Goal: Information Seeking & Learning: Learn about a topic

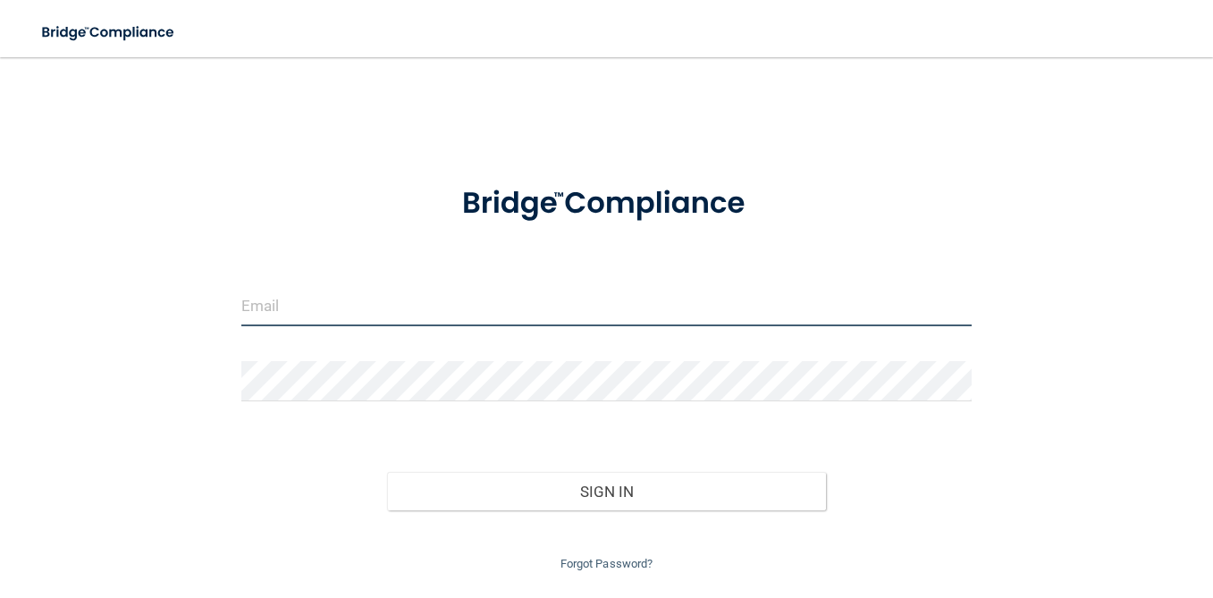
click at [374, 308] on input "email" at bounding box center [606, 306] width 730 height 40
type input "[PERSON_NAME][EMAIL_ADDRESS][DOMAIN_NAME]"
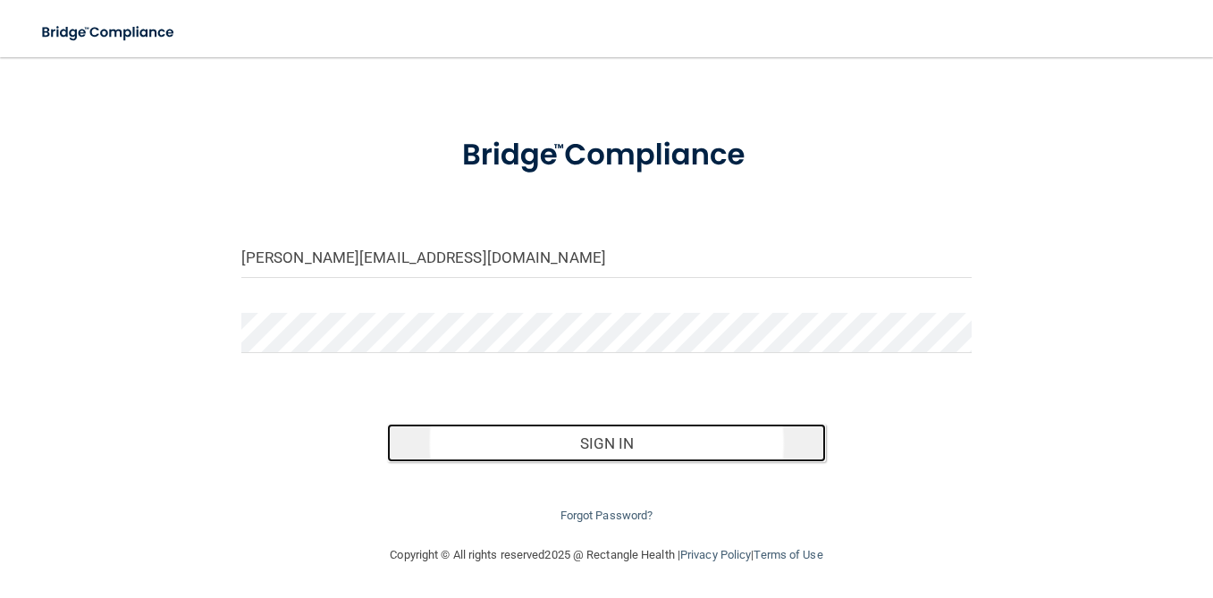
click at [545, 460] on button "Sign In" at bounding box center [606, 443] width 438 height 39
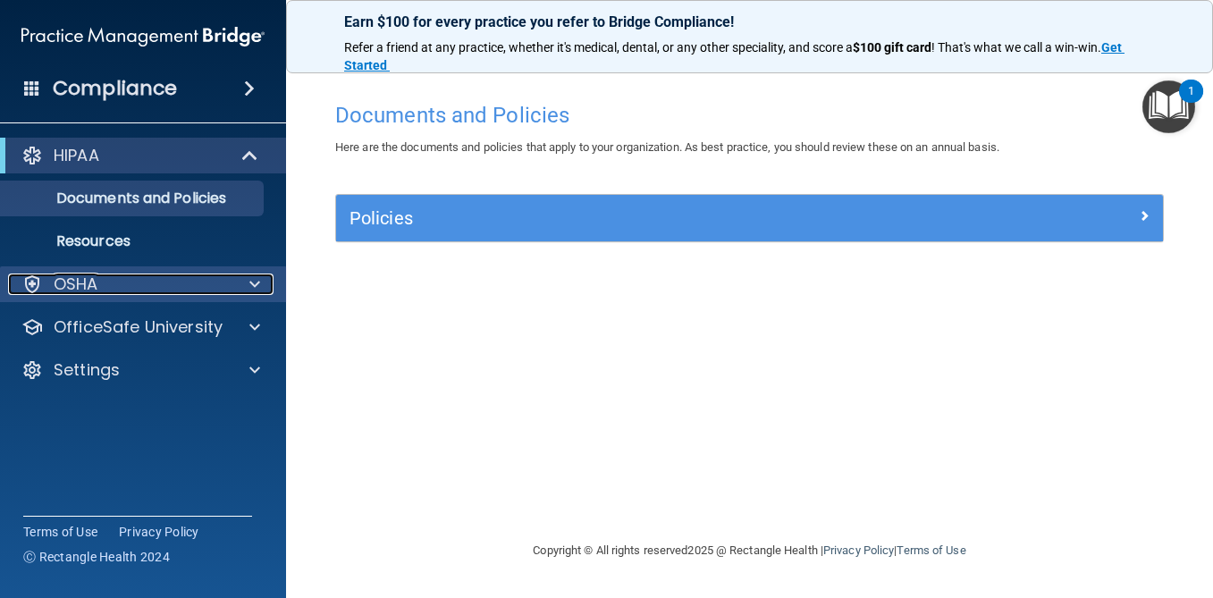
click at [120, 284] on div "OSHA" at bounding box center [119, 284] width 222 height 21
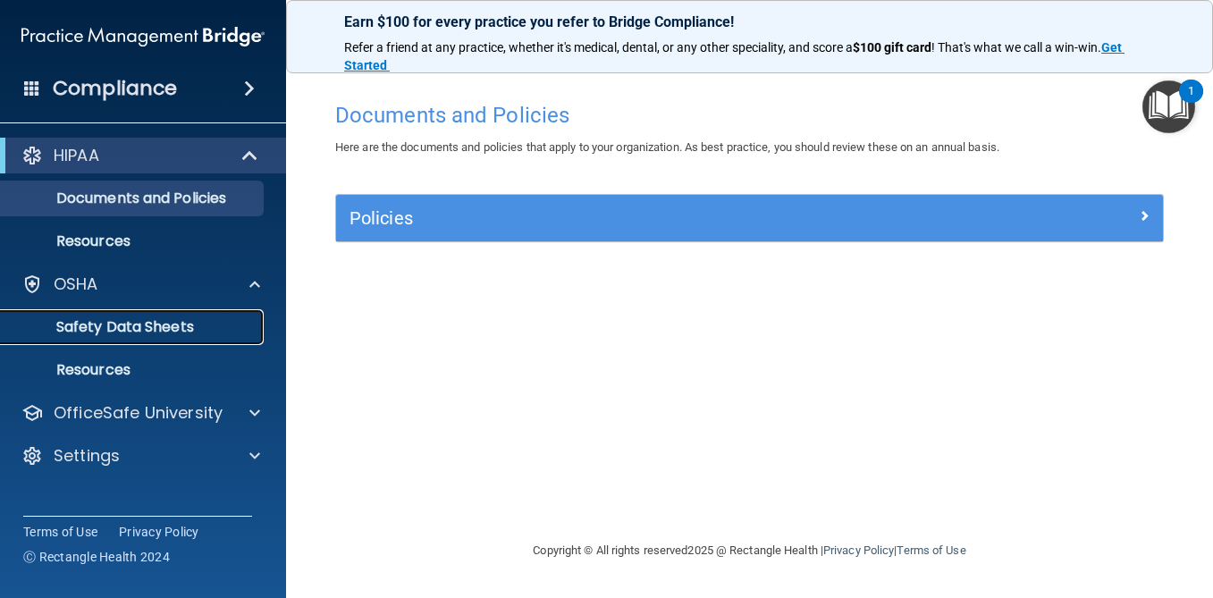
click at [140, 344] on link "Safety Data Sheets" at bounding box center [123, 327] width 282 height 36
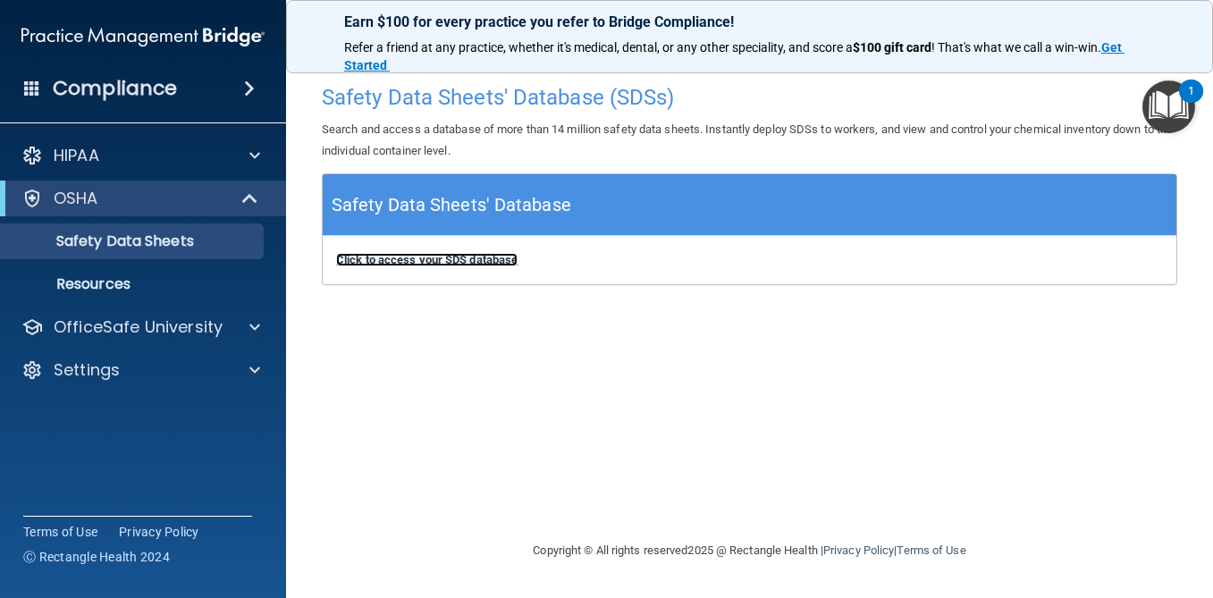
click at [452, 260] on b "Click to access your SDS database" at bounding box center [427, 259] width 182 height 13
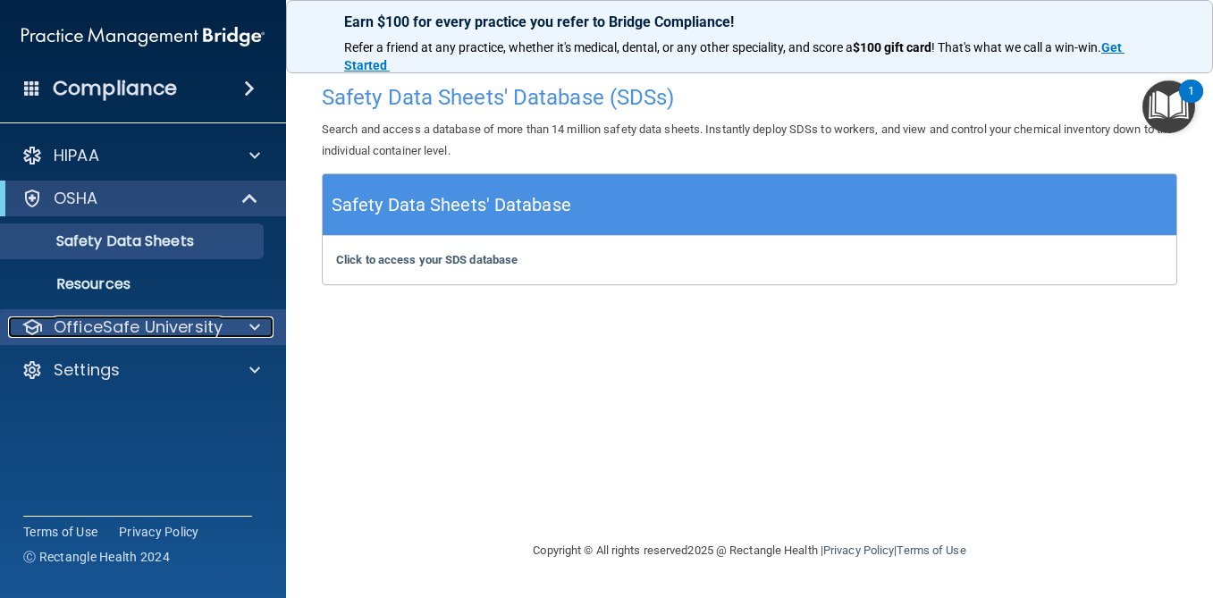
click at [143, 321] on p "OfficeSafe University" at bounding box center [138, 327] width 169 height 21
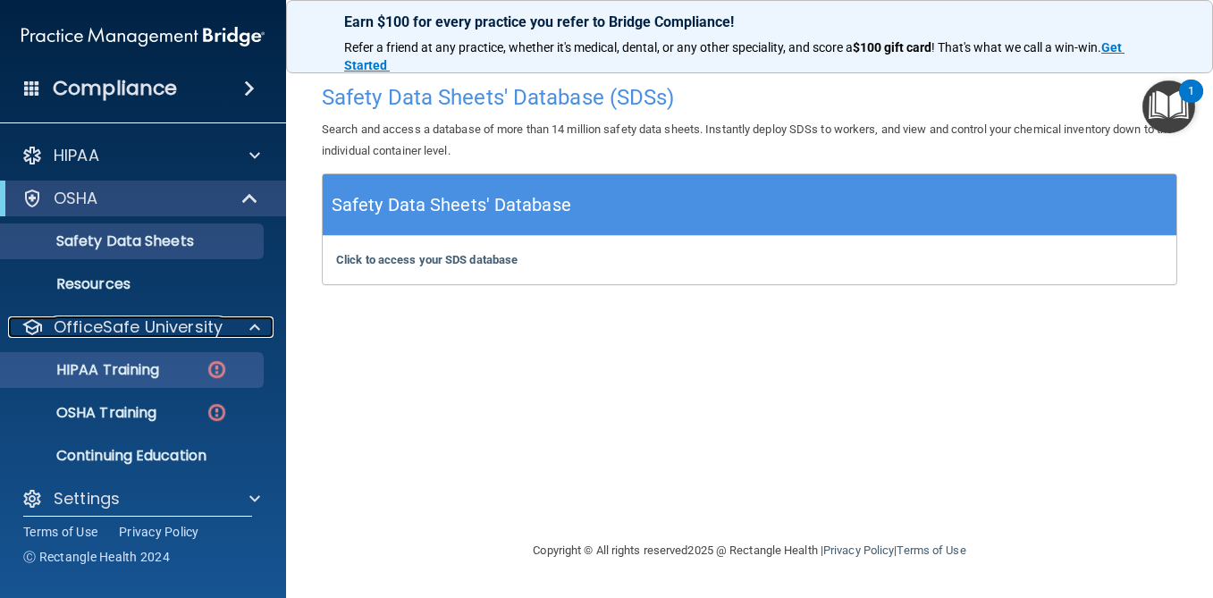
scroll to position [15, 0]
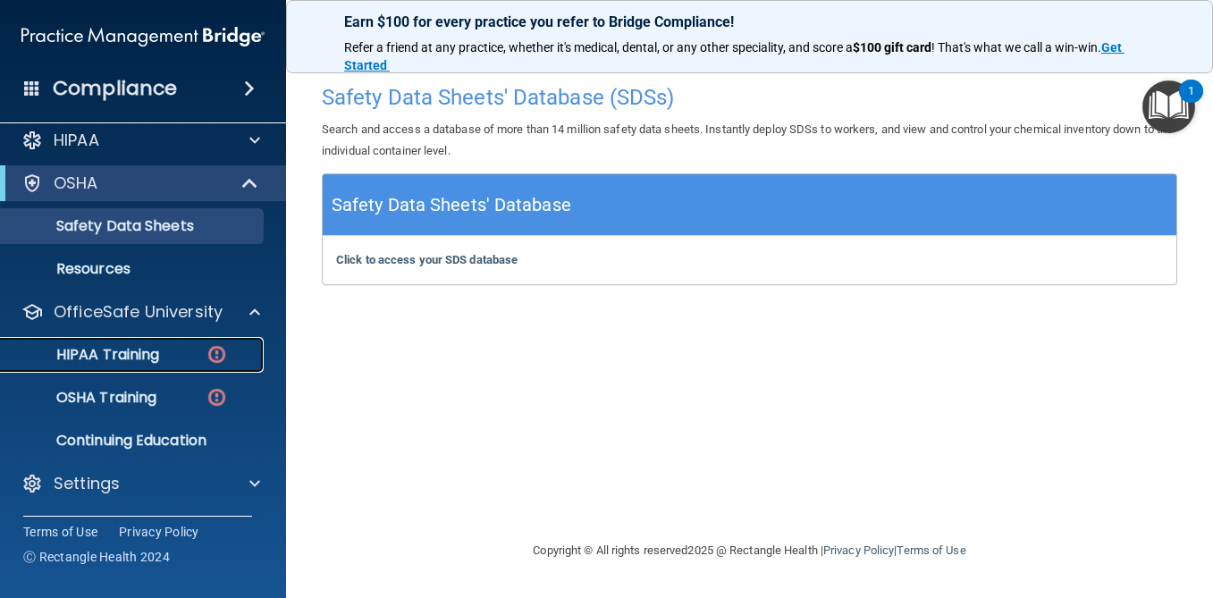
click at [145, 354] on p "HIPAA Training" at bounding box center [86, 355] width 148 height 18
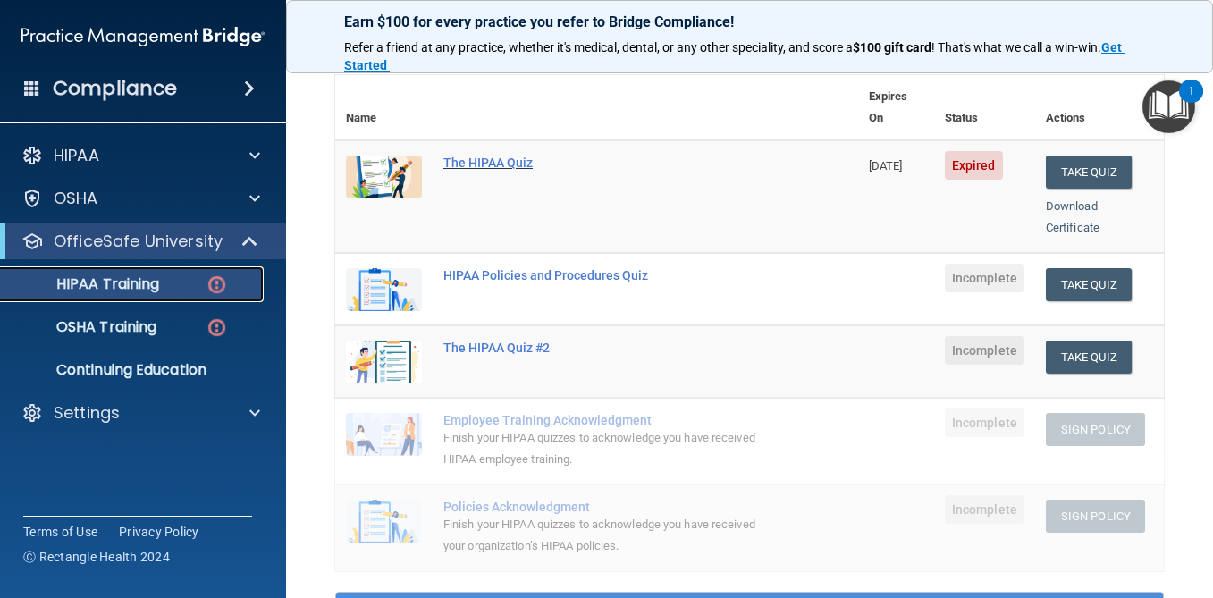
scroll to position [5, 0]
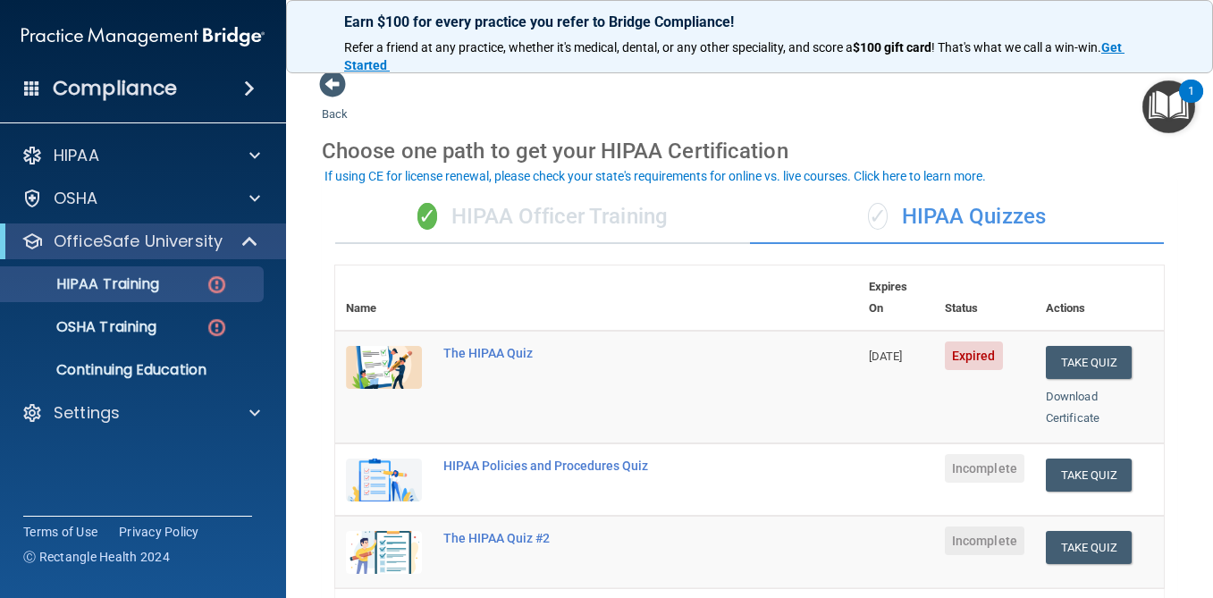
click at [664, 231] on div "✓ HIPAA Officer Training" at bounding box center [542, 217] width 415 height 54
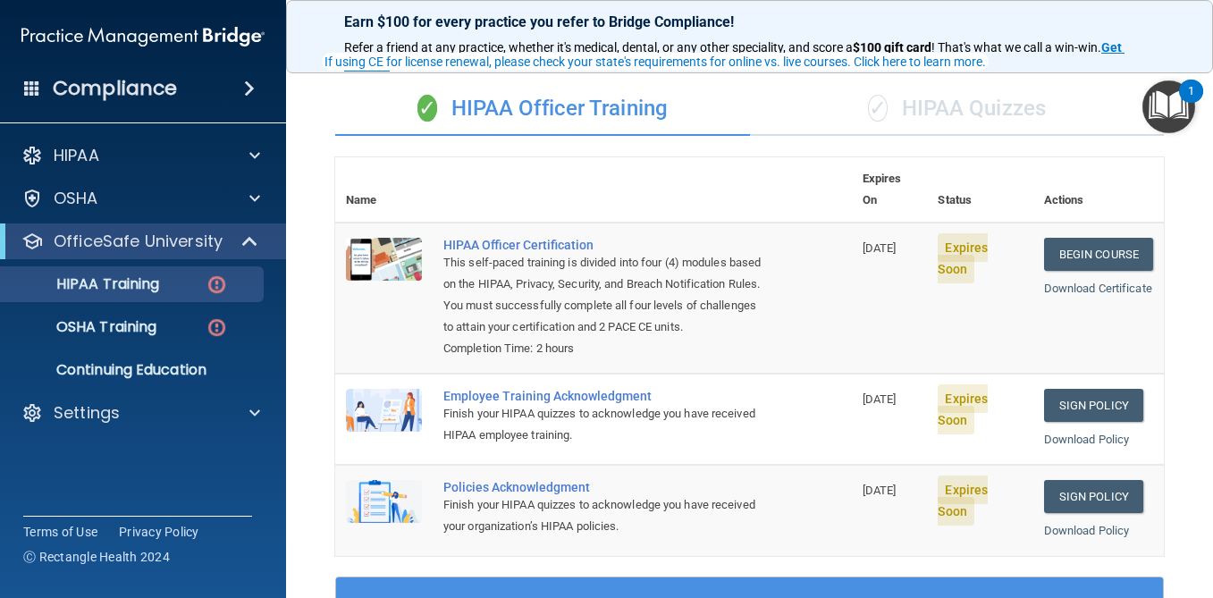
scroll to position [120, 0]
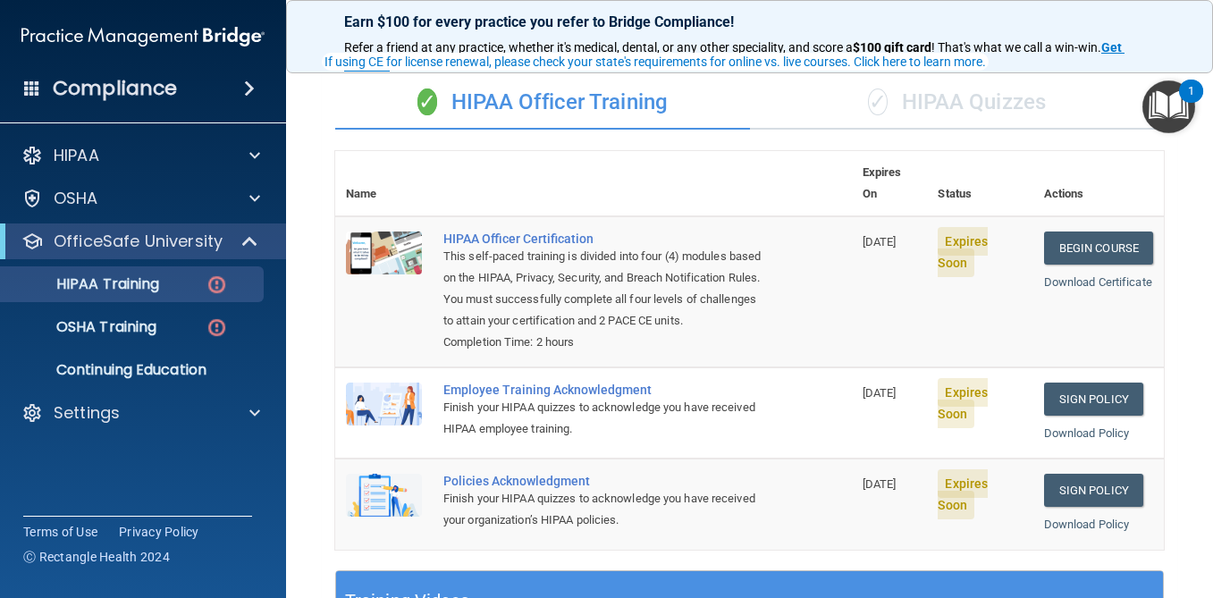
click at [977, 120] on div "✓ HIPAA Quizzes" at bounding box center [957, 103] width 415 height 54
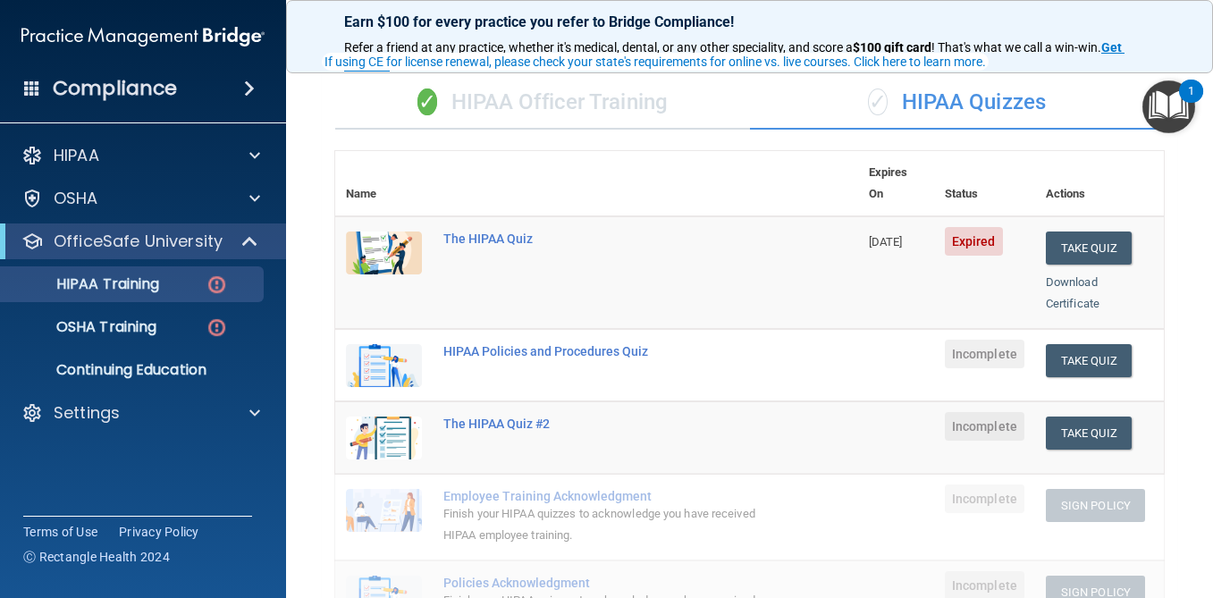
click at [471, 97] on div "✓ HIPAA Officer Training" at bounding box center [542, 103] width 415 height 54
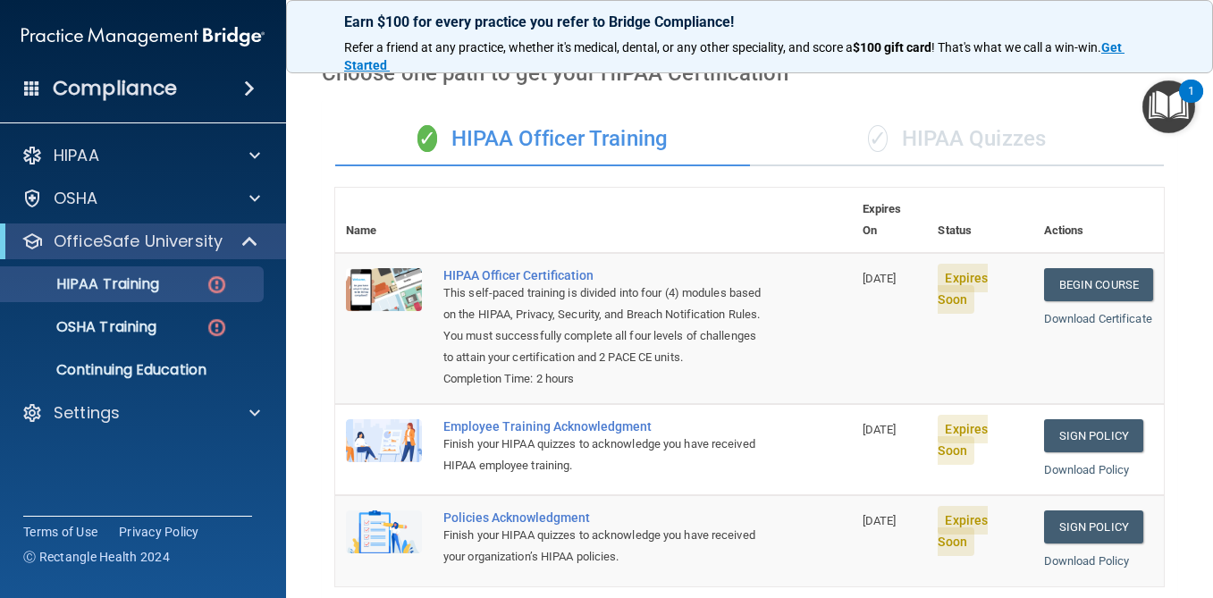
scroll to position [0, 0]
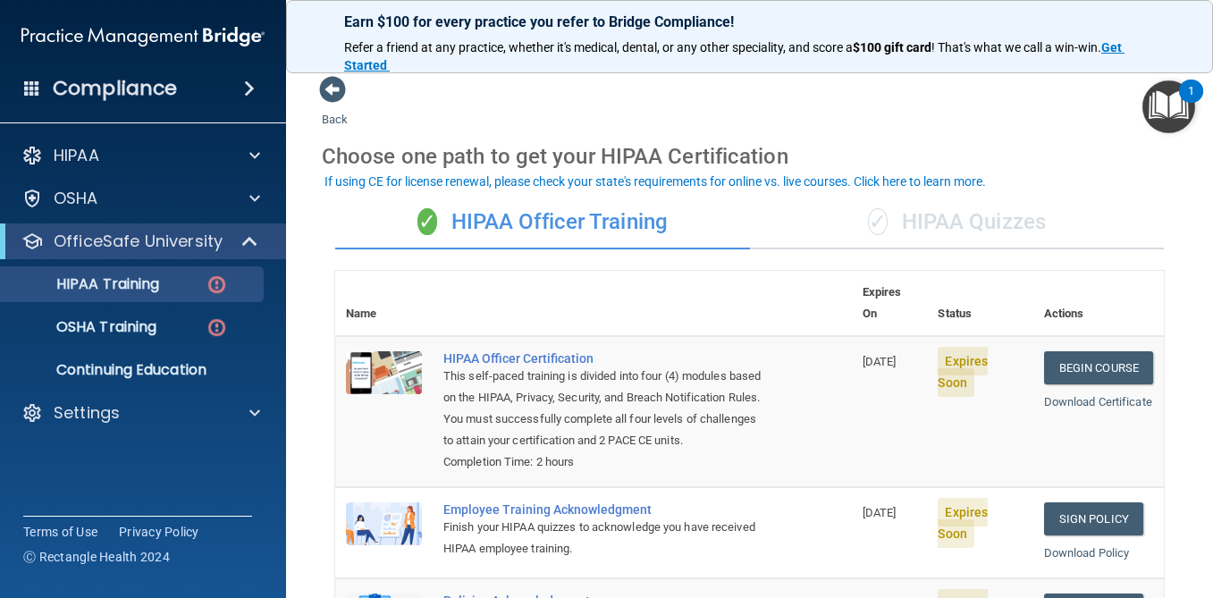
click at [931, 214] on div "✓ HIPAA Quizzes" at bounding box center [957, 223] width 415 height 54
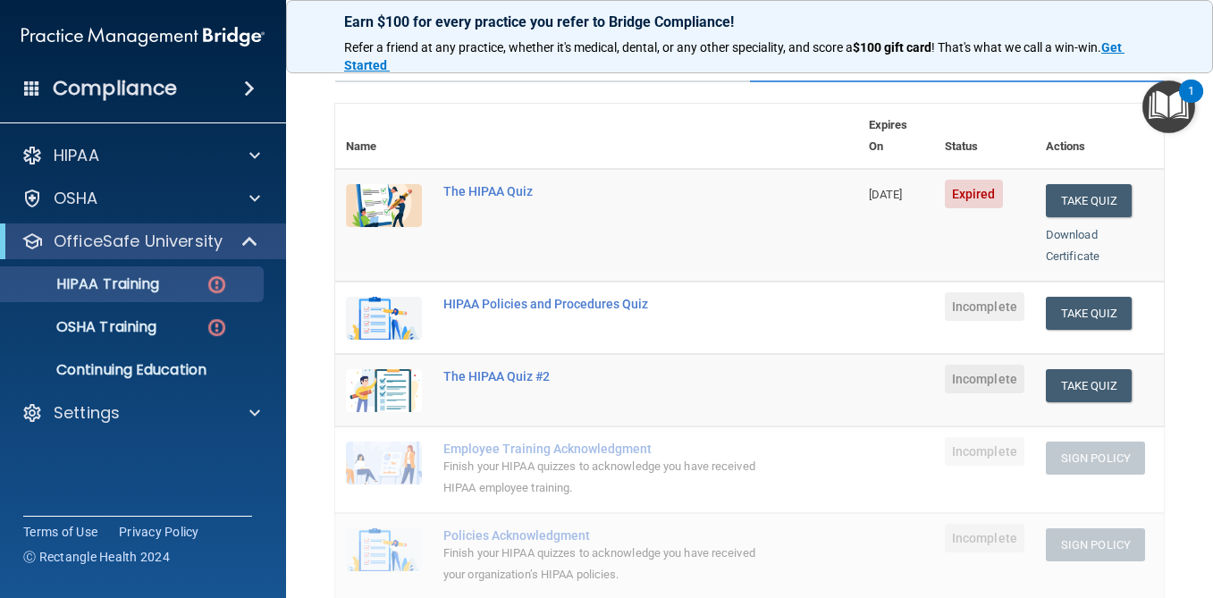
scroll to position [45, 0]
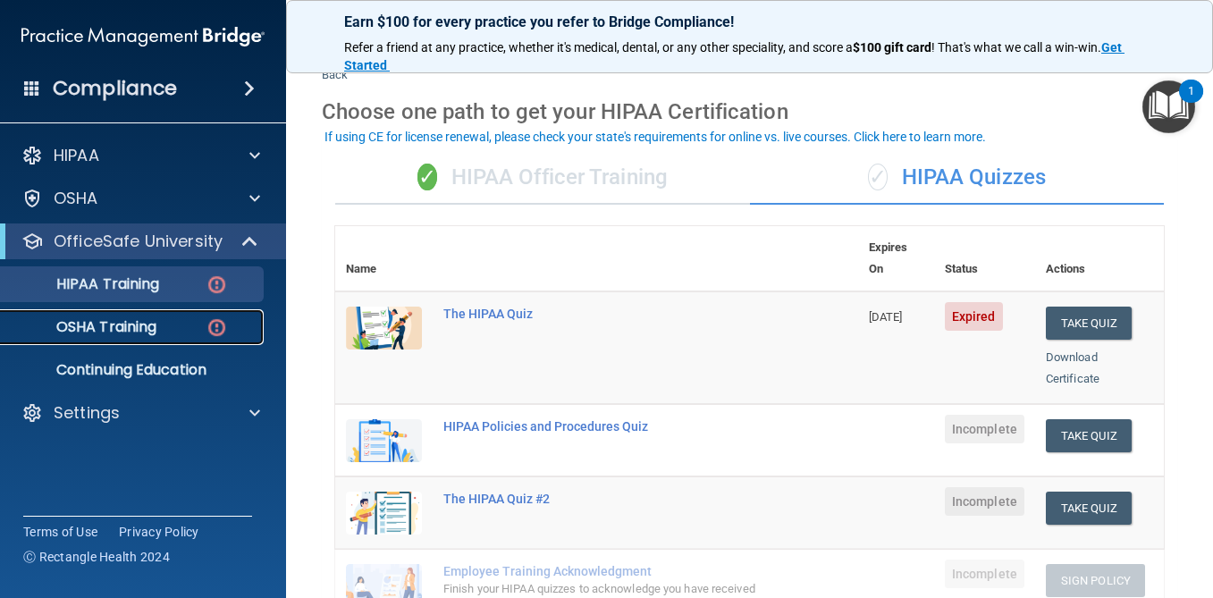
click at [156, 334] on p "OSHA Training" at bounding box center [84, 327] width 145 height 18
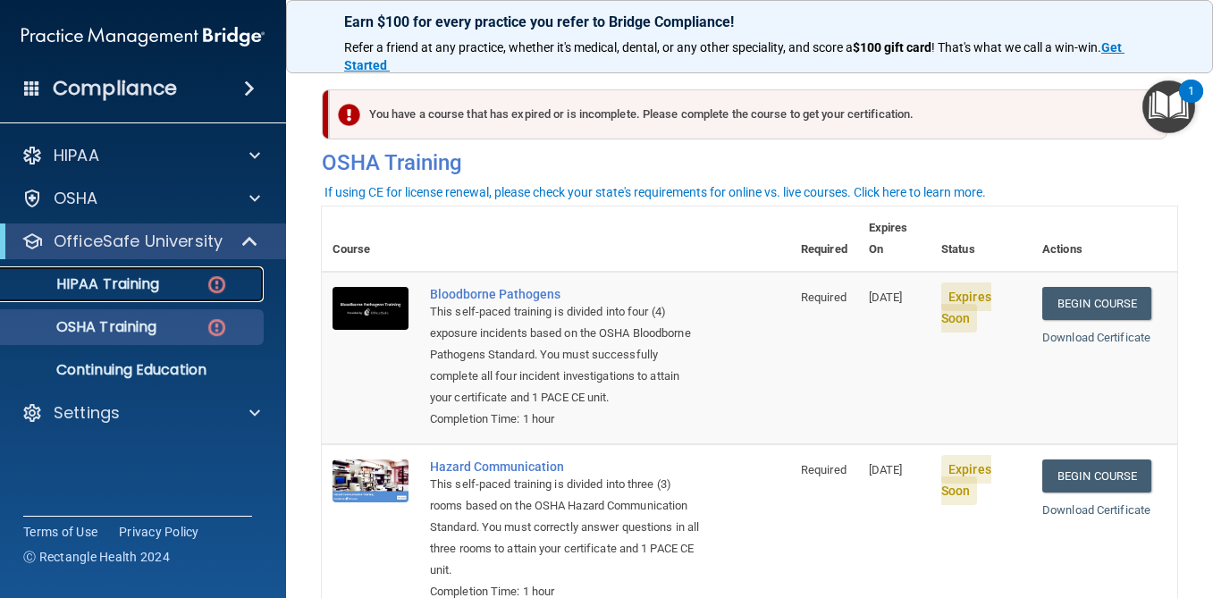
click at [165, 269] on link "HIPAA Training" at bounding box center [123, 284] width 282 height 36
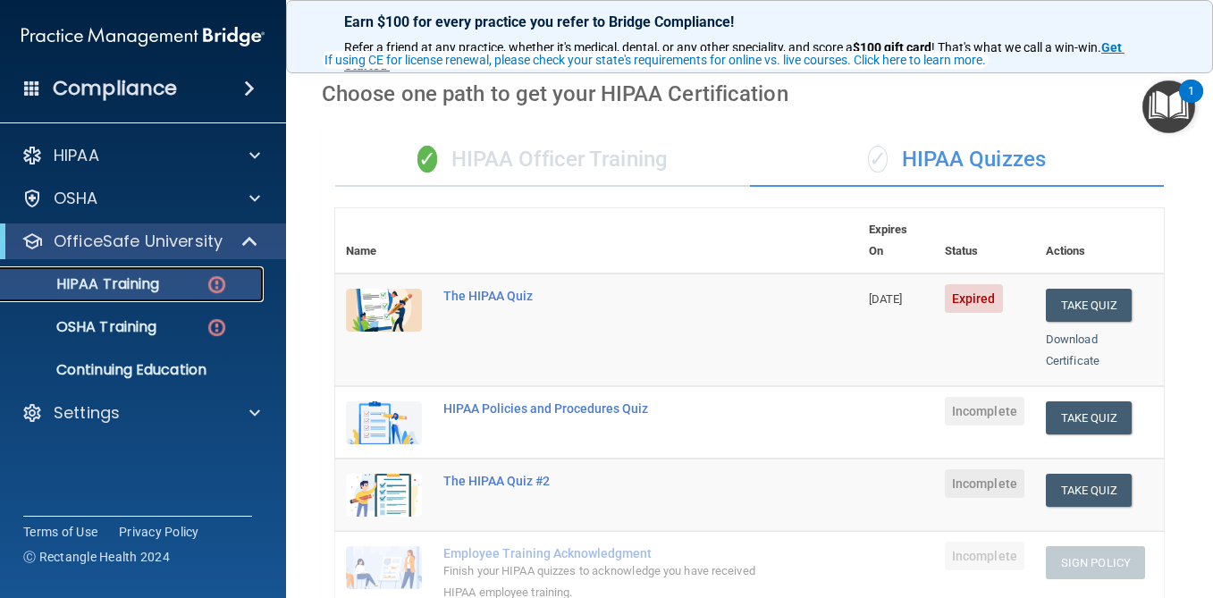
scroll to position [122, 0]
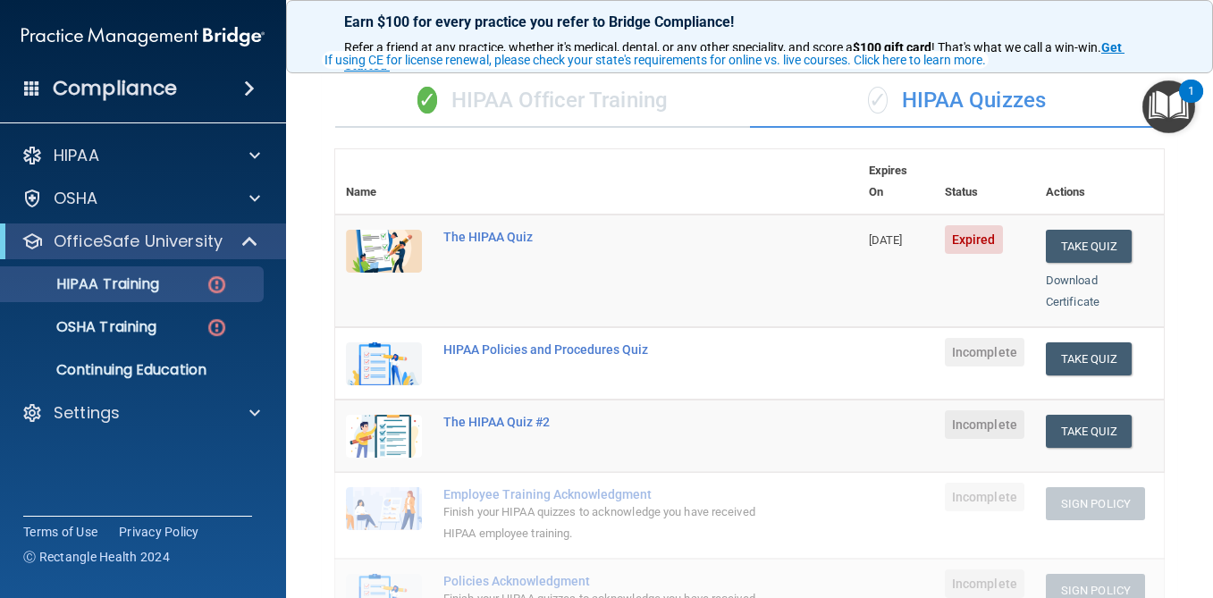
click at [650, 106] on div "✓ HIPAA Officer Training" at bounding box center [542, 101] width 415 height 54
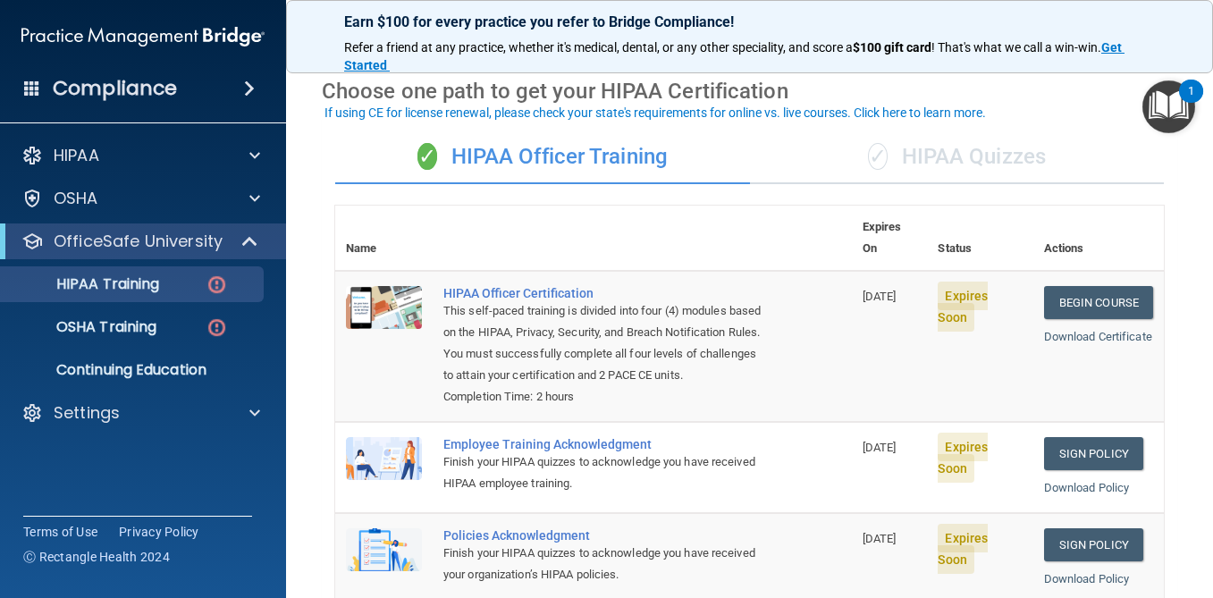
scroll to position [64, 0]
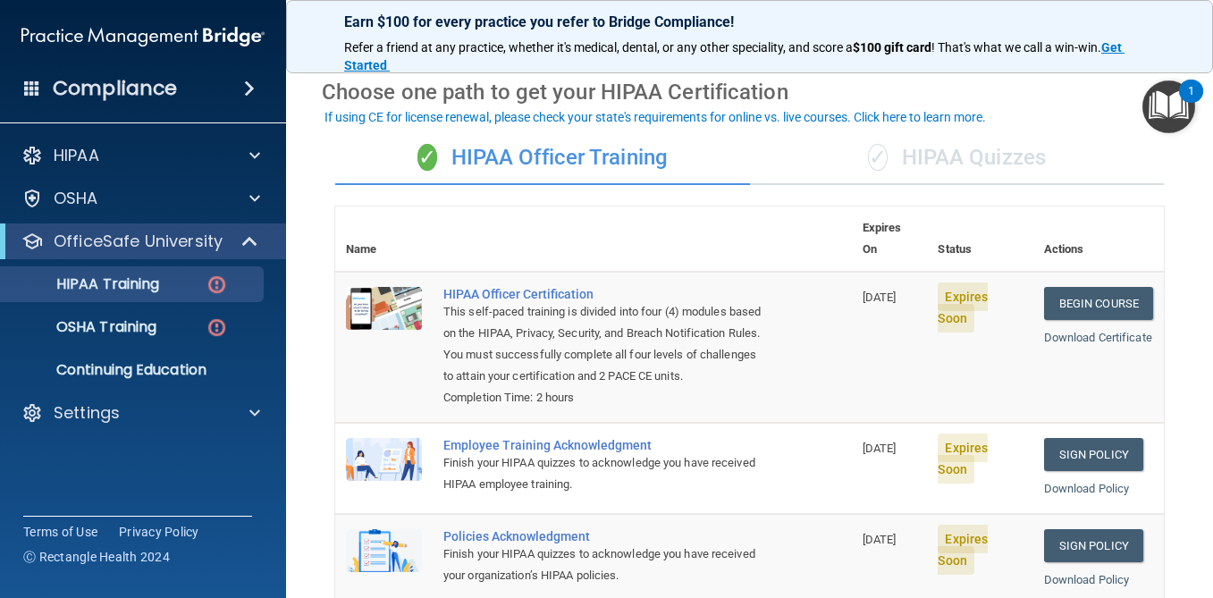
click at [943, 155] on div "✓ HIPAA Quizzes" at bounding box center [957, 158] width 415 height 54
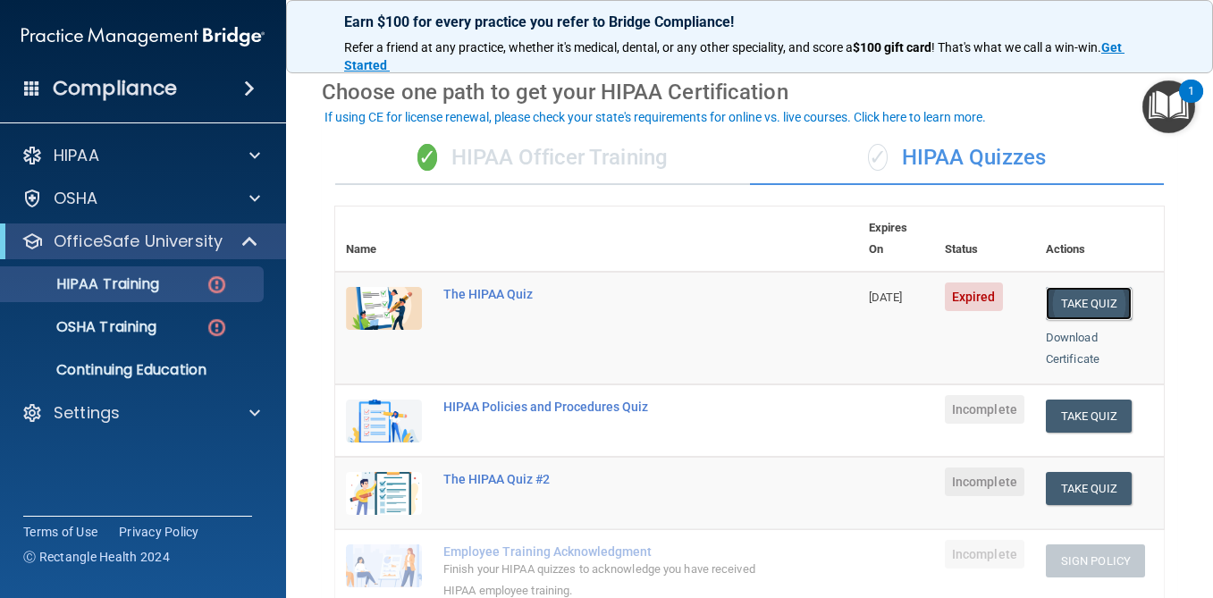
click at [1088, 287] on button "Take Quiz" at bounding box center [1089, 303] width 86 height 33
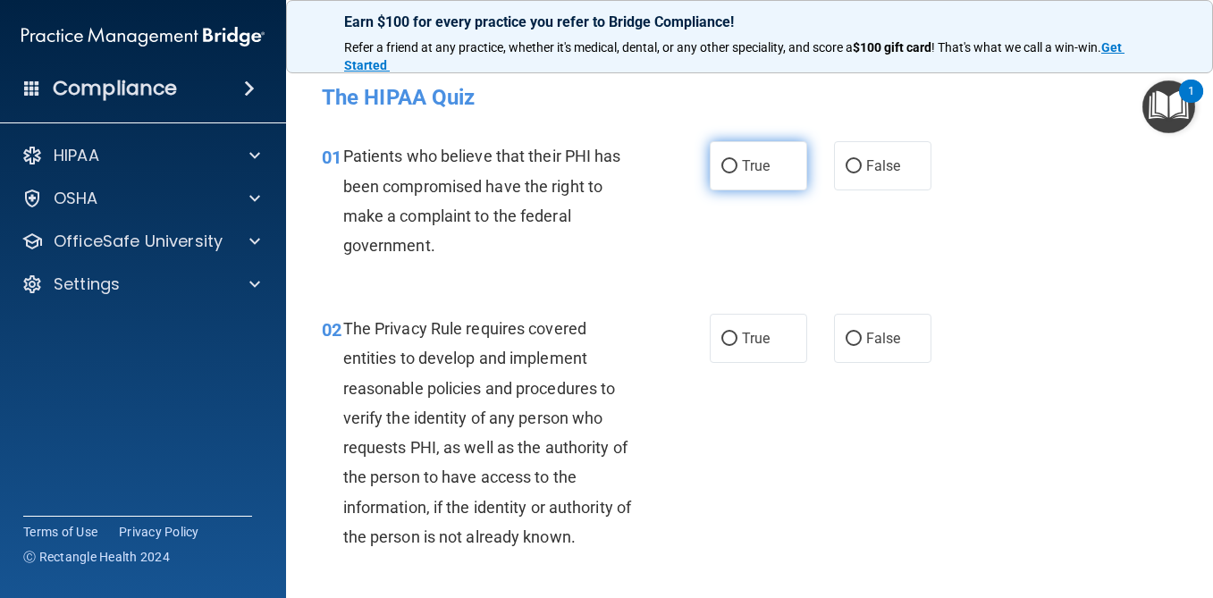
click at [772, 169] on label "True" at bounding box center [758, 165] width 97 height 49
click at [738, 169] on input "True" at bounding box center [730, 166] width 16 height 13
radio input "true"
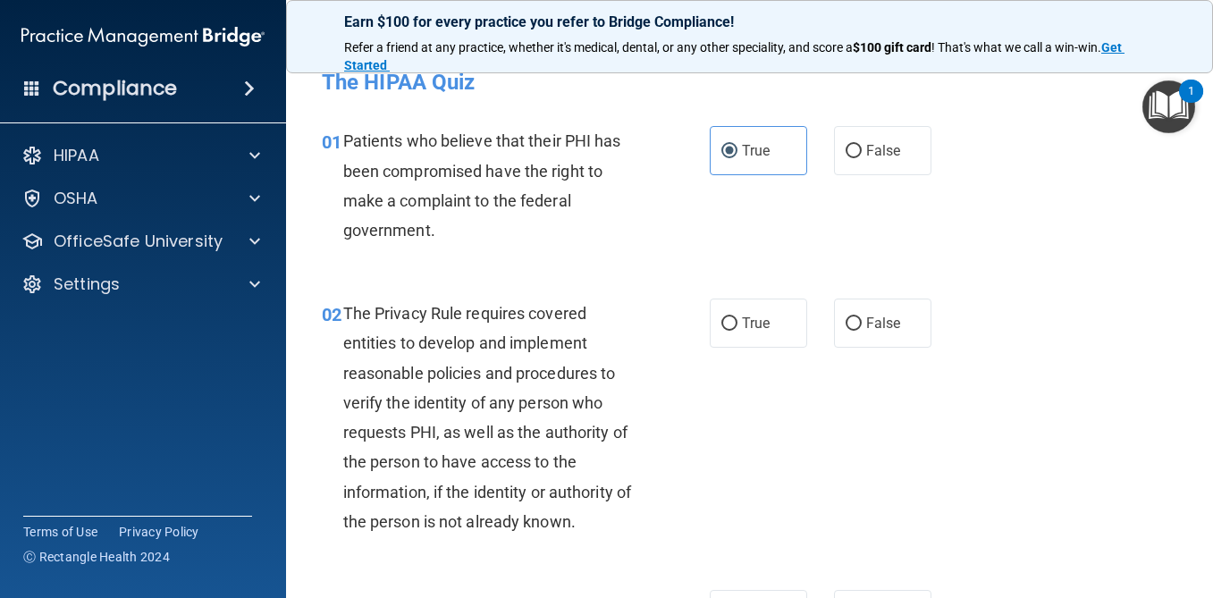
scroll to position [21, 0]
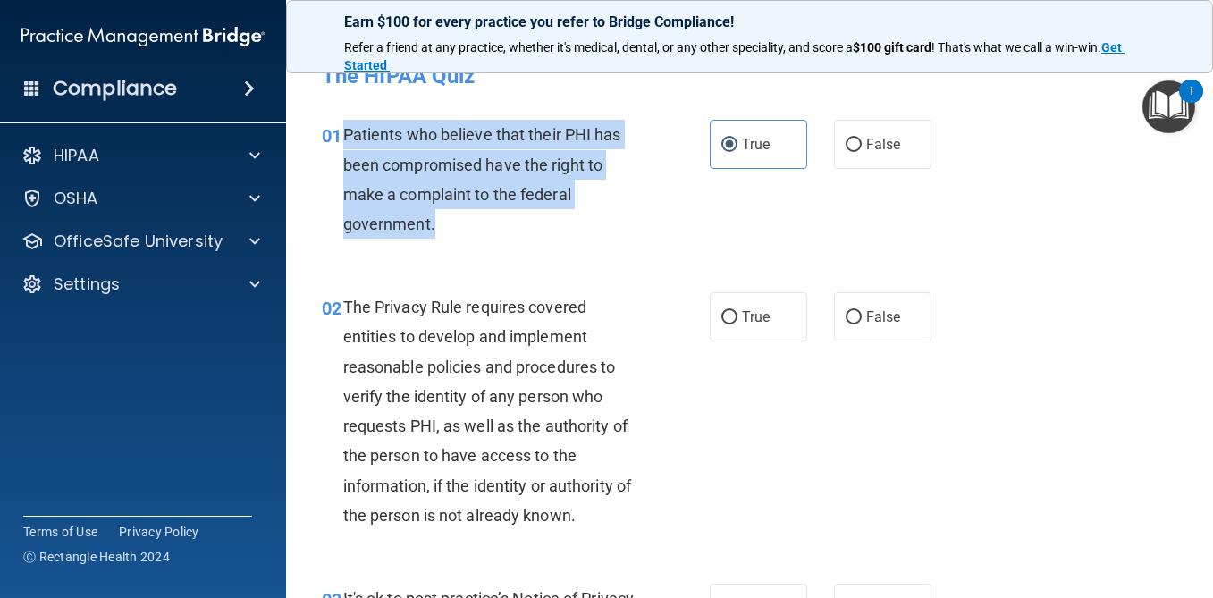
drag, startPoint x: 436, startPoint y: 223, endPoint x: 345, endPoint y: 126, distance: 132.8
click at [345, 126] on div "Patients who believe that their PHI has been compromised have the right to make…" at bounding box center [498, 179] width 311 height 119
copy span "Patients who believe that their PHI has been compromised have the right to make…"
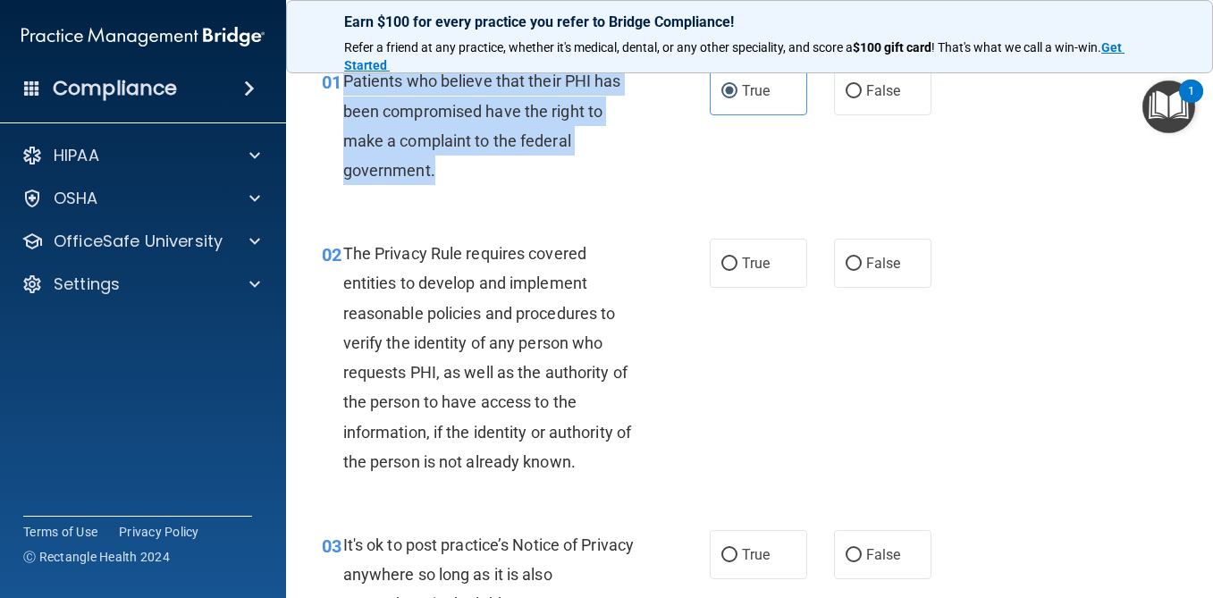
scroll to position [80, 0]
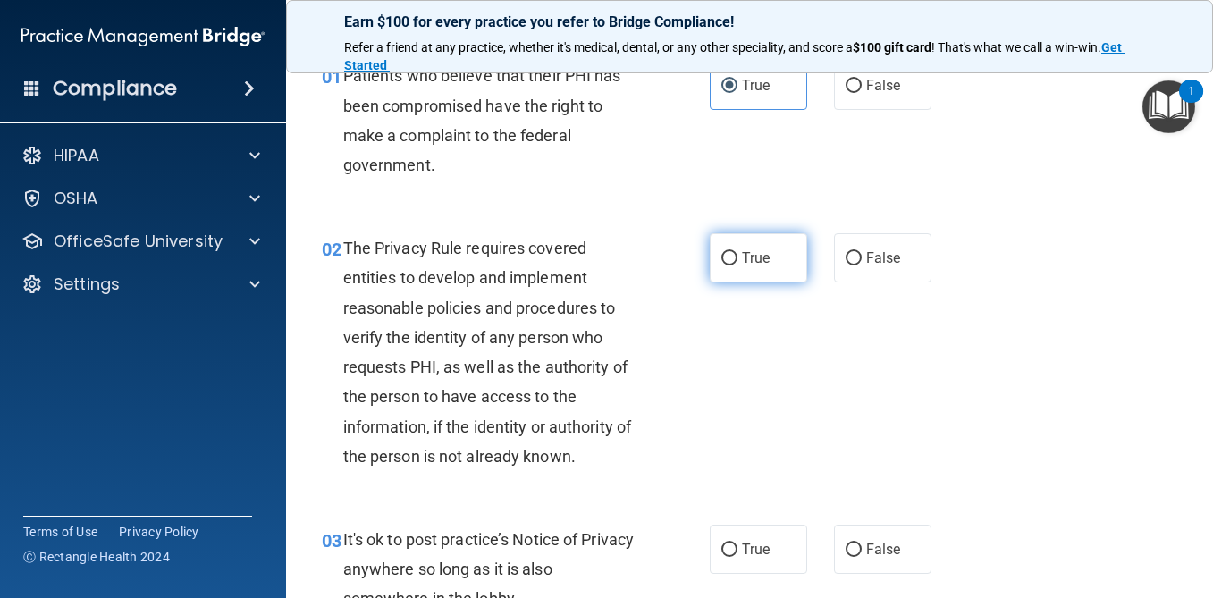
click at [737, 267] on label "True" at bounding box center [758, 257] width 97 height 49
click at [737, 266] on input "True" at bounding box center [730, 258] width 16 height 13
radio input "true"
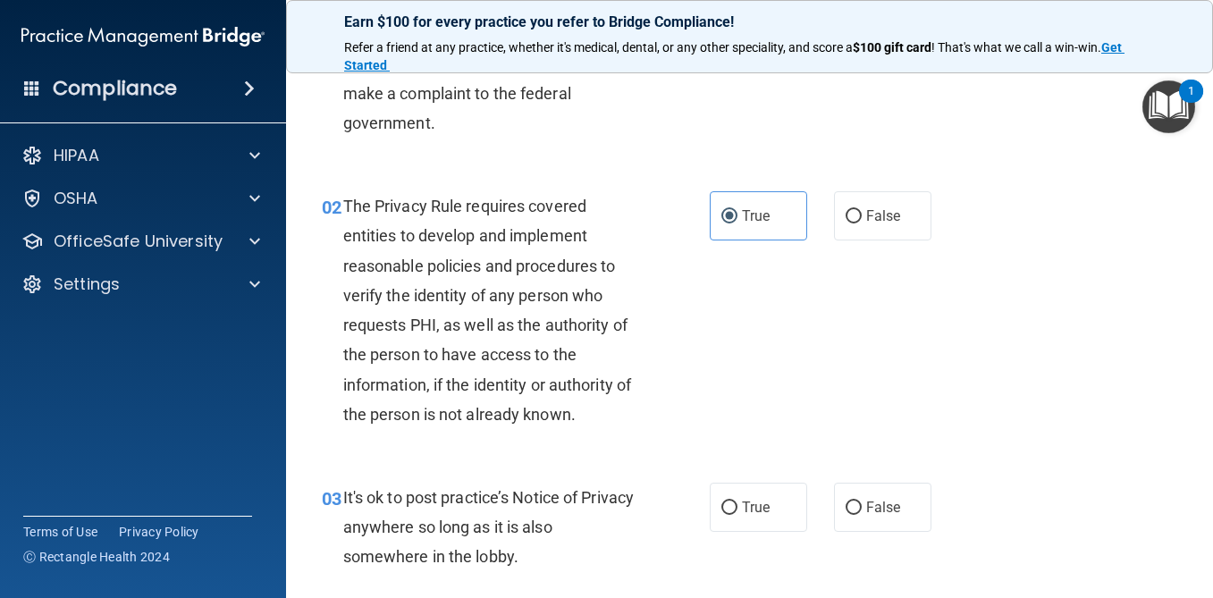
scroll to position [120, 0]
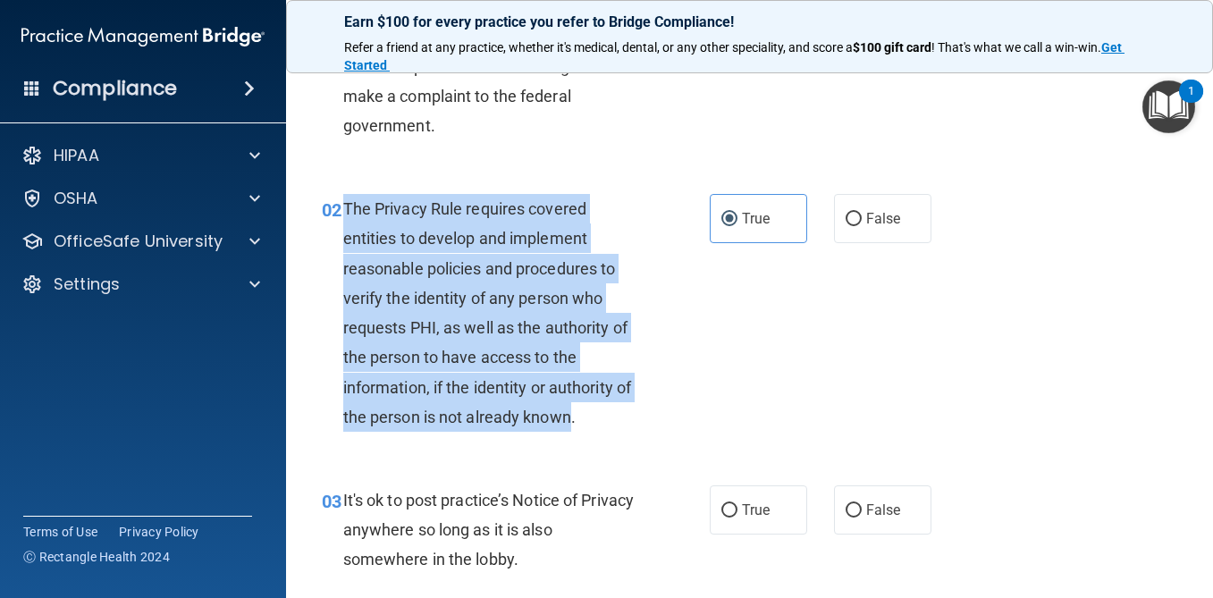
drag, startPoint x: 574, startPoint y: 417, endPoint x: 347, endPoint y: 209, distance: 307.6
click at [346, 208] on span "The Privacy Rule requires covered entities to develop and implement reasonable …" at bounding box center [487, 312] width 288 height 227
copy span "The Privacy Rule requires covered entities to develop and implement reasonable …"
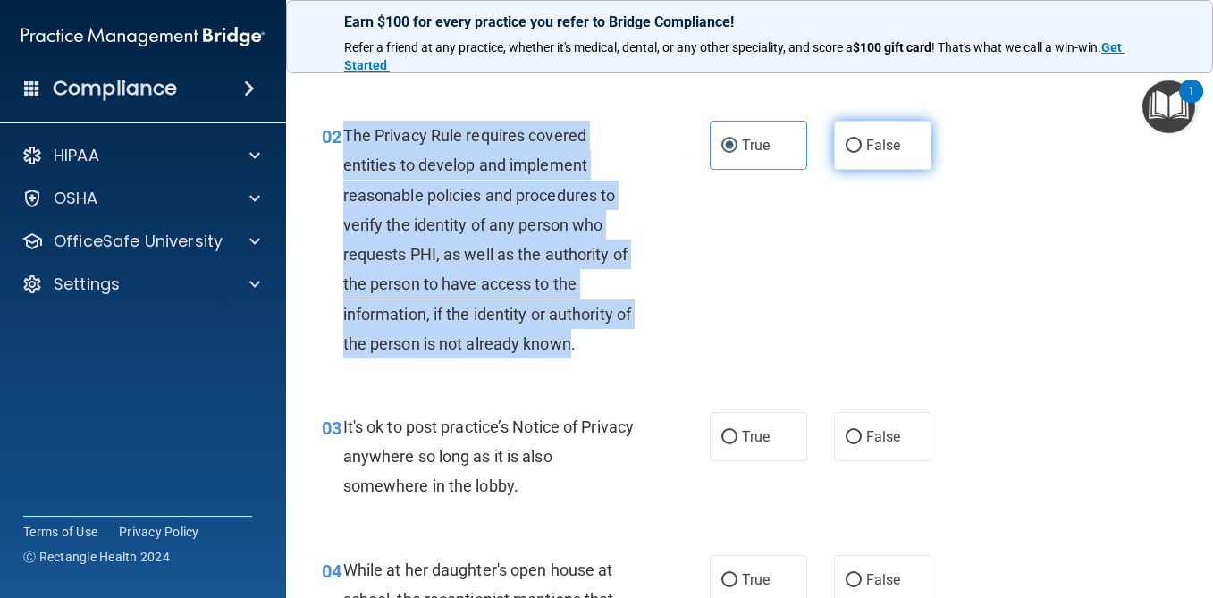
scroll to position [332, 0]
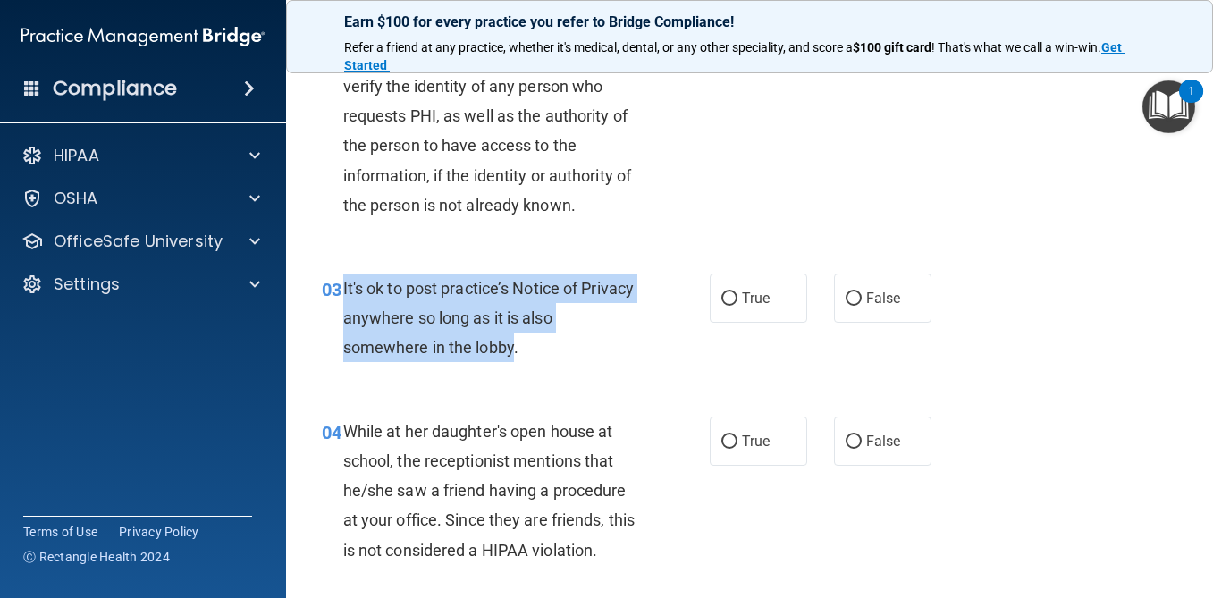
drag, startPoint x: 512, startPoint y: 350, endPoint x: 341, endPoint y: 277, distance: 186.7
click at [341, 277] on div "03 It's ok to post practice’s Notice of Privacy anywhere so long as it is also …" at bounding box center [516, 323] width 442 height 98
copy div "It's ok to post practice’s Notice of Privacy anywhere so long as it is also som…"
click at [847, 295] on input "False" at bounding box center [854, 298] width 16 height 13
radio input "true"
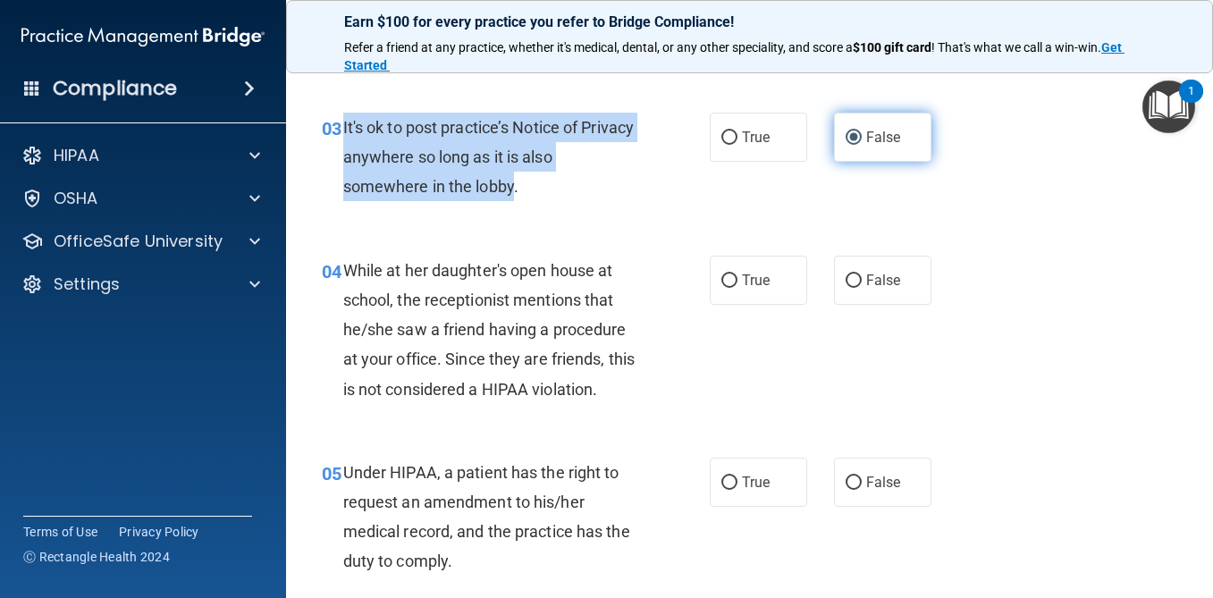
scroll to position [557, 0]
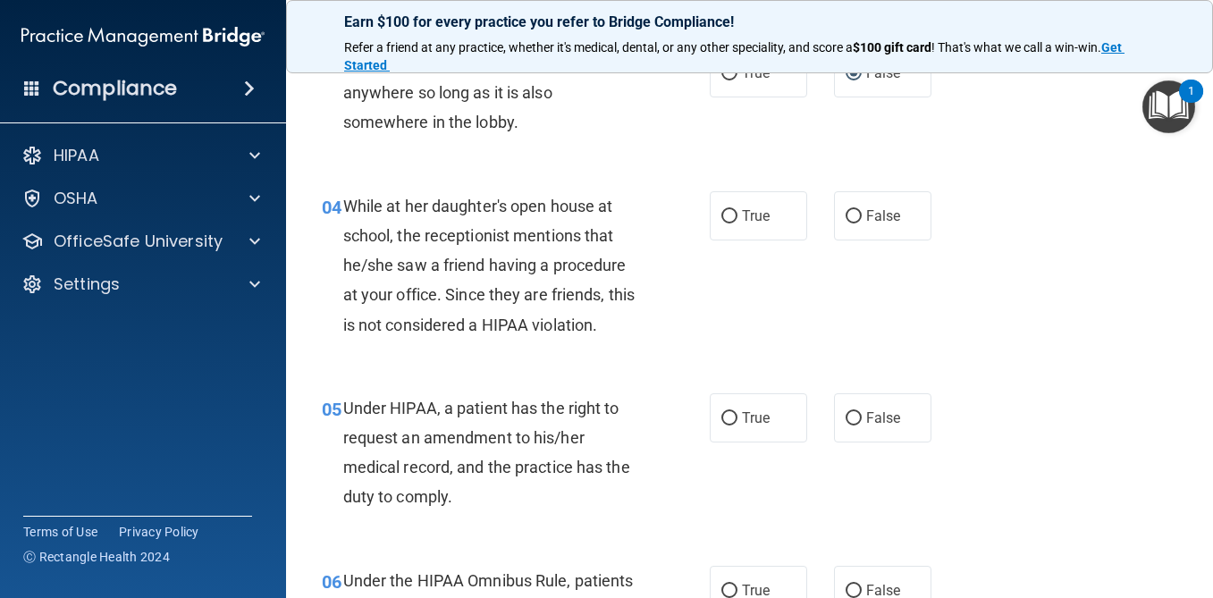
click at [494, 261] on span "While at her daughter's open house at school, the receptionist mentions that he…" at bounding box center [488, 266] width 291 height 138
click at [869, 241] on div "04 While at her daughter's open house at school, the receptionist mentions that…" at bounding box center [749, 270] width 883 height 202
click at [874, 220] on span "False" at bounding box center [883, 215] width 35 height 17
click at [862, 220] on input "False" at bounding box center [854, 216] width 16 height 13
radio input "true"
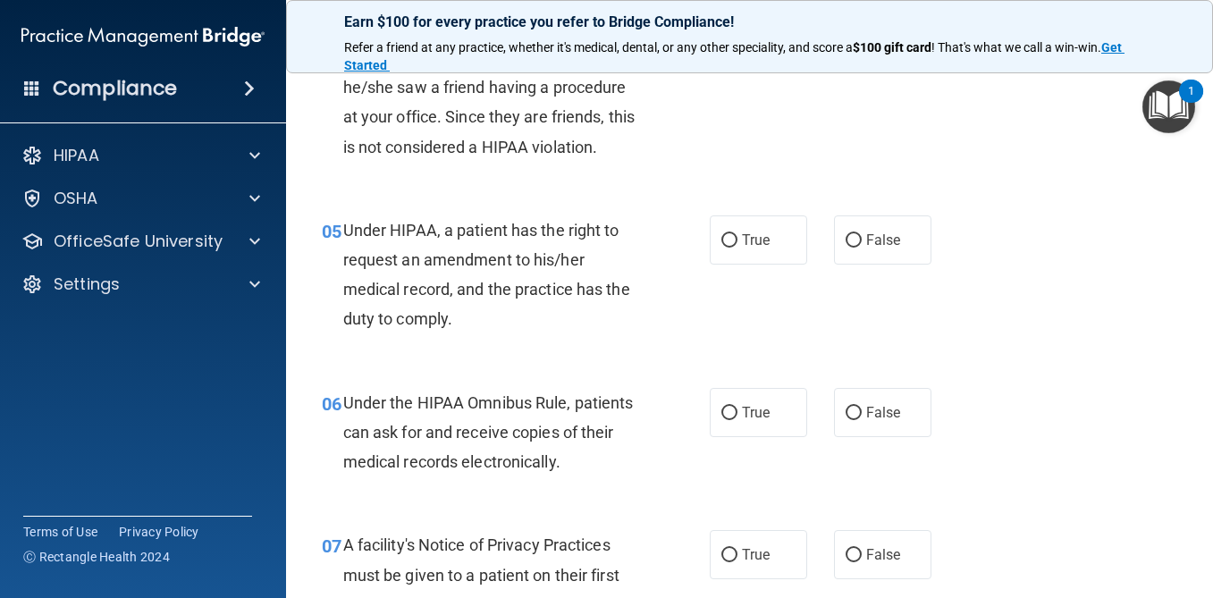
scroll to position [739, 0]
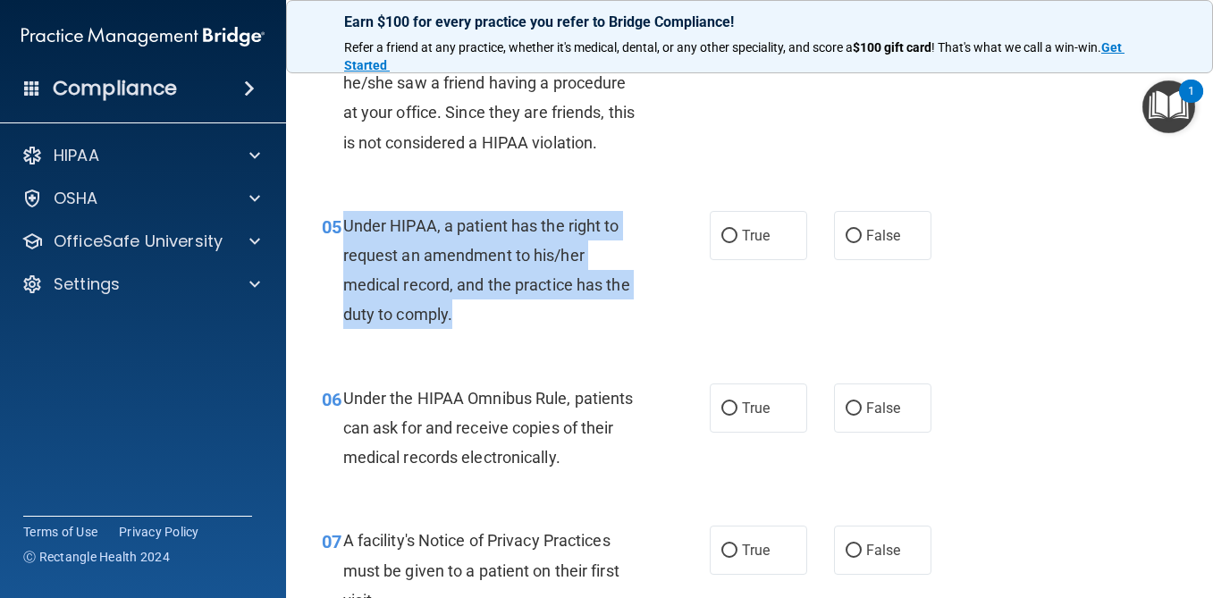
drag, startPoint x: 452, startPoint y: 315, endPoint x: 346, endPoint y: 227, distance: 137.1
click at [346, 227] on span "Under HIPAA, a patient has the right to request an amendment to his/her medical…" at bounding box center [486, 270] width 287 height 108
copy span "Under HIPAA, a patient has the right to request an amendment to his/her medical…"
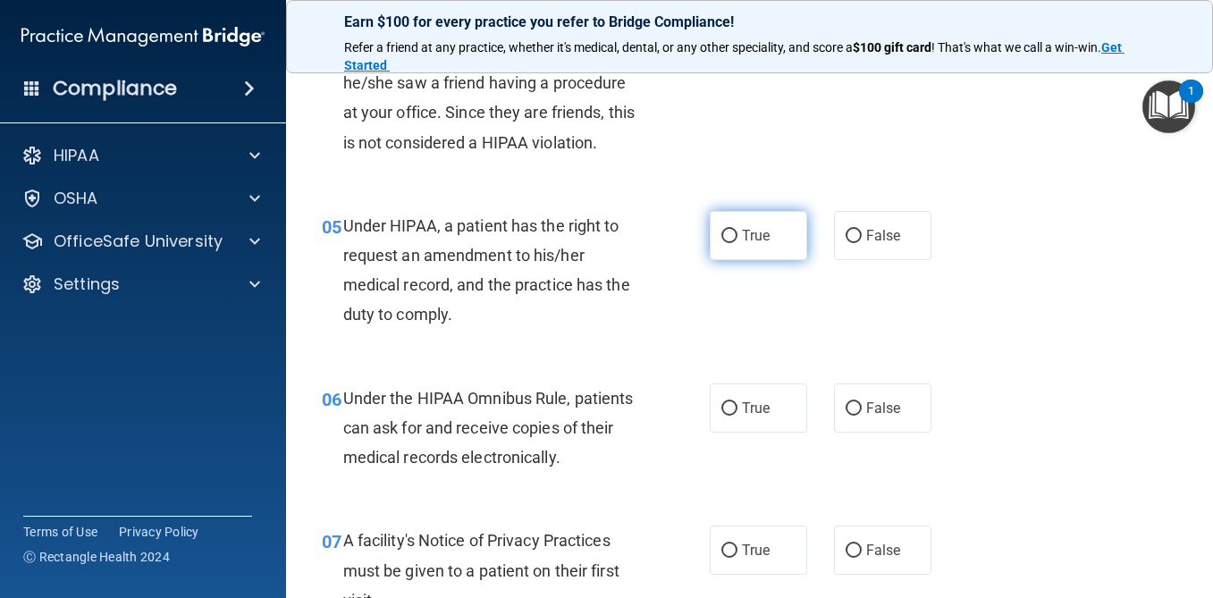
click at [765, 225] on label "True" at bounding box center [758, 235] width 97 height 49
click at [738, 230] on input "True" at bounding box center [730, 236] width 16 height 13
radio input "true"
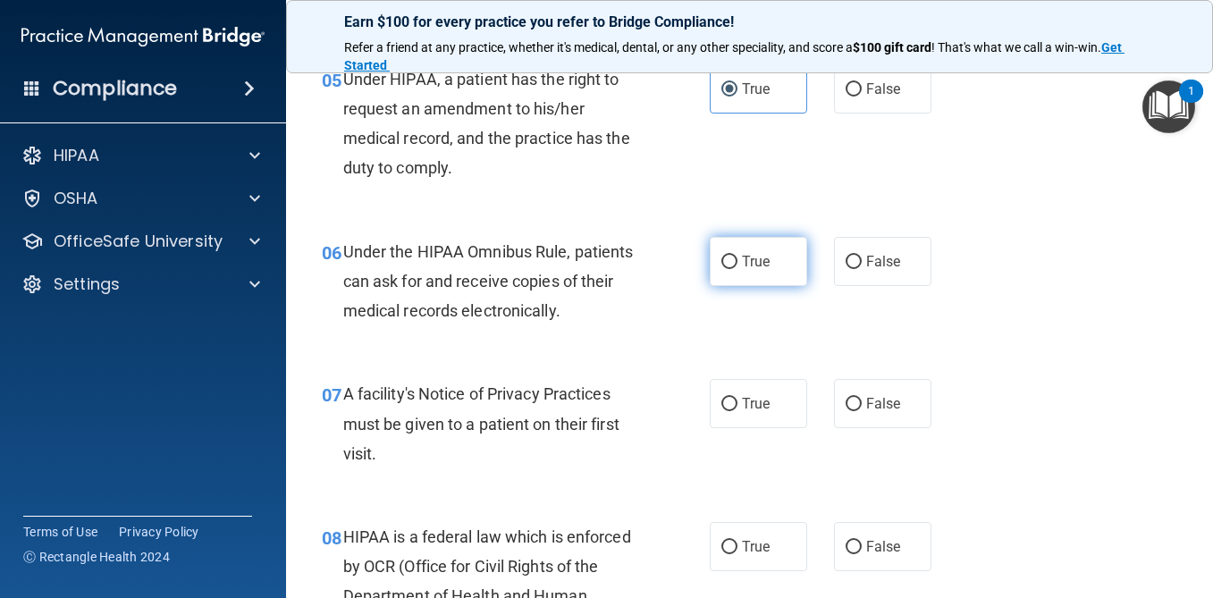
click at [758, 248] on label "True" at bounding box center [758, 261] width 97 height 49
click at [738, 256] on input "True" at bounding box center [730, 262] width 16 height 13
radio input "true"
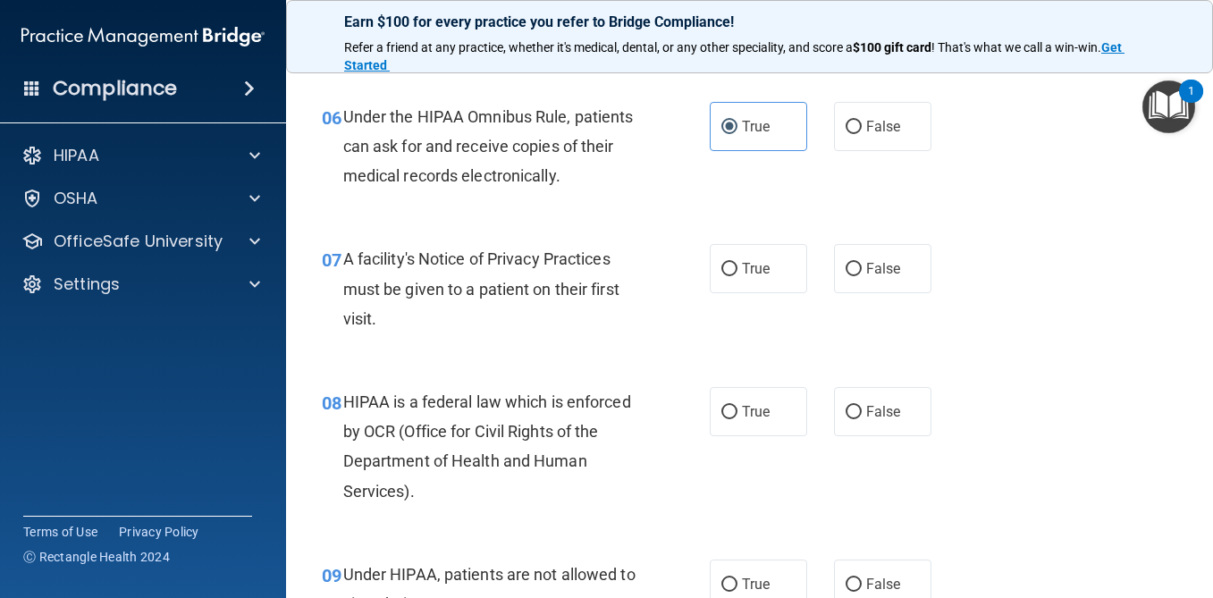
scroll to position [1045, 0]
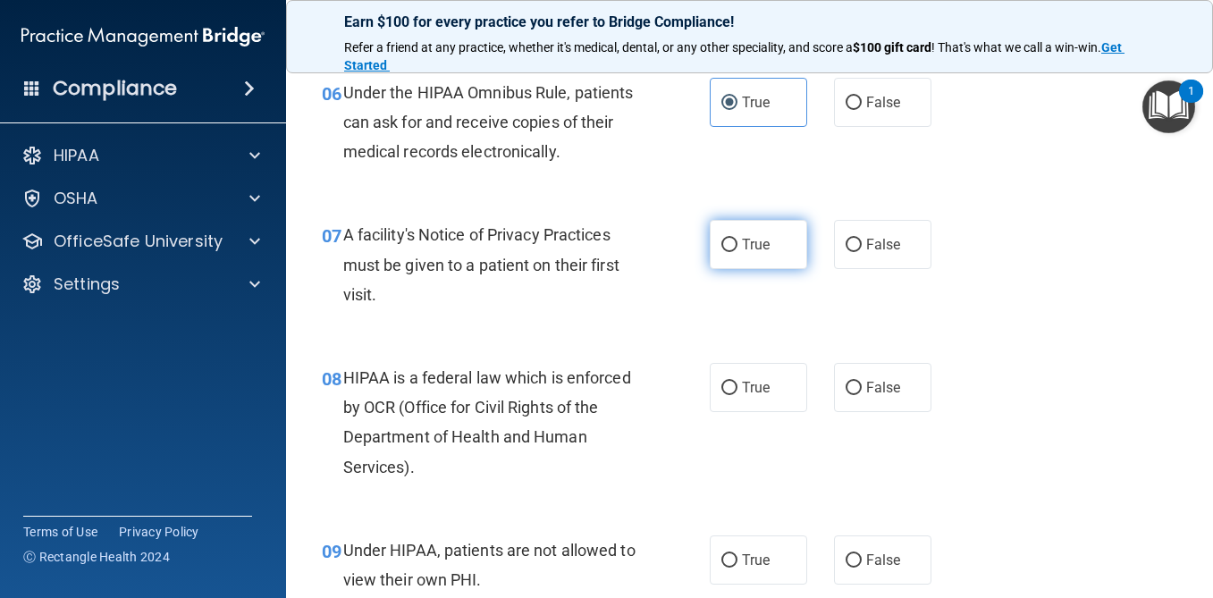
click at [745, 233] on label "True" at bounding box center [758, 244] width 97 height 49
click at [738, 239] on input "True" at bounding box center [730, 245] width 16 height 13
radio input "true"
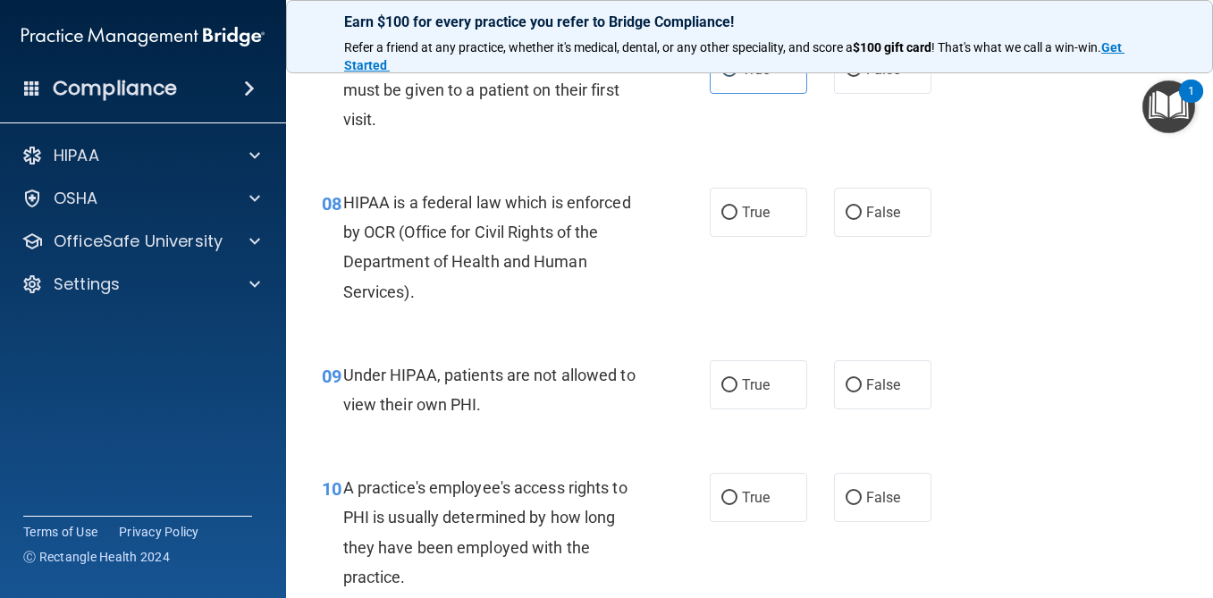
scroll to position [1228, 0]
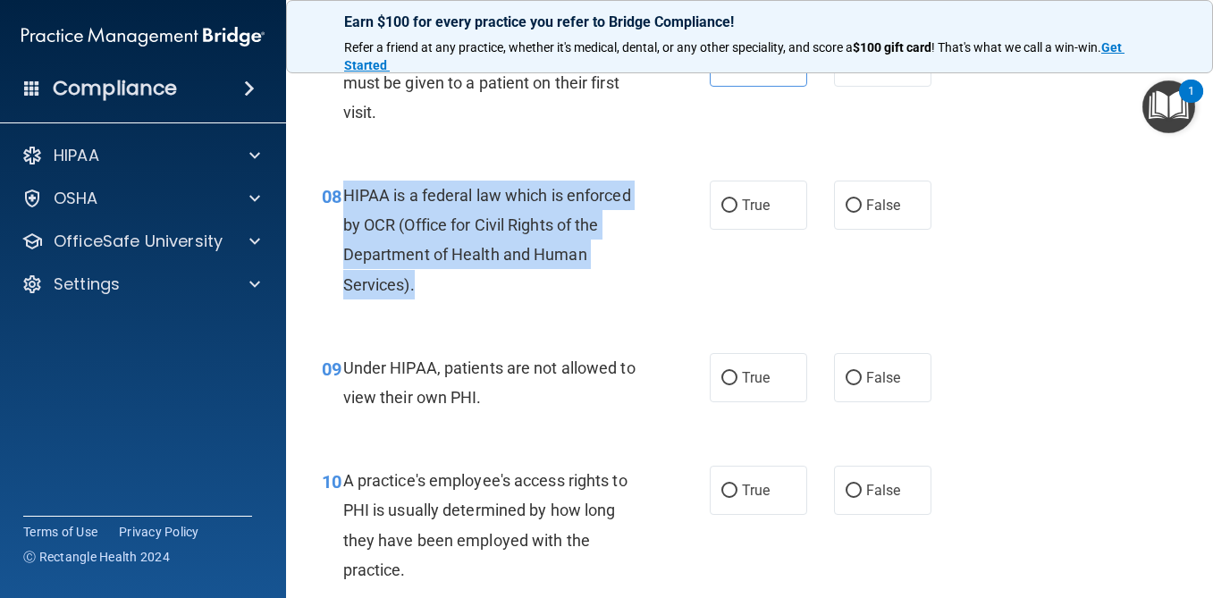
drag, startPoint x: 416, startPoint y: 286, endPoint x: 347, endPoint y: 195, distance: 114.3
click at [347, 195] on div "HIPAA is a federal law which is enforced by OCR (Office for Civil Rights of the…" at bounding box center [498, 240] width 311 height 119
copy span "HIPAA is a federal law which is enforced by OCR (Office for Civil Rights of the…"
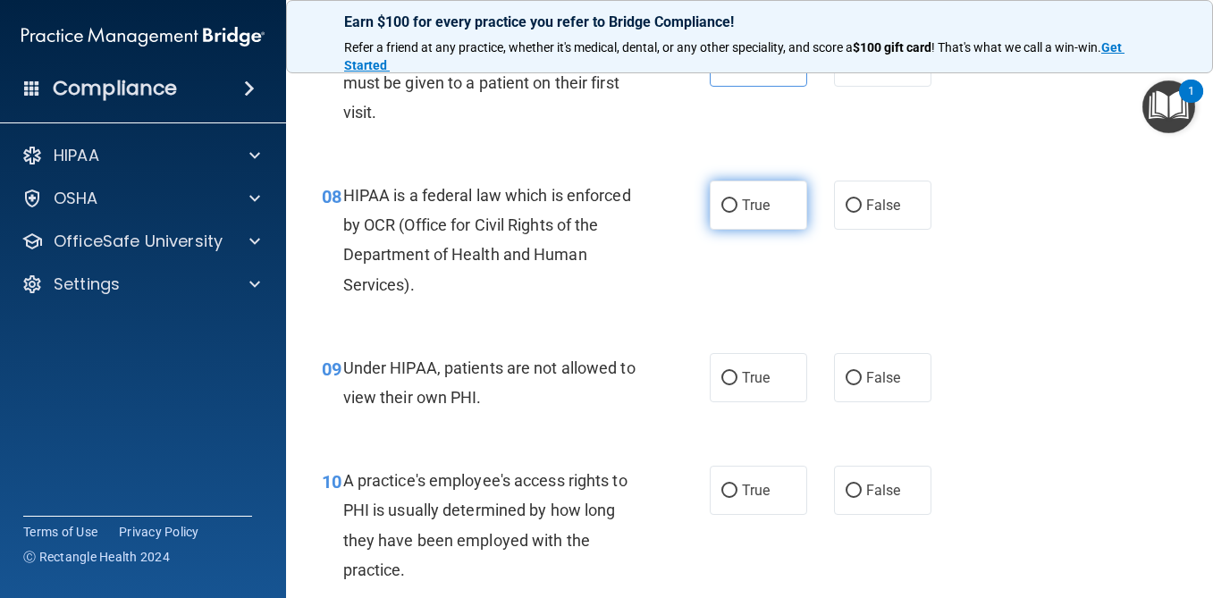
click at [754, 218] on label "True" at bounding box center [758, 205] width 97 height 49
click at [738, 213] on input "True" at bounding box center [730, 205] width 16 height 13
radio input "true"
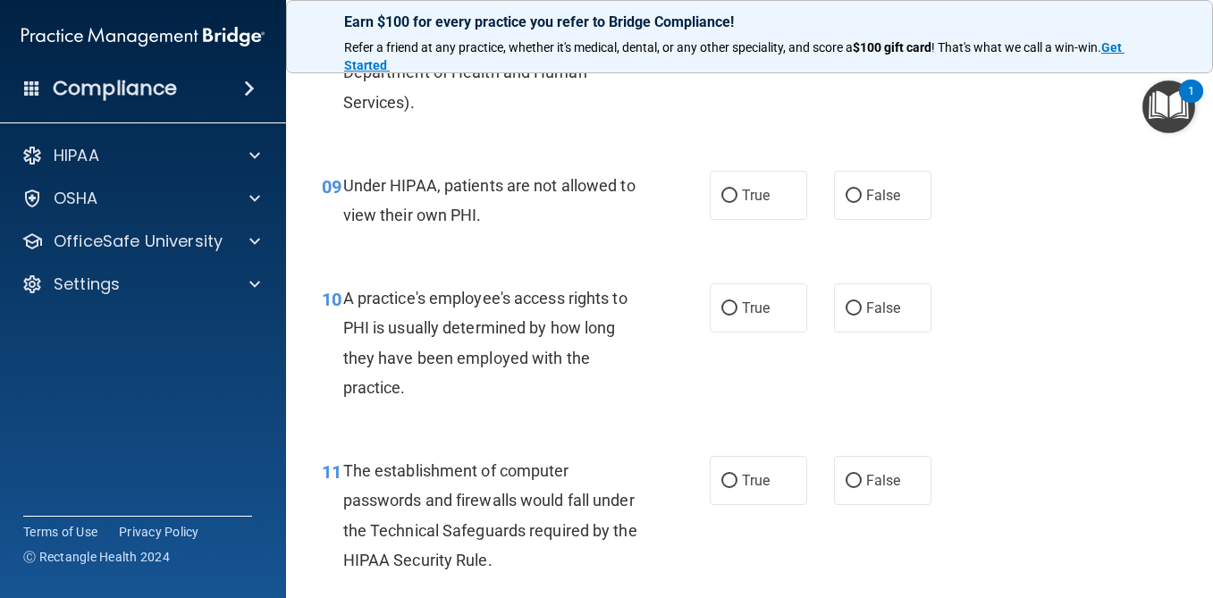
scroll to position [1413, 0]
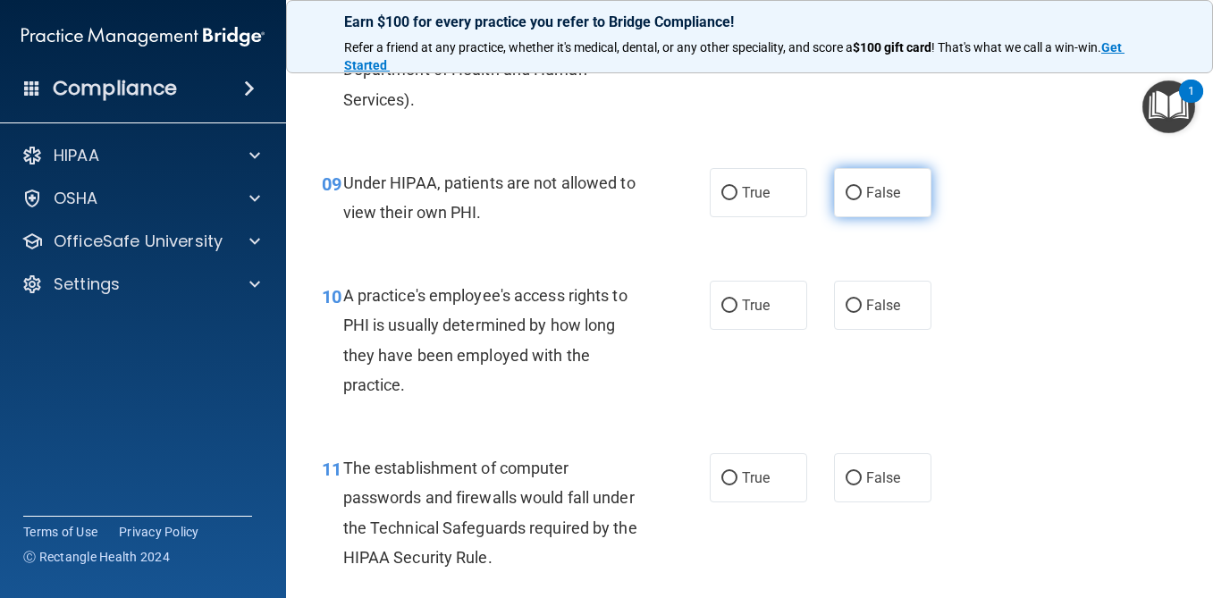
click at [866, 204] on label "False" at bounding box center [882, 192] width 97 height 49
click at [862, 200] on input "False" at bounding box center [854, 193] width 16 height 13
radio input "true"
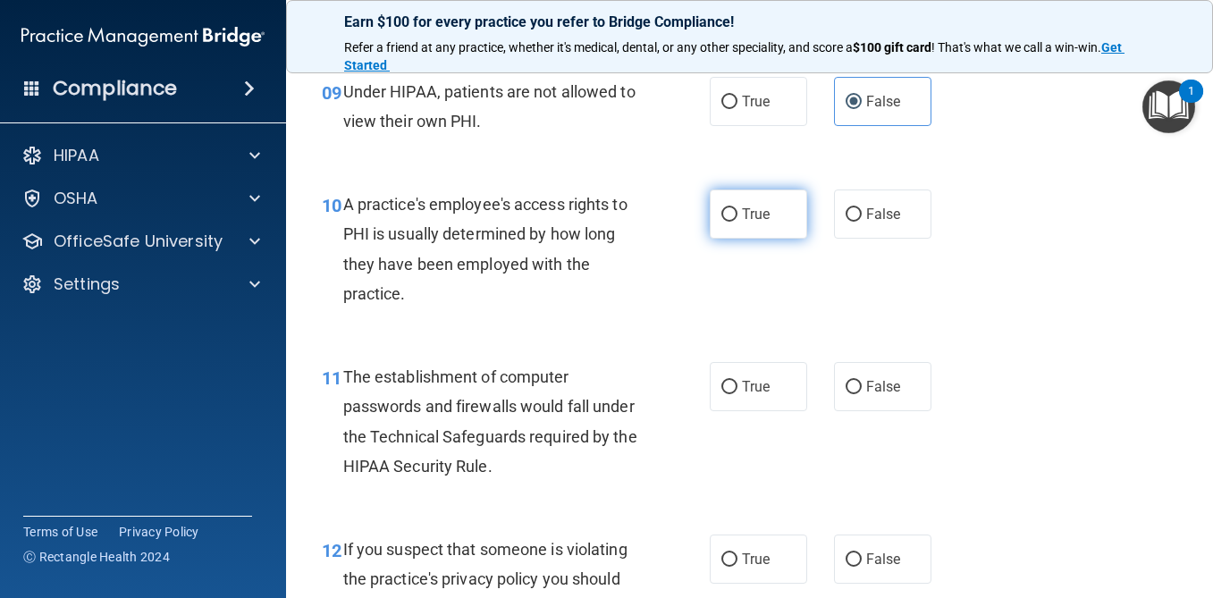
scroll to position [1508, 0]
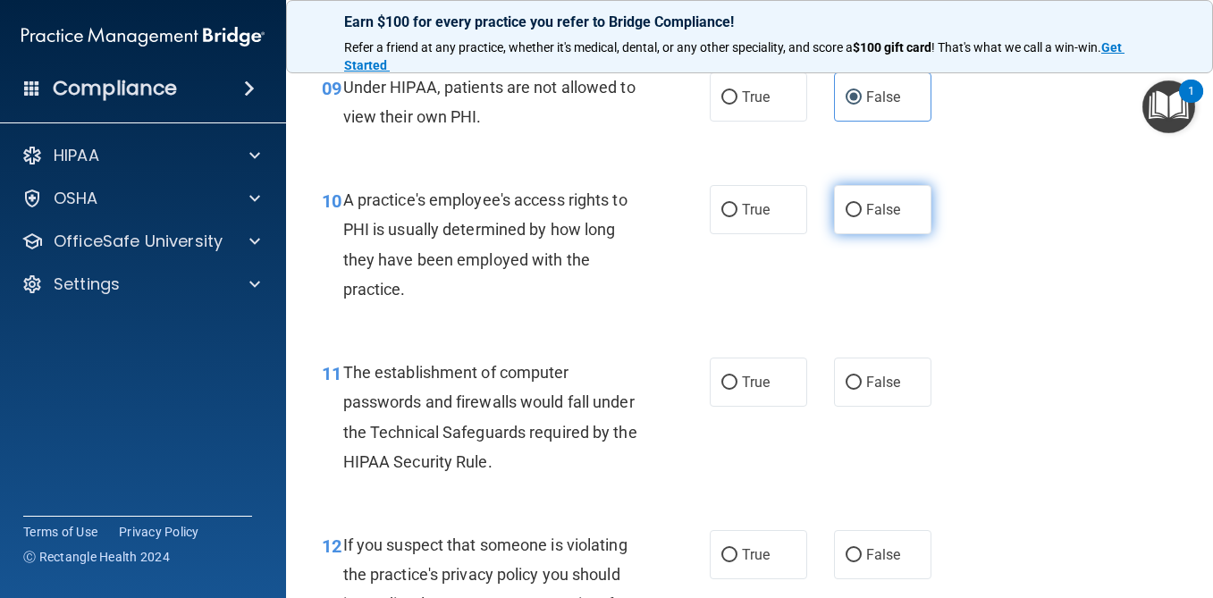
click at [903, 204] on label "False" at bounding box center [882, 209] width 97 height 49
click at [862, 204] on input "False" at bounding box center [854, 210] width 16 height 13
radio input "true"
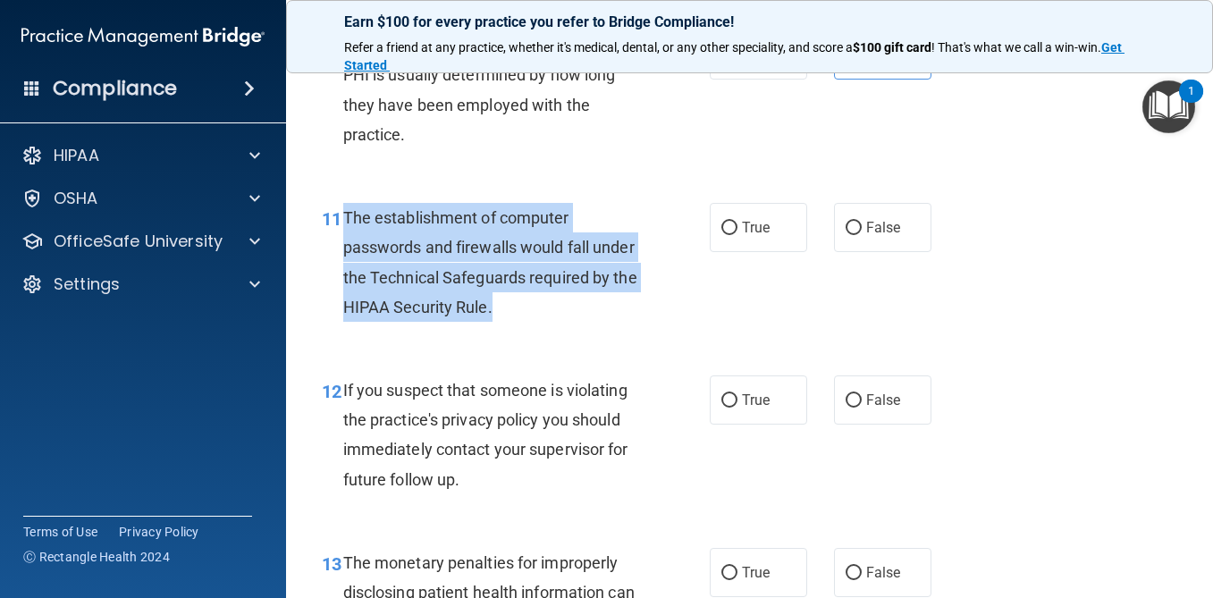
drag, startPoint x: 498, startPoint y: 305, endPoint x: 345, endPoint y: 209, distance: 180.4
click at [345, 209] on div "The establishment of computer passwords and firewalls would fall under the Tech…" at bounding box center [498, 262] width 311 height 119
copy span "The establishment of computer passwords and firewalls would fall under the Tech…"
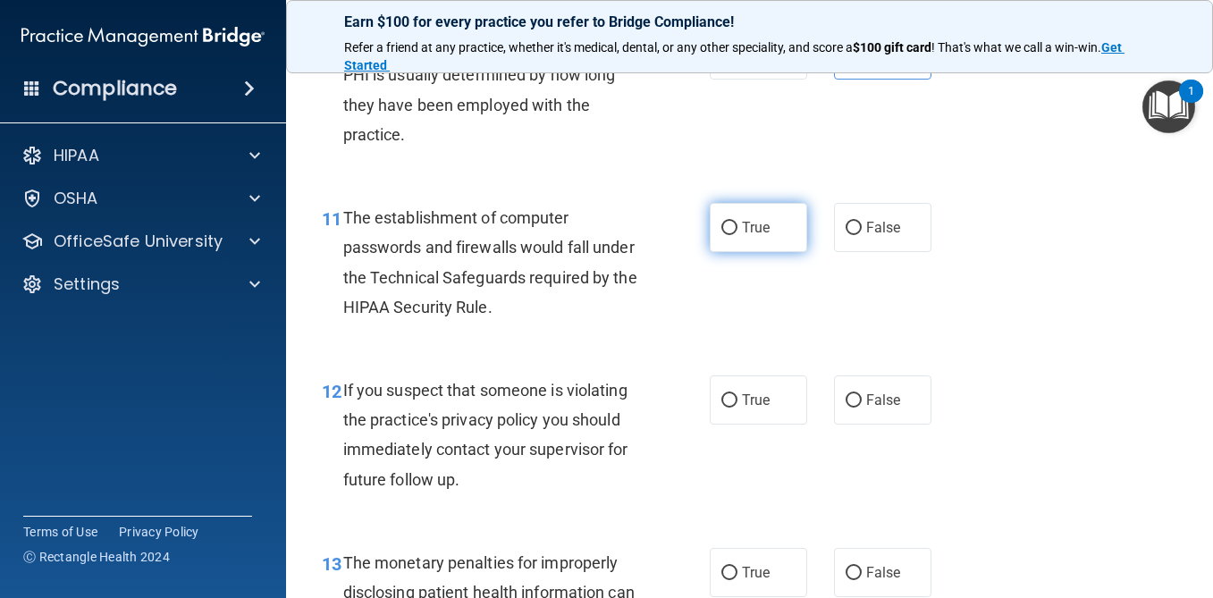
click at [773, 219] on label "True" at bounding box center [758, 227] width 97 height 49
click at [738, 222] on input "True" at bounding box center [730, 228] width 16 height 13
radio input "true"
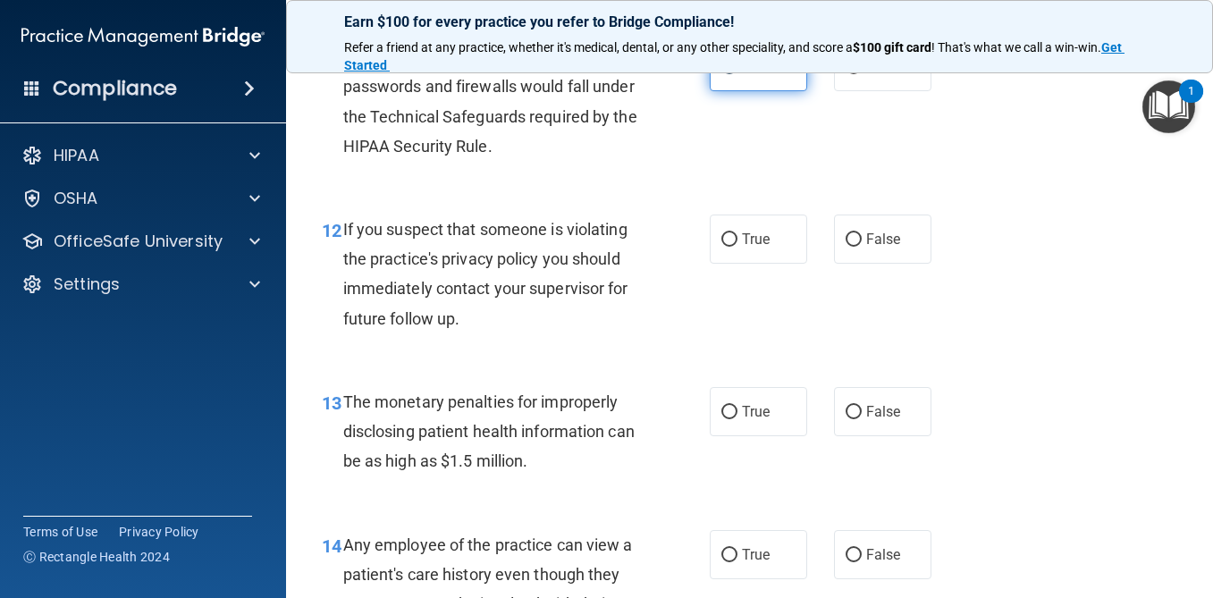
scroll to position [1876, 0]
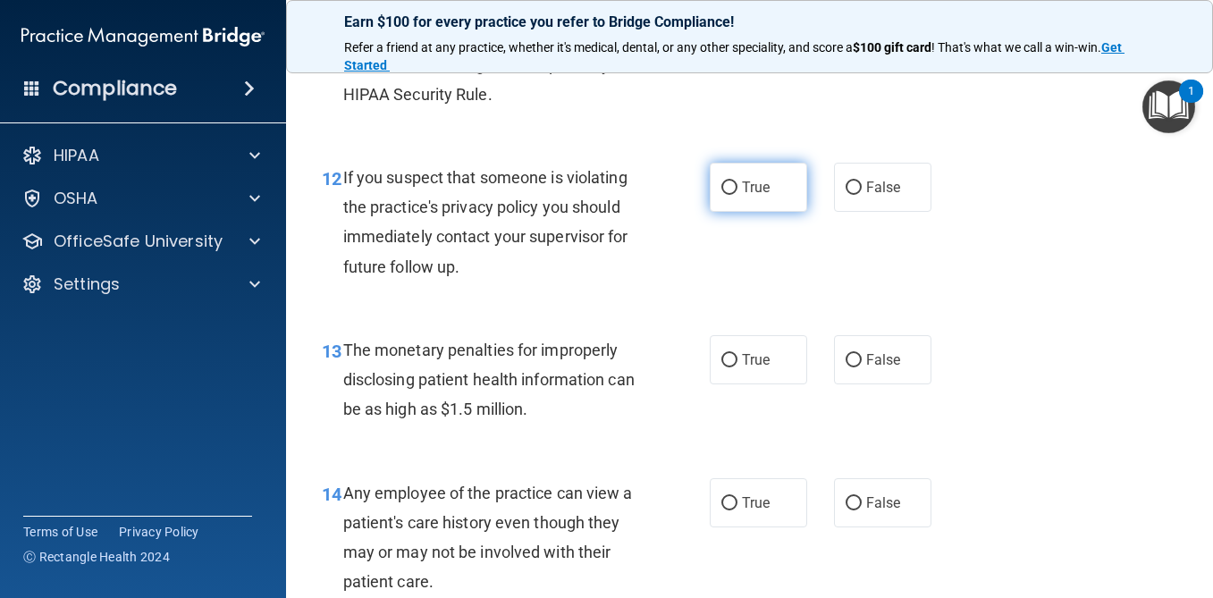
click at [755, 197] on label "True" at bounding box center [758, 187] width 97 height 49
click at [738, 195] on input "True" at bounding box center [730, 188] width 16 height 13
radio input "true"
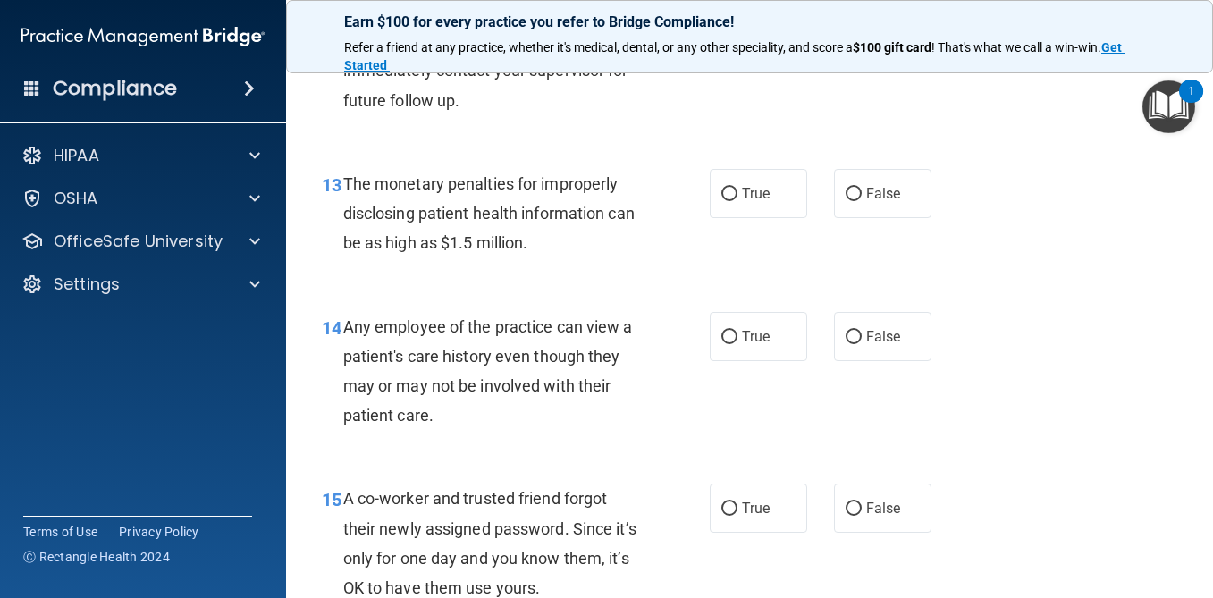
scroll to position [2047, 0]
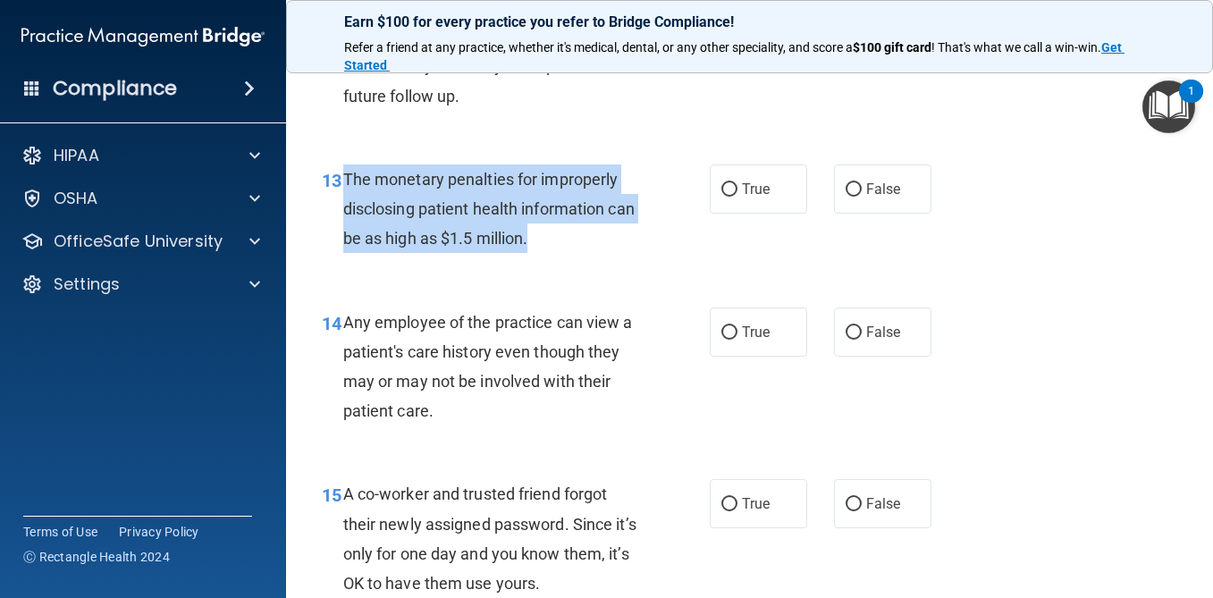
drag, startPoint x: 535, startPoint y: 241, endPoint x: 347, endPoint y: 177, distance: 198.2
click at [347, 177] on div "The monetary penalties for improperly disclosing patient health information can…" at bounding box center [498, 209] width 311 height 89
copy span "The monetary penalties for improperly disclosing patient health information can…"
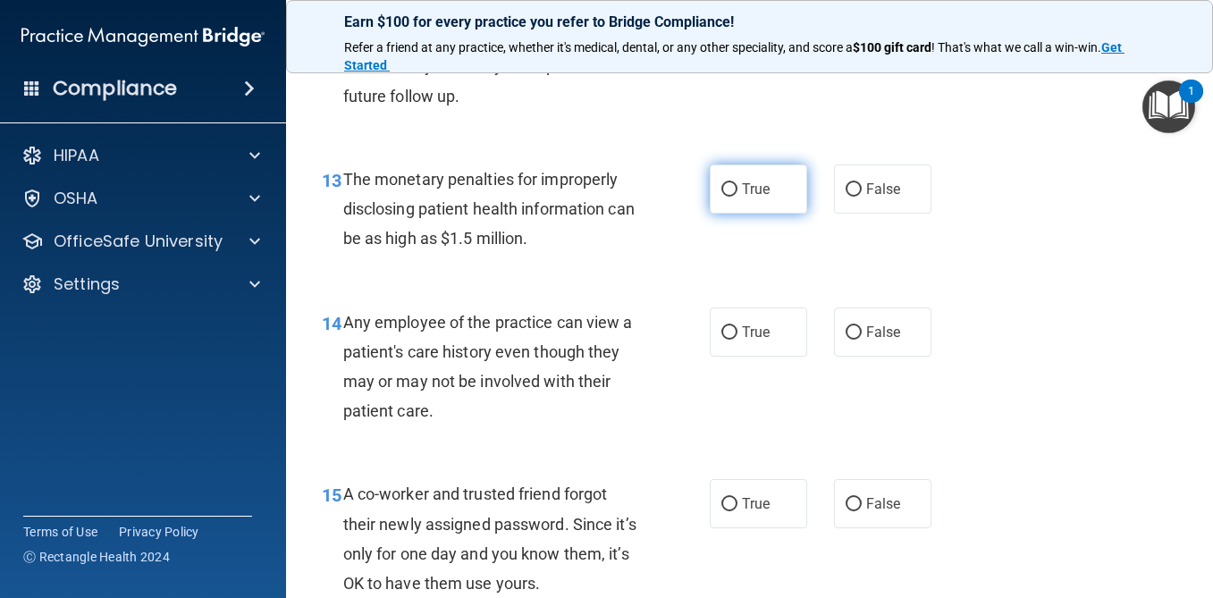
click at [762, 177] on label "True" at bounding box center [758, 189] width 97 height 49
click at [738, 183] on input "True" at bounding box center [730, 189] width 16 height 13
radio input "true"
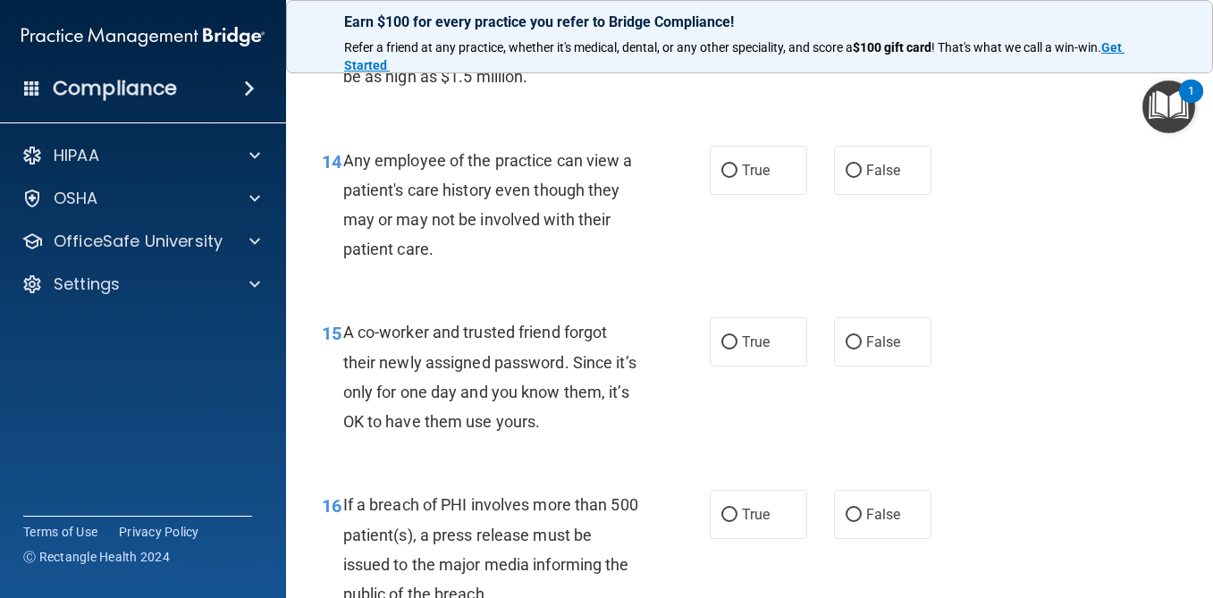
scroll to position [2207, 0]
click at [881, 187] on label "False" at bounding box center [882, 172] width 97 height 49
click at [862, 180] on input "False" at bounding box center [854, 172] width 16 height 13
radio input "true"
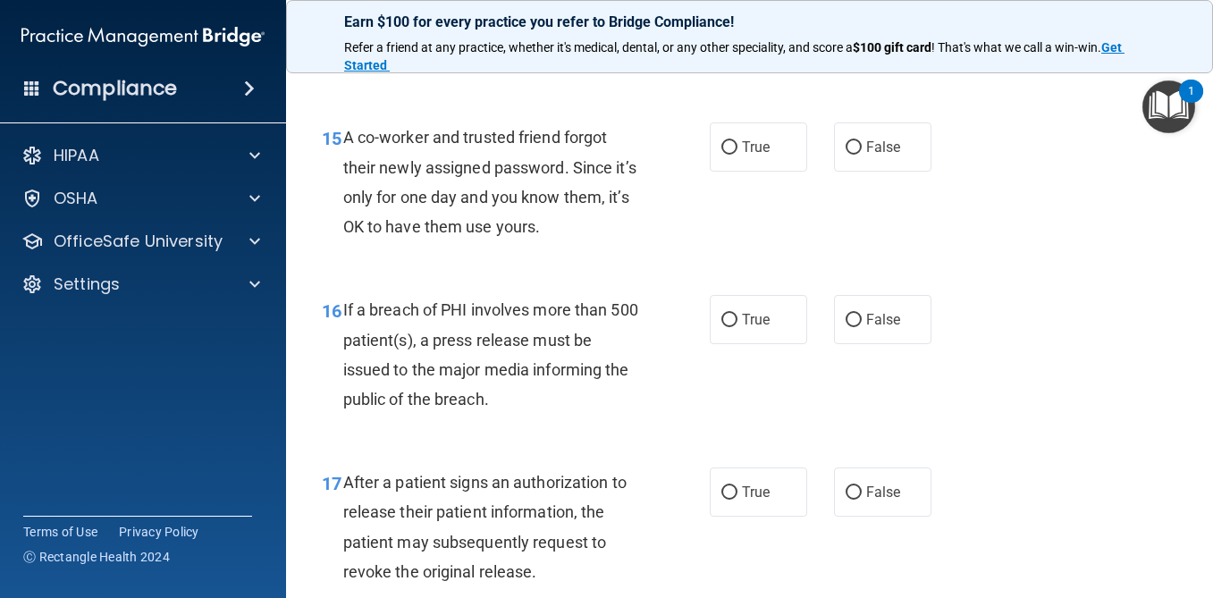
scroll to position [2402, 0]
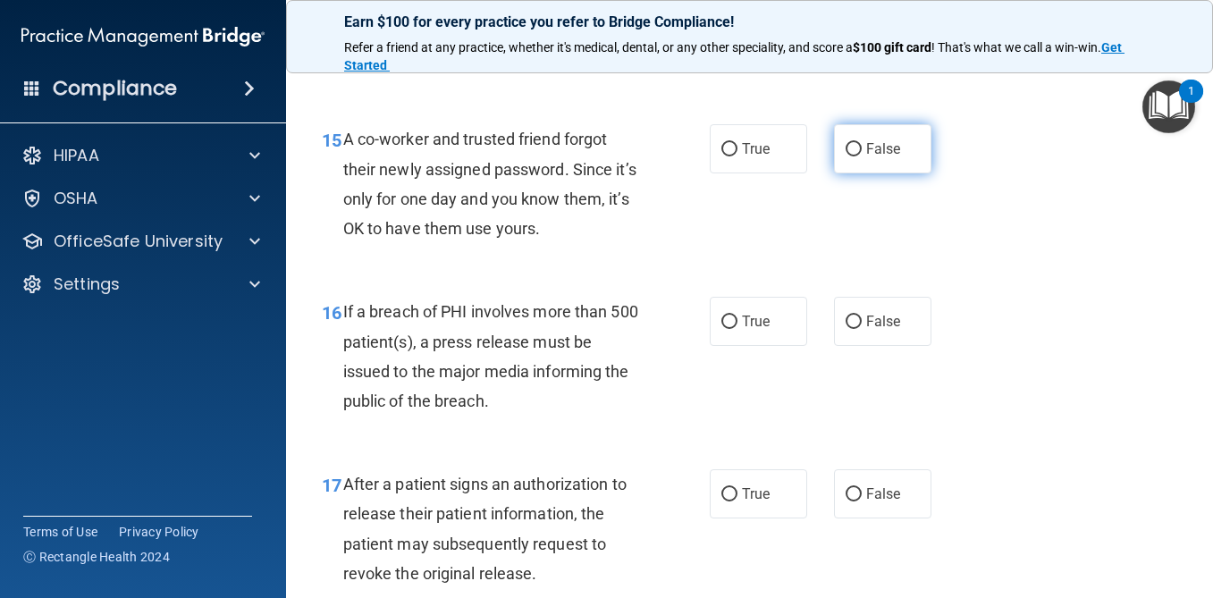
click at [853, 159] on label "False" at bounding box center [882, 148] width 97 height 49
click at [853, 156] on input "False" at bounding box center [854, 149] width 16 height 13
radio input "true"
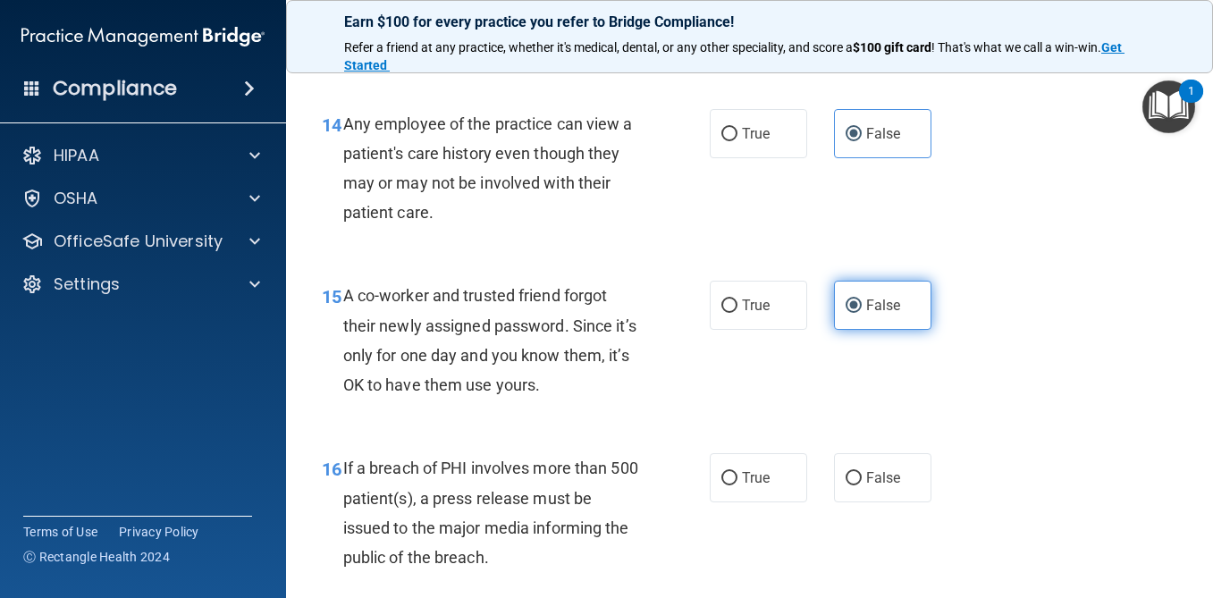
scroll to position [2224, 0]
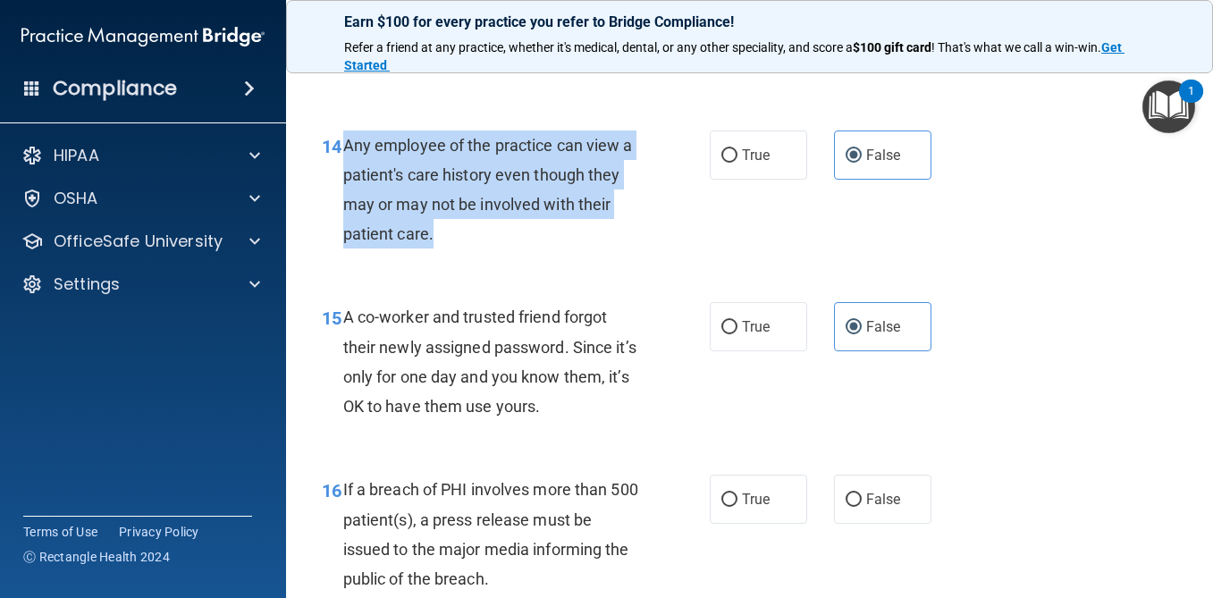
drag, startPoint x: 434, startPoint y: 231, endPoint x: 347, endPoint y: 140, distance: 125.2
click at [347, 140] on div "Any employee of the practice can view a patient's care history even though they…" at bounding box center [498, 190] width 311 height 119
copy span "Any employee of the practice can view a patient's care history even though they…"
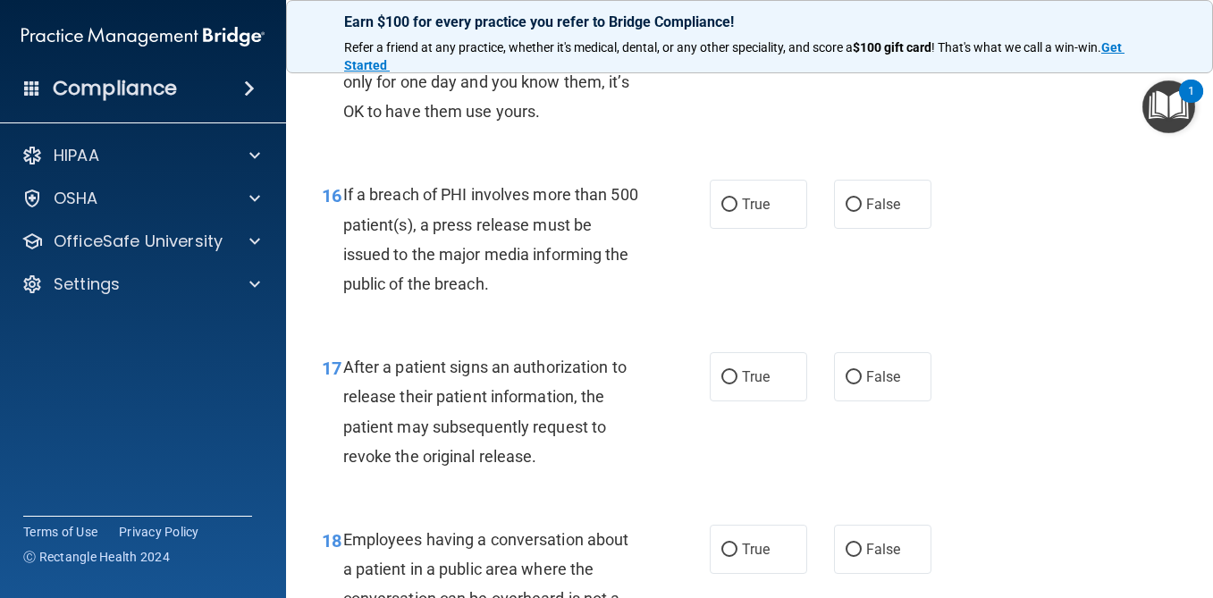
scroll to position [2522, 0]
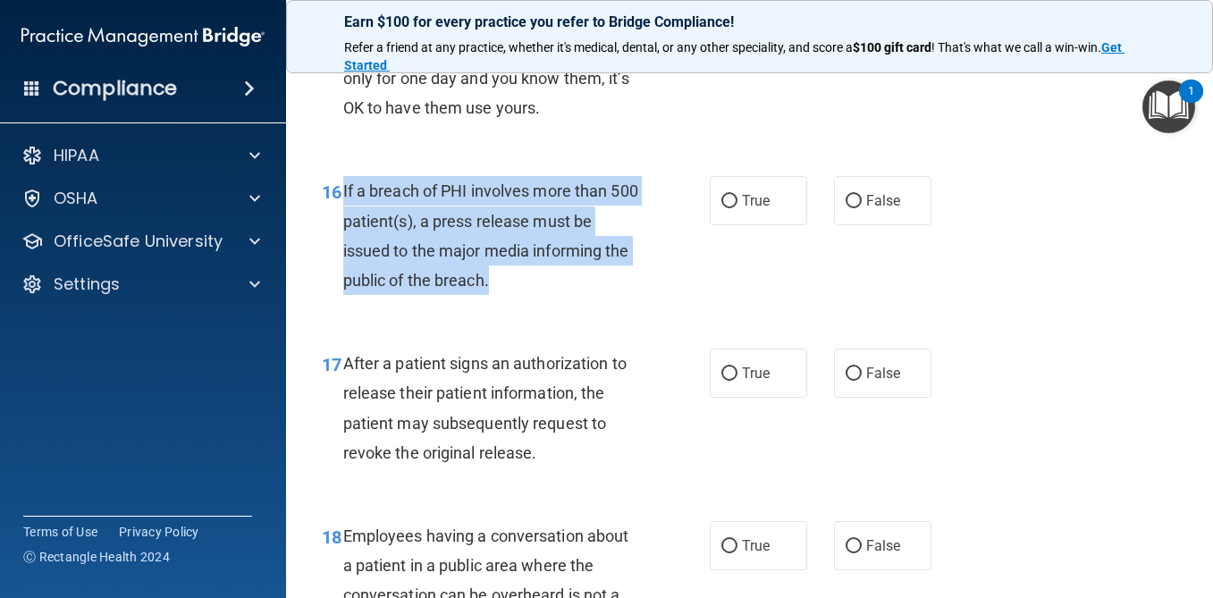
drag, startPoint x: 503, startPoint y: 278, endPoint x: 342, endPoint y: 190, distance: 183.7
click at [343, 190] on div "If a breach of PHI involves more than 500 patient(s), a press release must be i…" at bounding box center [498, 235] width 311 height 119
copy span "If a breach of PHI involves more than 500 patient(s), a press release must be i…"
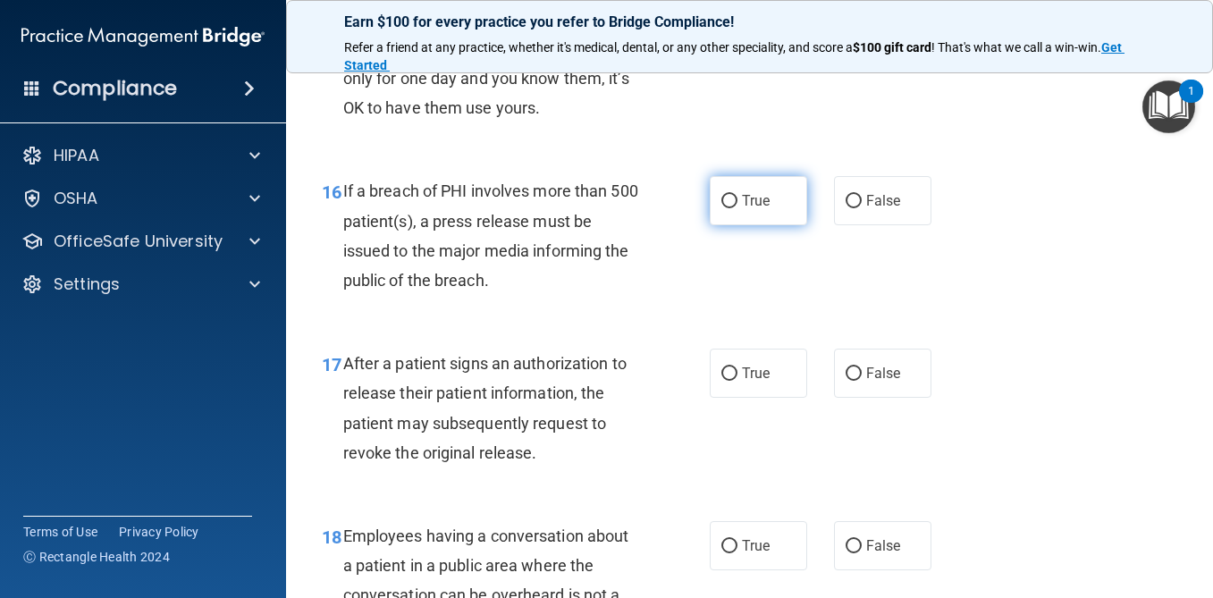
click at [753, 221] on label "True" at bounding box center [758, 200] width 97 height 49
click at [738, 208] on input "True" at bounding box center [730, 201] width 16 height 13
radio input "true"
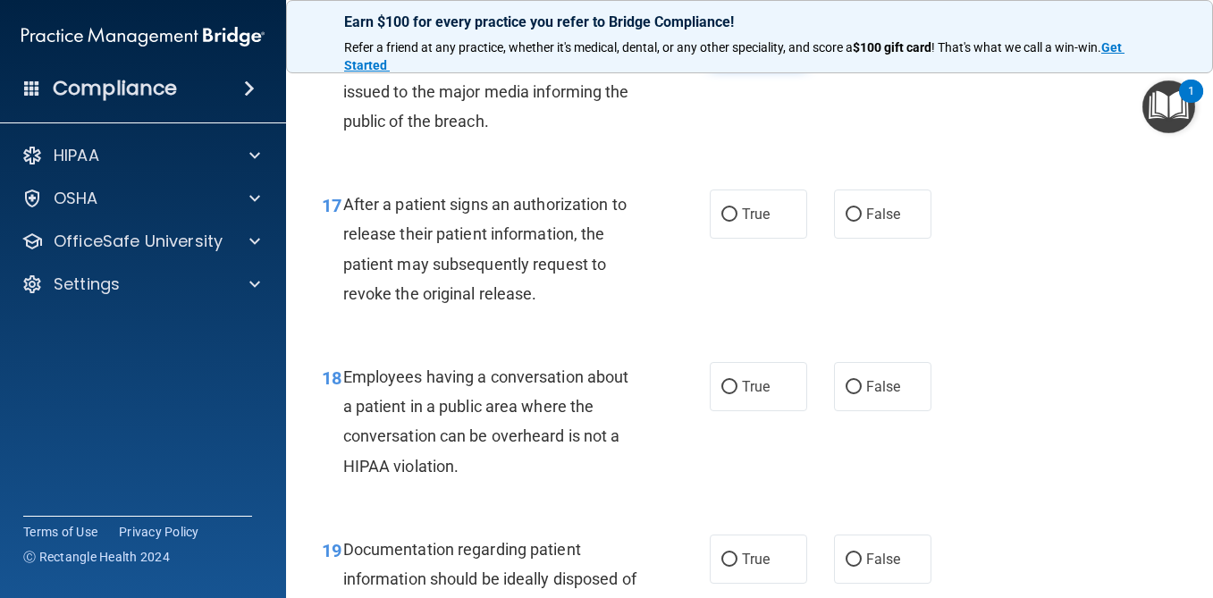
scroll to position [2720, 0]
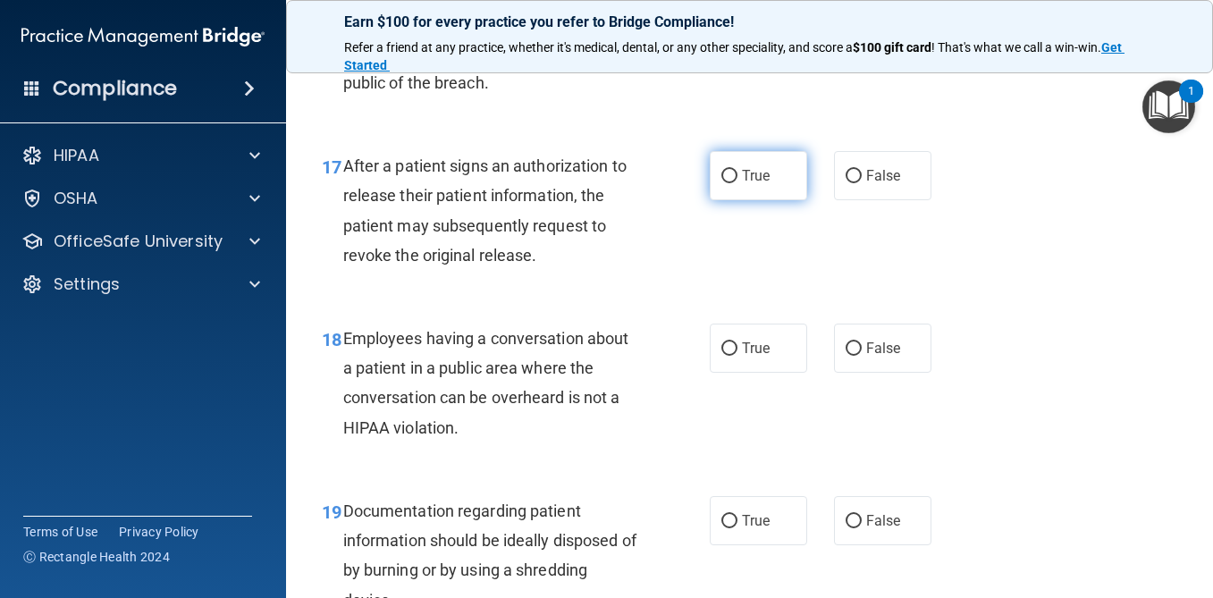
click at [722, 182] on input "True" at bounding box center [730, 176] width 16 height 13
radio input "true"
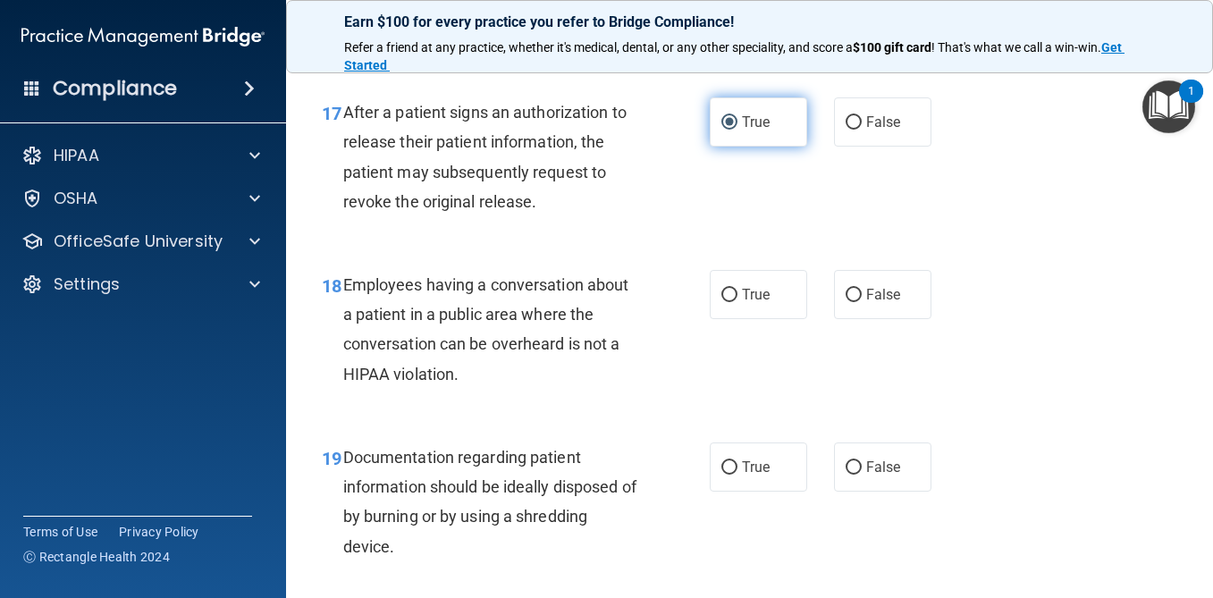
scroll to position [2772, 0]
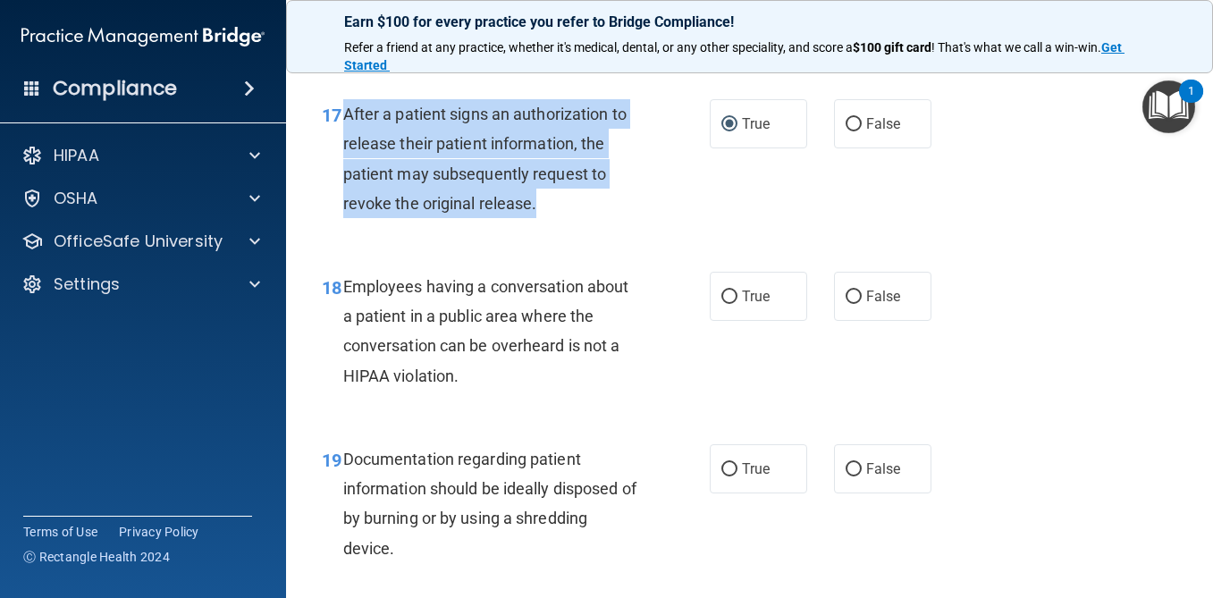
drag, startPoint x: 540, startPoint y: 207, endPoint x: 342, endPoint y: 118, distance: 217.3
click at [343, 118] on div "After a patient signs an authorization to release their patient information, th…" at bounding box center [498, 158] width 311 height 119
copy span "After a patient signs an authorization to release their patient information, th…"
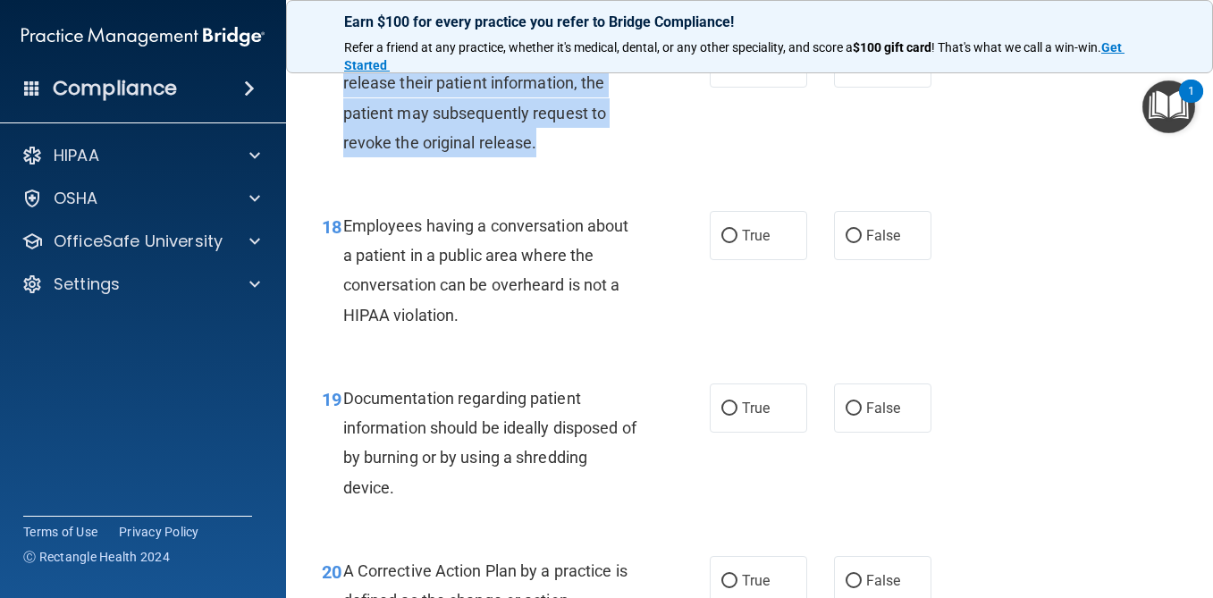
scroll to position [2837, 0]
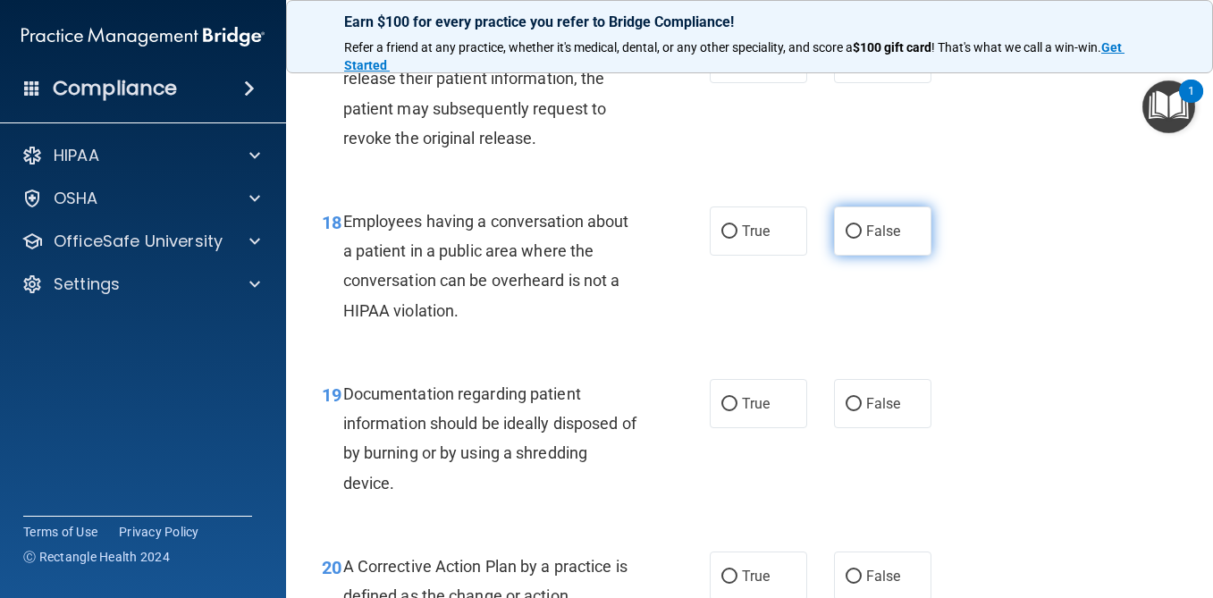
click at [876, 230] on span "False" at bounding box center [883, 231] width 35 height 17
click at [862, 230] on input "False" at bounding box center [854, 231] width 16 height 13
radio input "true"
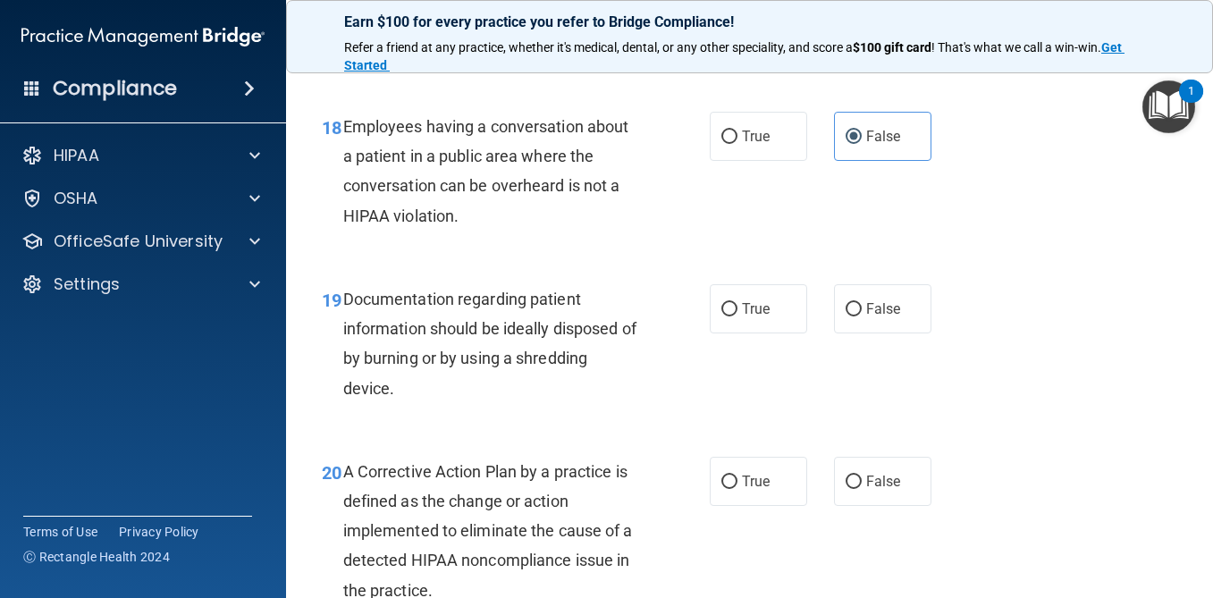
scroll to position [3000, 0]
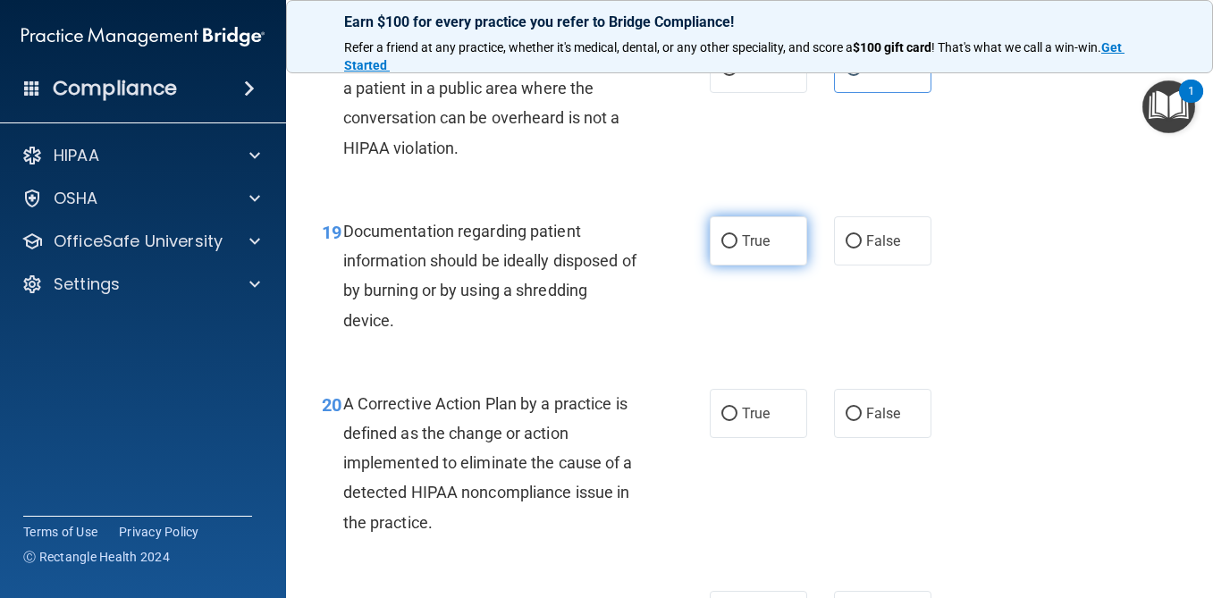
click at [749, 250] on label "True" at bounding box center [758, 240] width 97 height 49
click at [738, 249] on input "True" at bounding box center [730, 241] width 16 height 13
radio input "true"
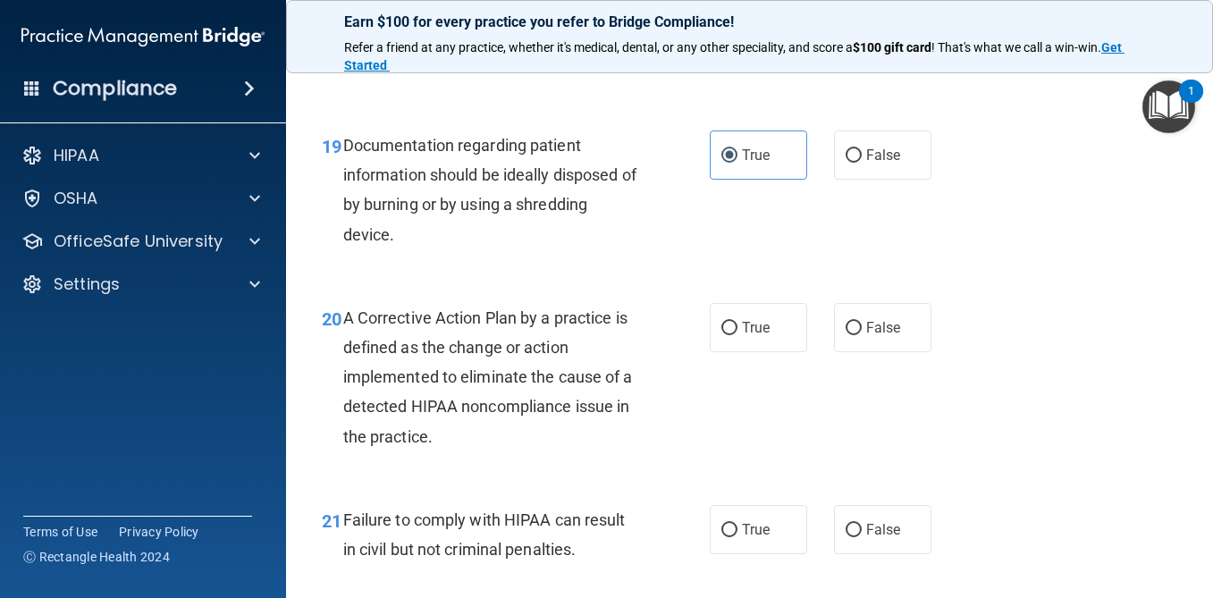
scroll to position [3085, 0]
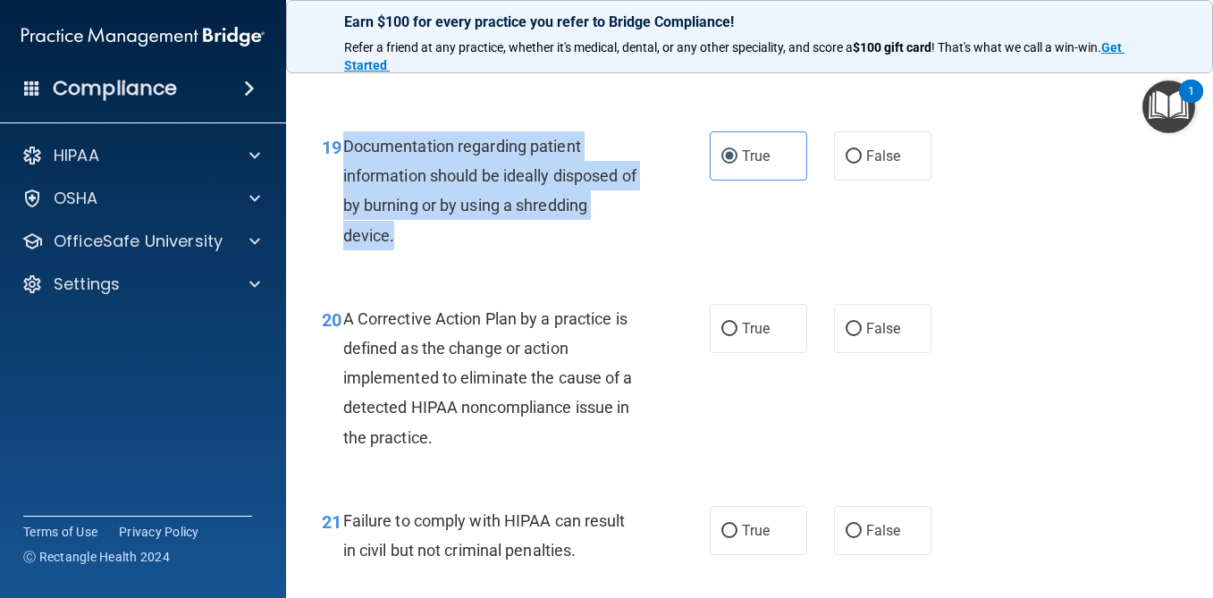
drag, startPoint x: 399, startPoint y: 239, endPoint x: 341, endPoint y: 145, distance: 110.4
click at [341, 145] on div "19 Documentation regarding patient information should be ideally disposed of by…" at bounding box center [516, 195] width 442 height 128
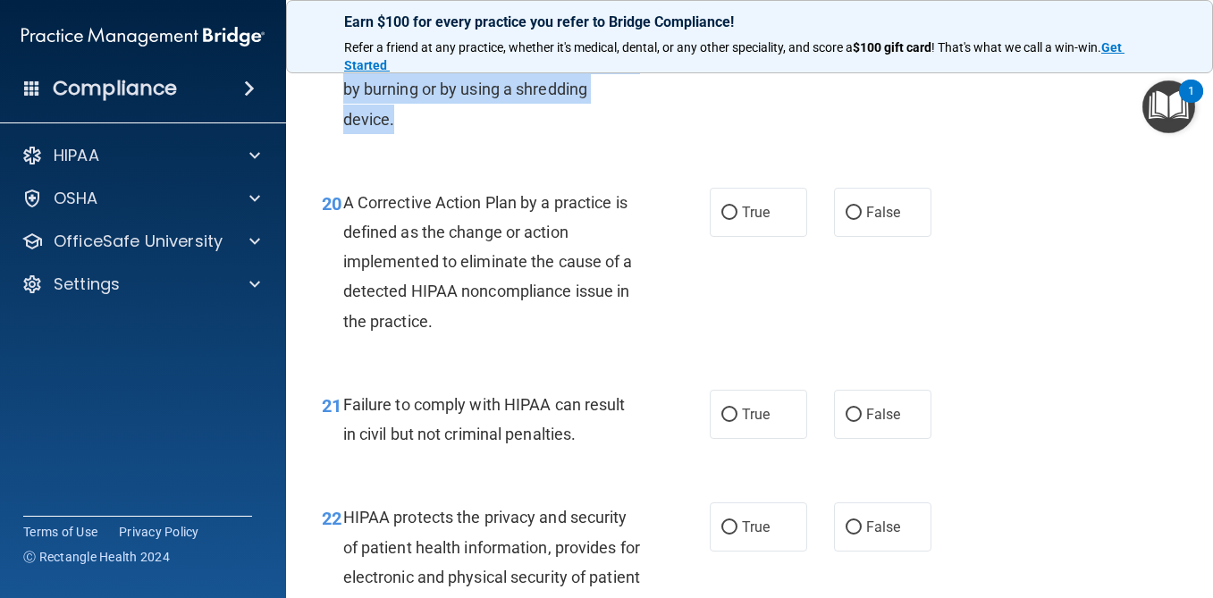
scroll to position [3205, 0]
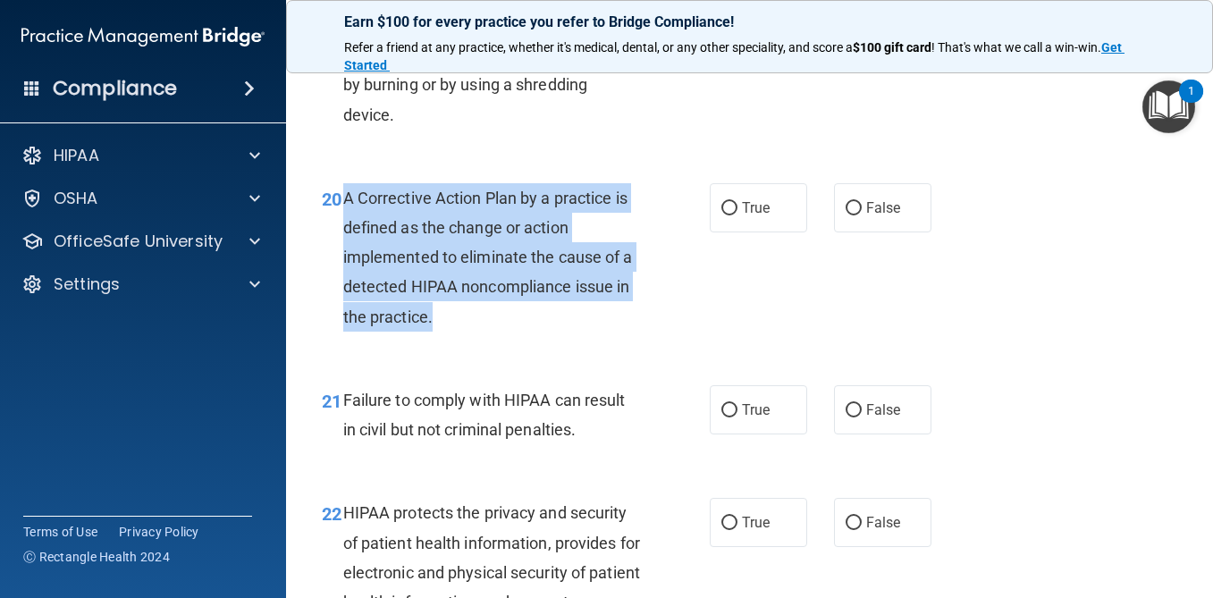
drag, startPoint x: 449, startPoint y: 318, endPoint x: 346, endPoint y: 189, distance: 165.5
click at [346, 189] on div "A Corrective Action Plan by a practice is defined as the change or action imple…" at bounding box center [498, 257] width 311 height 148
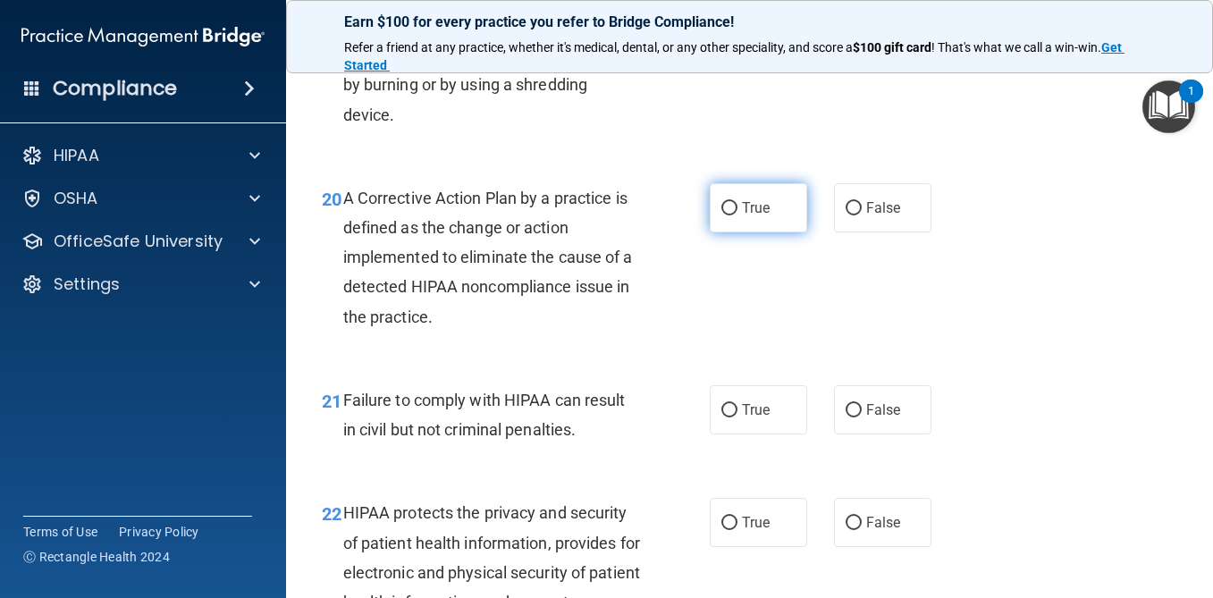
click at [751, 220] on label "True" at bounding box center [758, 207] width 97 height 49
click at [738, 215] on input "True" at bounding box center [730, 208] width 16 height 13
radio input "true"
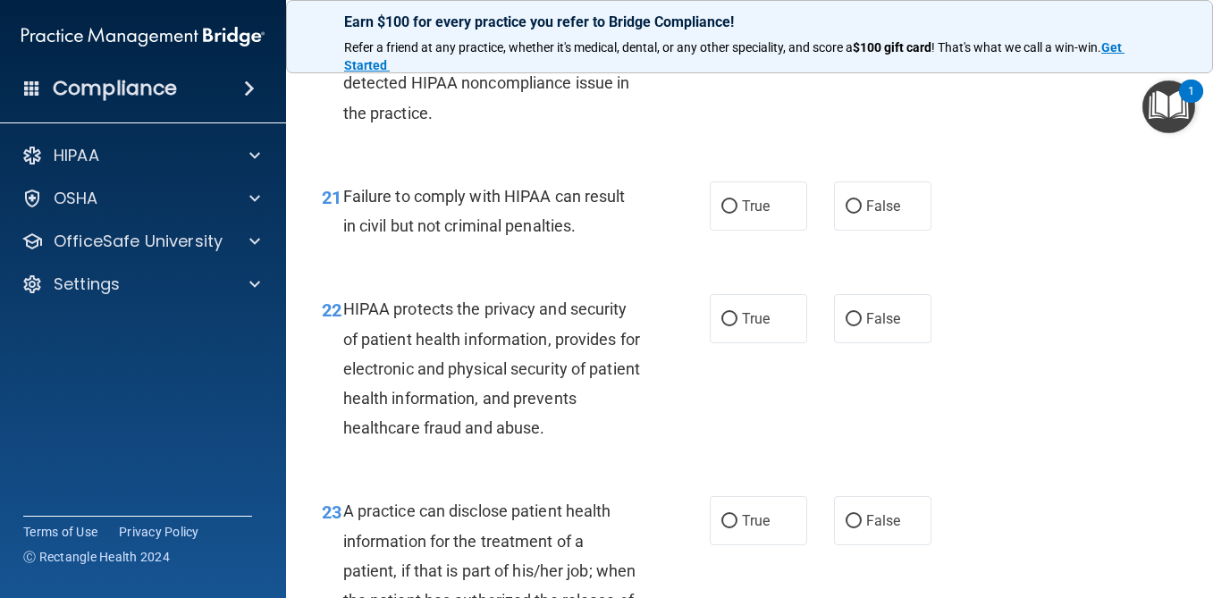
scroll to position [3416, 0]
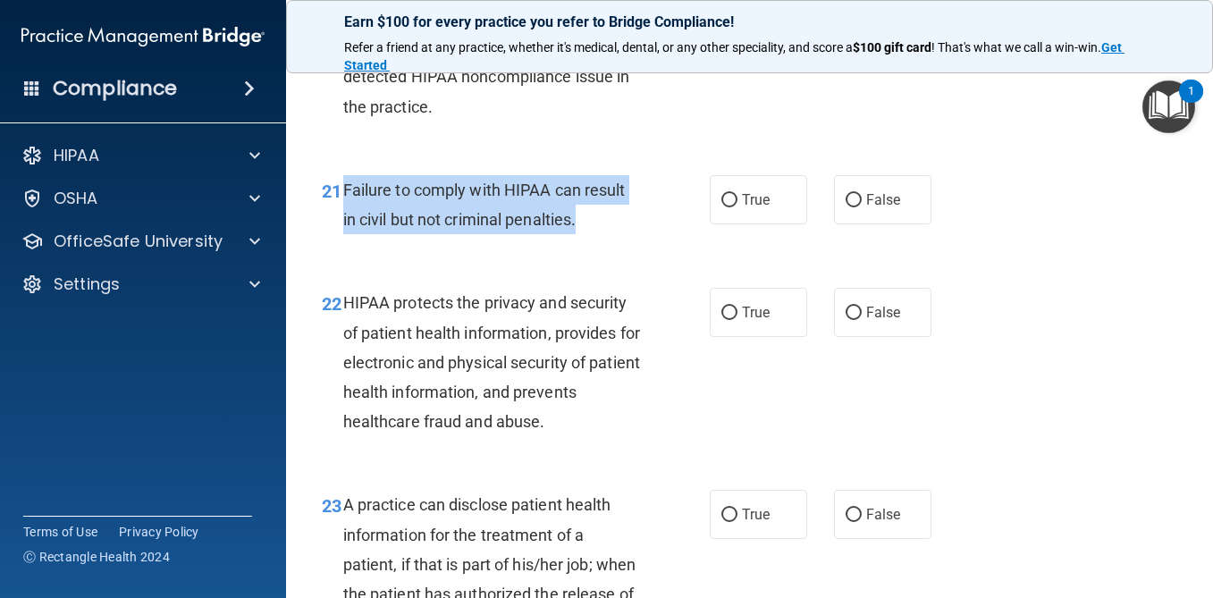
drag, startPoint x: 593, startPoint y: 218, endPoint x: 344, endPoint y: 181, distance: 251.4
click at [344, 182] on div "Failure to comply with HIPAA can result in civil but not criminal penalties." at bounding box center [498, 204] width 311 height 59
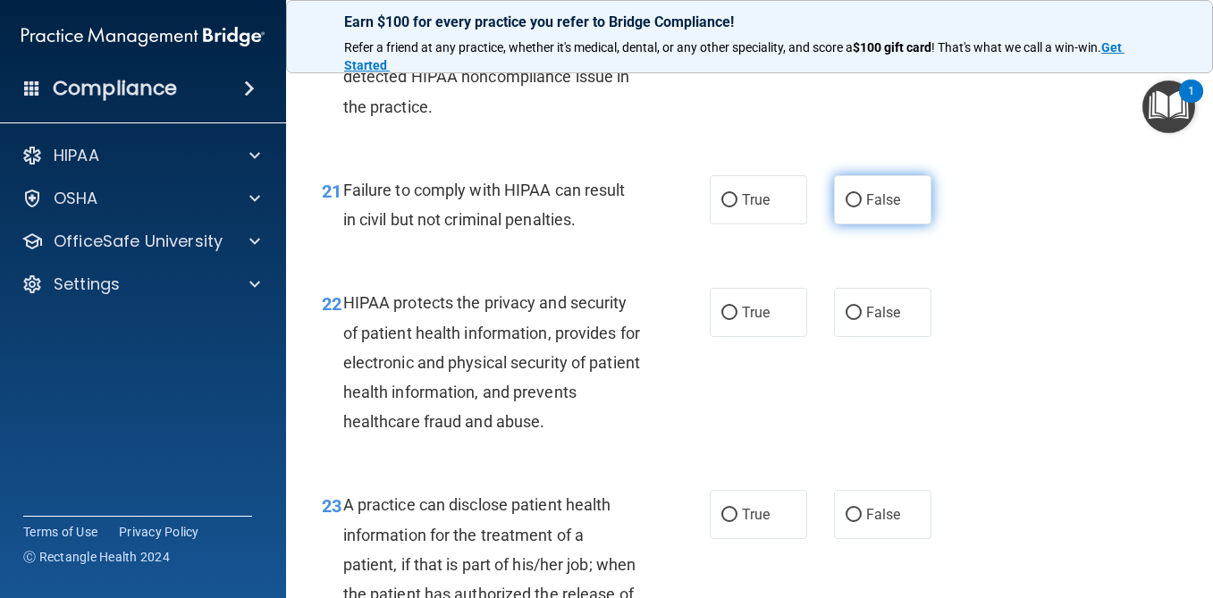
click at [868, 211] on label "False" at bounding box center [882, 199] width 97 height 49
click at [862, 207] on input "False" at bounding box center [854, 200] width 16 height 13
radio input "true"
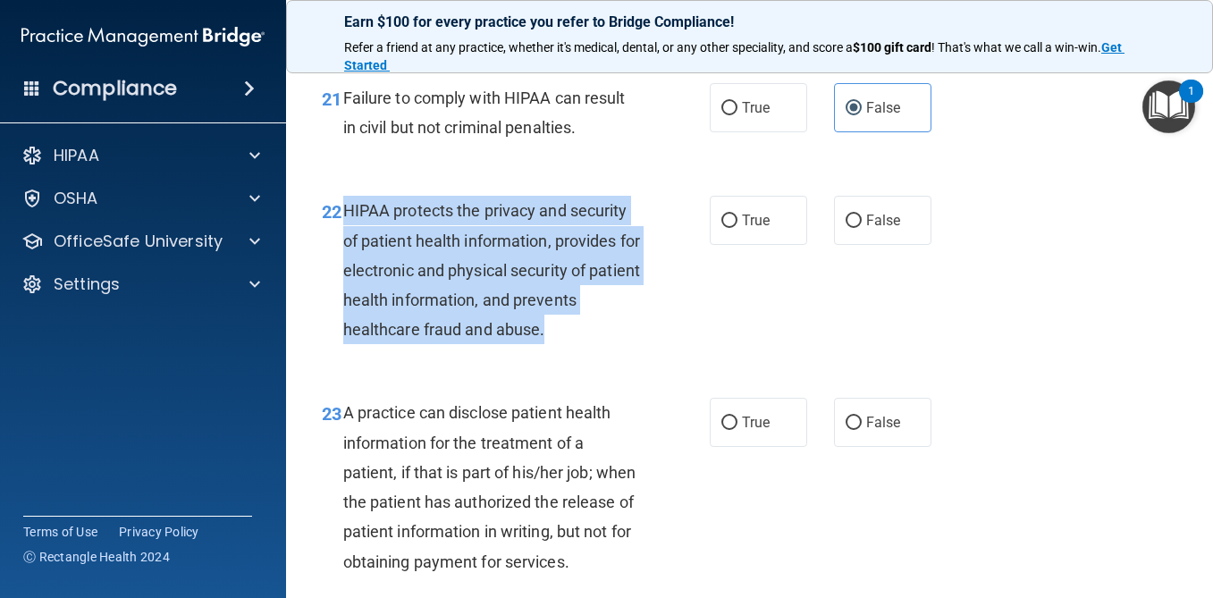
drag, startPoint x: 550, startPoint y: 334, endPoint x: 341, endPoint y: 221, distance: 237.6
click at [341, 221] on div "22 HIPAA protects the privacy and security of patient health information, provi…" at bounding box center [516, 274] width 442 height 157
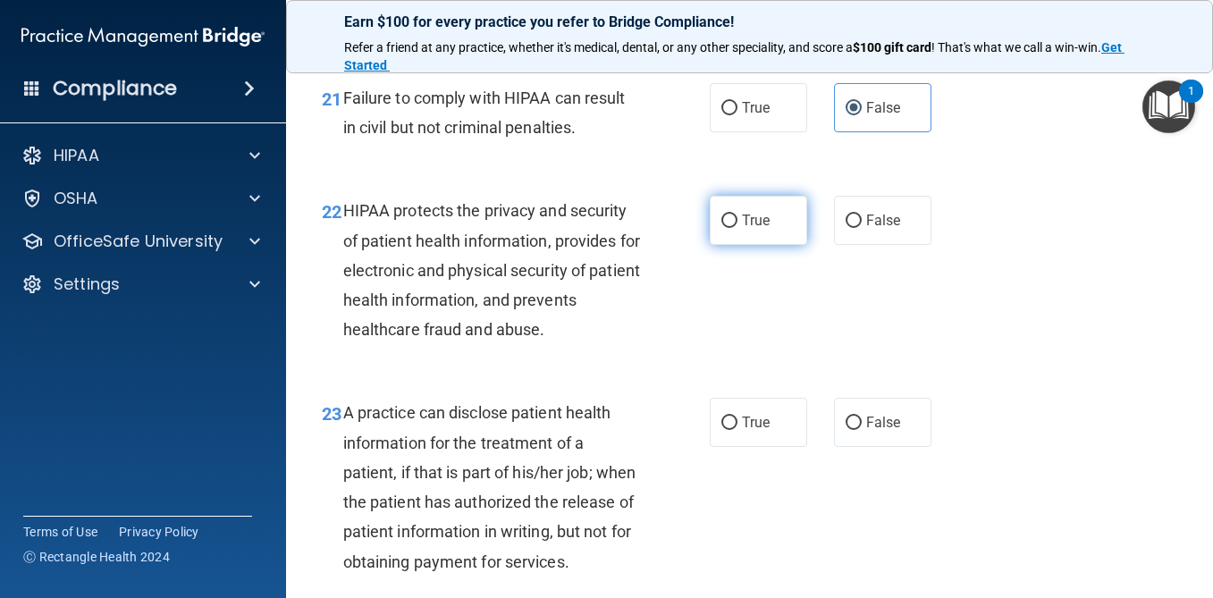
click at [773, 238] on label "True" at bounding box center [758, 220] width 97 height 49
click at [738, 228] on input "True" at bounding box center [730, 221] width 16 height 13
radio input "true"
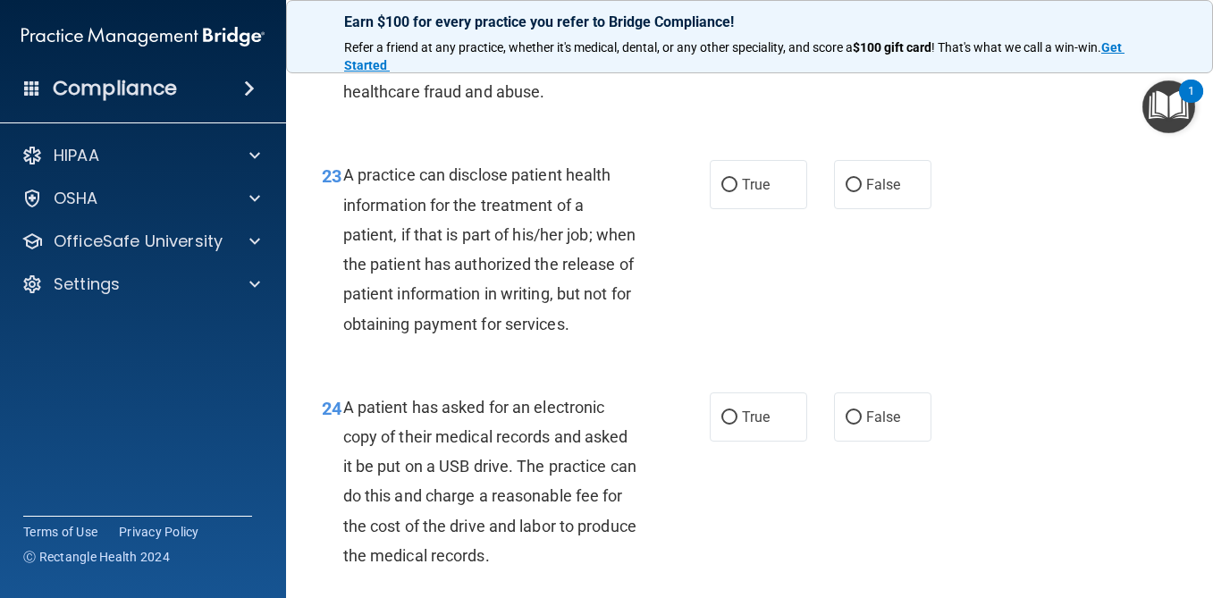
scroll to position [3750, 0]
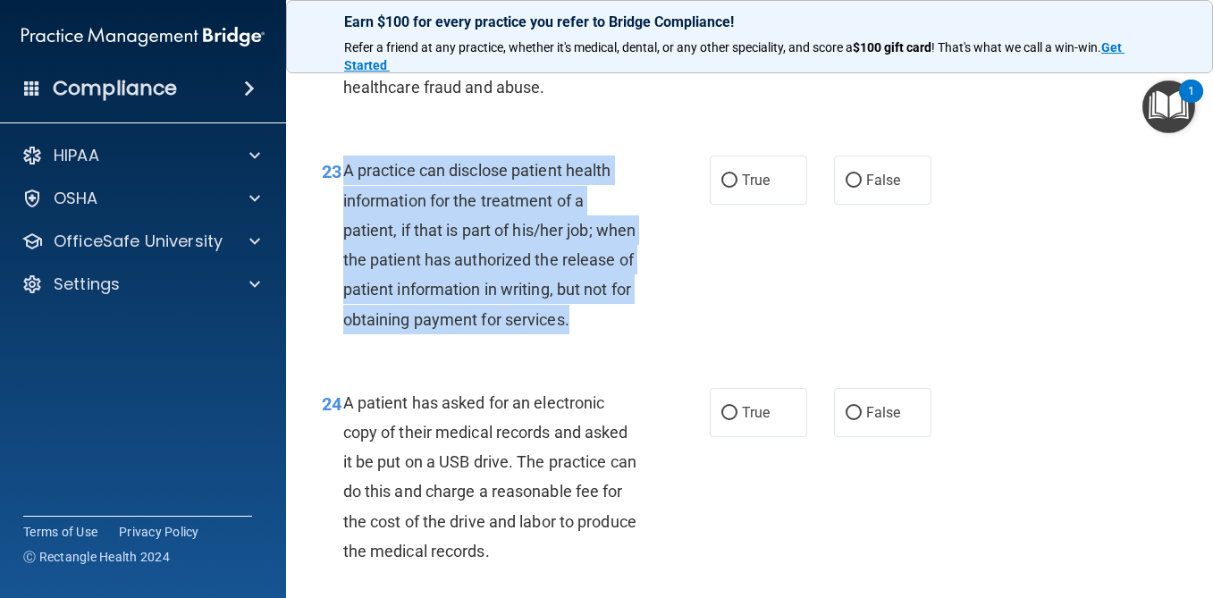
drag, startPoint x: 569, startPoint y: 317, endPoint x: 340, endPoint y: 165, distance: 274.3
click at [340, 165] on div "23 A practice can disclose patient health information for the treatment of a pa…" at bounding box center [516, 249] width 442 height 187
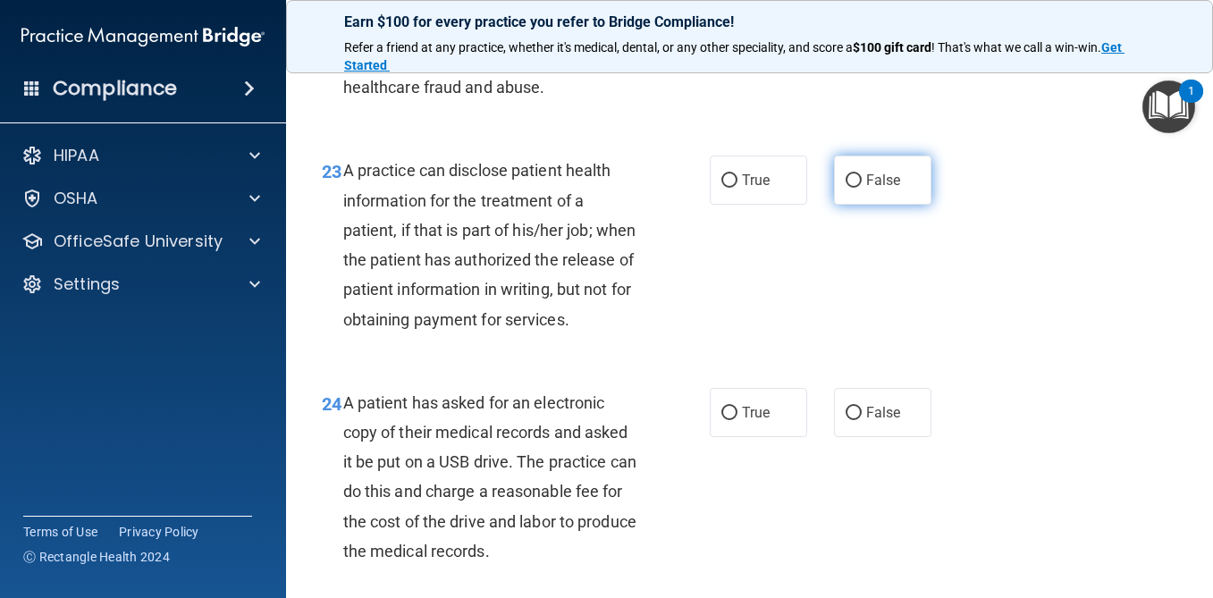
click at [877, 188] on span "False" at bounding box center [883, 180] width 35 height 17
click at [862, 188] on input "False" at bounding box center [854, 180] width 16 height 13
radio input "true"
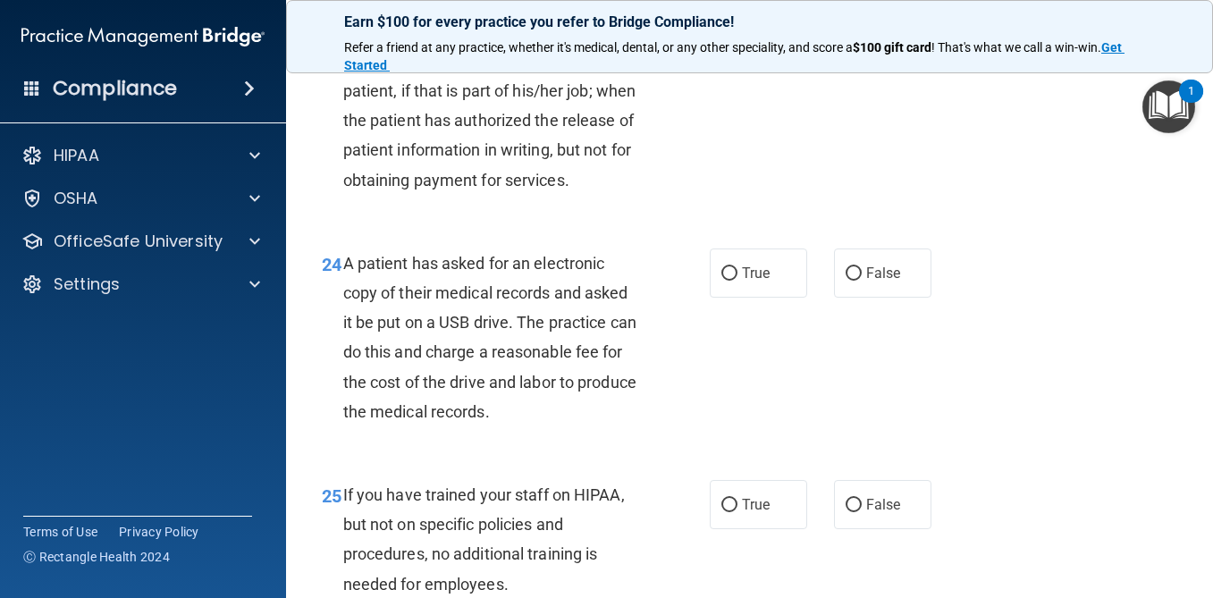
scroll to position [3971, 0]
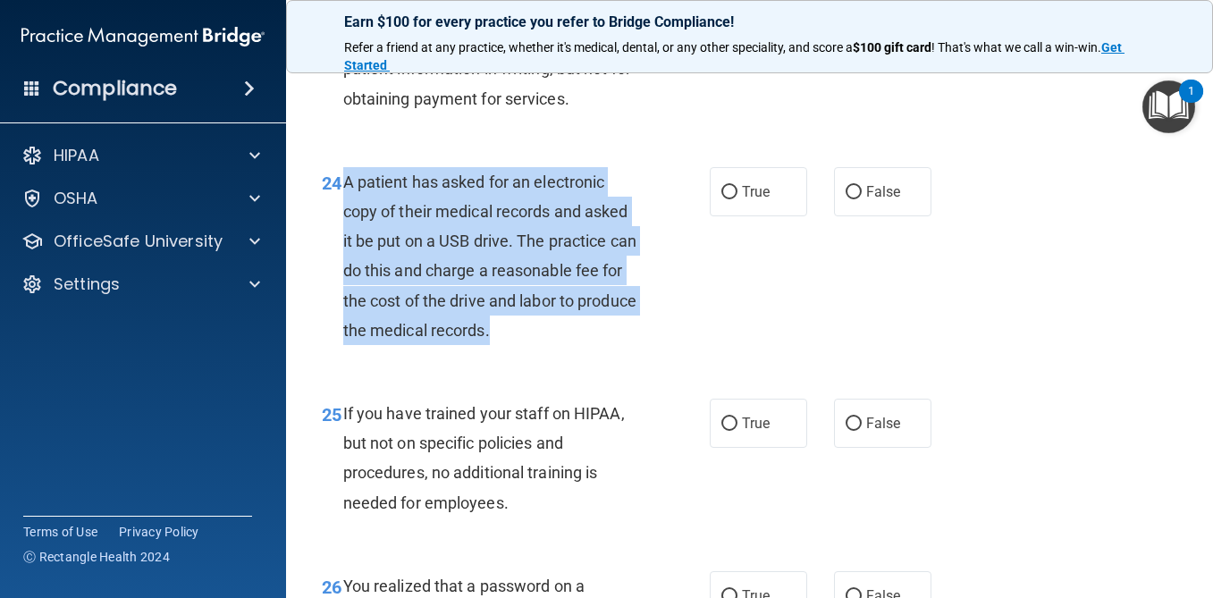
drag, startPoint x: 500, startPoint y: 332, endPoint x: 343, endPoint y: 169, distance: 225.8
click at [343, 169] on div "A patient has asked for an electronic copy of their medical records and asked i…" at bounding box center [498, 256] width 311 height 178
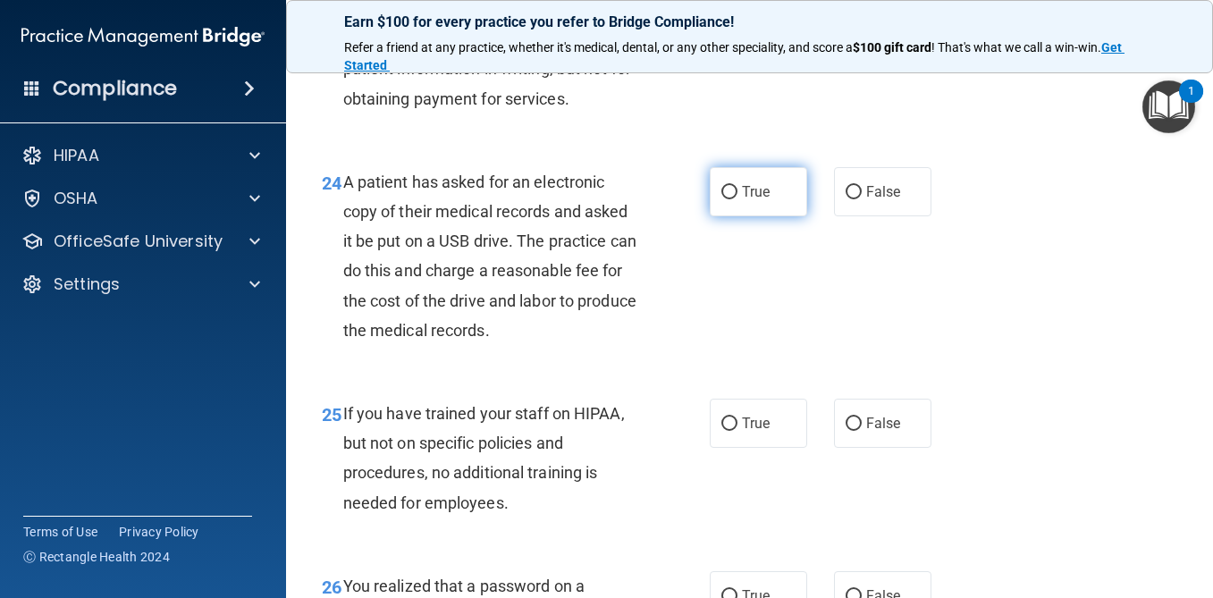
click at [772, 182] on label "True" at bounding box center [758, 191] width 97 height 49
click at [738, 186] on input "True" at bounding box center [730, 192] width 16 height 13
radio input "true"
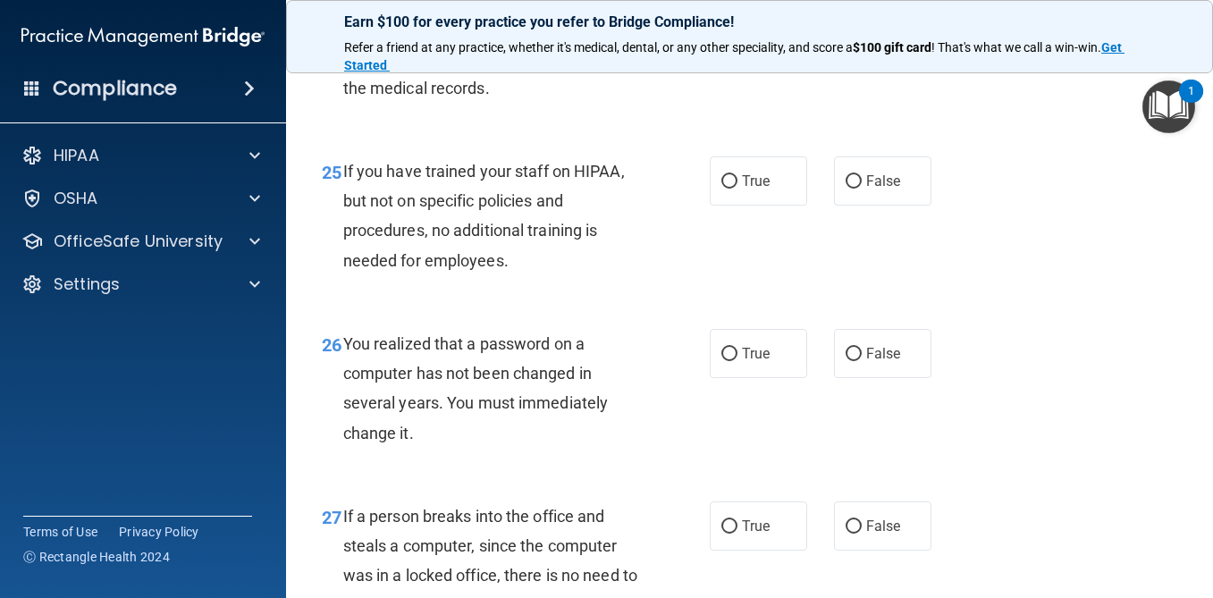
scroll to position [4248, 0]
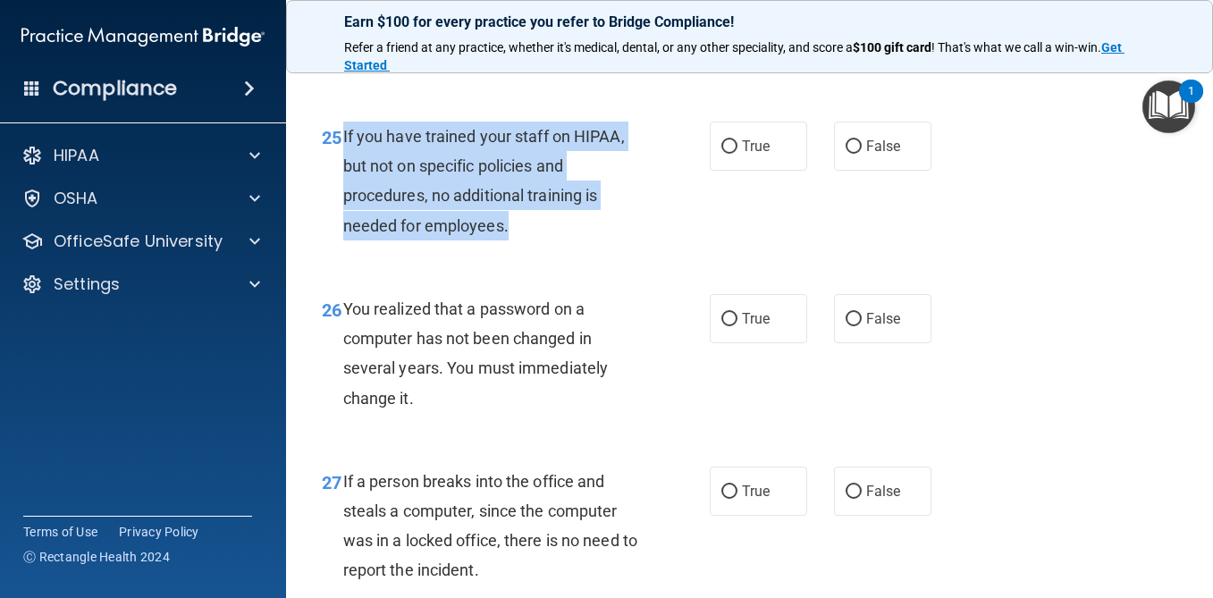
drag, startPoint x: 512, startPoint y: 227, endPoint x: 342, endPoint y: 131, distance: 196.2
click at [342, 131] on div "25 If you have trained your staff on HIPAA, but not on specific policies and pr…" at bounding box center [516, 186] width 442 height 128
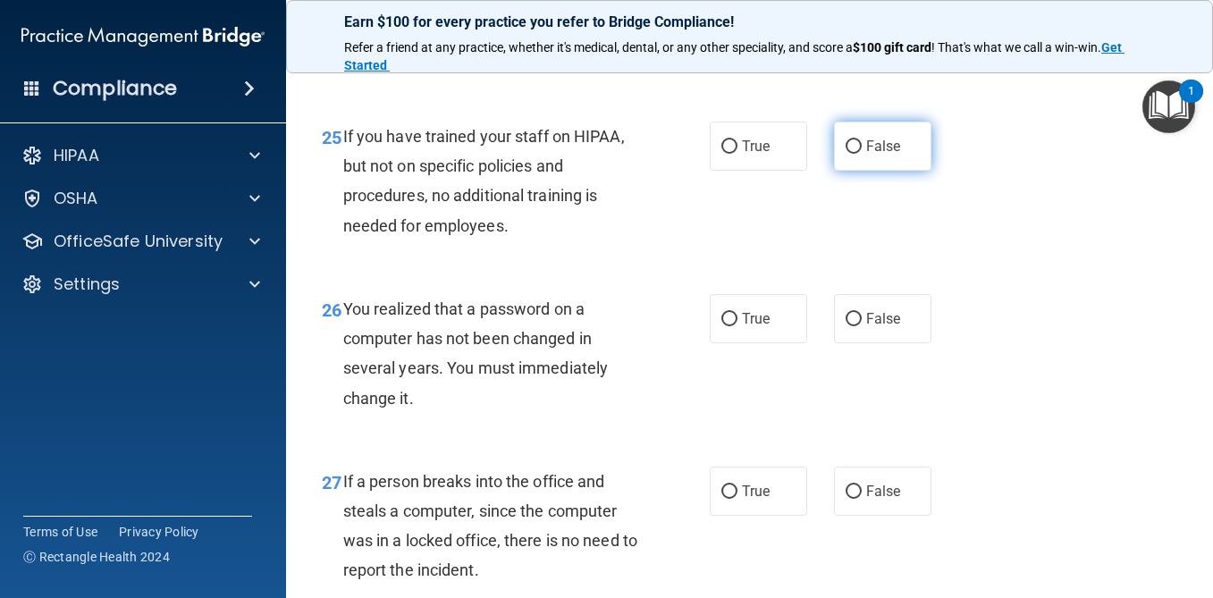
click at [907, 124] on label "False" at bounding box center [882, 146] width 97 height 49
click at [862, 140] on input "False" at bounding box center [854, 146] width 16 height 13
radio input "true"
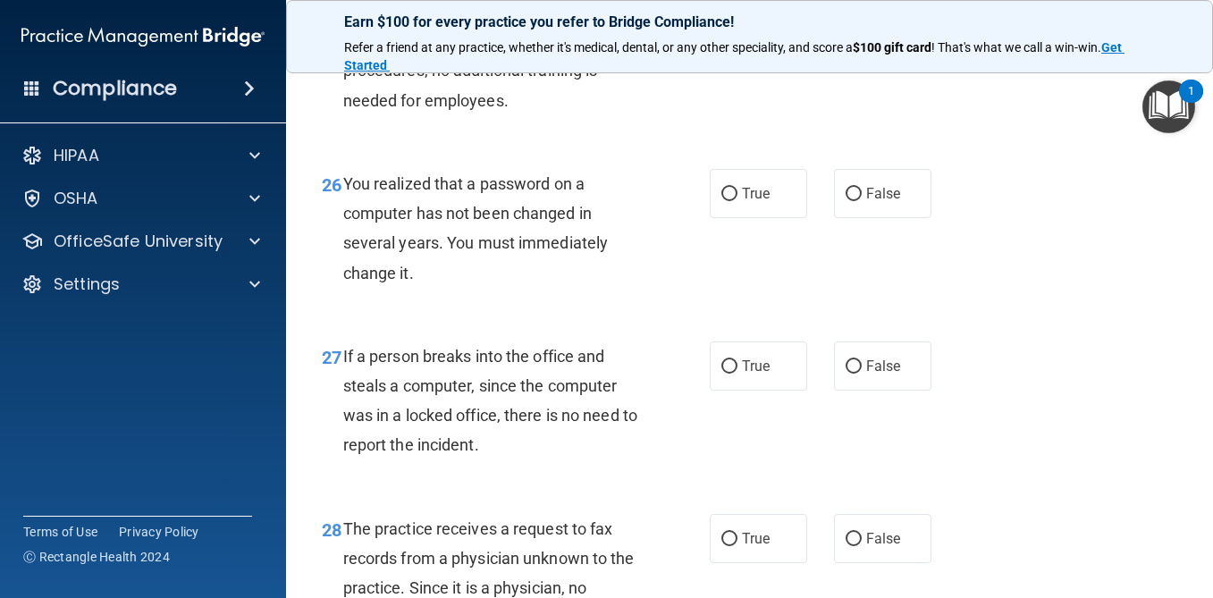
scroll to position [4455, 0]
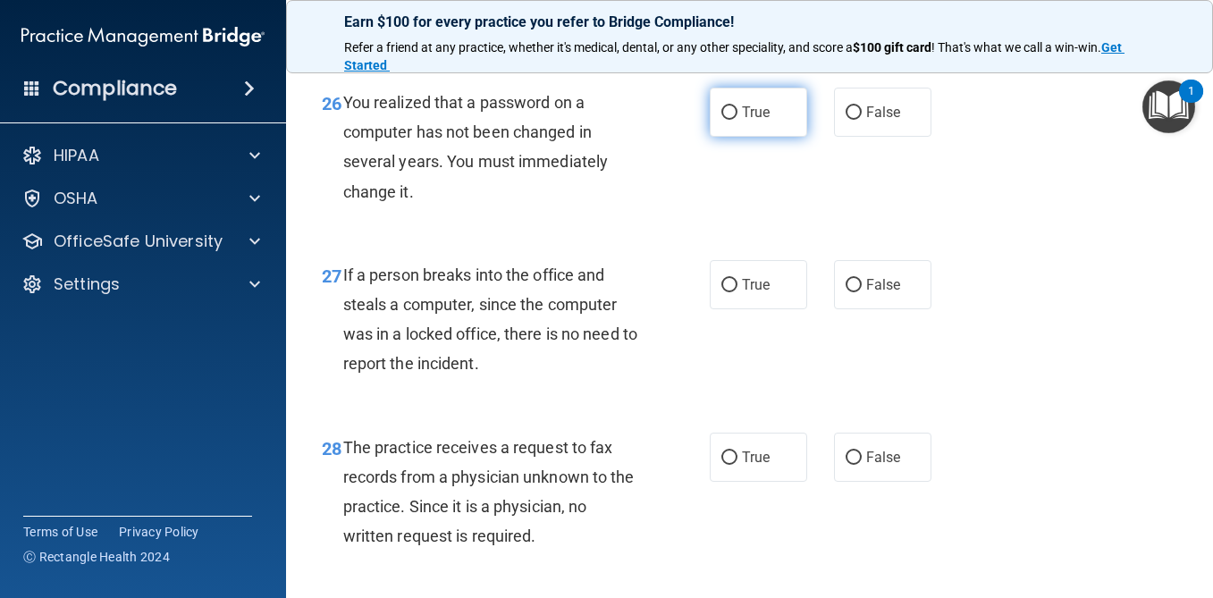
click at [806, 113] on label "True" at bounding box center [758, 112] width 97 height 49
click at [738, 113] on input "True" at bounding box center [730, 112] width 16 height 13
radio input "true"
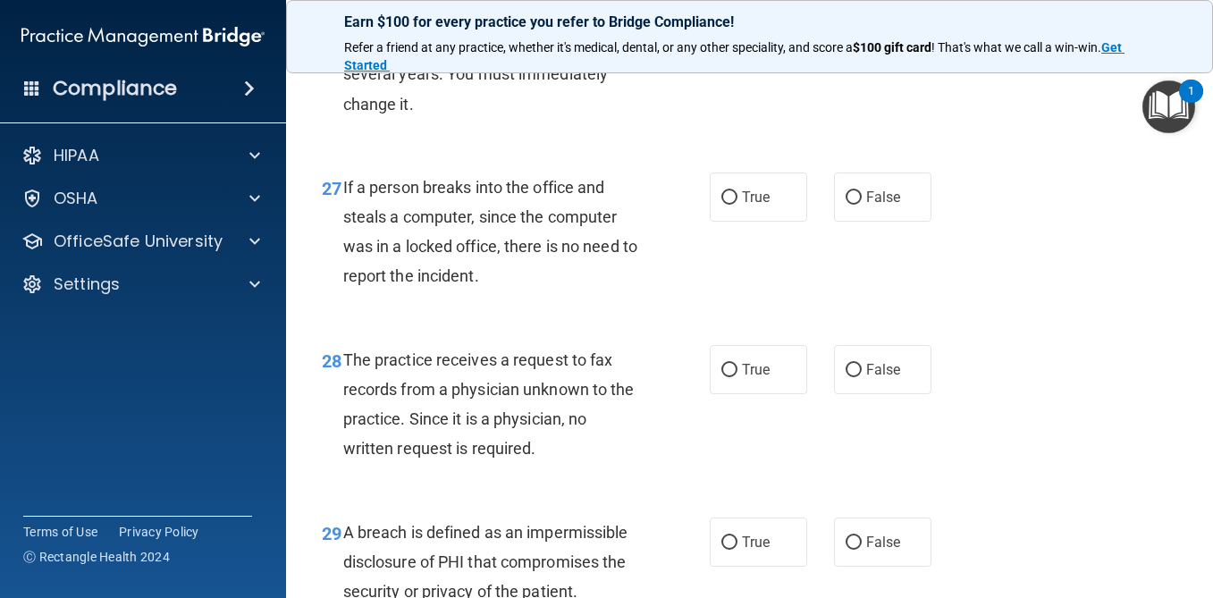
scroll to position [4550, 0]
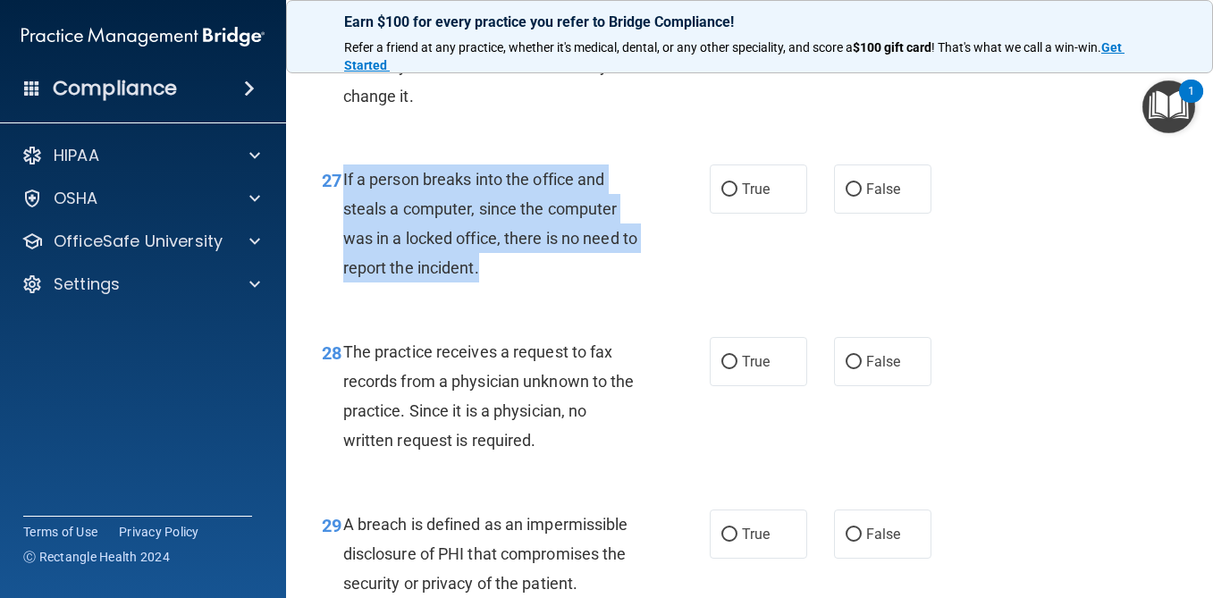
drag, startPoint x: 505, startPoint y: 259, endPoint x: 338, endPoint y: 165, distance: 191.8
click at [338, 166] on div "27 If a person breaks into the office and steals a computer, since the computer…" at bounding box center [516, 229] width 442 height 128
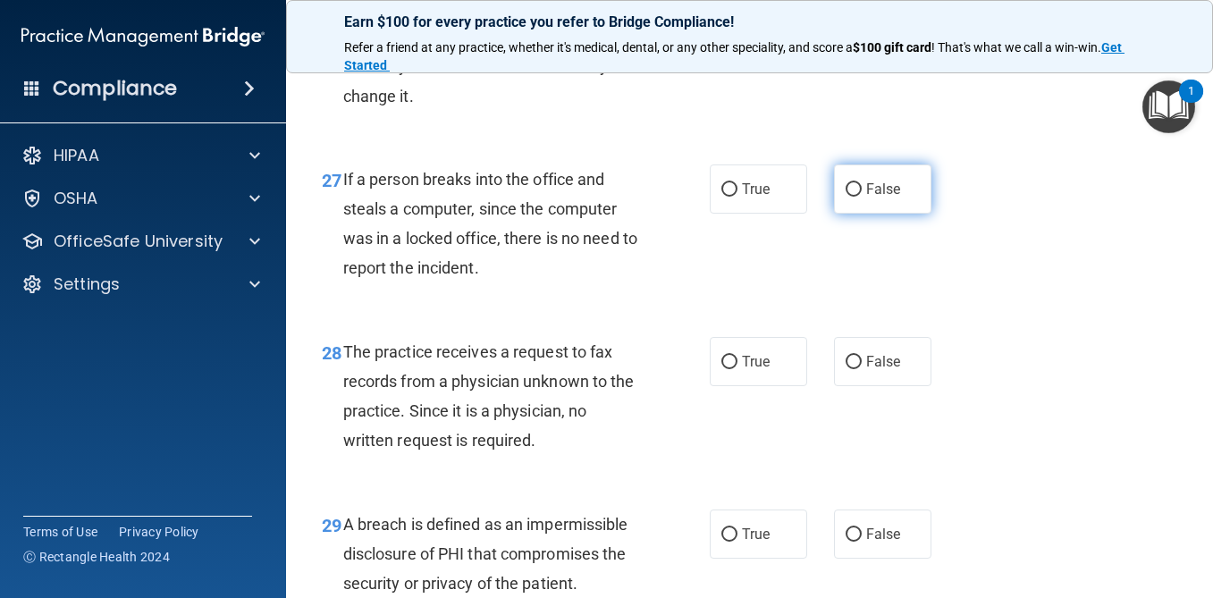
click at [894, 183] on span "False" at bounding box center [883, 189] width 35 height 17
click at [862, 183] on input "False" at bounding box center [854, 189] width 16 height 13
radio input "true"
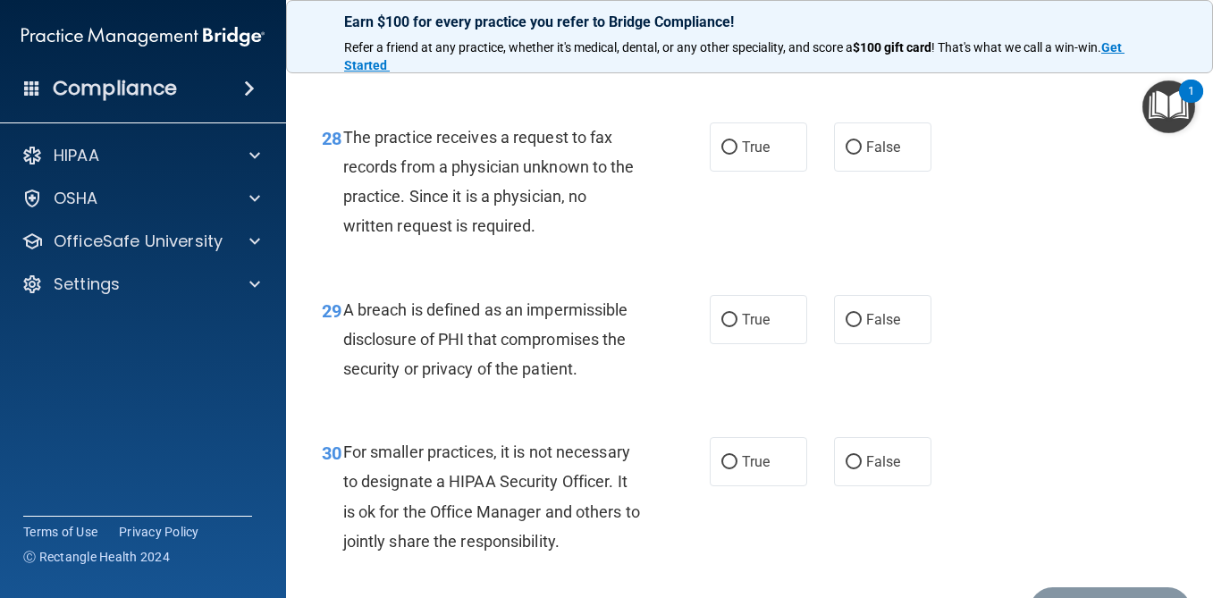
scroll to position [4767, 0]
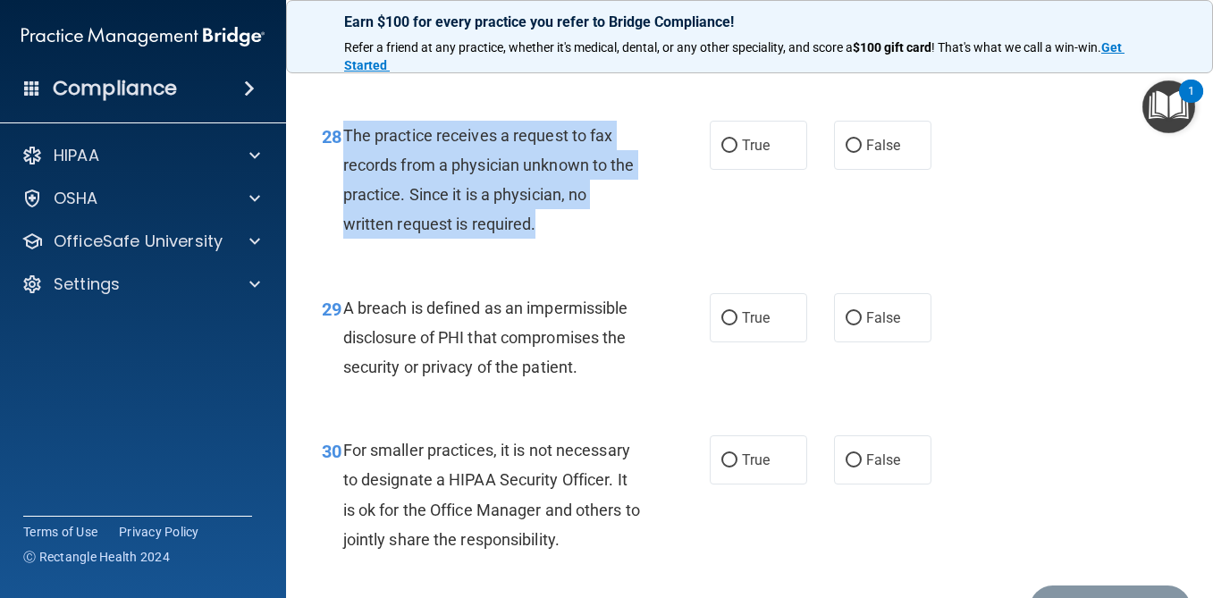
drag, startPoint x: 542, startPoint y: 223, endPoint x: 342, endPoint y: 127, distance: 221.2
click at [343, 127] on div "The practice receives a request to fax records from a physician unknown to the …" at bounding box center [498, 180] width 311 height 119
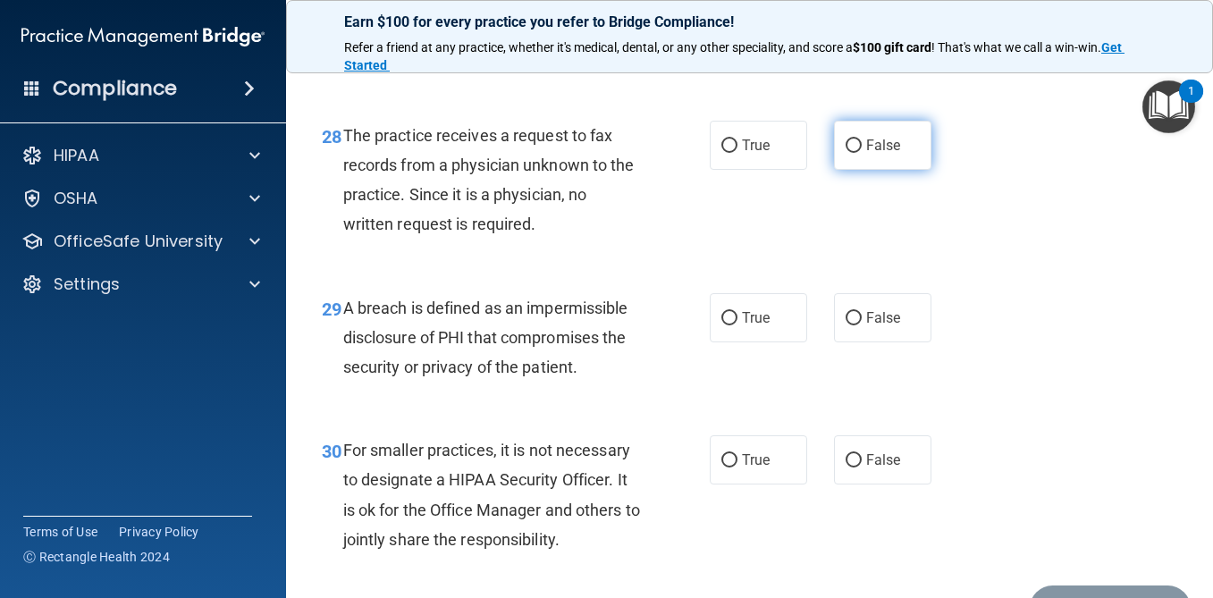
click at [888, 148] on span "False" at bounding box center [883, 145] width 35 height 17
click at [862, 148] on input "False" at bounding box center [854, 145] width 16 height 13
radio input "true"
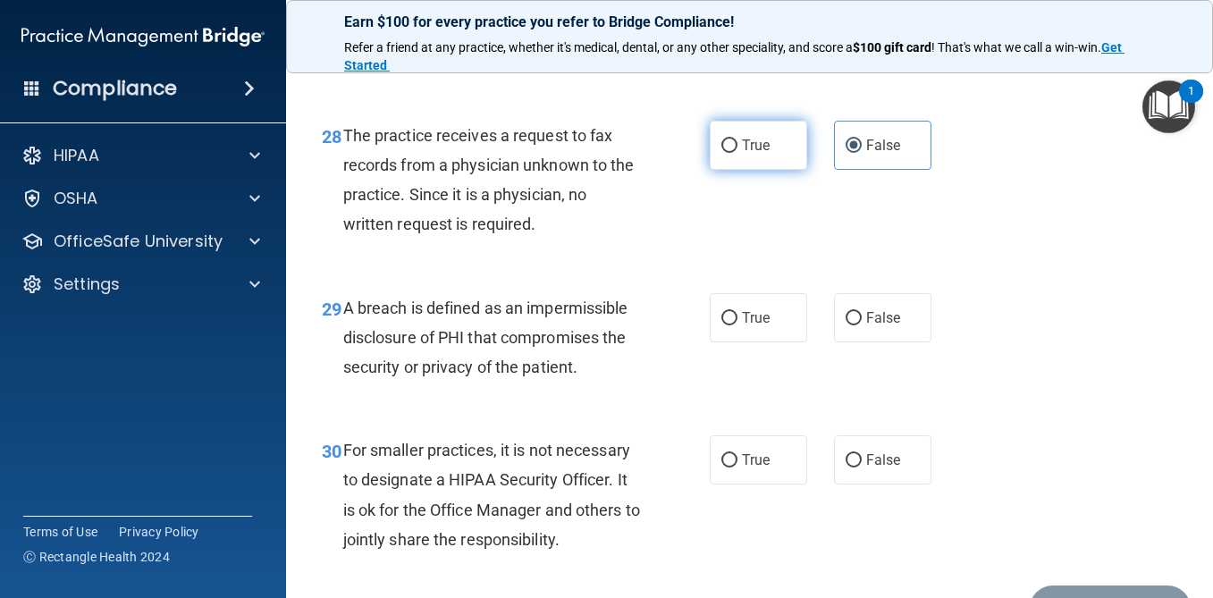
click at [766, 131] on label "True" at bounding box center [758, 145] width 97 height 49
click at [738, 139] on input "True" at bounding box center [730, 145] width 16 height 13
radio input "true"
radio input "false"
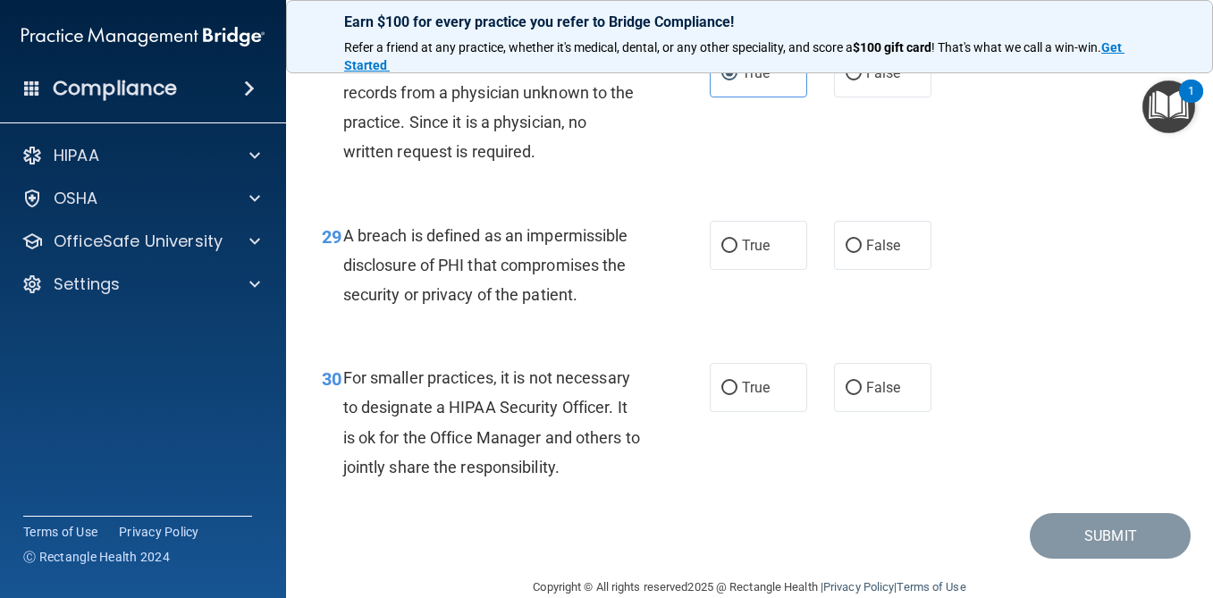
scroll to position [4871, 0]
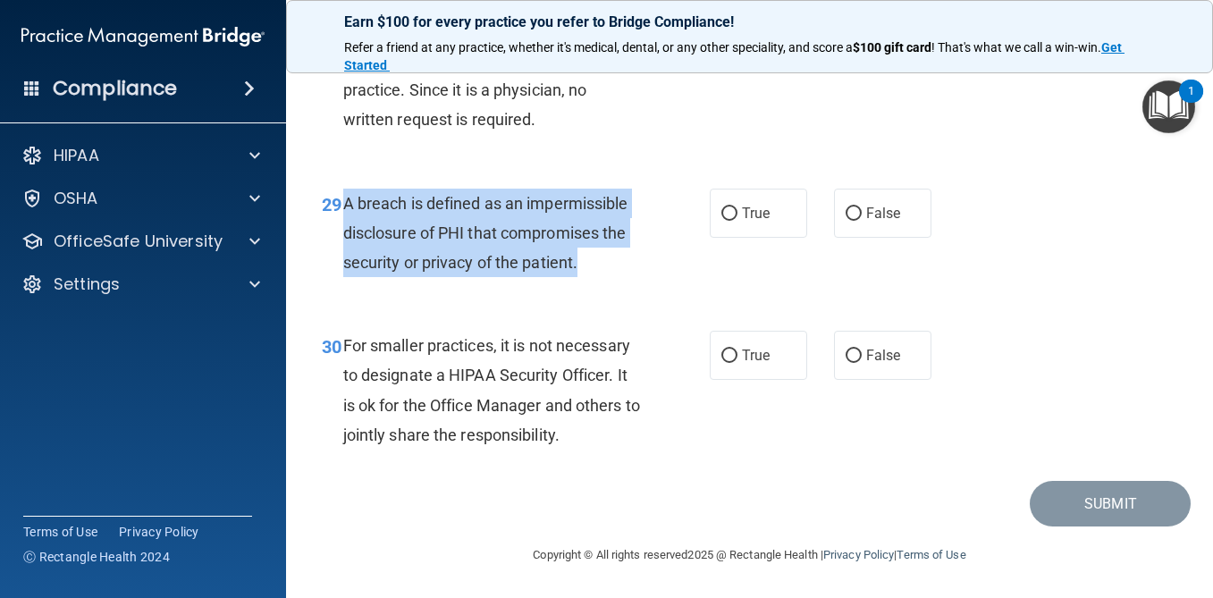
drag, startPoint x: 590, startPoint y: 266, endPoint x: 340, endPoint y: 194, distance: 260.4
click at [340, 194] on div "29 A breach is defined as an impermissible disclosure of PHI that compromises t…" at bounding box center [516, 238] width 442 height 98
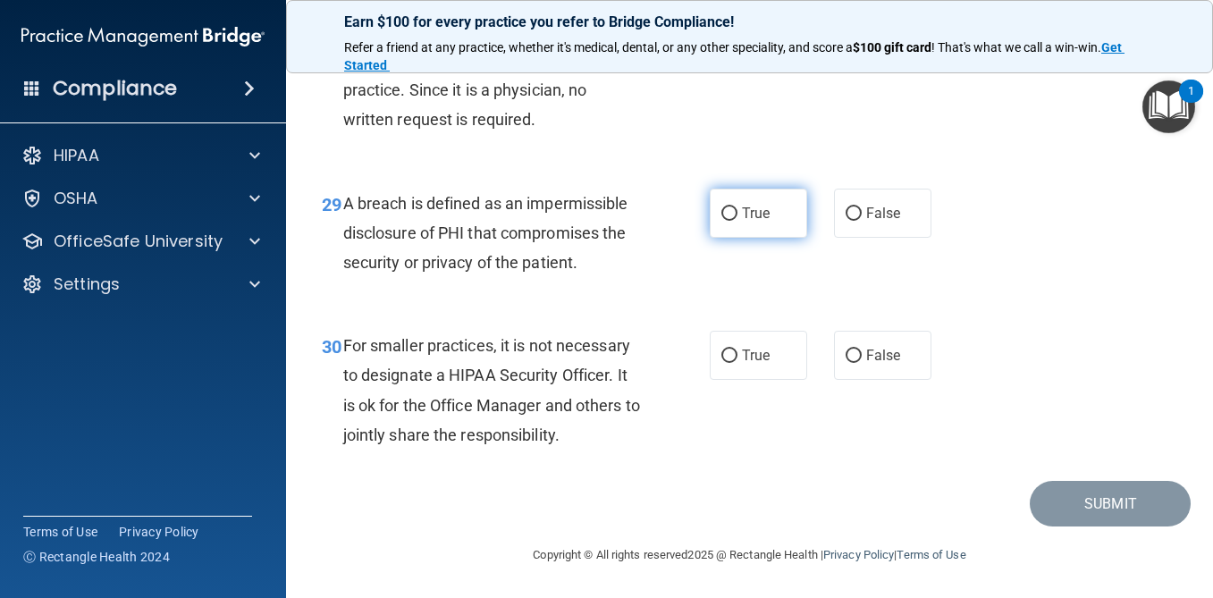
click at [727, 190] on label "True" at bounding box center [758, 213] width 97 height 49
click at [727, 207] on input "True" at bounding box center [730, 213] width 16 height 13
radio input "true"
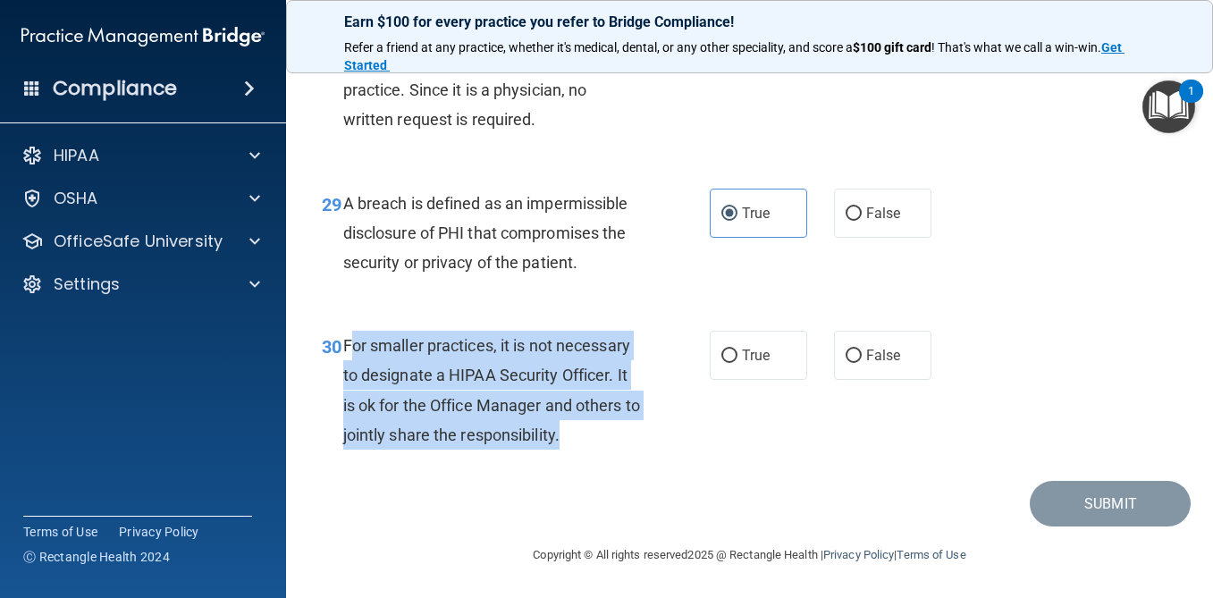
drag, startPoint x: 590, startPoint y: 436, endPoint x: 348, endPoint y: 334, distance: 262.9
click at [348, 334] on div "For smaller practices, it is not necessary to designate a HIPAA Security Office…" at bounding box center [498, 390] width 311 height 119
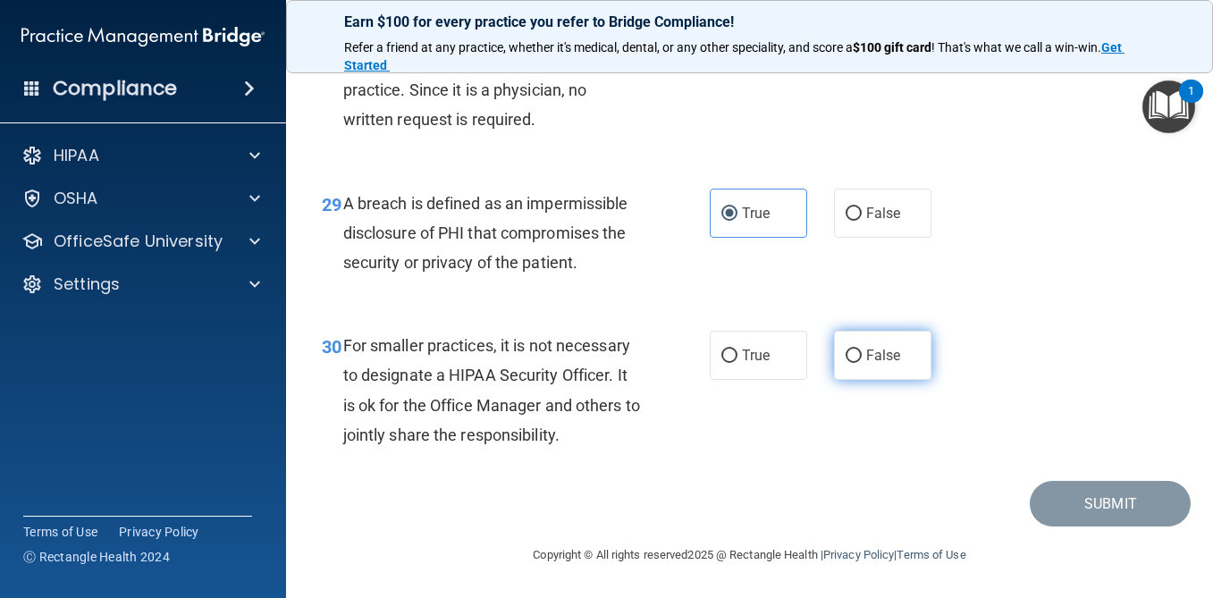
click at [874, 369] on label "False" at bounding box center [882, 355] width 97 height 49
click at [862, 363] on input "False" at bounding box center [854, 356] width 16 height 13
radio input "true"
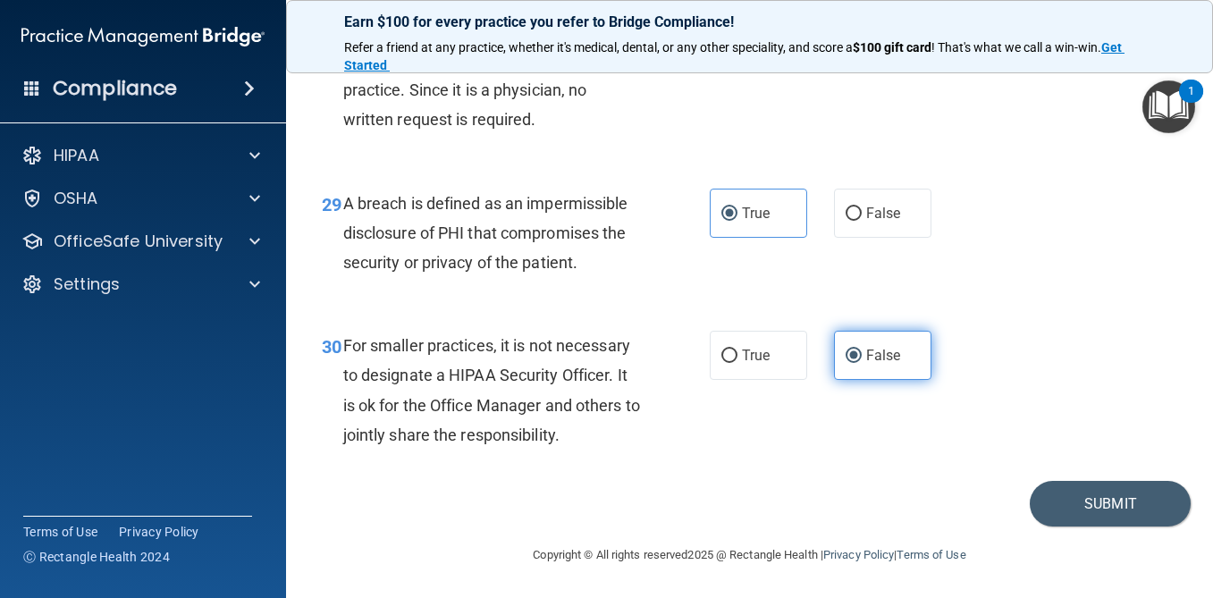
click at [888, 349] on span "False" at bounding box center [883, 355] width 35 height 17
click at [862, 350] on input "False" at bounding box center [854, 356] width 16 height 13
click at [1080, 500] on button "Submit" at bounding box center [1110, 504] width 161 height 46
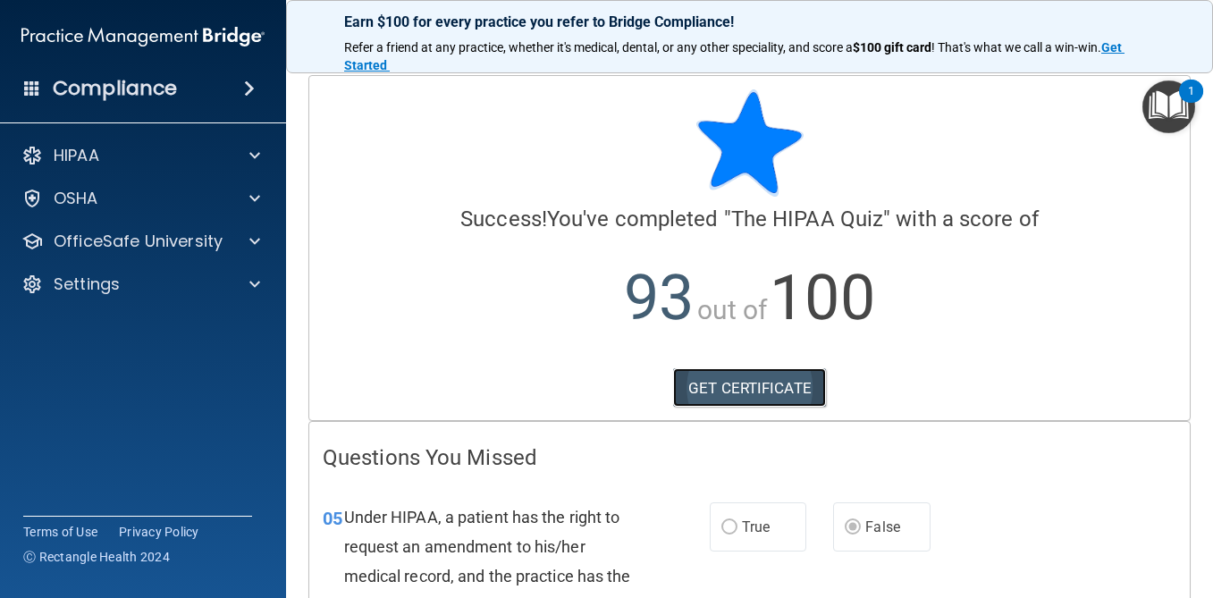
click at [759, 394] on link "GET CERTIFICATE" at bounding box center [749, 387] width 153 height 39
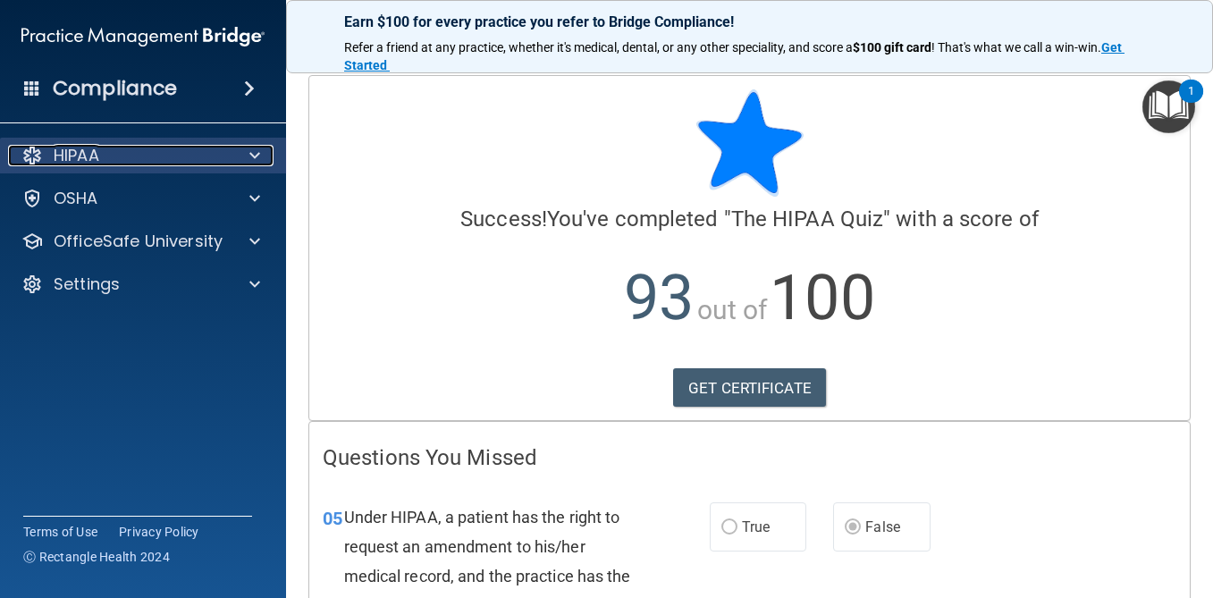
click at [85, 154] on p "HIPAA" at bounding box center [77, 155] width 46 height 21
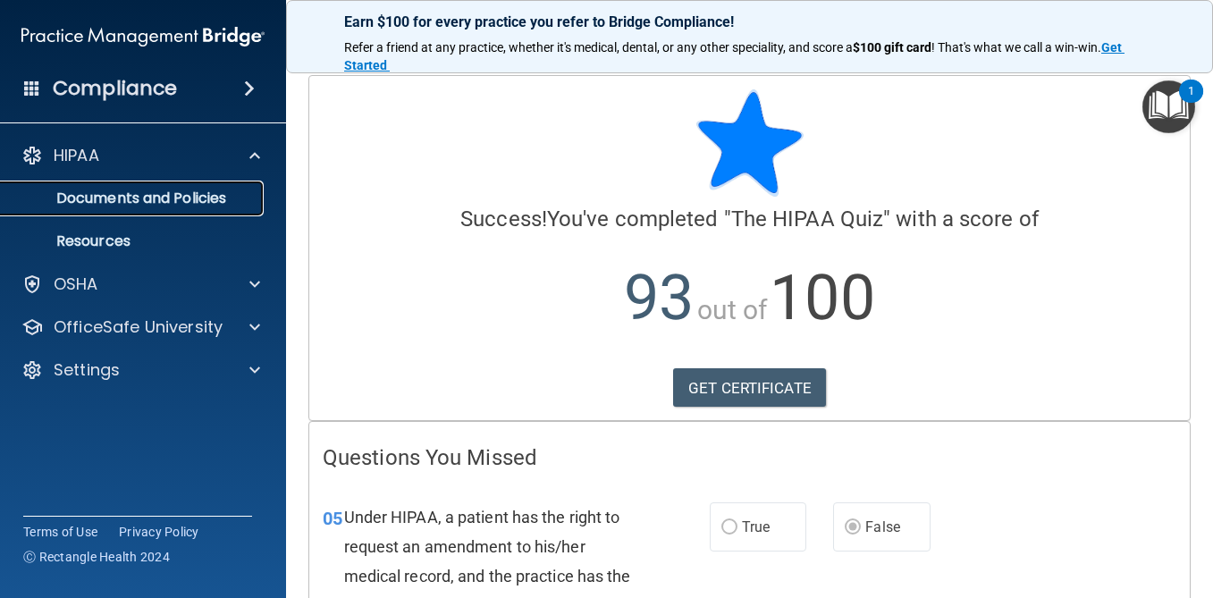
click at [120, 198] on p "Documents and Policies" at bounding box center [134, 199] width 244 height 18
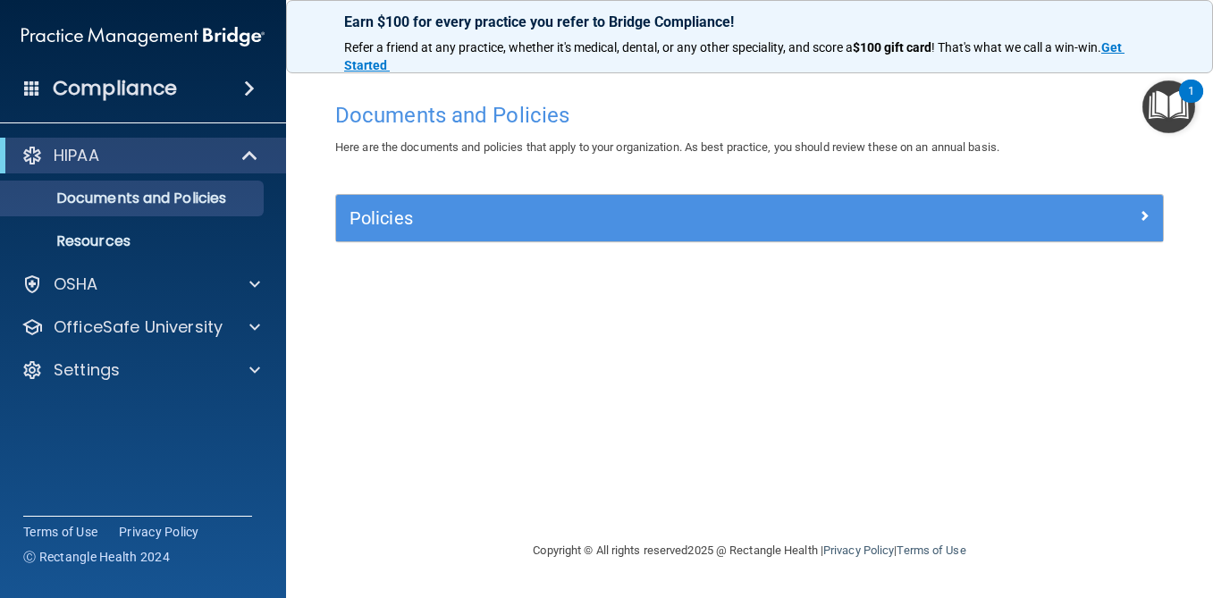
click at [101, 22] on img at bounding box center [142, 37] width 243 height 36
click at [101, 31] on img at bounding box center [142, 37] width 243 height 36
click at [120, 98] on h4 "Compliance" at bounding box center [115, 88] width 124 height 25
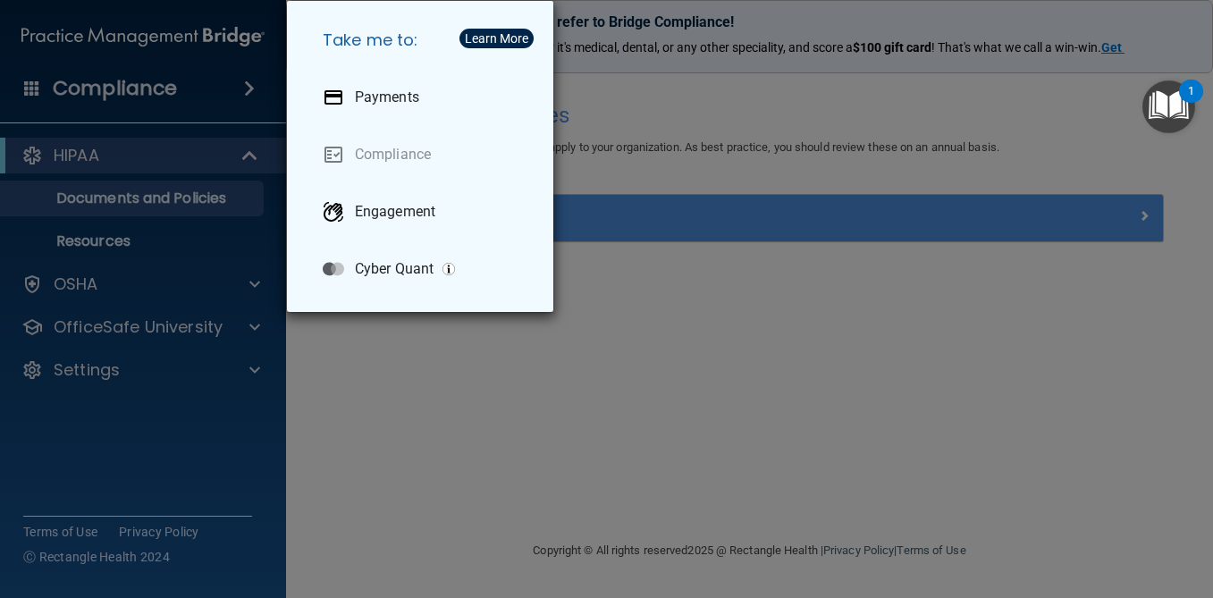
click at [23, 58] on div "Take me to: Payments Compliance Engagement Cyber Quant" at bounding box center [606, 299] width 1213 height 598
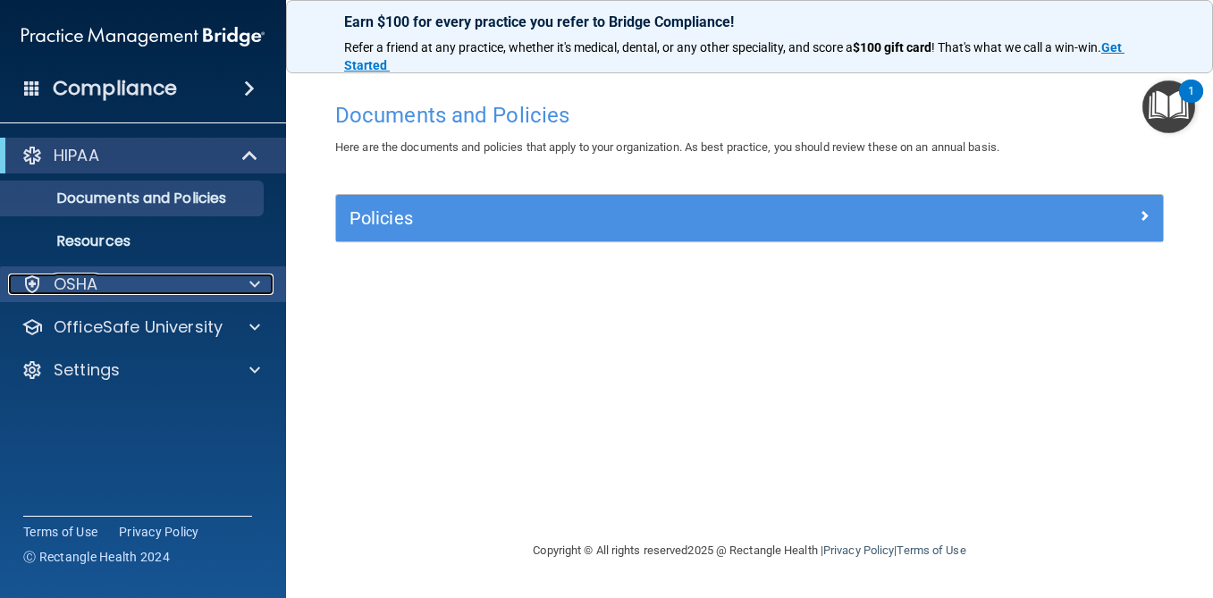
click at [89, 274] on p "OSHA" at bounding box center [76, 284] width 45 height 21
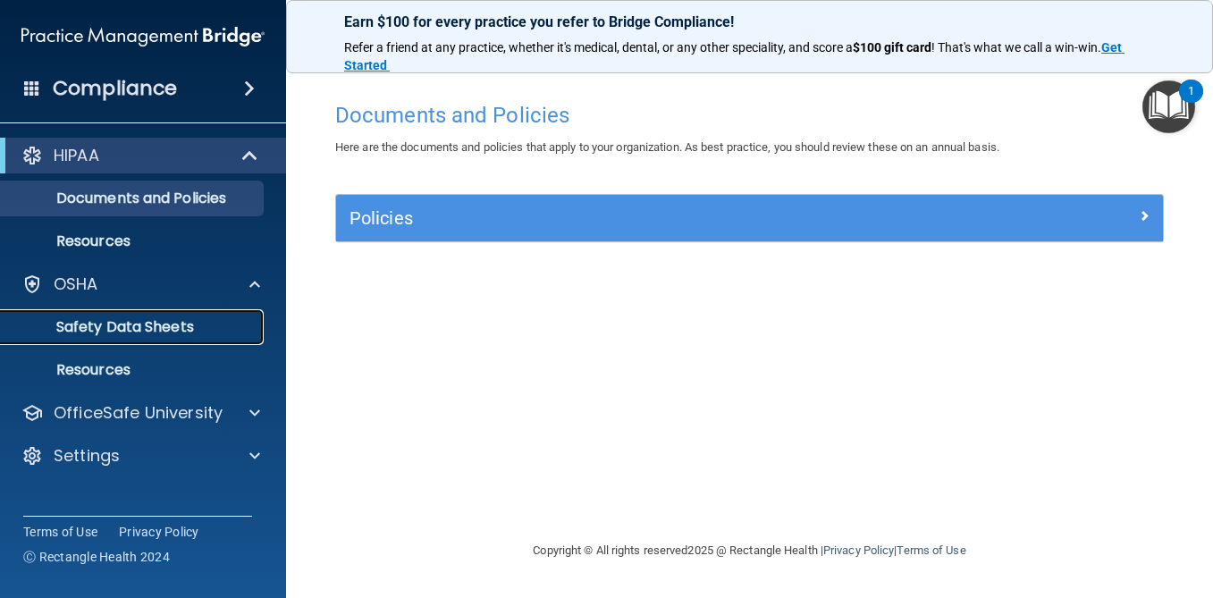
click at [101, 321] on p "Safety Data Sheets" at bounding box center [134, 327] width 244 height 18
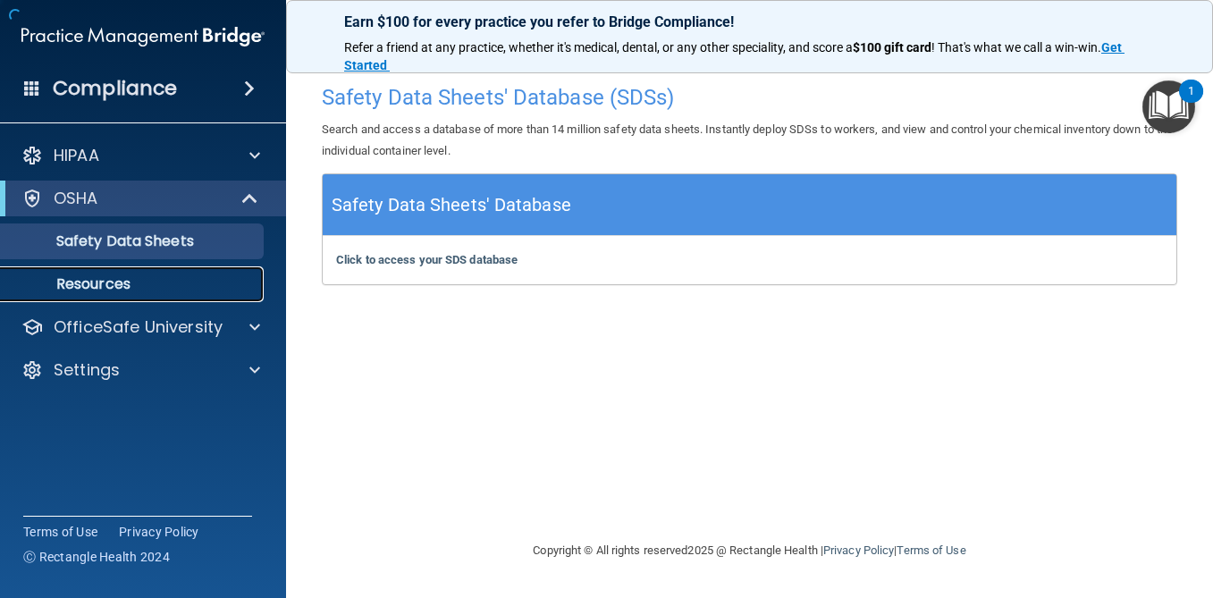
click at [115, 283] on p "Resources" at bounding box center [134, 284] width 244 height 18
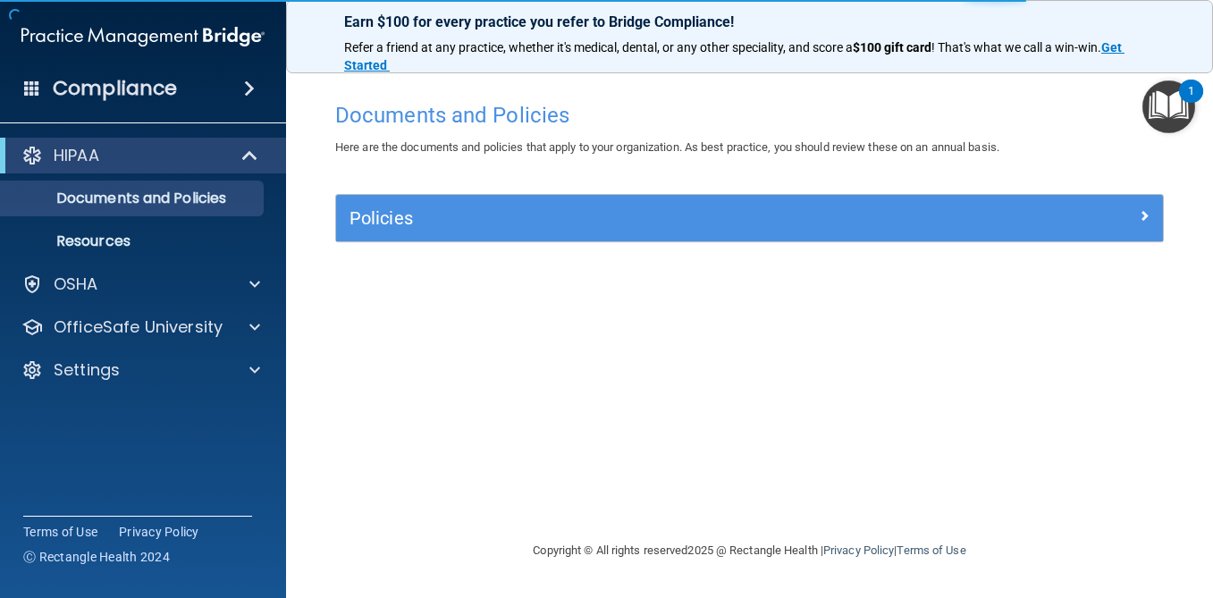
click at [419, 235] on div "Policies" at bounding box center [749, 218] width 827 height 46
click at [147, 250] on link "Resources" at bounding box center [123, 242] width 282 height 36
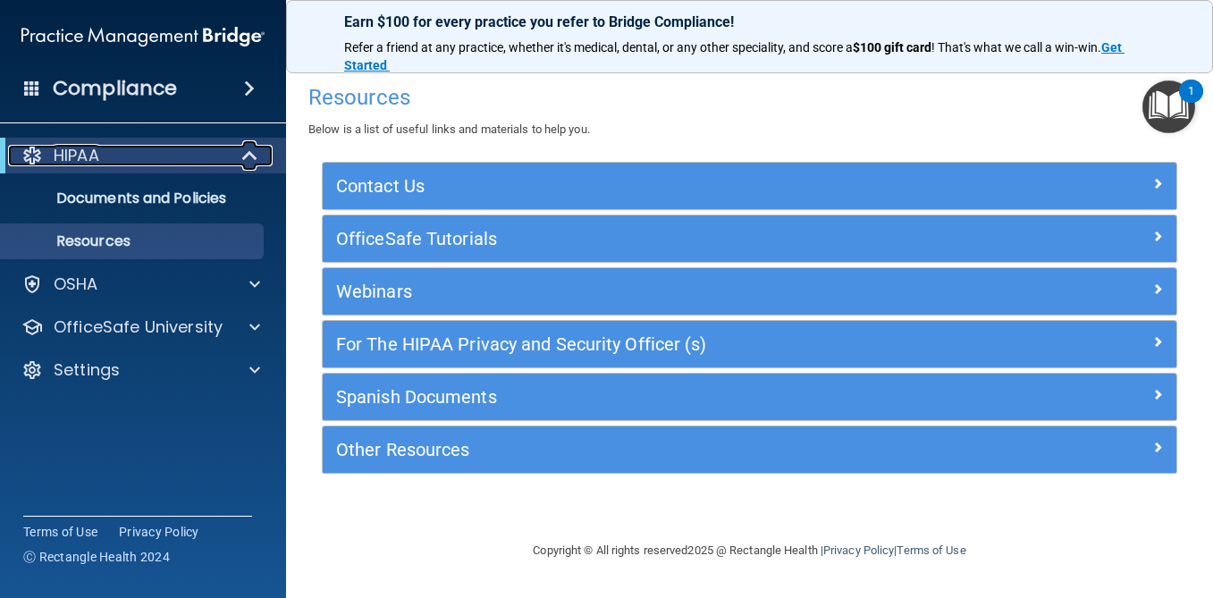
click at [110, 156] on div "HIPAA" at bounding box center [118, 155] width 221 height 21
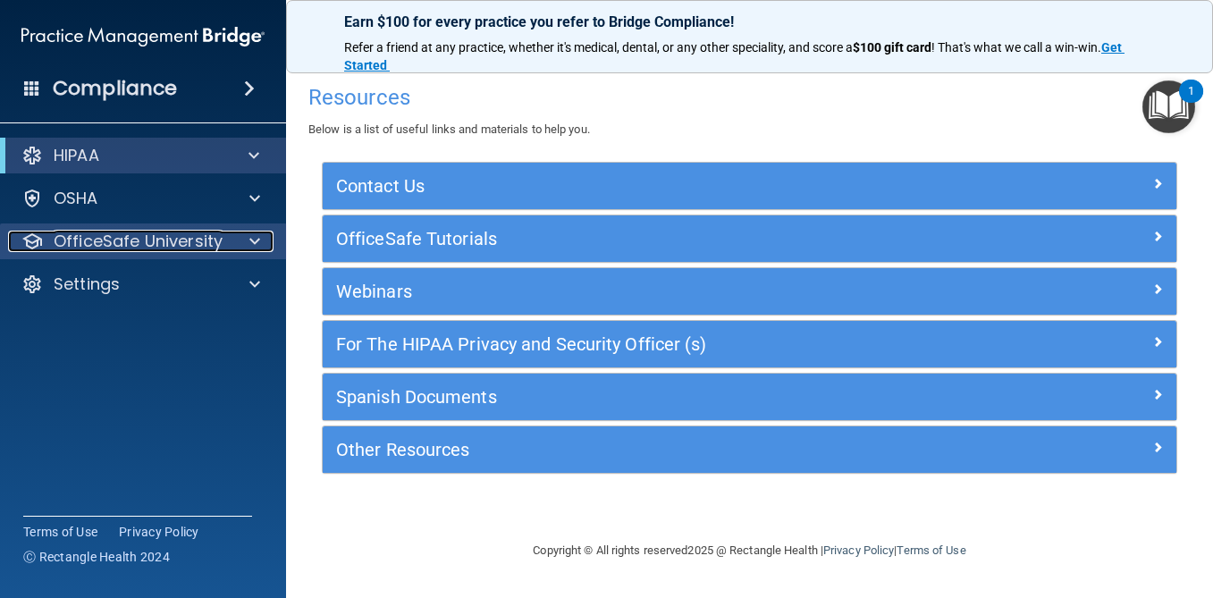
click at [207, 237] on p "OfficeSafe University" at bounding box center [138, 241] width 169 height 21
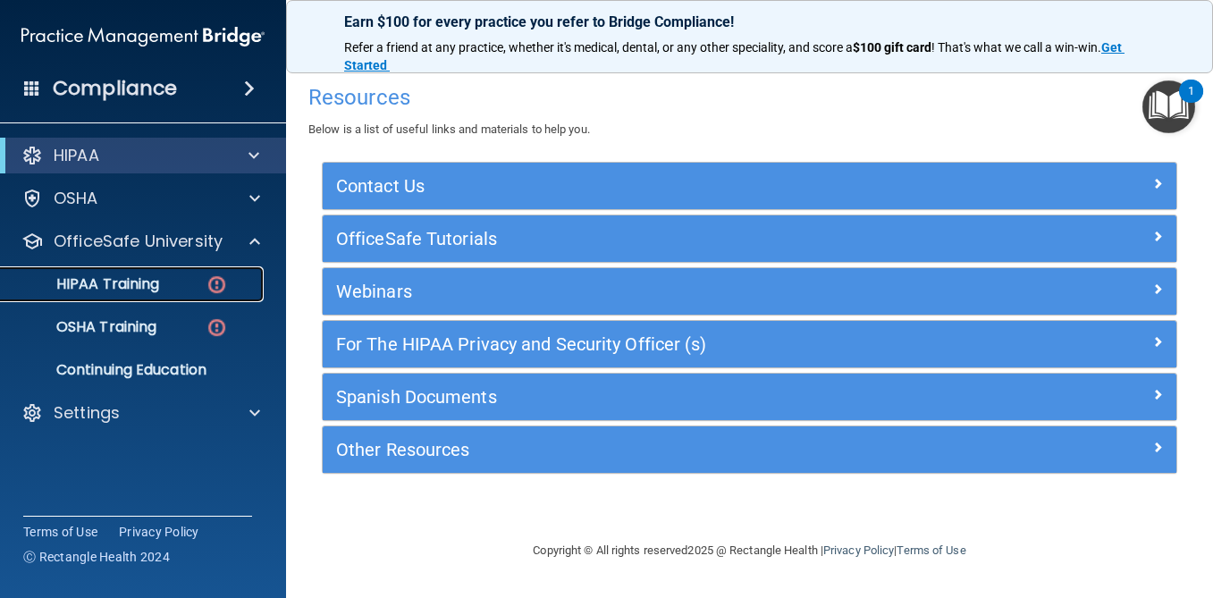
click at [191, 286] on div "HIPAA Training" at bounding box center [134, 284] width 244 height 18
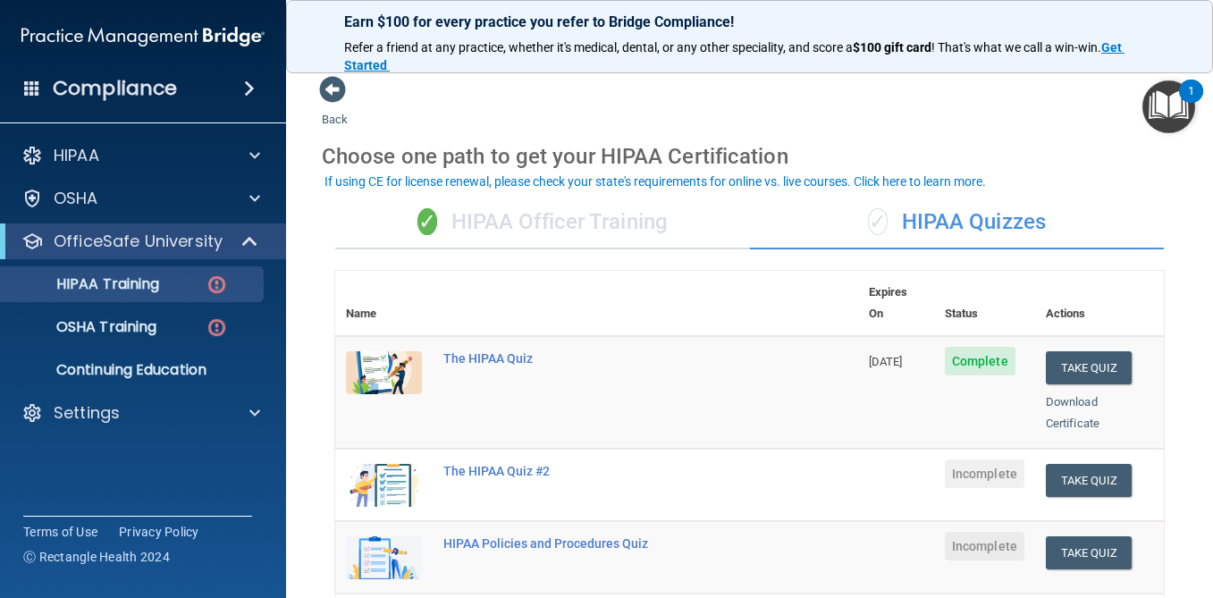
click at [968, 216] on div "✓ HIPAA Quizzes" at bounding box center [957, 223] width 415 height 54
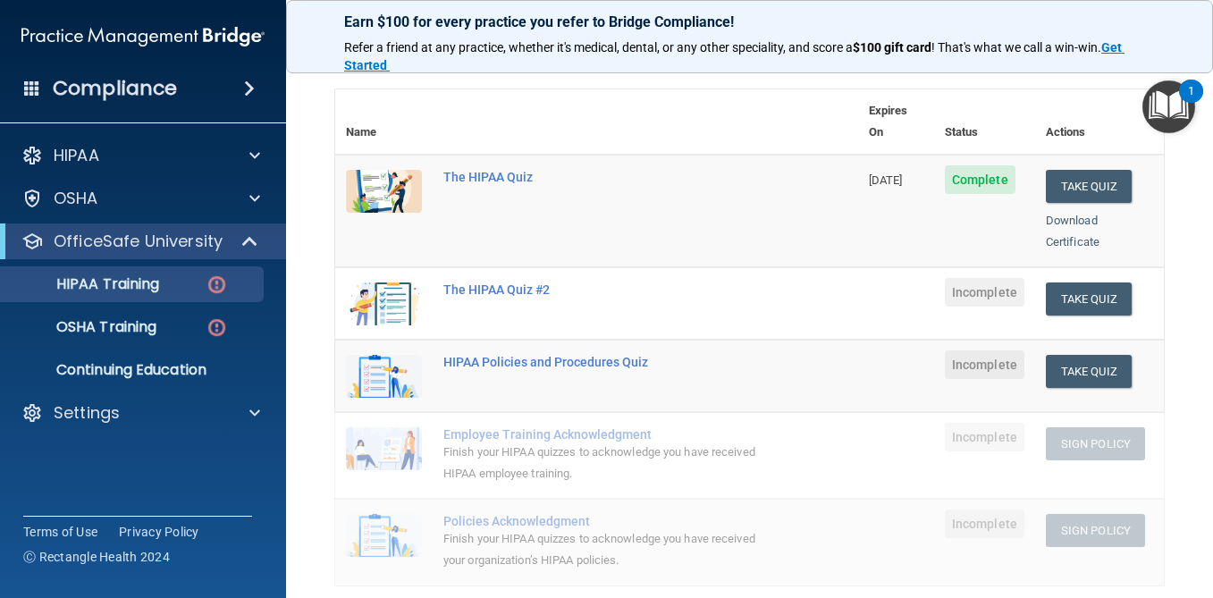
scroll to position [60, 0]
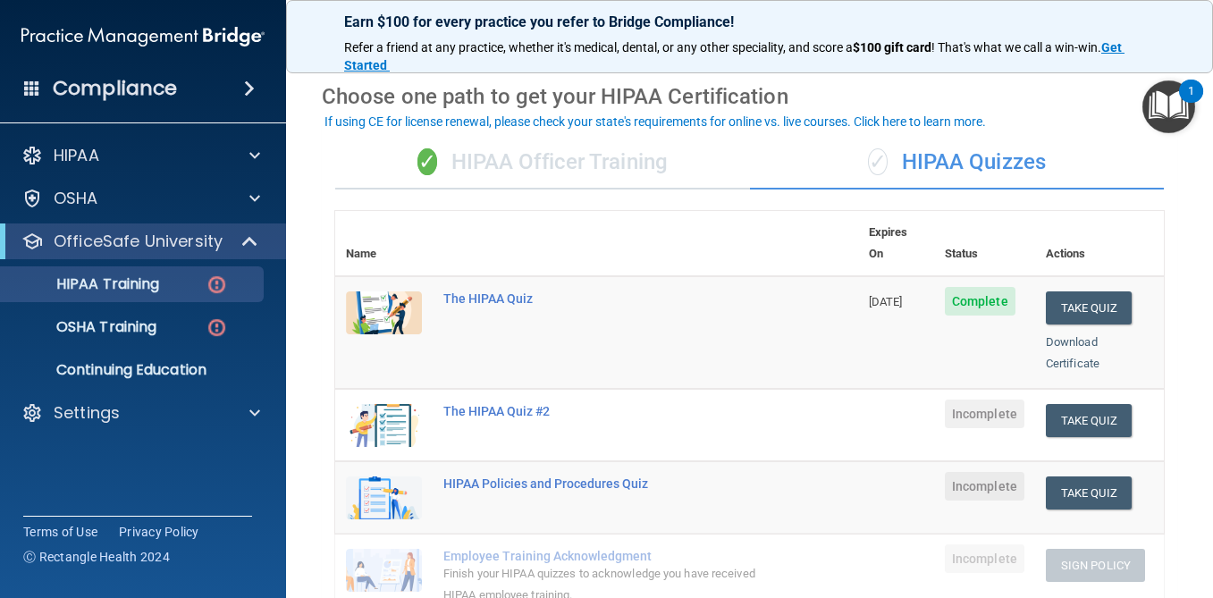
click at [553, 158] on div "✓ HIPAA Officer Training" at bounding box center [542, 163] width 415 height 54
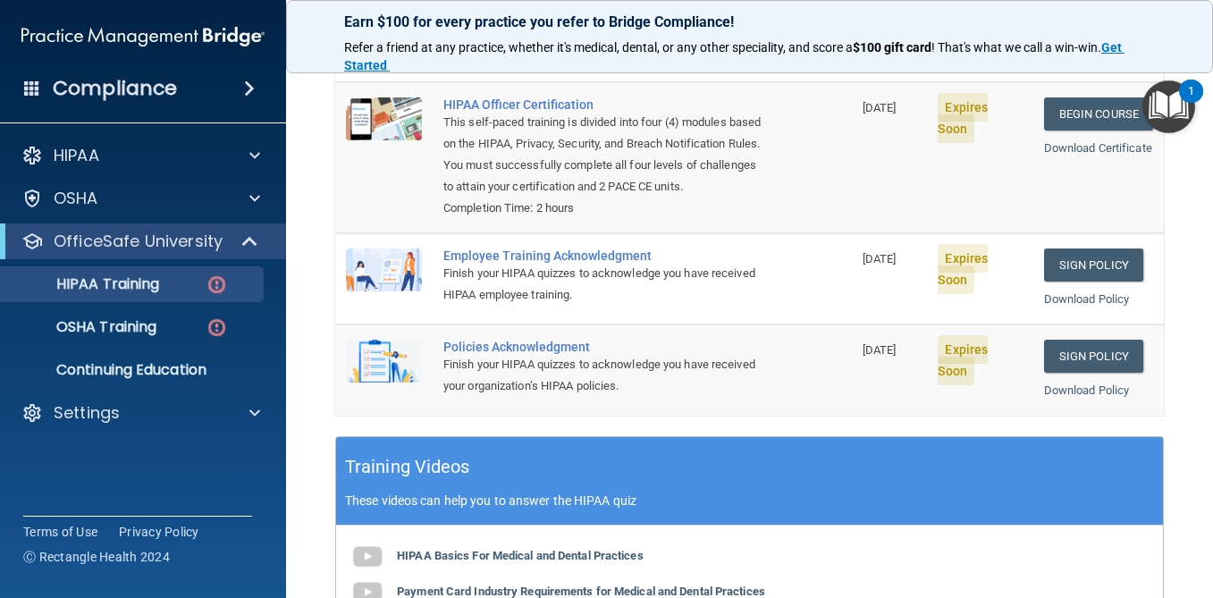
scroll to position [59, 0]
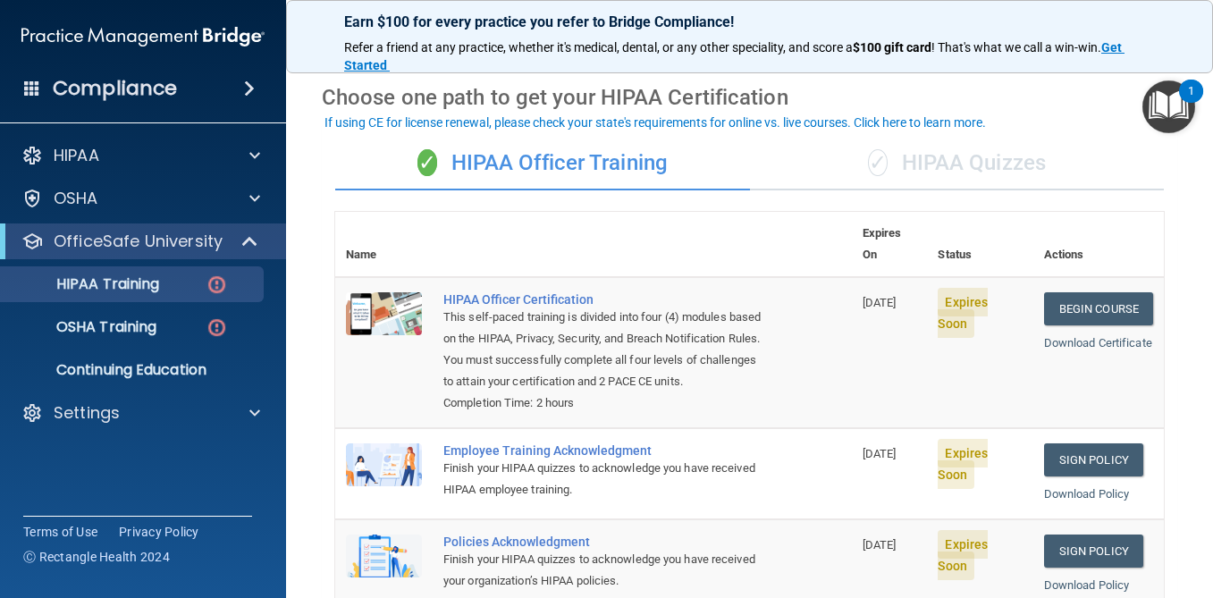
click at [965, 166] on div "✓ HIPAA Quizzes" at bounding box center [957, 164] width 415 height 54
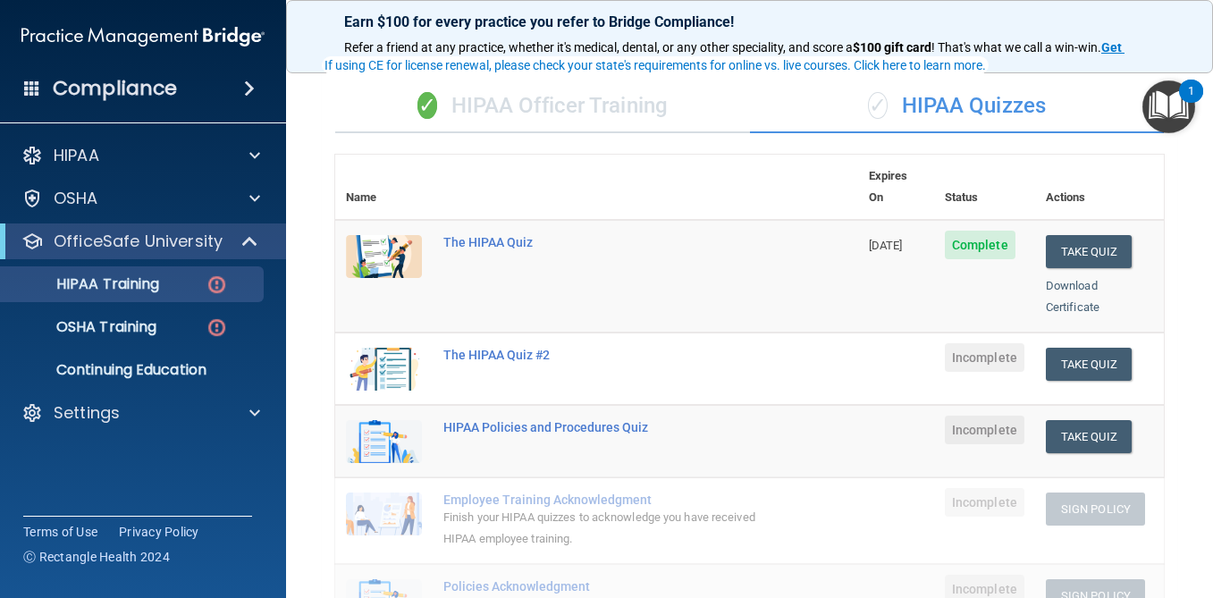
scroll to position [121, 0]
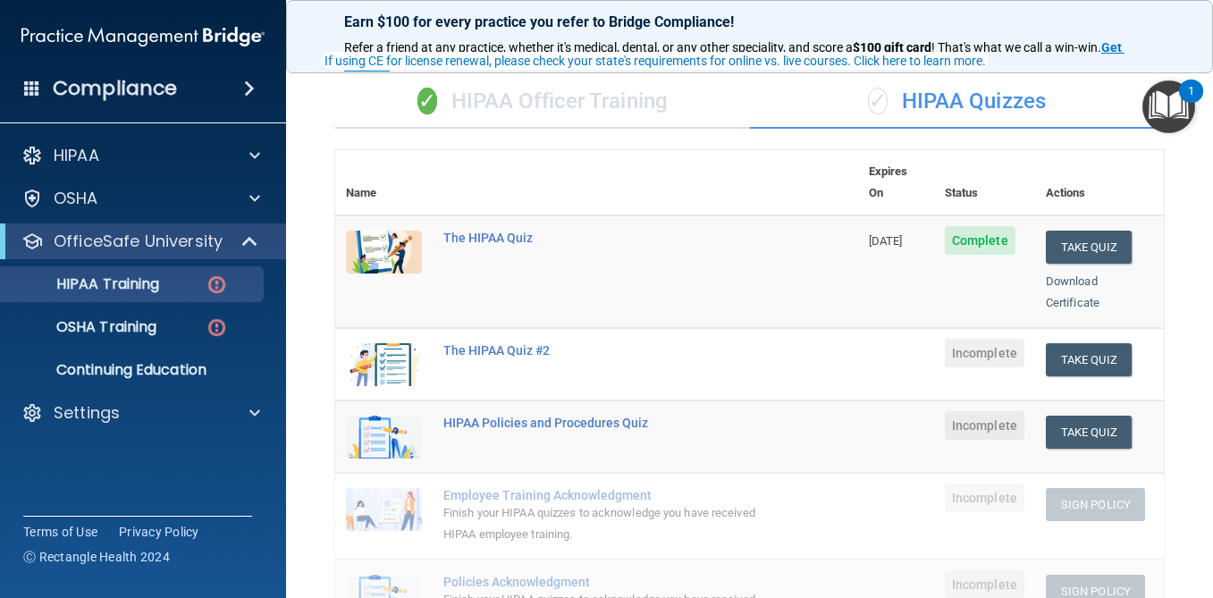
click at [586, 111] on div "✓ HIPAA Officer Training" at bounding box center [542, 102] width 415 height 54
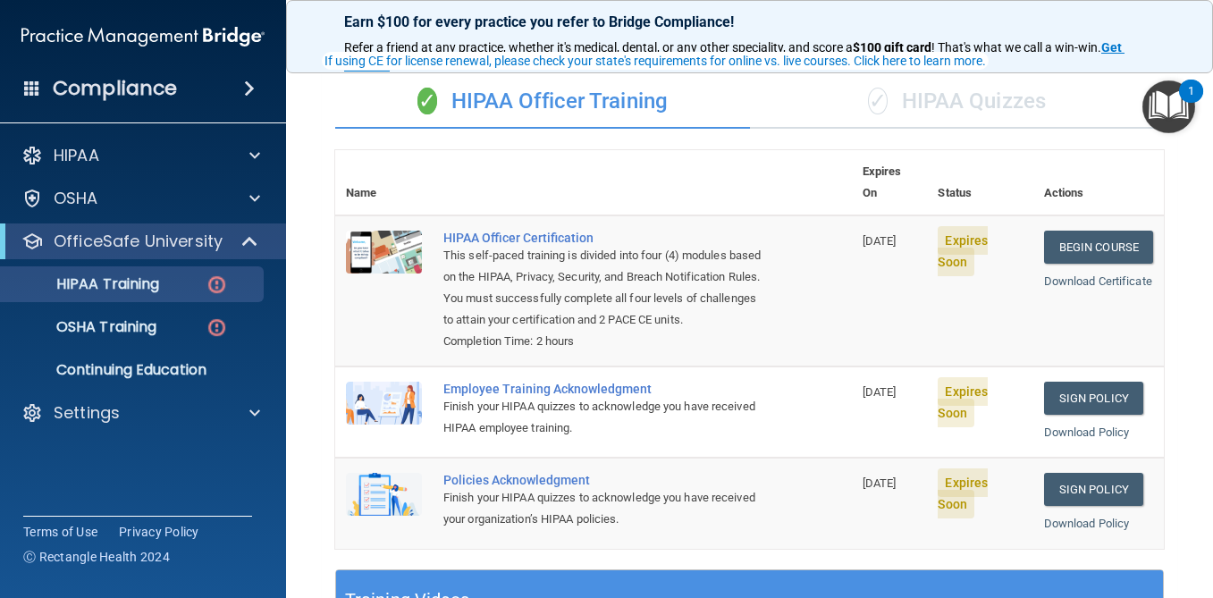
click at [1029, 105] on div "✓ HIPAA Quizzes" at bounding box center [957, 102] width 415 height 54
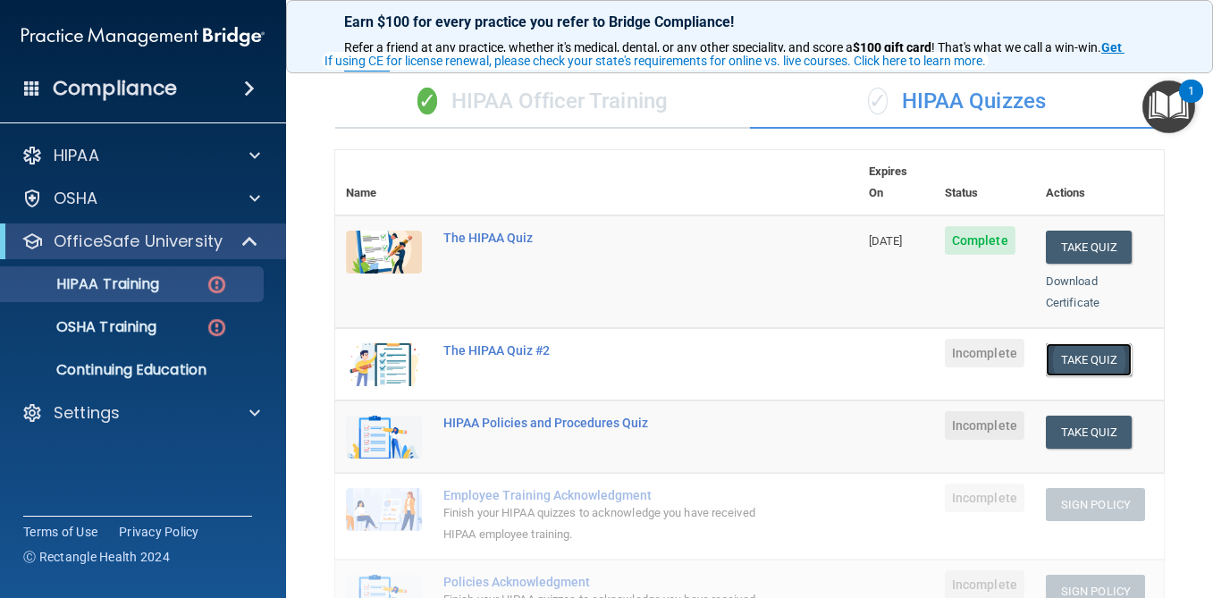
click at [1064, 343] on button "Take Quiz" at bounding box center [1089, 359] width 86 height 33
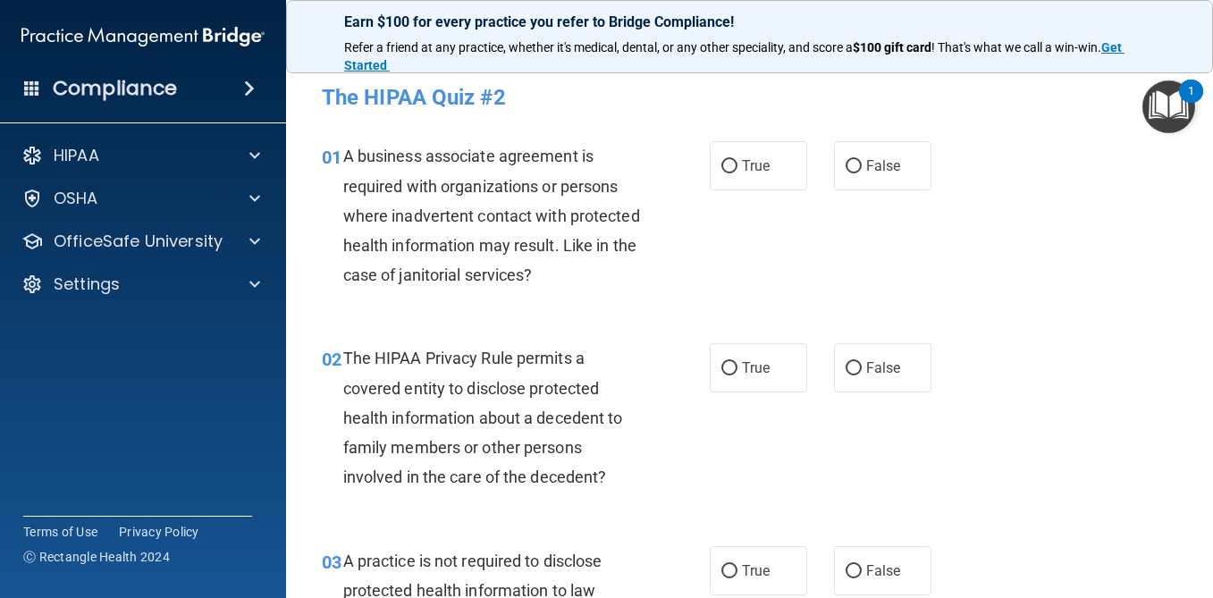
click at [38, 176] on div "HIPAA Documents and Policies Report an Incident Business Associates Emergency P…" at bounding box center [143, 224] width 287 height 186
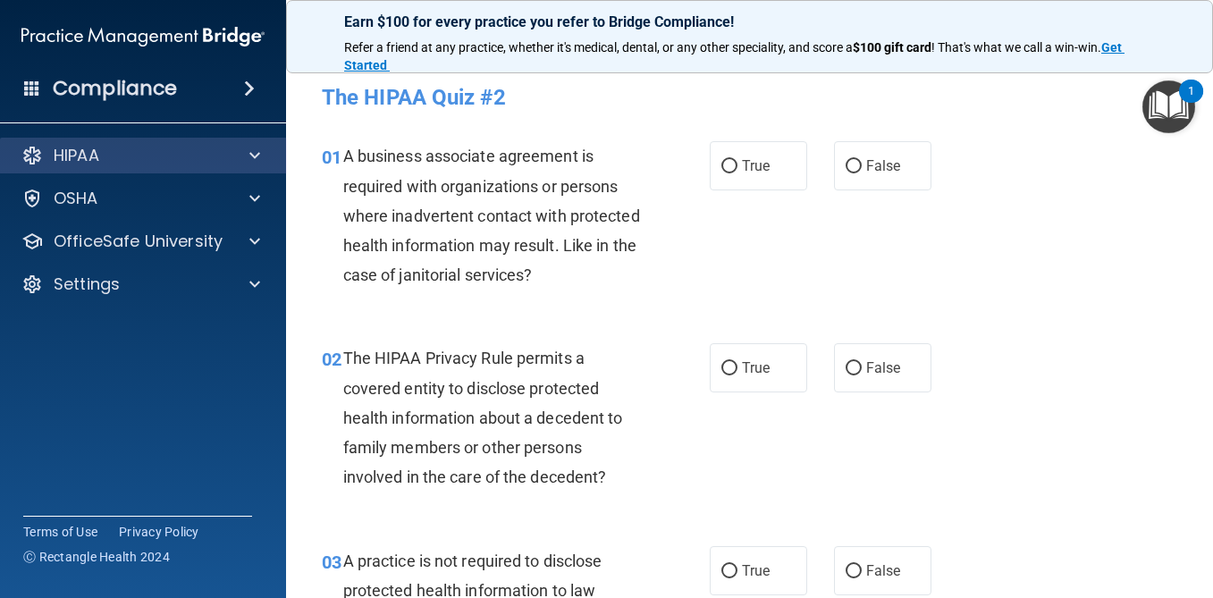
click at [48, 172] on div "HIPAA" at bounding box center [143, 156] width 287 height 36
click at [123, 163] on div "HIPAA" at bounding box center [119, 155] width 222 height 21
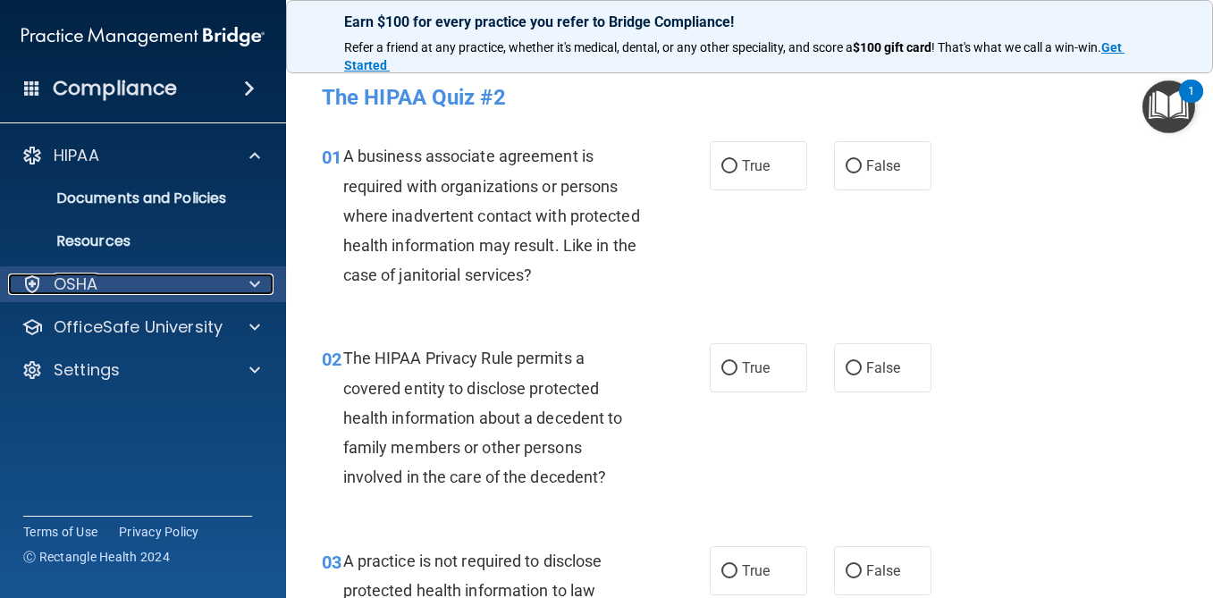
click at [123, 288] on div "OSHA" at bounding box center [119, 284] width 222 height 21
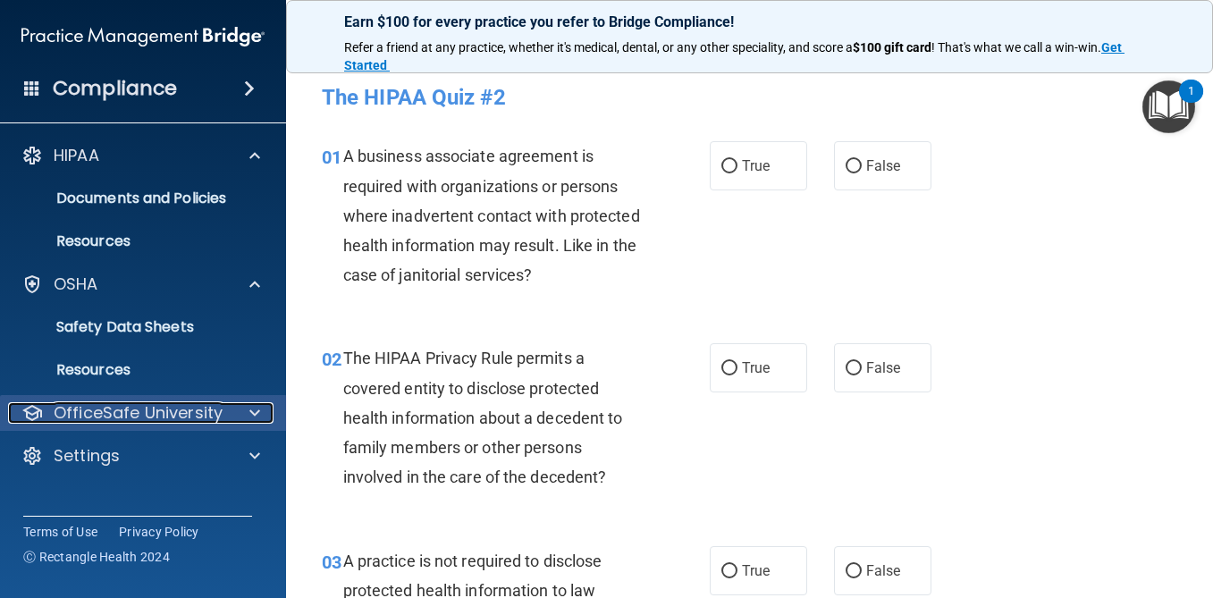
click at [164, 423] on p "OfficeSafe University" at bounding box center [138, 412] width 169 height 21
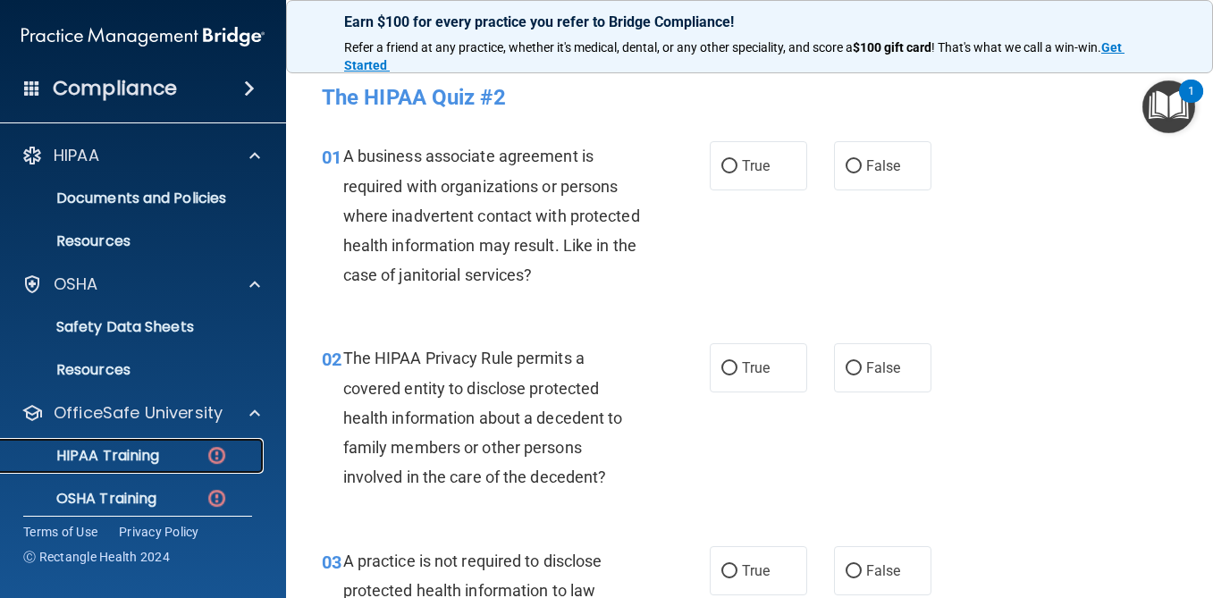
click at [150, 460] on p "HIPAA Training" at bounding box center [86, 456] width 148 height 18
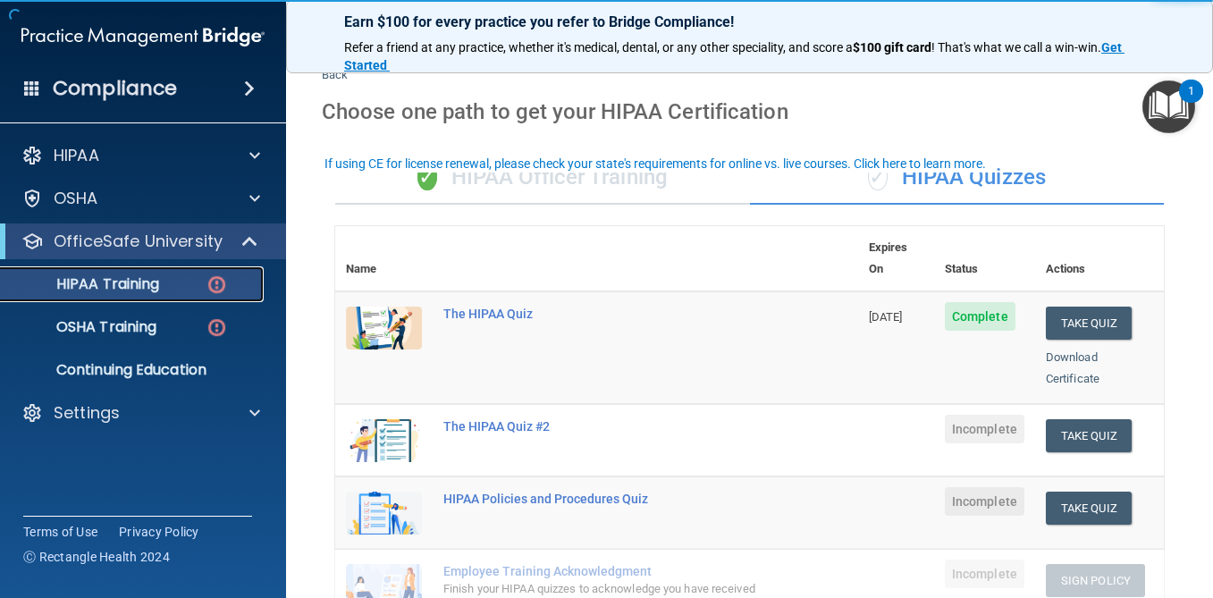
scroll to position [18, 0]
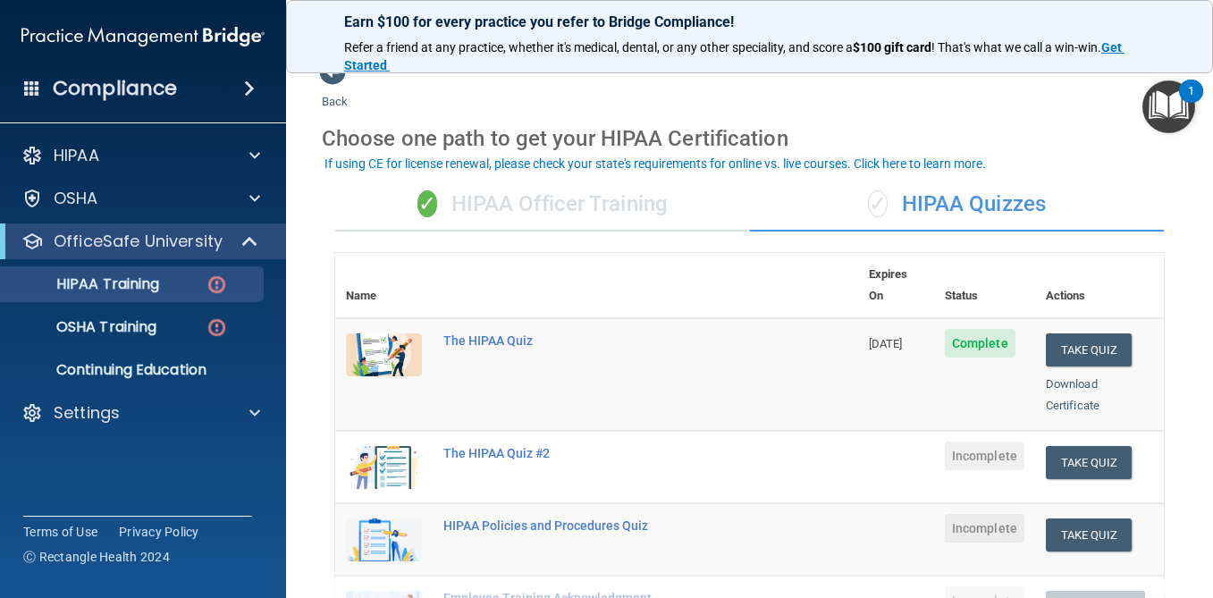
click at [939, 214] on div "✓ HIPAA Quizzes" at bounding box center [957, 205] width 415 height 54
click at [921, 202] on div "✓ HIPAA Quizzes" at bounding box center [957, 205] width 415 height 54
click at [609, 224] on div "✓ HIPAA Officer Training" at bounding box center [542, 205] width 415 height 54
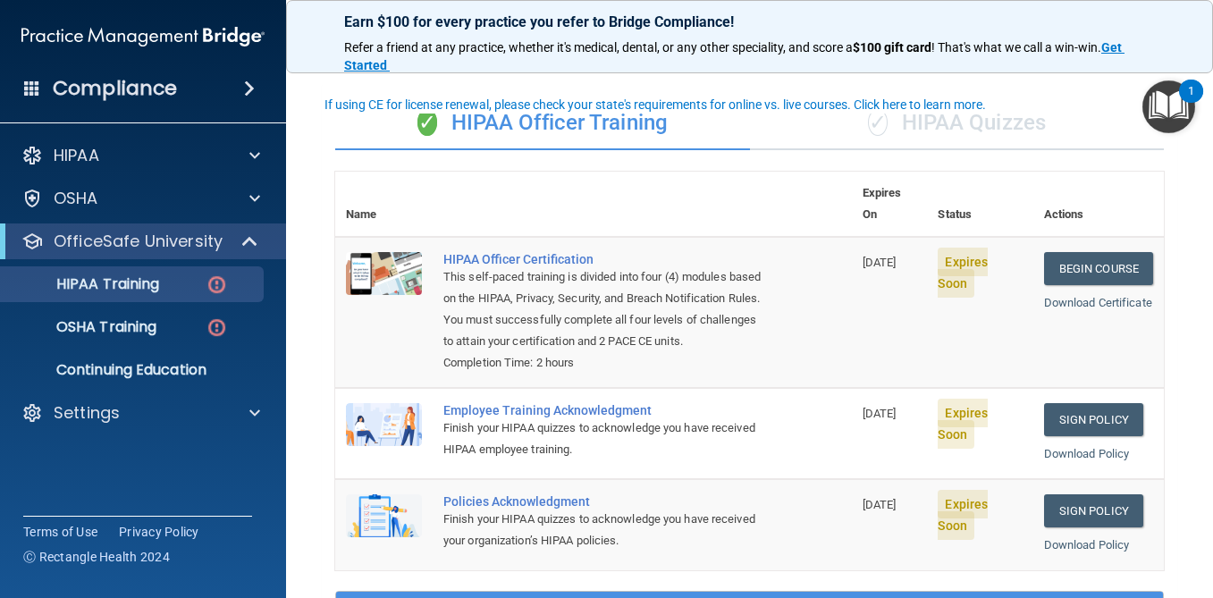
scroll to position [77, 0]
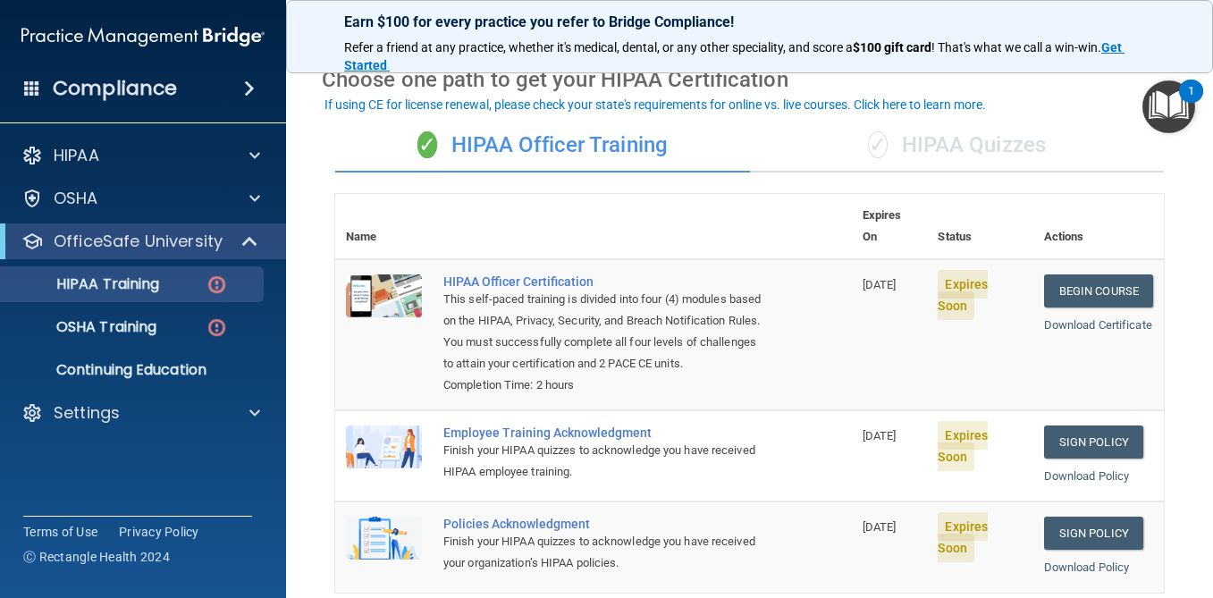
click at [1010, 153] on div "✓ HIPAA Quizzes" at bounding box center [957, 146] width 415 height 54
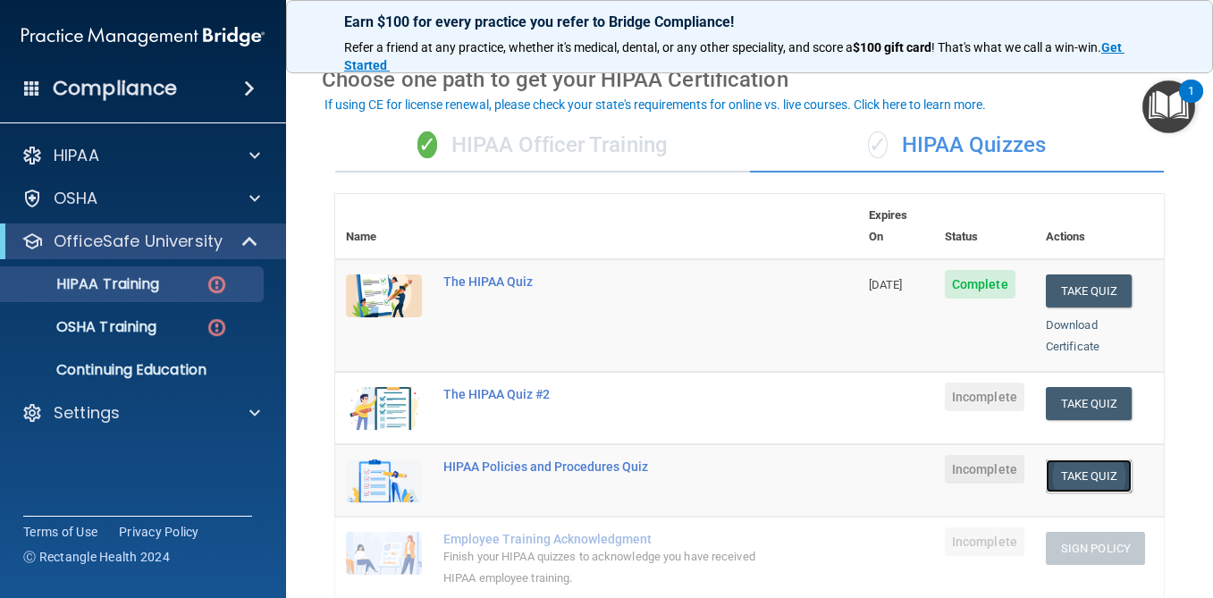
click at [1074, 460] on button "Take Quiz" at bounding box center [1089, 476] width 86 height 33
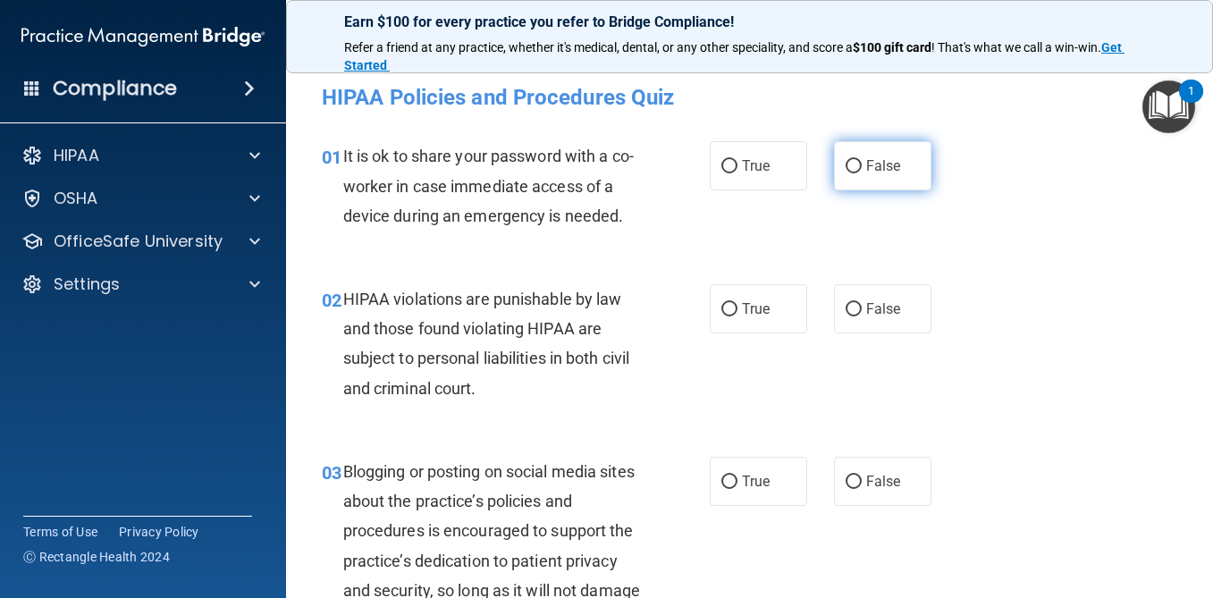
click at [882, 157] on span "False" at bounding box center [883, 165] width 35 height 17
click at [862, 160] on input "False" at bounding box center [854, 166] width 16 height 13
radio input "true"
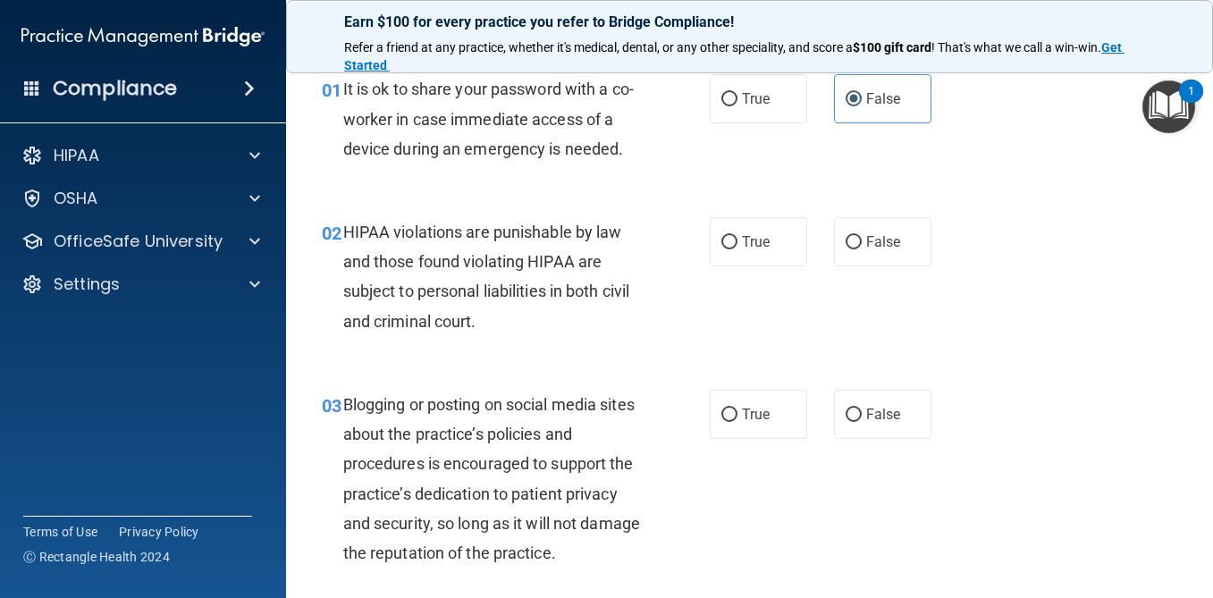
scroll to position [70, 0]
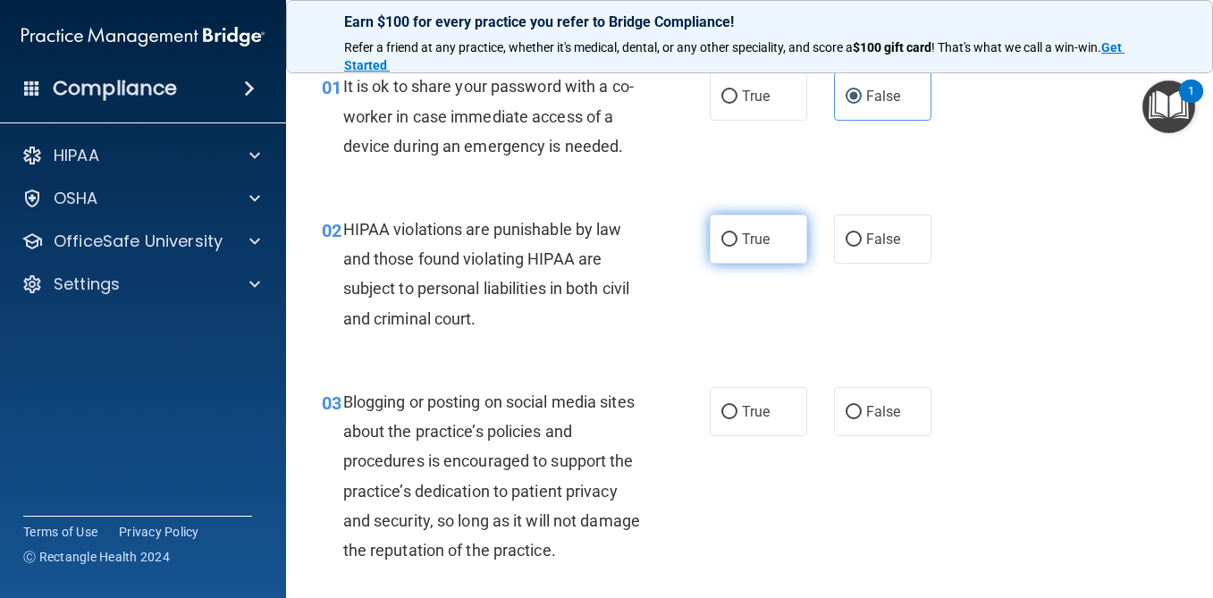
click at [768, 246] on span "True" at bounding box center [756, 239] width 28 height 17
click at [738, 246] on input "True" at bounding box center [730, 239] width 16 height 13
radio input "true"
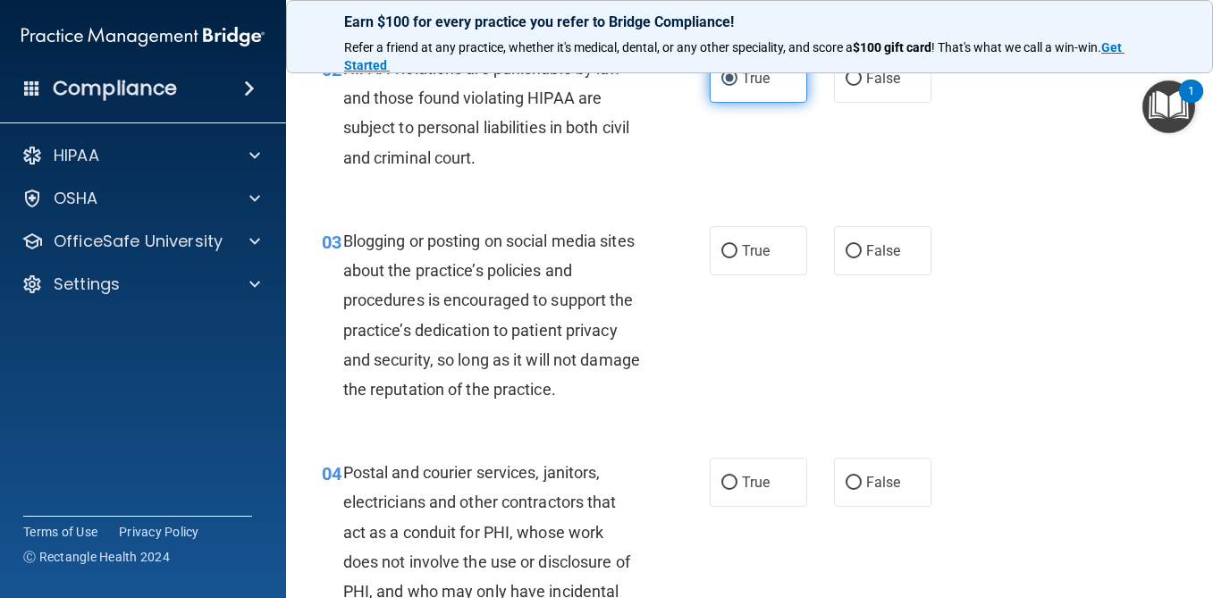
scroll to position [238, 0]
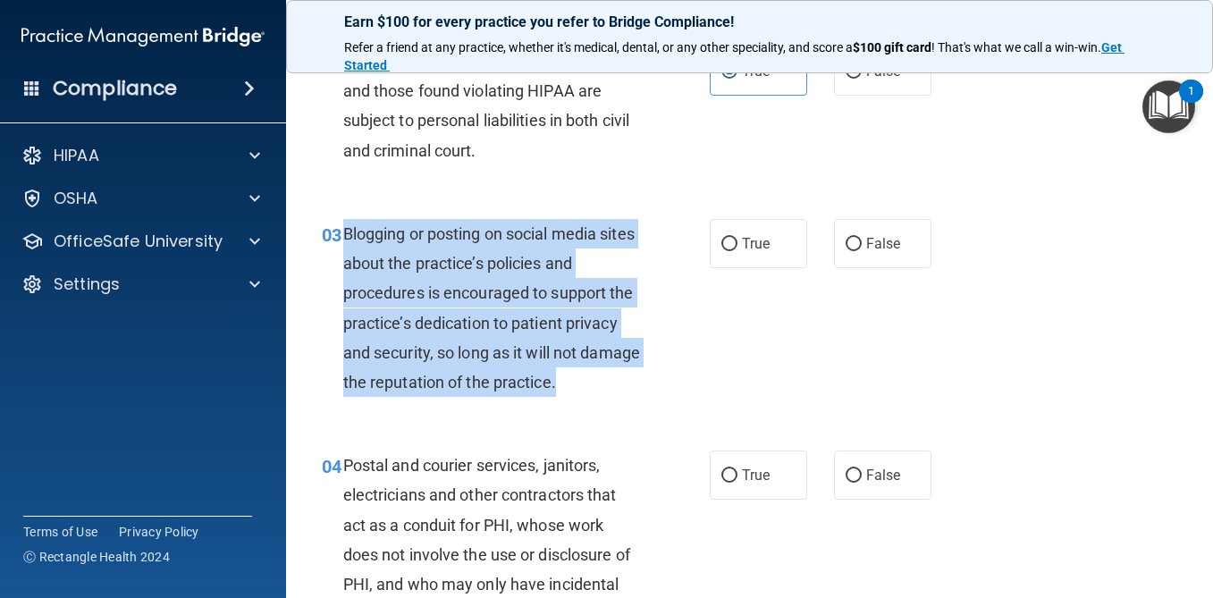
drag, startPoint x: 629, startPoint y: 382, endPoint x: 339, endPoint y: 226, distance: 328.8
click at [339, 226] on div "03 Blogging or posting on social media sites about the practice’s policies and …" at bounding box center [516, 312] width 442 height 187
copy div "Blogging or posting on social media sites about the practice’s policies and pro…"
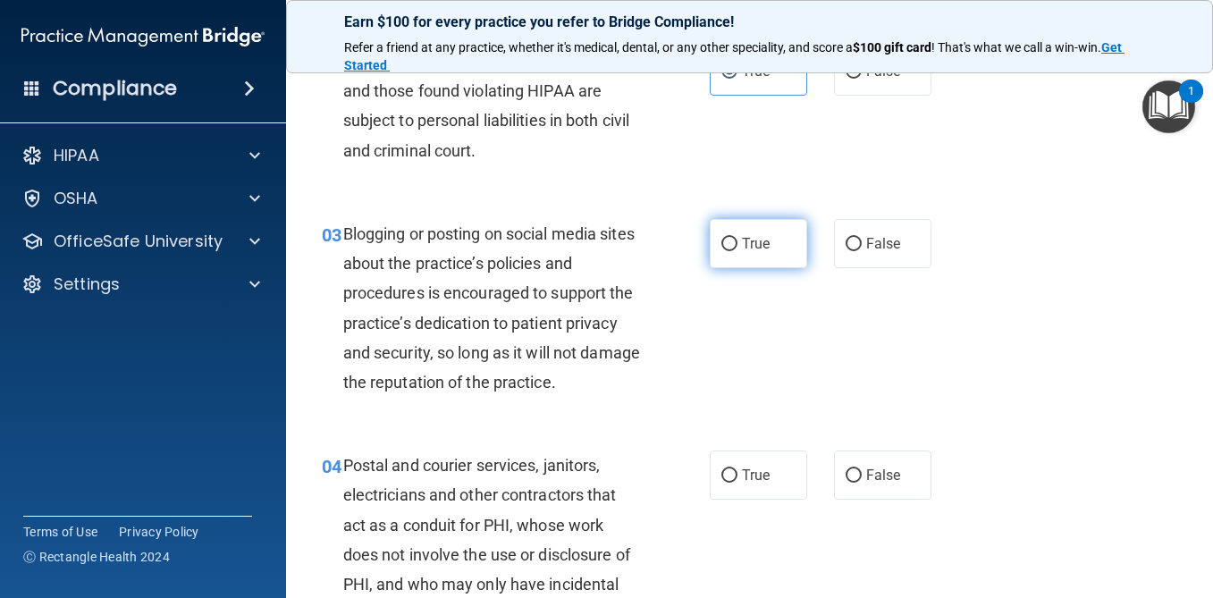
click at [775, 255] on label "True" at bounding box center [758, 243] width 97 height 49
click at [738, 251] on input "True" at bounding box center [730, 244] width 16 height 13
radio input "true"
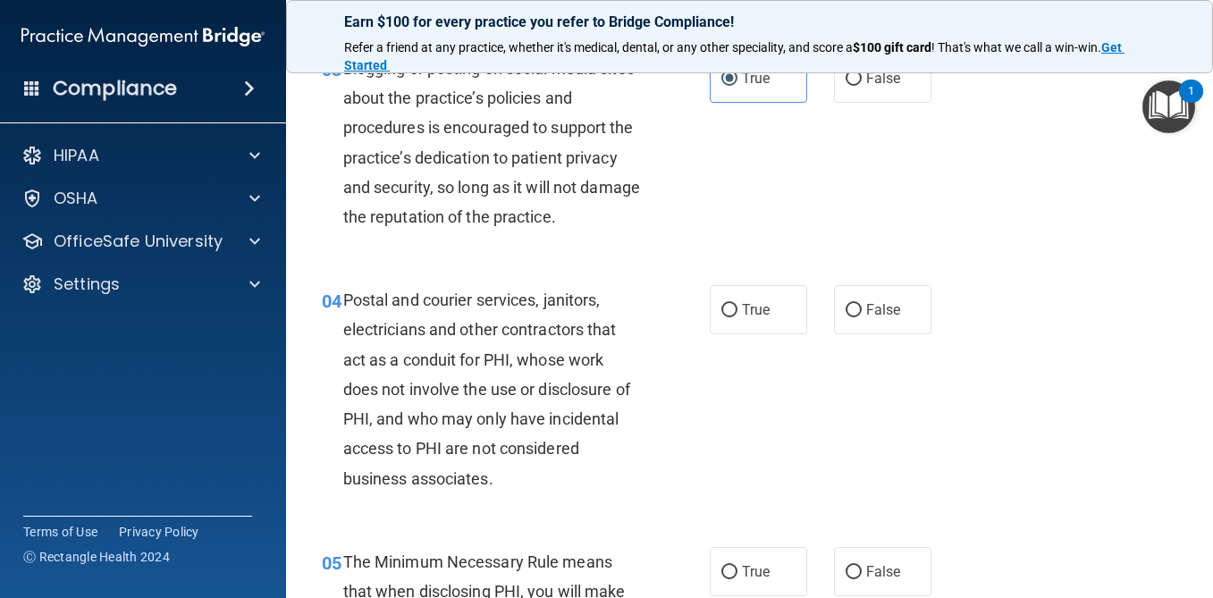
scroll to position [411, 0]
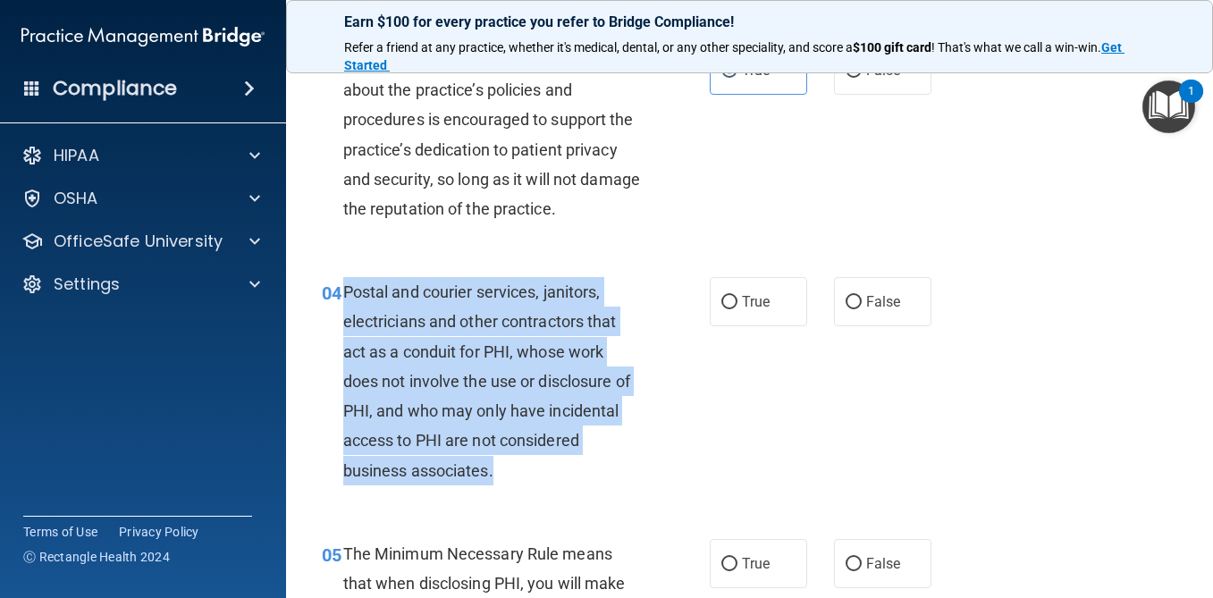
drag, startPoint x: 497, startPoint y: 473, endPoint x: 343, endPoint y: 294, distance: 235.9
click at [343, 294] on div "Postal and courier services, janitors, electricians and other contractors that …" at bounding box center [498, 381] width 311 height 208
copy span "Postal and courier services, janitors, electricians and other contractors that …"
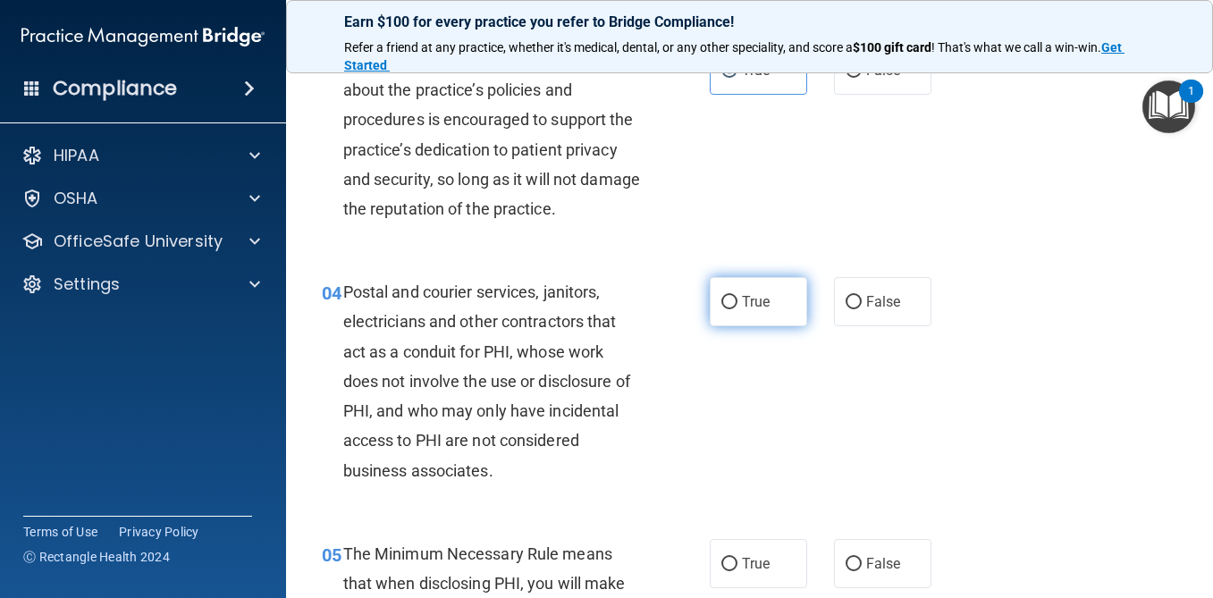
click at [769, 307] on span "True" at bounding box center [756, 301] width 28 height 17
click at [738, 307] on input "True" at bounding box center [730, 302] width 16 height 13
radio input "true"
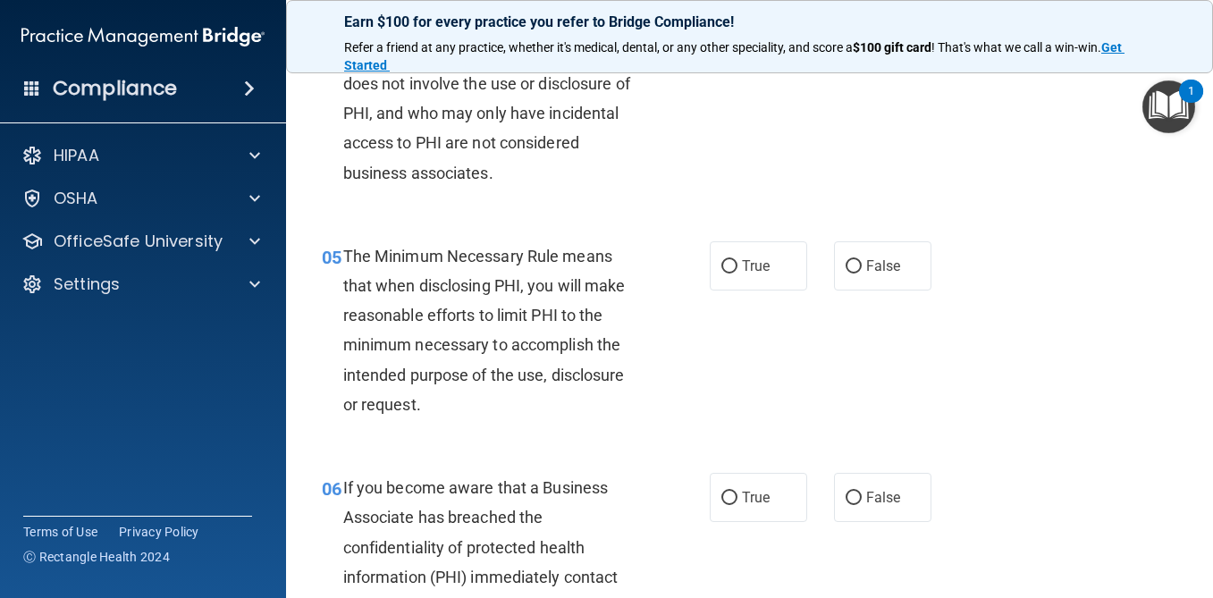
scroll to position [711, 0]
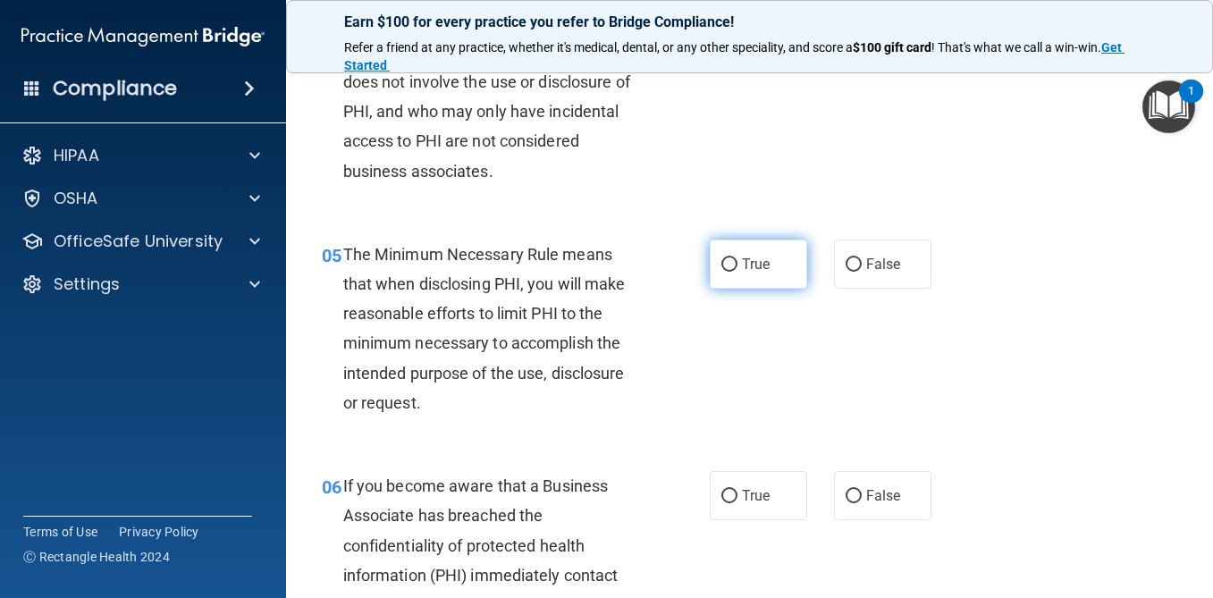
click at [732, 261] on input "True" at bounding box center [730, 264] width 16 height 13
radio input "true"
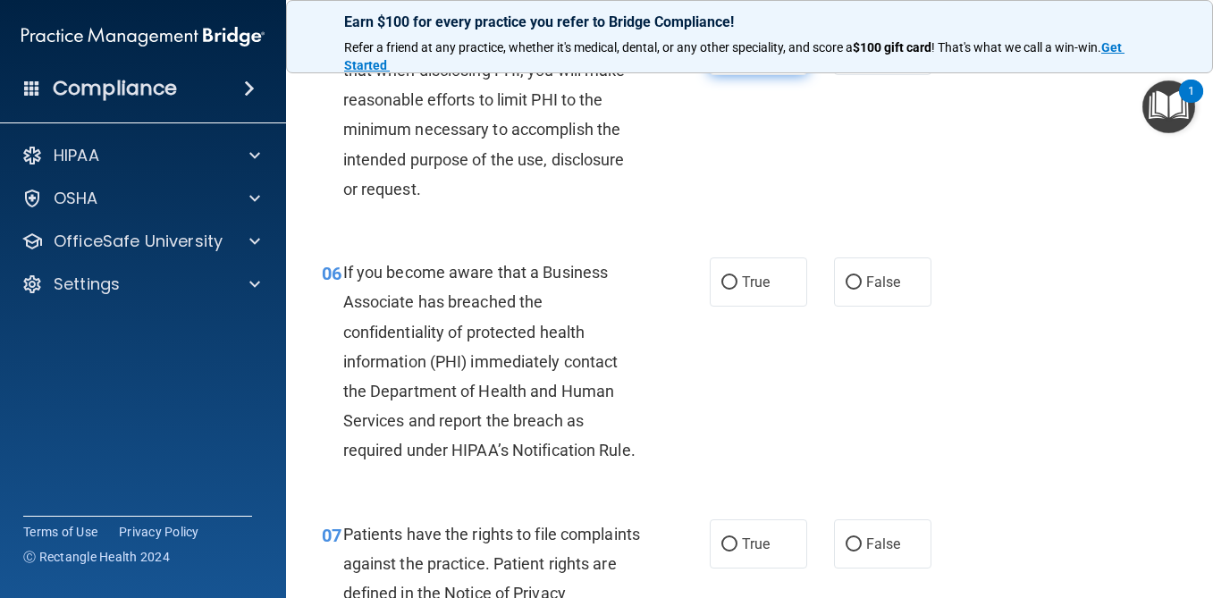
scroll to position [946, 0]
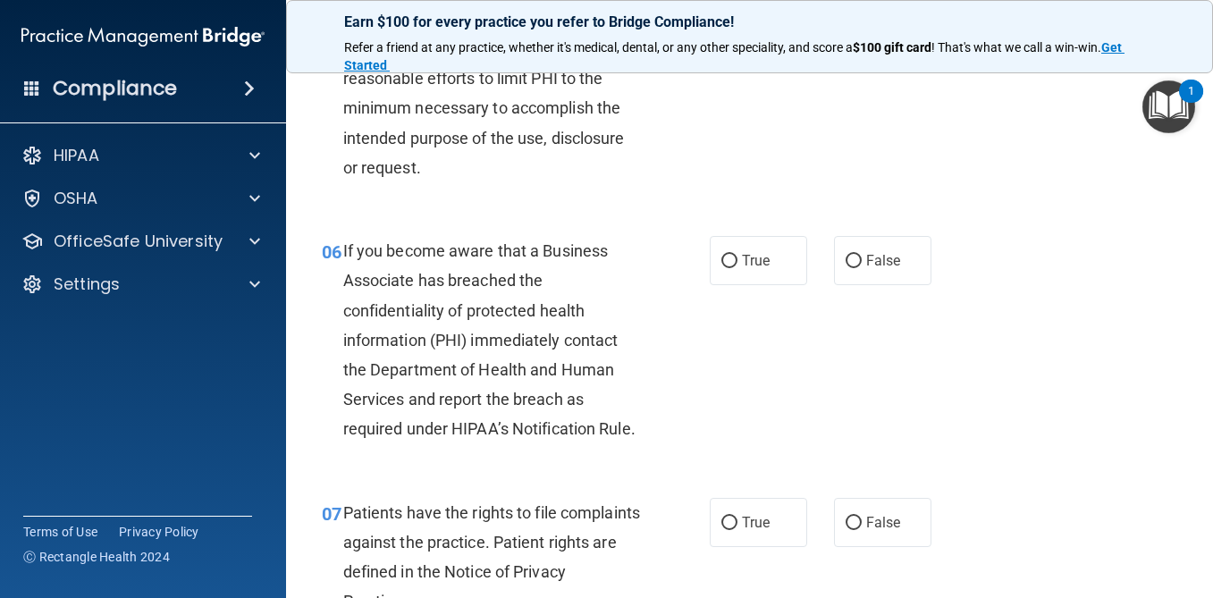
click at [732, 267] on input "True" at bounding box center [730, 261] width 16 height 13
radio input "true"
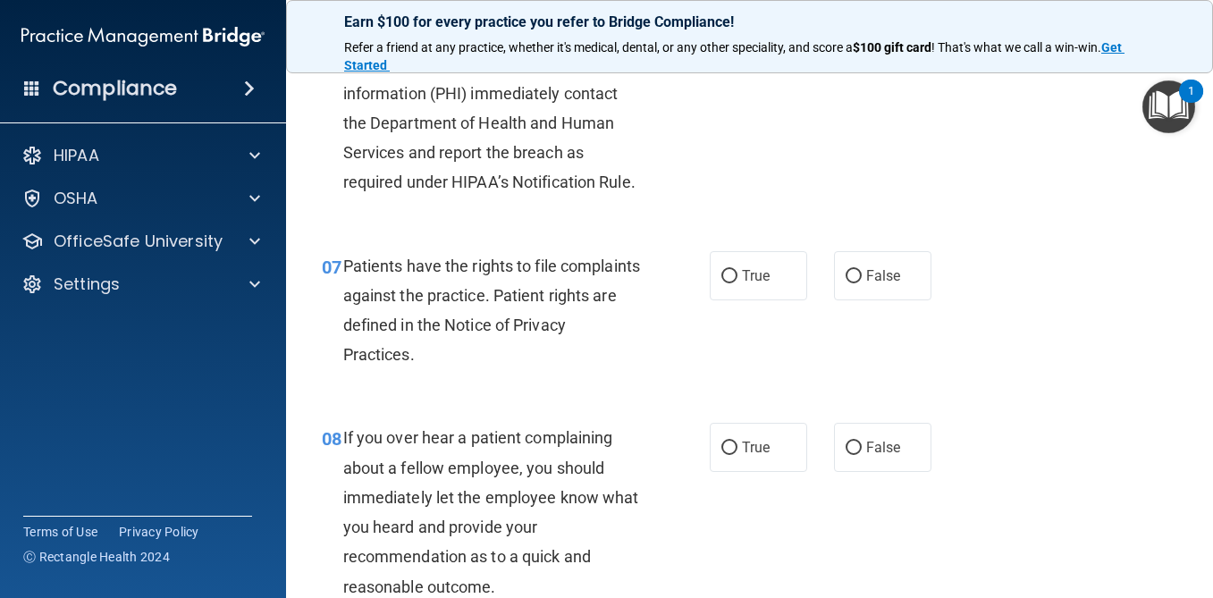
scroll to position [1198, 0]
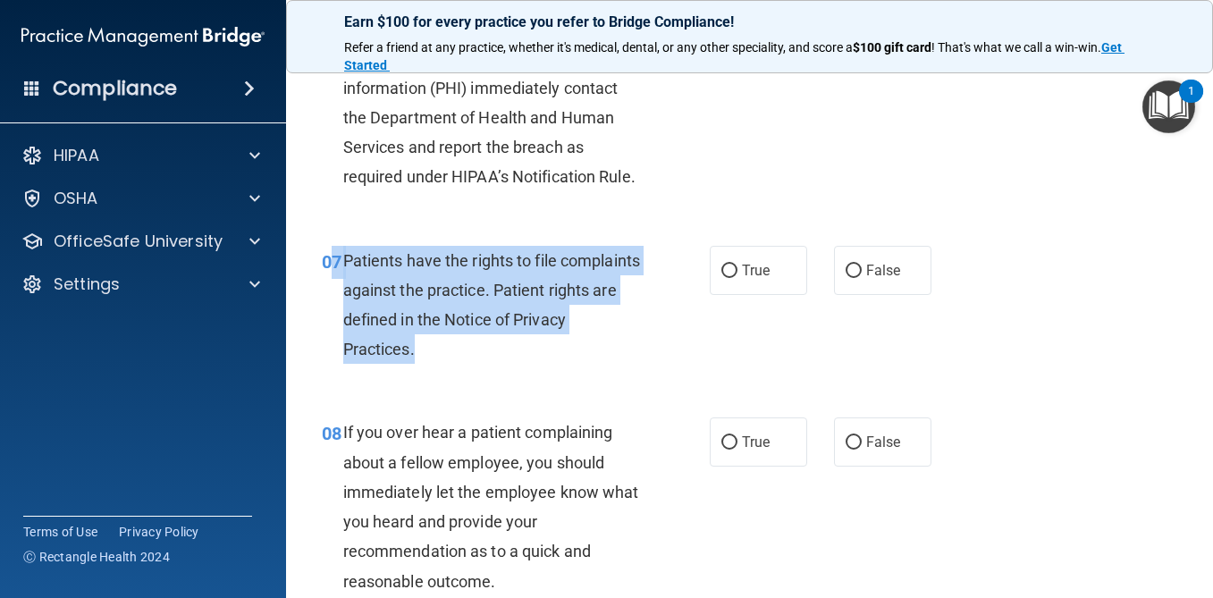
drag, startPoint x: 471, startPoint y: 346, endPoint x: 336, endPoint y: 276, distance: 152.0
click at [336, 276] on div "07 Patients have the rights to file complaints against the practice. Patient ri…" at bounding box center [516, 310] width 442 height 128
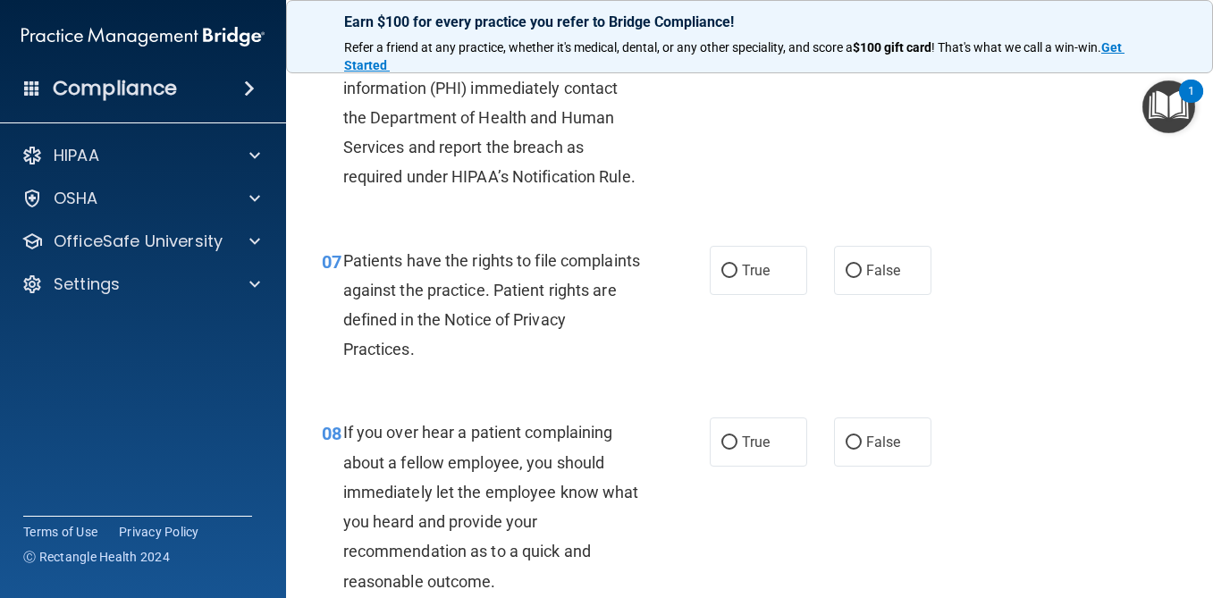
click at [475, 308] on div "Patients have the rights to file complaints against the practice. Patient right…" at bounding box center [498, 305] width 311 height 119
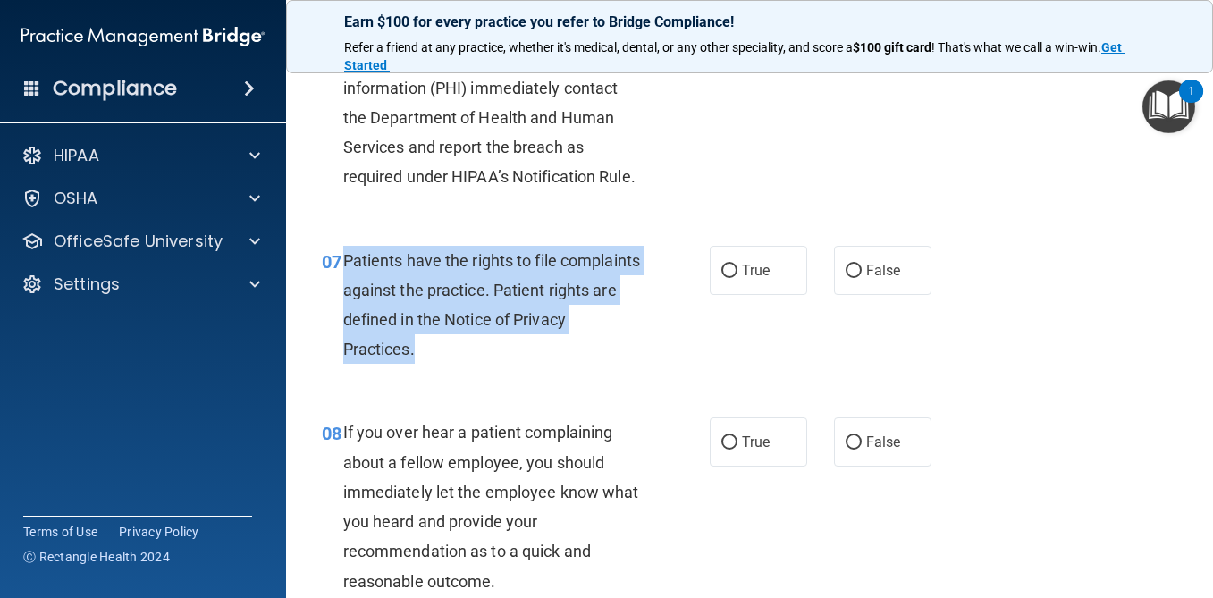
drag, startPoint x: 487, startPoint y: 355, endPoint x: 342, endPoint y: 262, distance: 172.1
click at [342, 261] on div "07 Patients have the rights to file complaints against the practice. Patient ri…" at bounding box center [516, 310] width 442 height 128
copy div "Patients have the rights to file complaints against the practice. Patient right…"
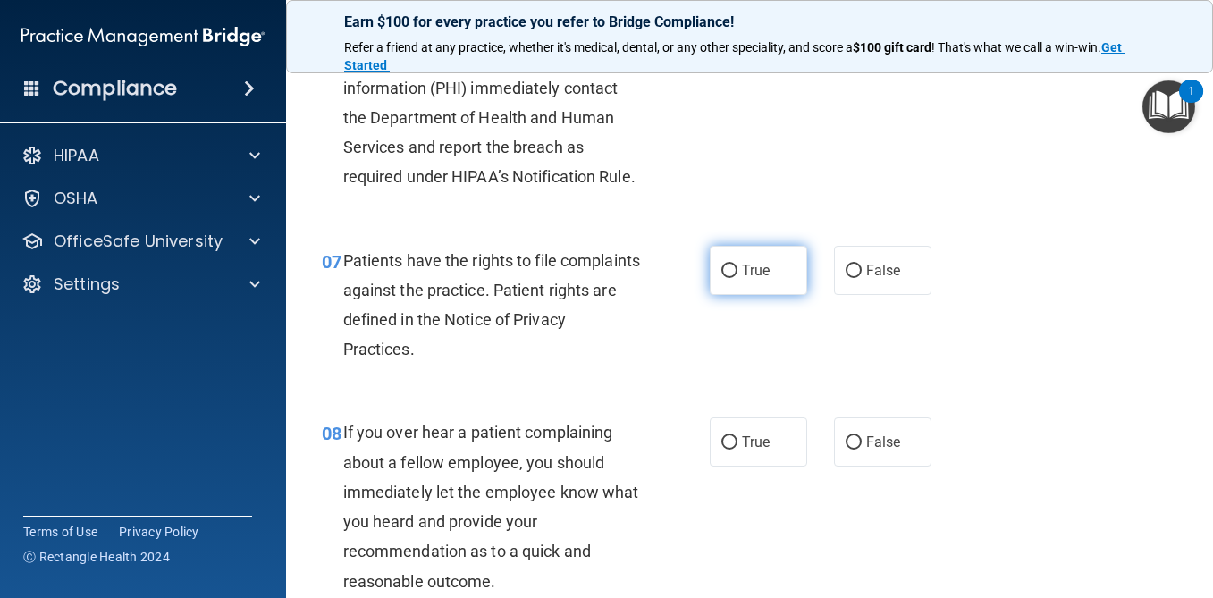
click at [716, 257] on label "True" at bounding box center [758, 270] width 97 height 49
click at [722, 265] on input "True" at bounding box center [730, 271] width 16 height 13
radio input "true"
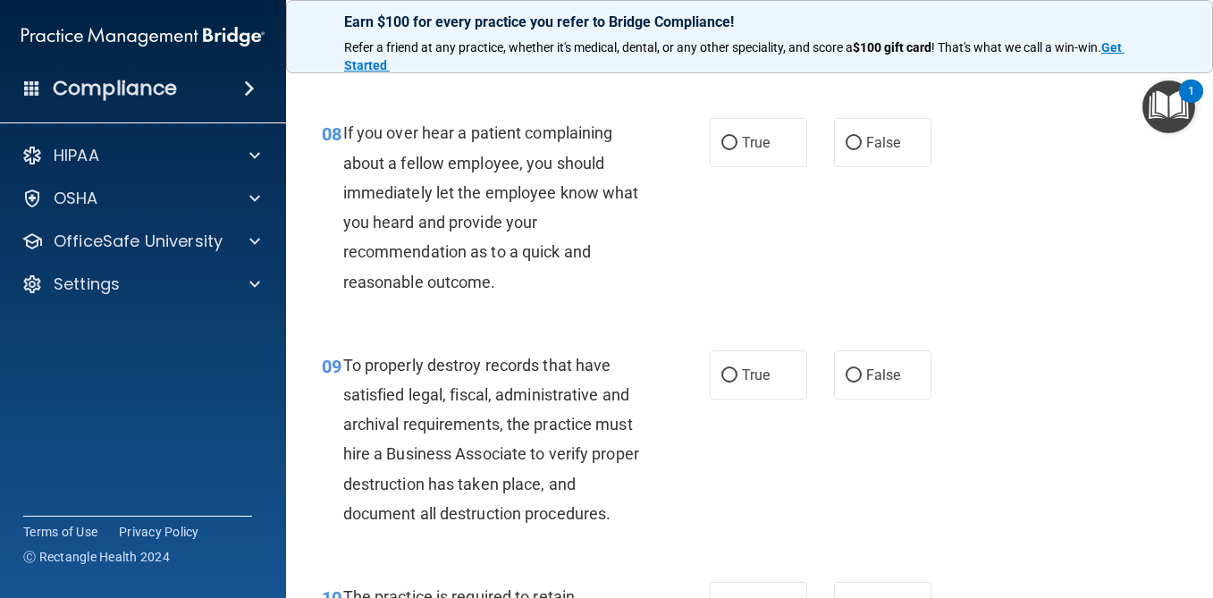
scroll to position [1496, 0]
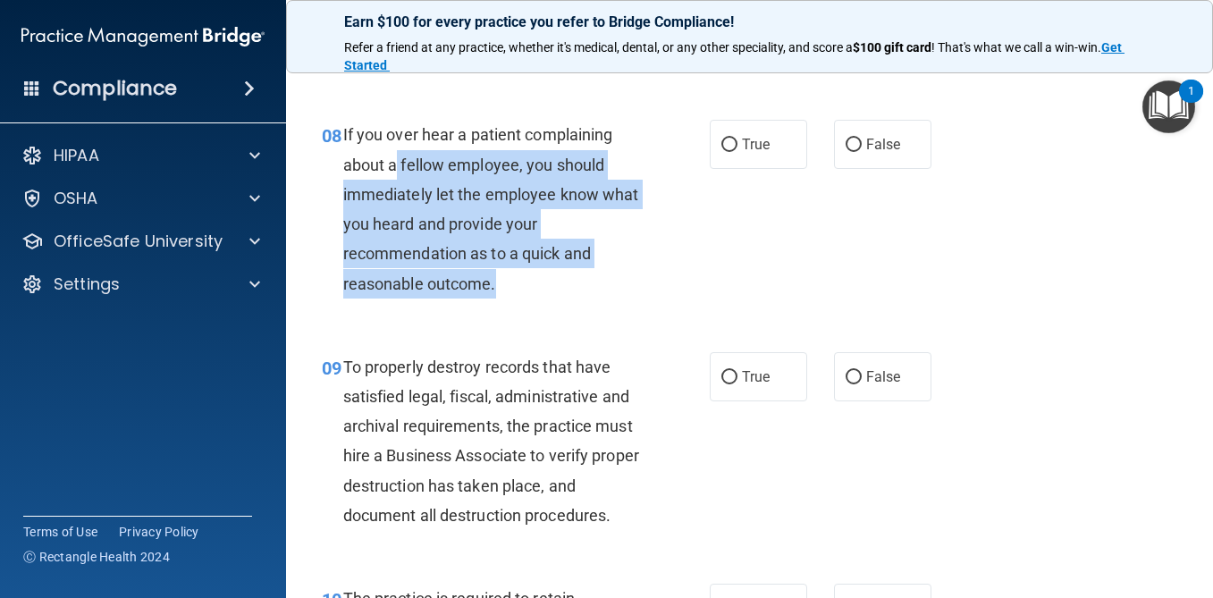
drag, startPoint x: 527, startPoint y: 293, endPoint x: 398, endPoint y: 171, distance: 177.7
click at [398, 171] on div "If you over hear a patient complaining about a fellow employee, you should imme…" at bounding box center [498, 209] width 311 height 178
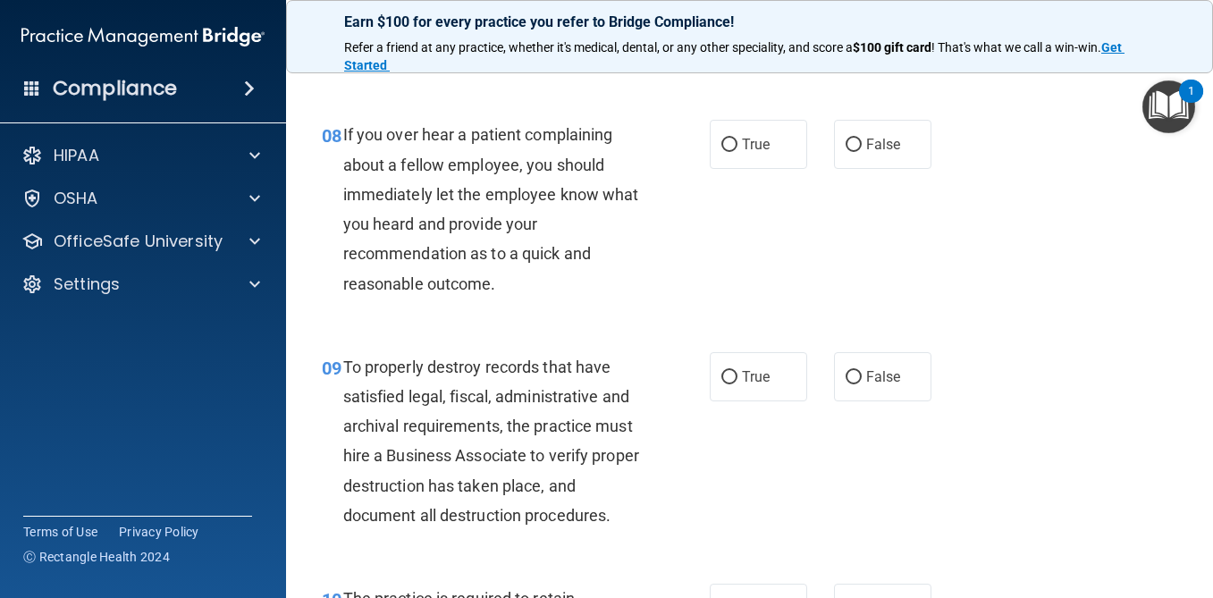
click at [541, 302] on div "08 If you over hear a patient complaining about a fellow employee, you should i…" at bounding box center [516, 213] width 442 height 187
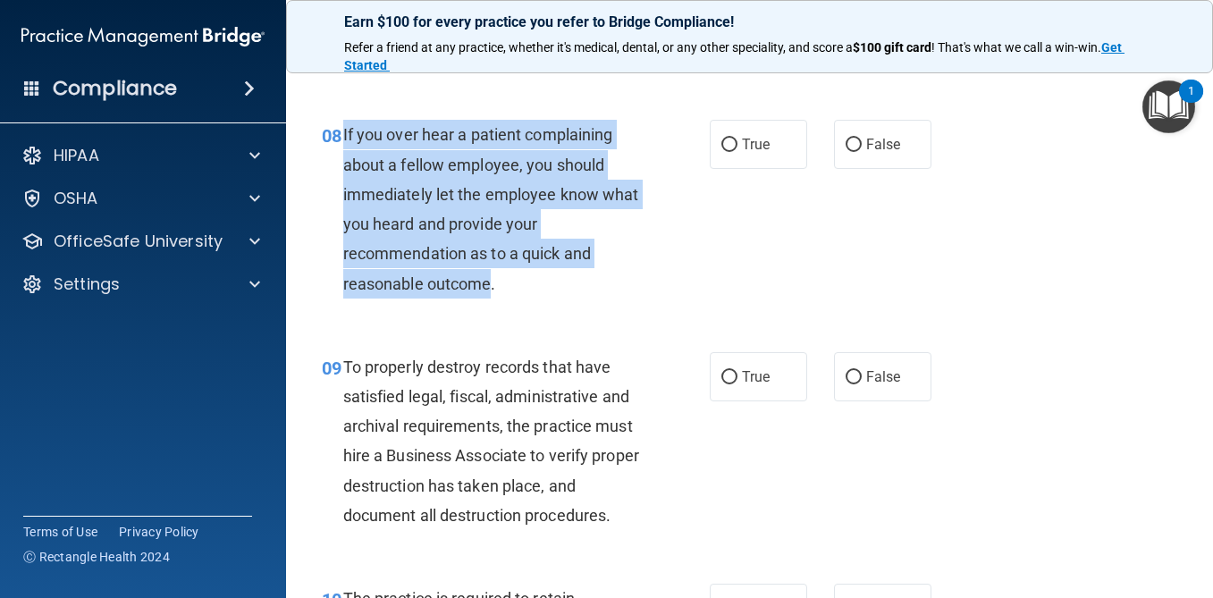
drag, startPoint x: 490, startPoint y: 284, endPoint x: 340, endPoint y: 131, distance: 214.3
click at [340, 131] on div "08 If you over hear a patient complaining about a fellow employee, you should i…" at bounding box center [516, 213] width 442 height 187
copy div "If you over hear a patient complaining about a fellow employee, you should imme…"
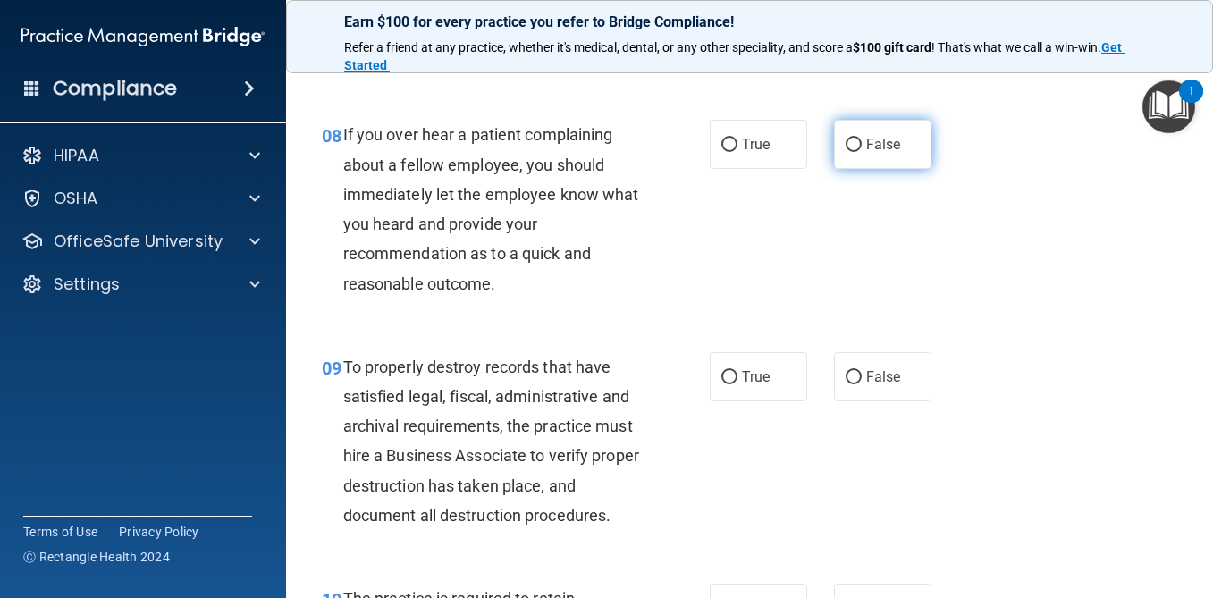
click at [847, 157] on label "False" at bounding box center [882, 144] width 97 height 49
click at [847, 152] on input "False" at bounding box center [854, 145] width 16 height 13
radio input "true"
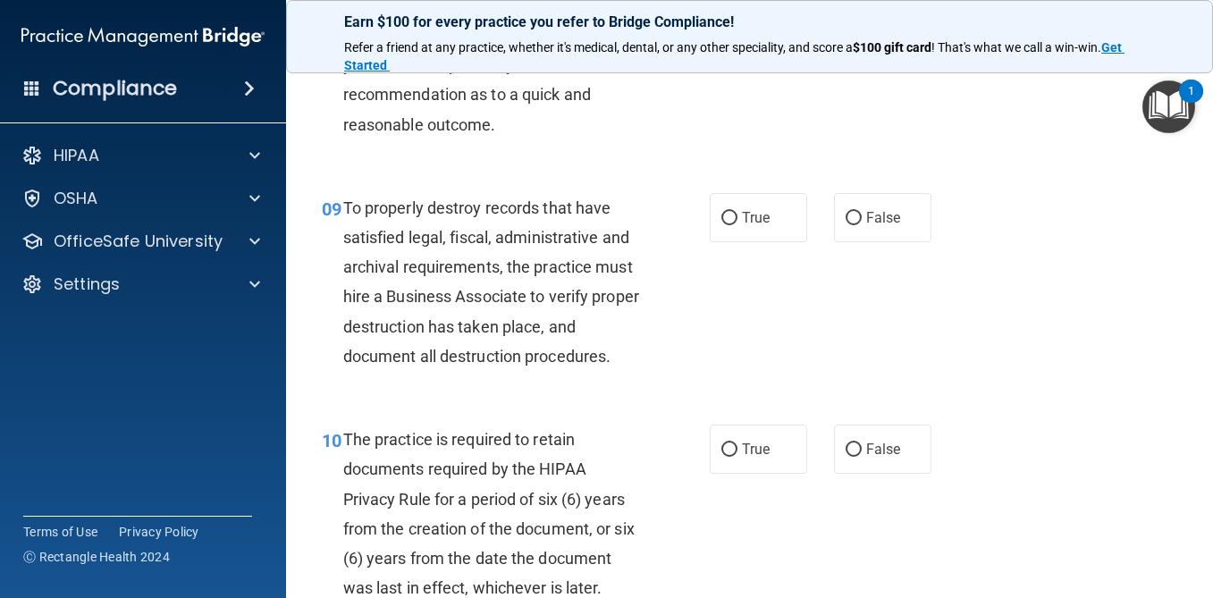
scroll to position [1739, 0]
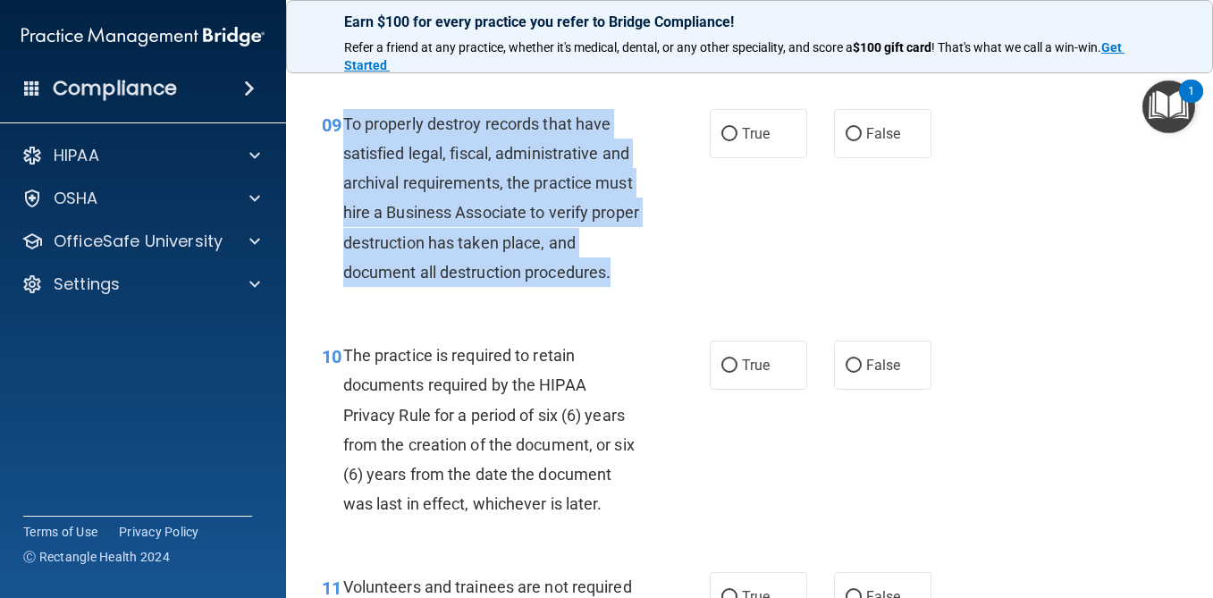
drag, startPoint x: 616, startPoint y: 273, endPoint x: 339, endPoint y: 126, distance: 313.6
click at [339, 126] on div "09 To properly destroy records that have satisfied legal, fiscal, administrativ…" at bounding box center [516, 202] width 442 height 187
copy div "To properly destroy records that have satisfied legal, fiscal, administrative a…"
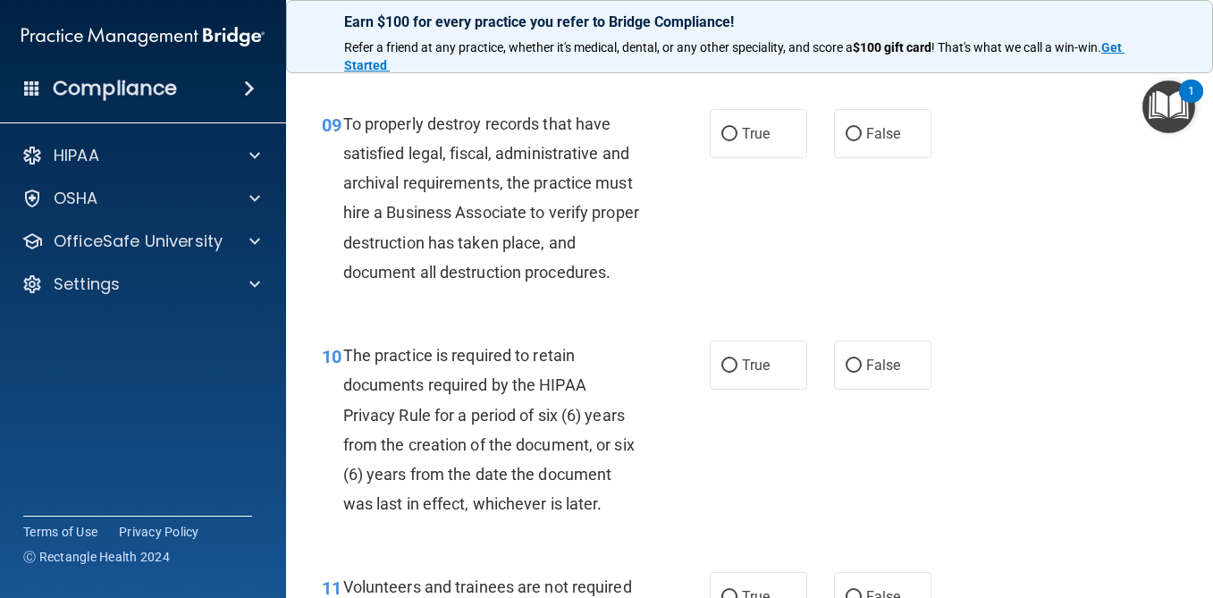
click at [866, 107] on div "09 To properly destroy records that have satisfied legal, fiscal, administrativ…" at bounding box center [749, 203] width 883 height 232
click at [866, 117] on label "False" at bounding box center [882, 133] width 97 height 49
click at [862, 128] on input "False" at bounding box center [854, 134] width 16 height 13
radio input "true"
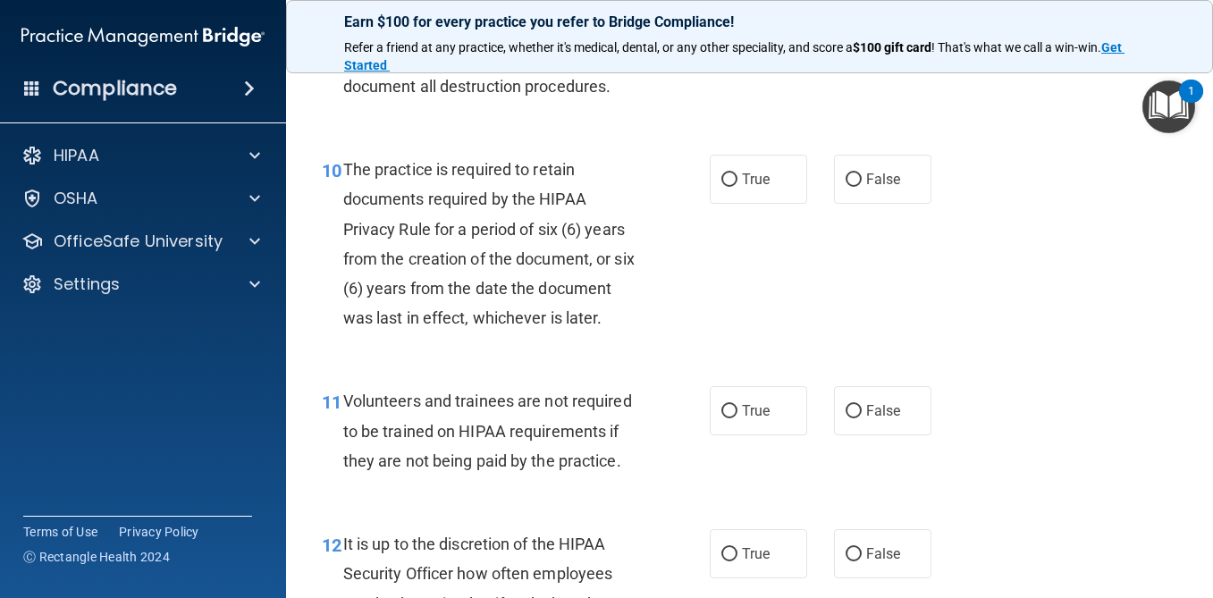
scroll to position [1930, 0]
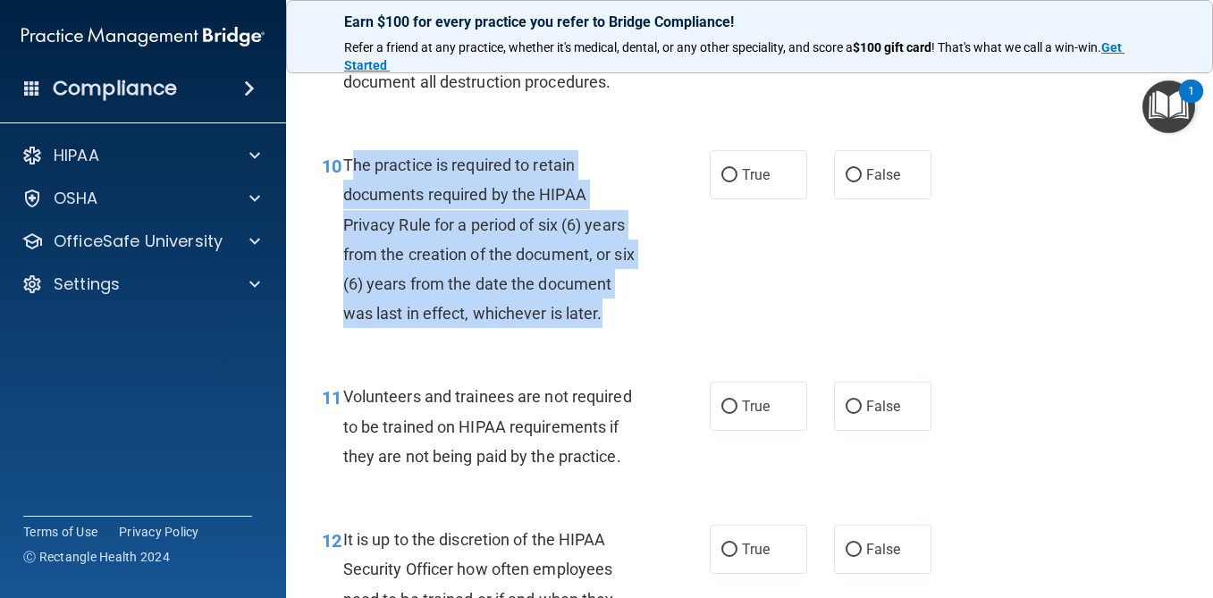
drag, startPoint x: 612, startPoint y: 316, endPoint x: 348, endPoint y: 158, distance: 307.1
click at [348, 158] on div "The practice is required to retain documents required by the HIPAA Privacy Rule…" at bounding box center [498, 239] width 311 height 178
copy span "he practice is required to retain documents required by the HIPAA Privacy Rule …"
click at [731, 182] on input "True" at bounding box center [730, 175] width 16 height 13
radio input "true"
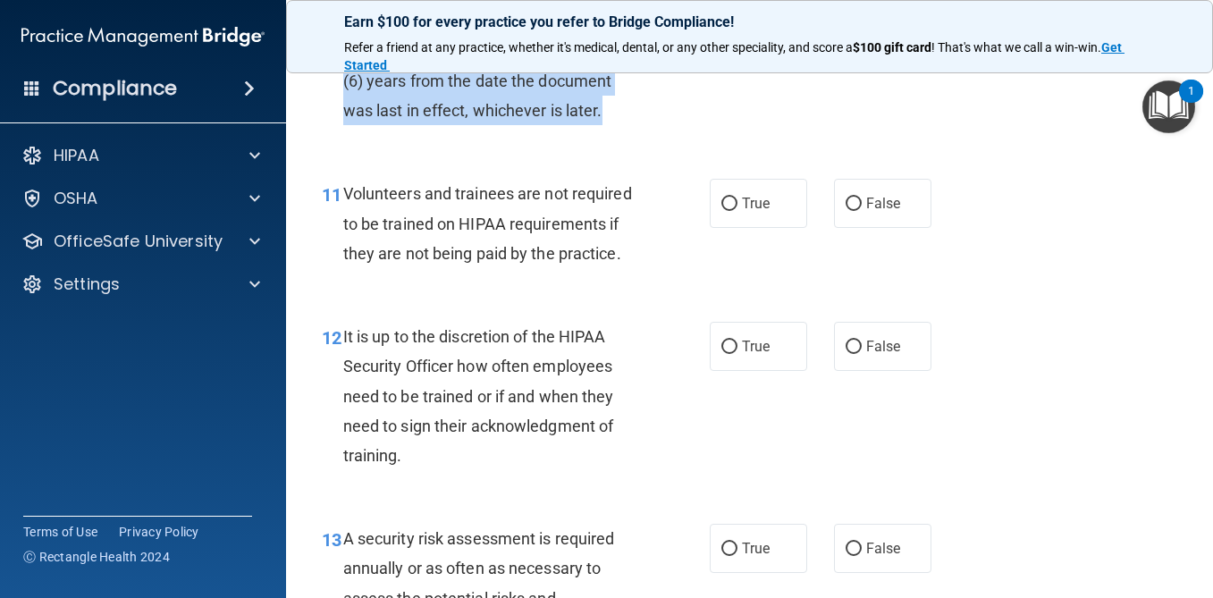
scroll to position [2151, 0]
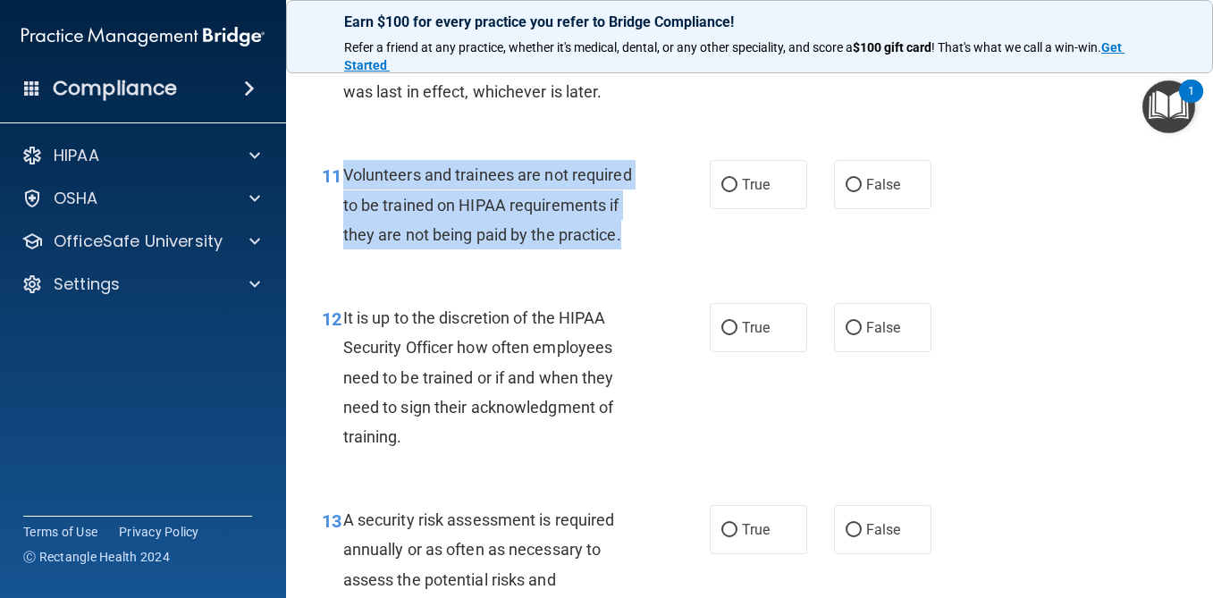
drag, startPoint x: 623, startPoint y: 237, endPoint x: 344, endPoint y: 163, distance: 288.7
click at [344, 163] on div "Volunteers and trainees are not required to be trained on HIPAA requirements if…" at bounding box center [498, 204] width 311 height 89
copy span "Volunteers and trainees are not required to be trained on HIPAA requirements if…"
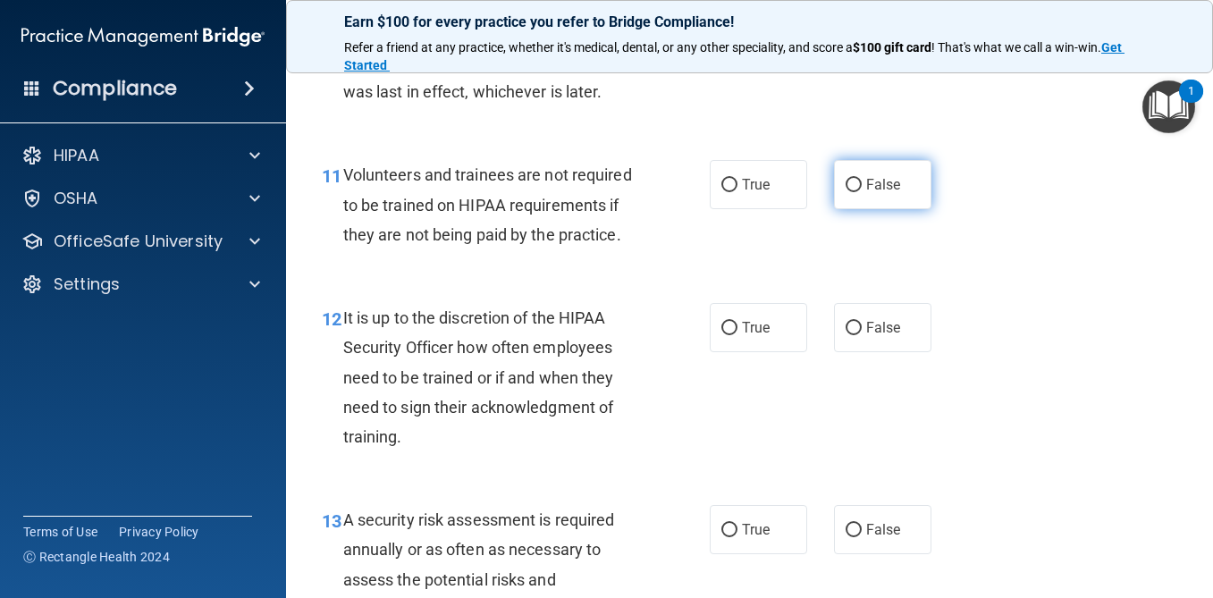
click at [840, 188] on label "False" at bounding box center [882, 184] width 97 height 49
click at [846, 188] on input "False" at bounding box center [854, 185] width 16 height 13
radio input "true"
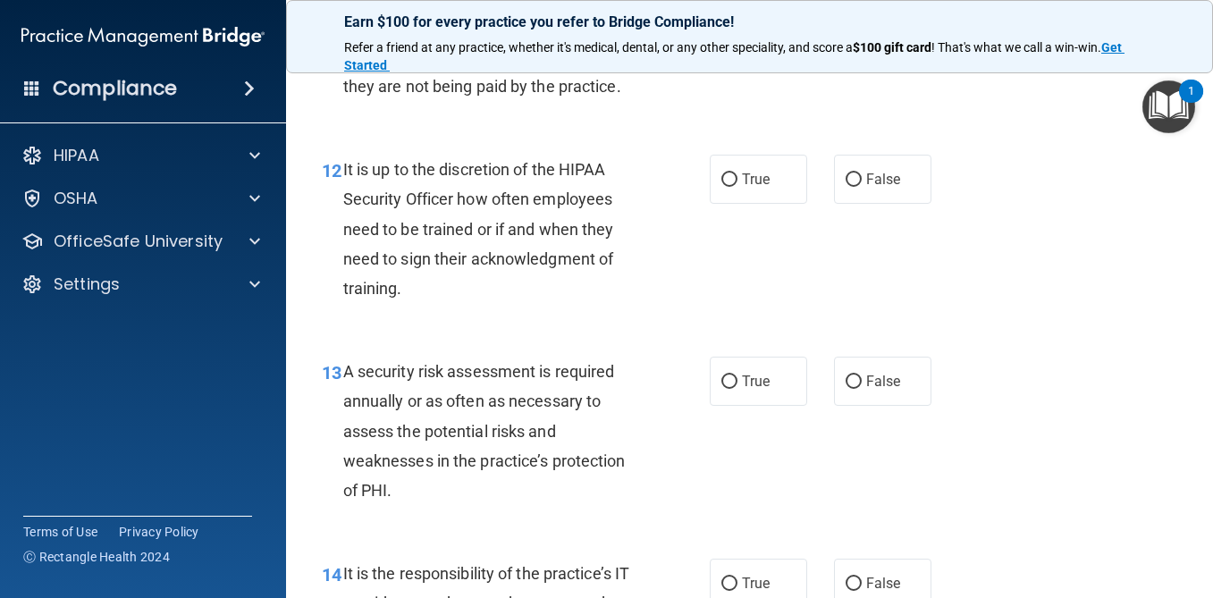
scroll to position [2297, 0]
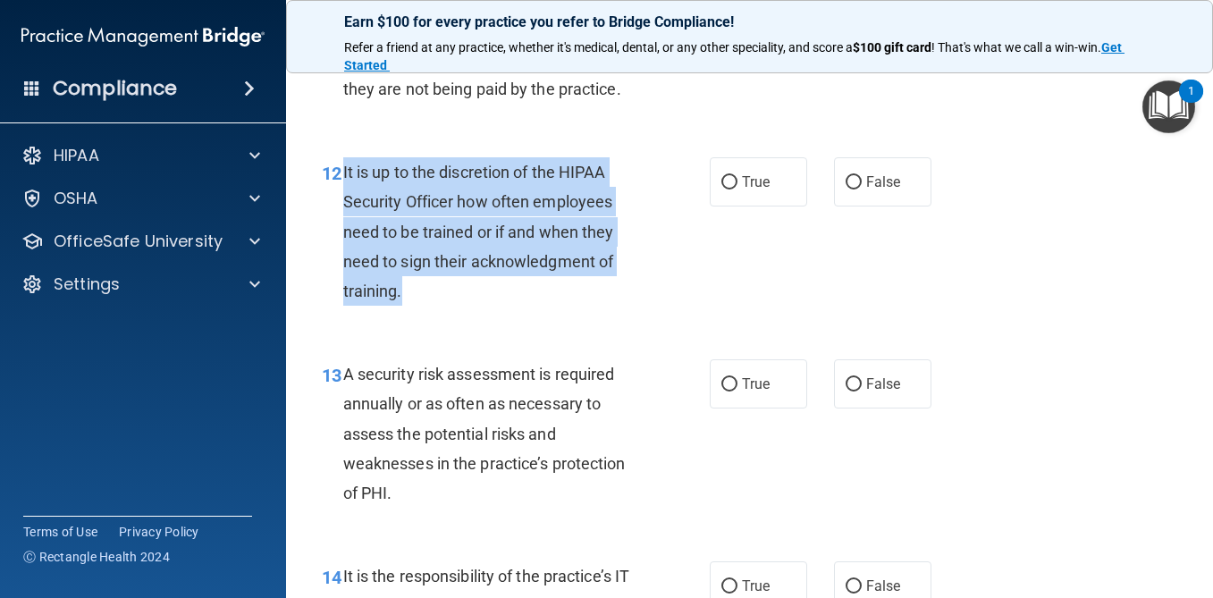
drag, startPoint x: 415, startPoint y: 295, endPoint x: 342, endPoint y: 173, distance: 142.8
click at [342, 173] on div "12 It is up to the discretion of the HIPAA Security Officer how often employees…" at bounding box center [516, 235] width 442 height 157
copy div "It is up to the discretion of the HIPAA Security Officer how often employees ne…"
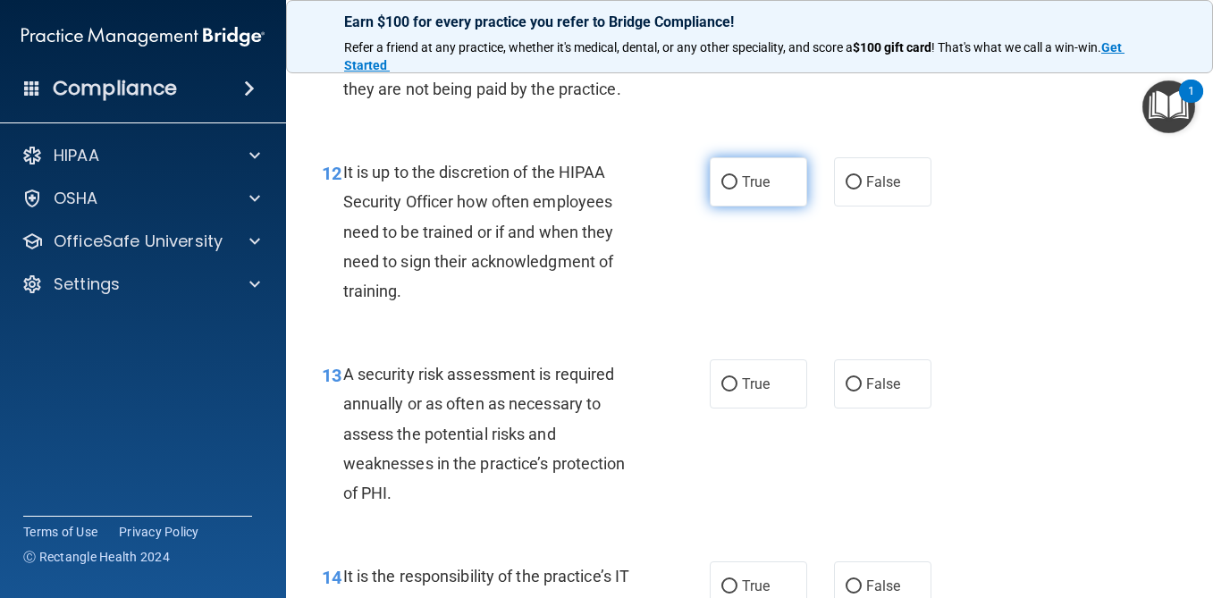
click at [750, 173] on label "True" at bounding box center [758, 181] width 97 height 49
click at [738, 176] on input "True" at bounding box center [730, 182] width 16 height 13
radio input "true"
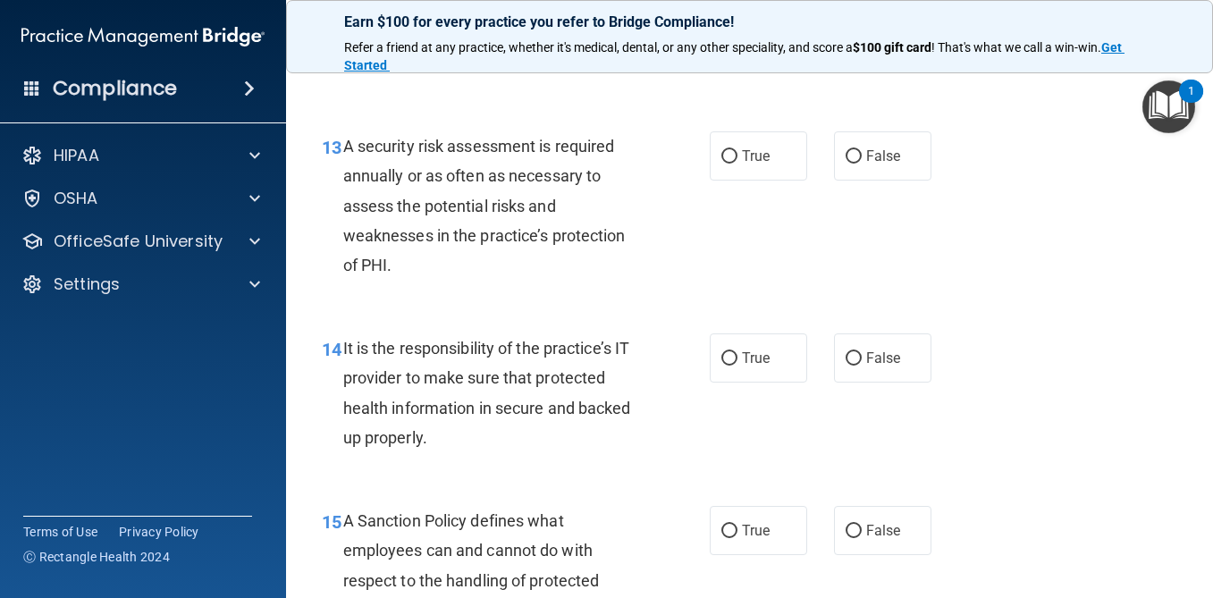
scroll to position [2530, 0]
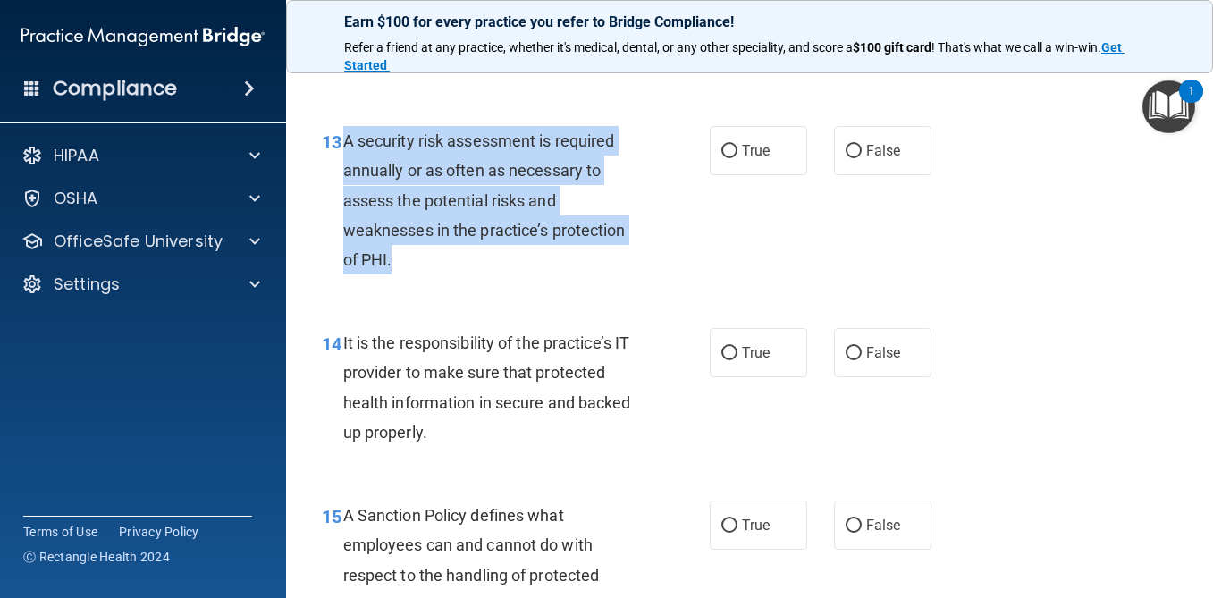
drag, startPoint x: 391, startPoint y: 259, endPoint x: 339, endPoint y: 144, distance: 126.5
click at [339, 144] on div "13 A security risk assessment is required annually or as often as necessary to …" at bounding box center [516, 204] width 442 height 157
copy div "A security risk assessment is required annually or as often as necessary to ass…"
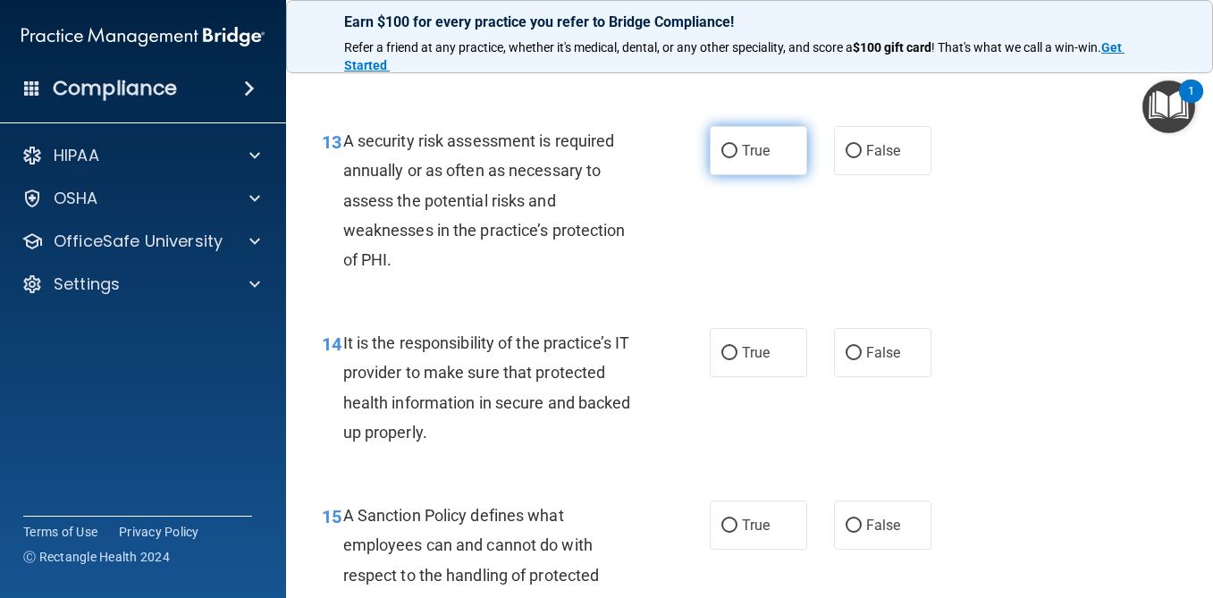
click at [773, 164] on label "True" at bounding box center [758, 150] width 97 height 49
click at [738, 158] on input "True" at bounding box center [730, 151] width 16 height 13
radio input "true"
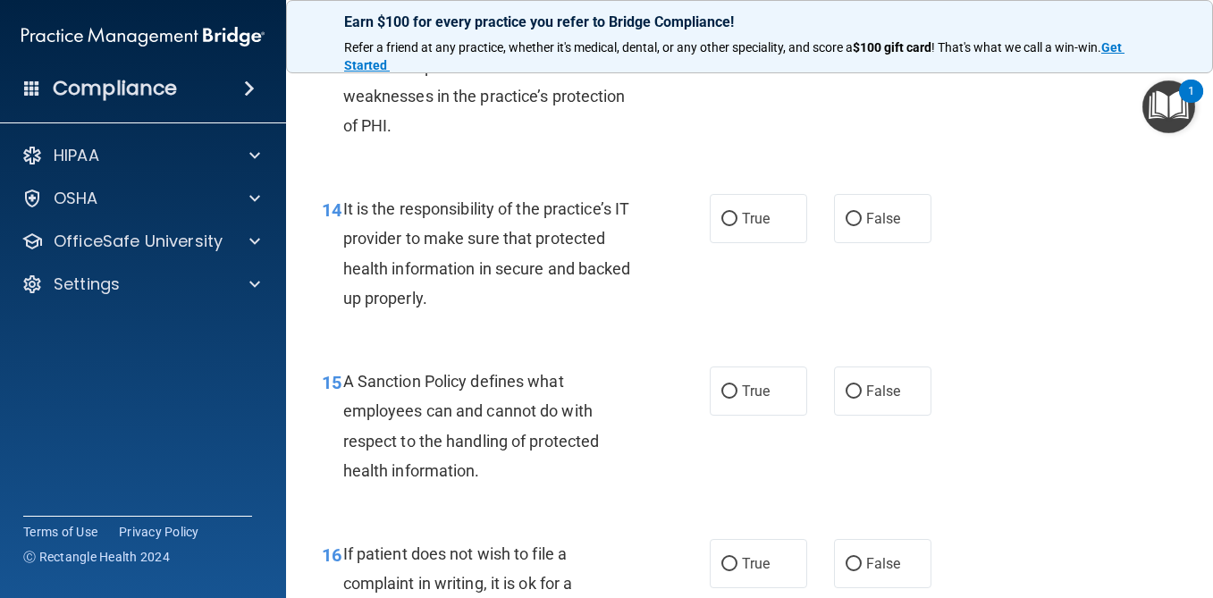
scroll to position [2668, 0]
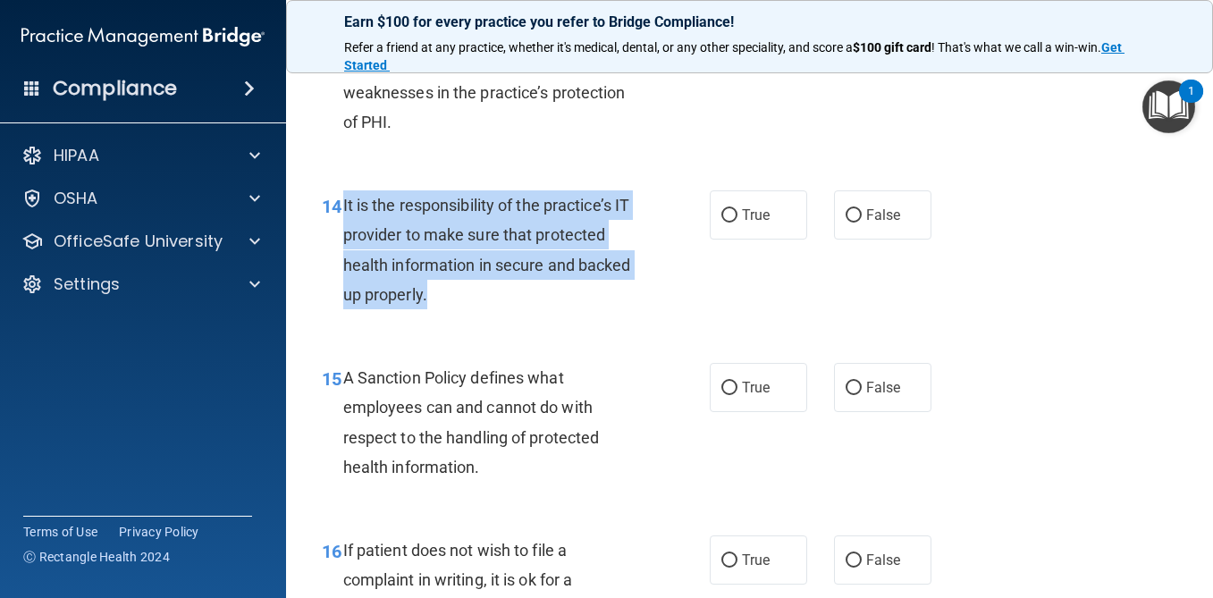
drag, startPoint x: 430, startPoint y: 294, endPoint x: 342, endPoint y: 203, distance: 127.1
click at [342, 203] on div "14 It is the responsibility of the practice’s IT provider to make sure that pro…" at bounding box center [516, 254] width 442 height 128
copy div "It is the responsibility of the practice’s IT provider to make sure that protec…"
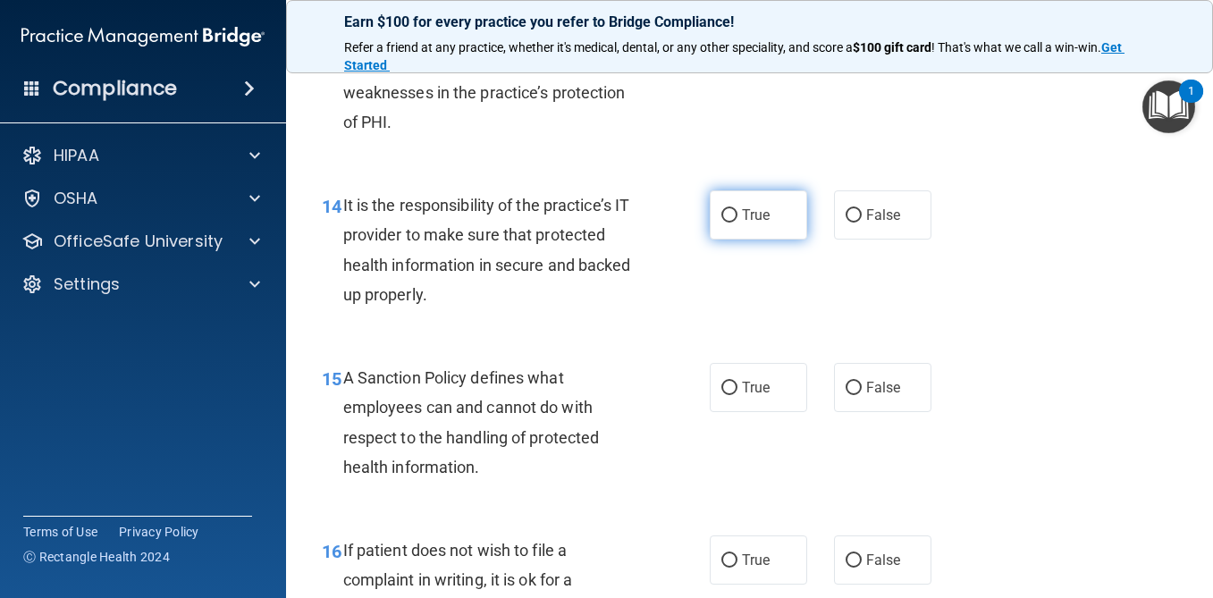
click at [771, 225] on label "True" at bounding box center [758, 214] width 97 height 49
click at [738, 223] on input "True" at bounding box center [730, 215] width 16 height 13
radio input "true"
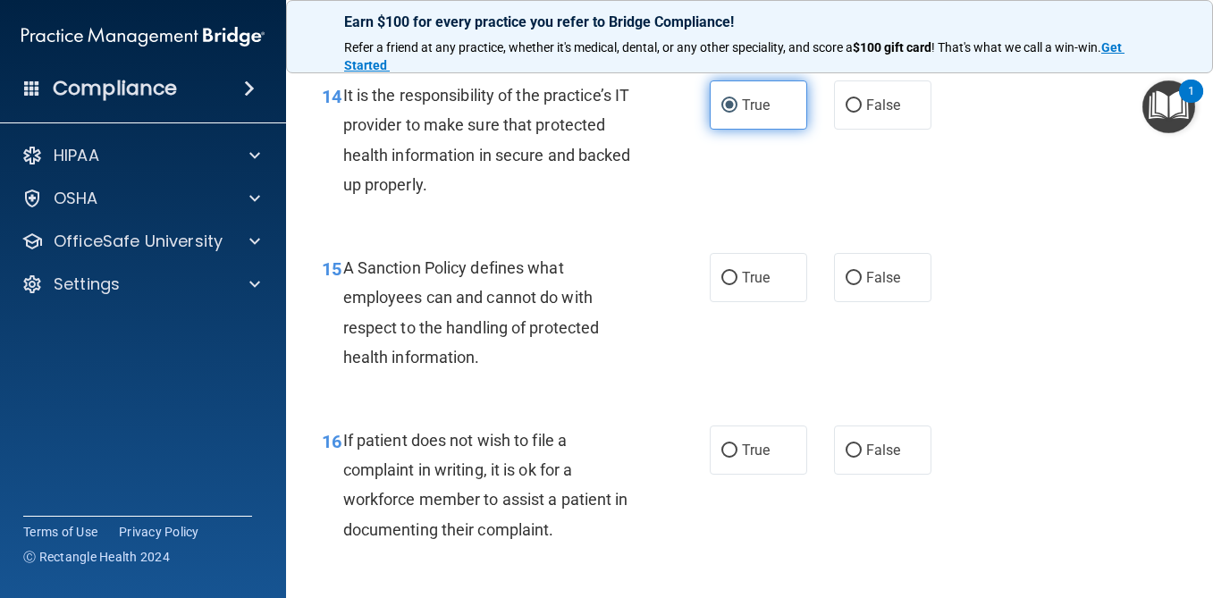
scroll to position [2823, 0]
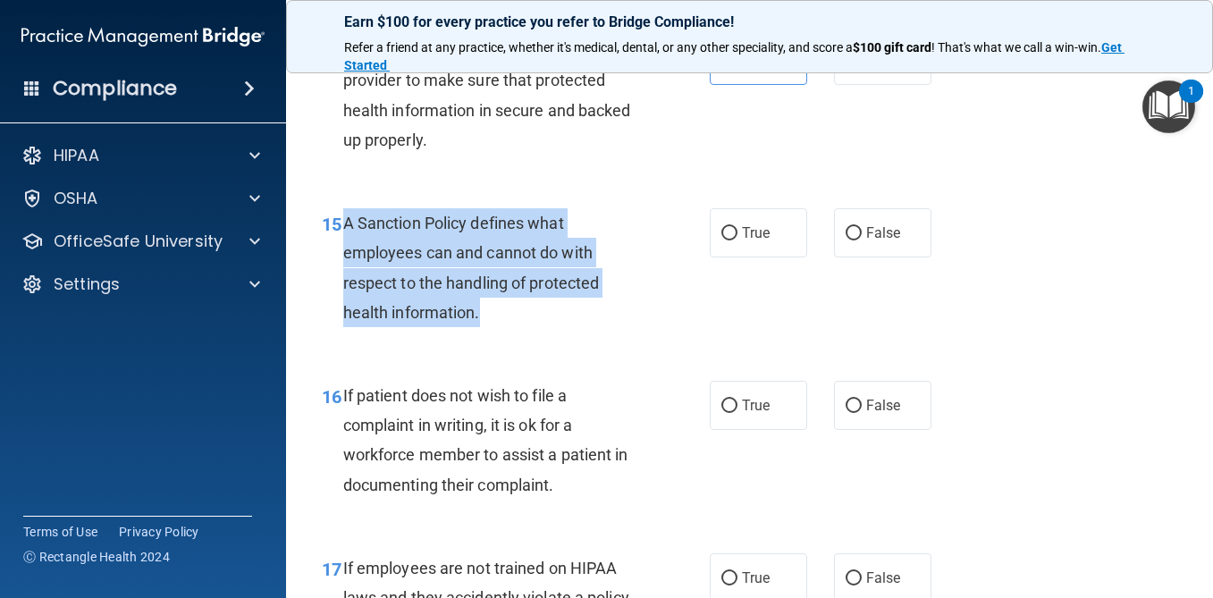
drag, startPoint x: 488, startPoint y: 309, endPoint x: 345, endPoint y: 215, distance: 171.1
click at [345, 215] on div "A Sanction Policy defines what employees can and cannot do with respect to the …" at bounding box center [498, 267] width 311 height 119
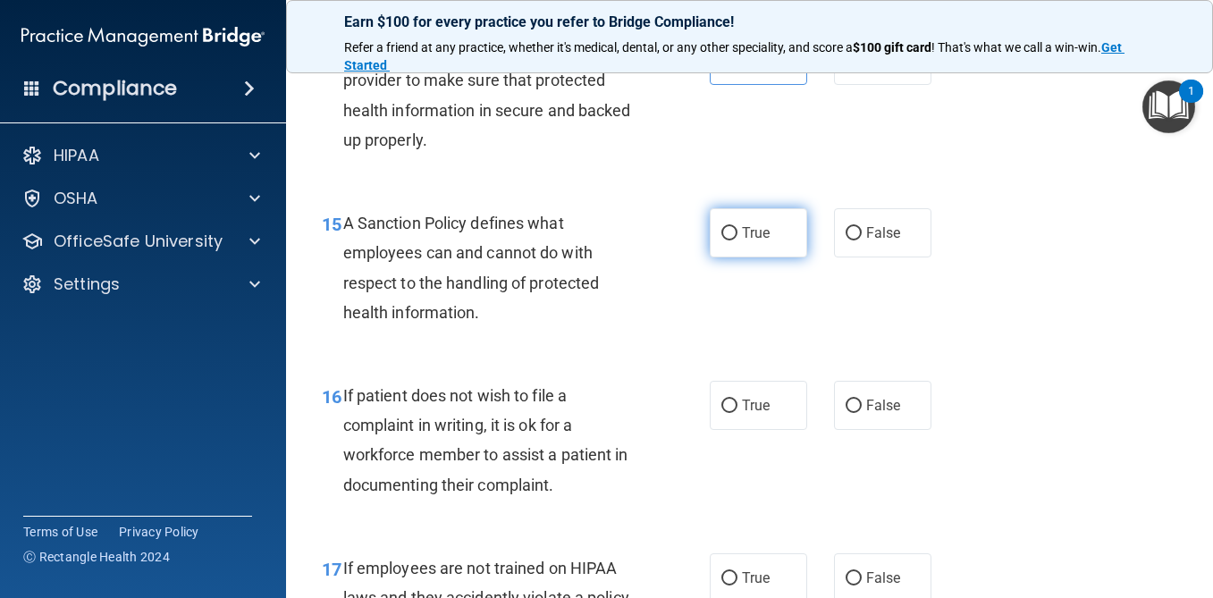
click at [766, 225] on span "True" at bounding box center [756, 232] width 28 height 17
click at [738, 227] on input "True" at bounding box center [730, 233] width 16 height 13
radio input "true"
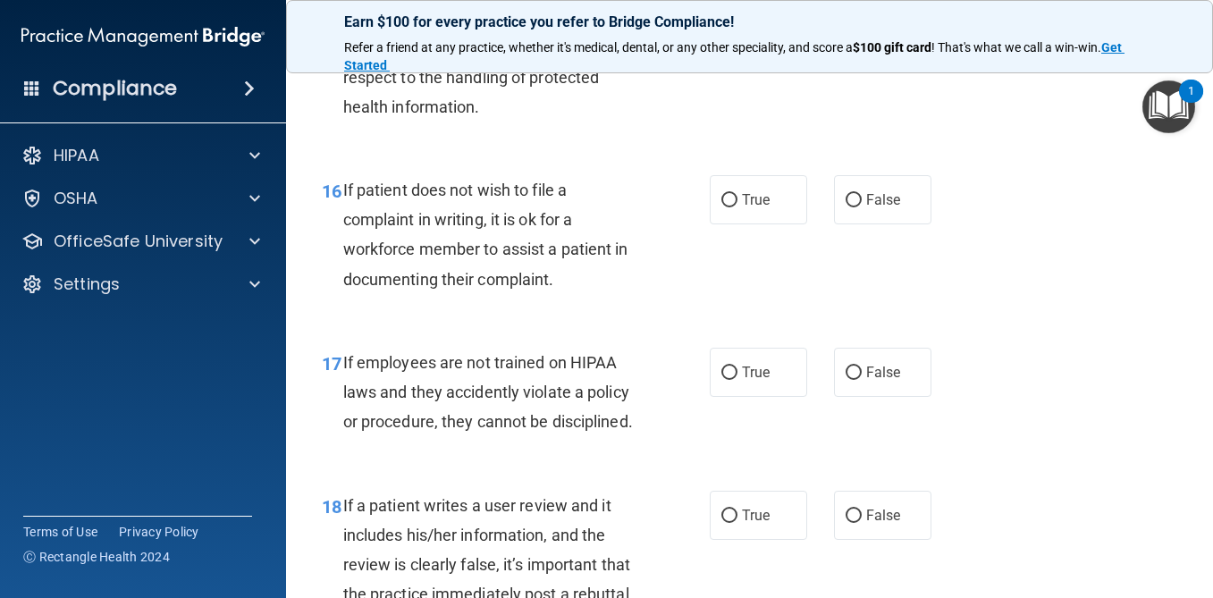
scroll to position [3032, 0]
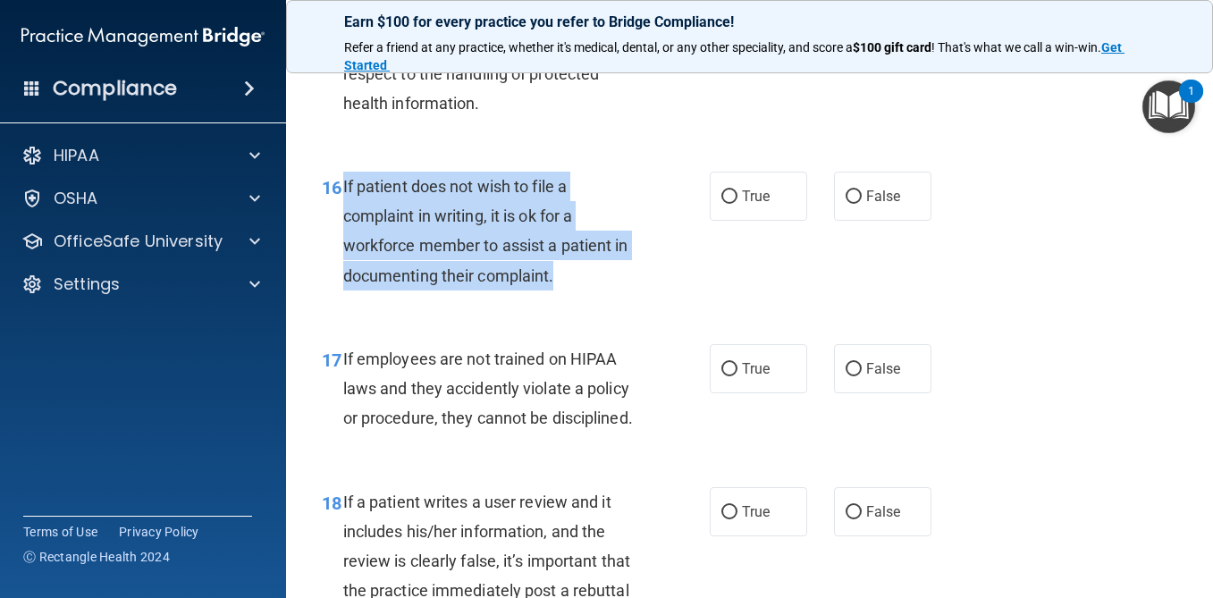
drag, startPoint x: 559, startPoint y: 273, endPoint x: 342, endPoint y: 180, distance: 236.3
click at [342, 180] on div "16 If patient does not wish to file a complaint in writing, it is ok for a work…" at bounding box center [516, 236] width 442 height 128
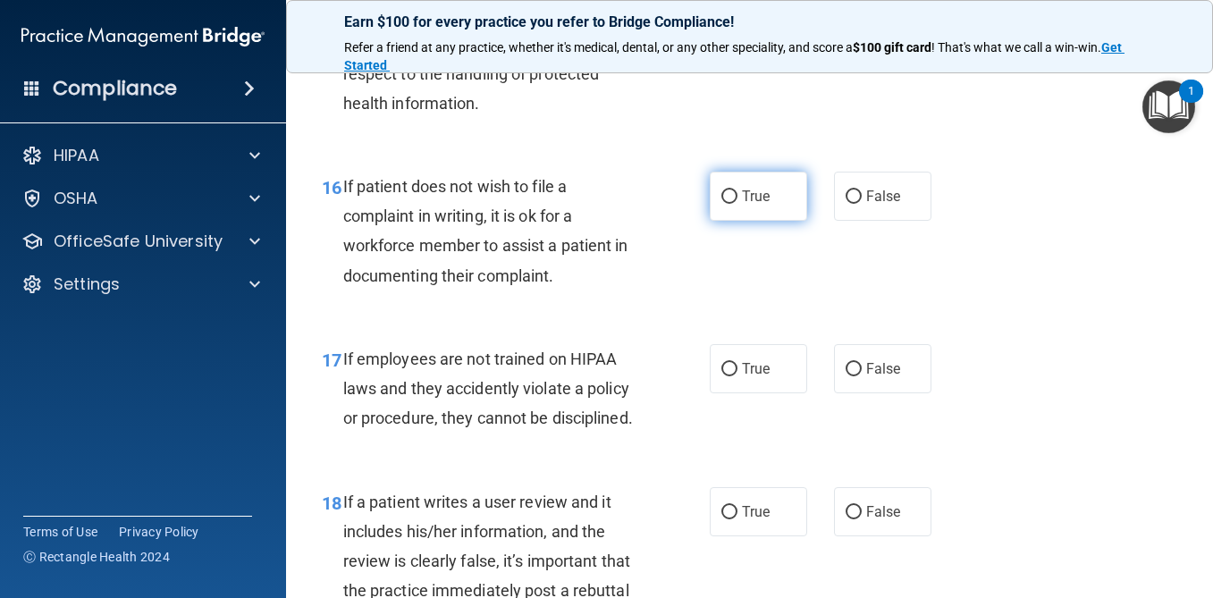
click at [756, 192] on span "True" at bounding box center [756, 196] width 28 height 17
click at [738, 192] on input "True" at bounding box center [730, 196] width 16 height 13
radio input "true"
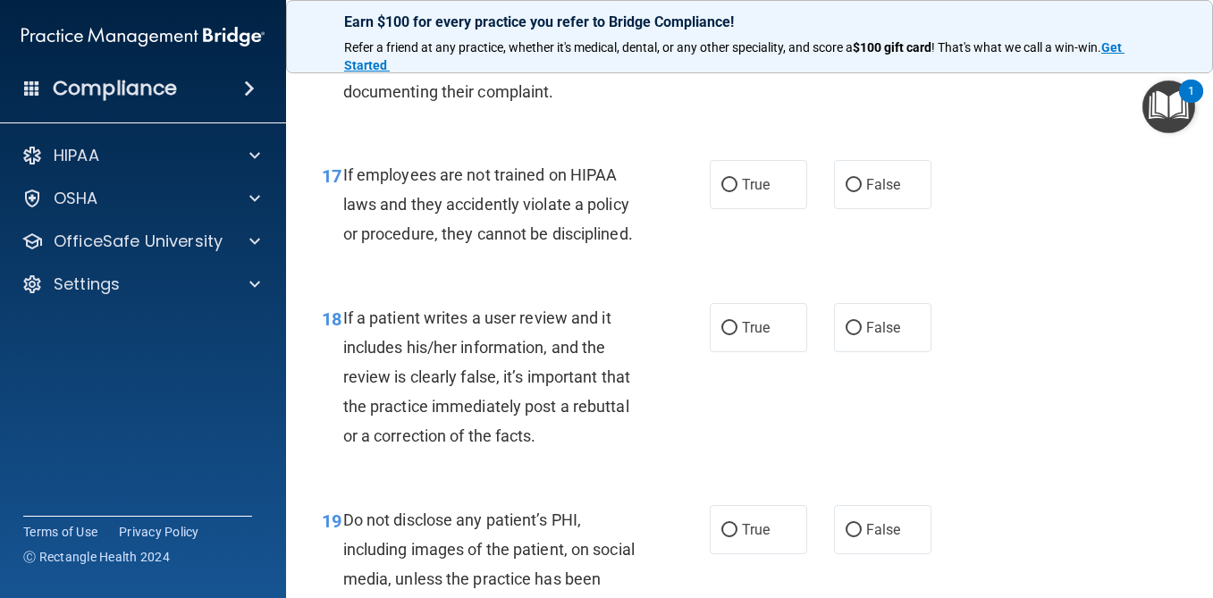
scroll to position [3218, 0]
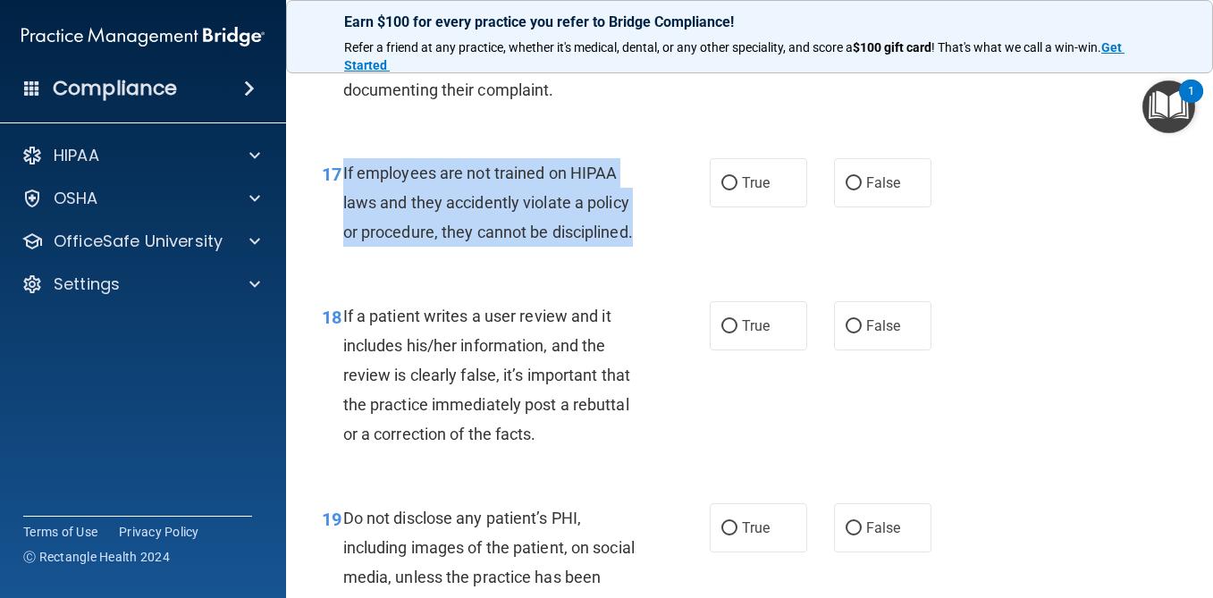
drag, startPoint x: 637, startPoint y: 225, endPoint x: 342, endPoint y: 173, distance: 299.6
click at [342, 173] on div "17 If employees are not trained on HIPAA laws and they accidently violate a pol…" at bounding box center [516, 207] width 442 height 98
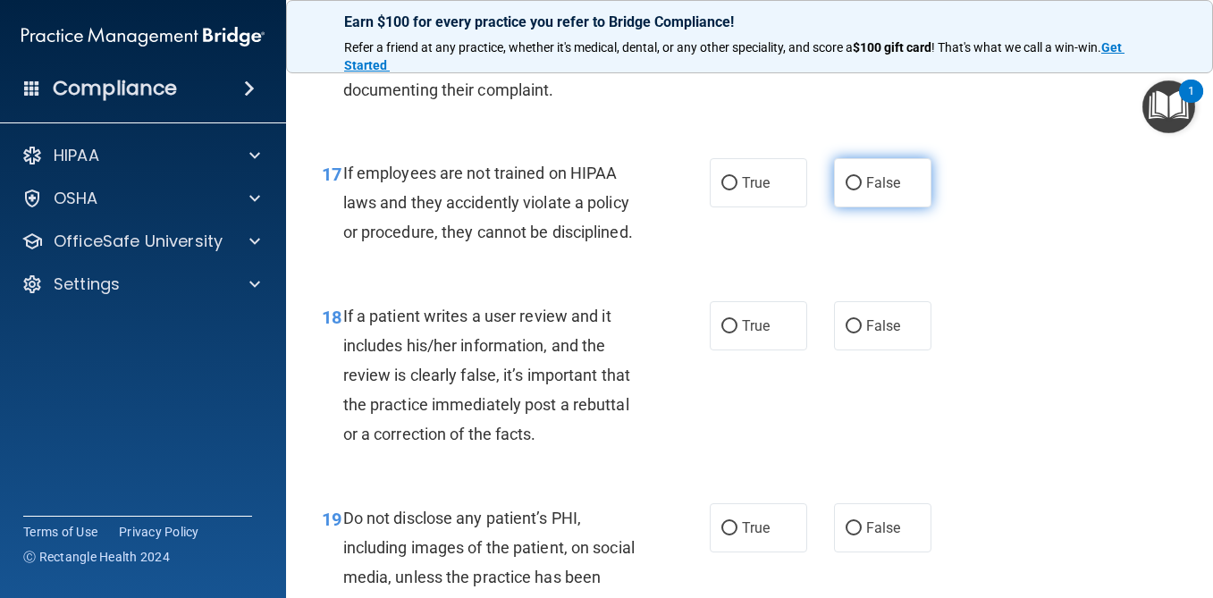
click at [915, 202] on label "False" at bounding box center [882, 182] width 97 height 49
click at [862, 190] on input "False" at bounding box center [854, 183] width 16 height 13
radio input "true"
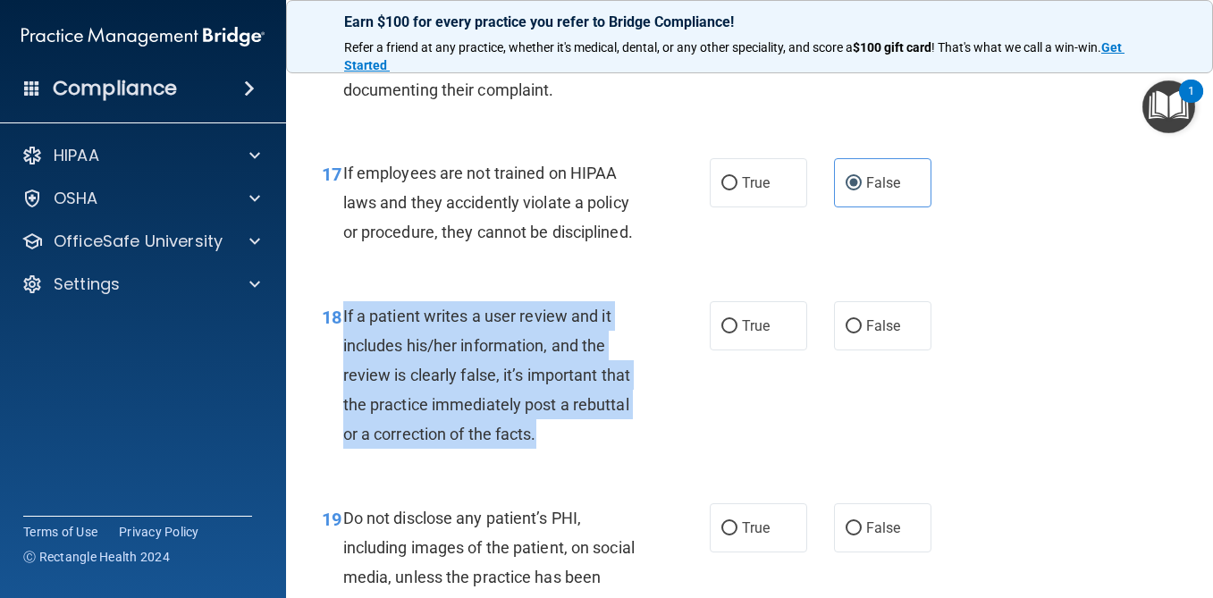
drag, startPoint x: 547, startPoint y: 439, endPoint x: 344, endPoint y: 312, distance: 239.4
click at [344, 312] on div "If a patient writes a user review and it includes his/her information, and the …" at bounding box center [498, 375] width 311 height 148
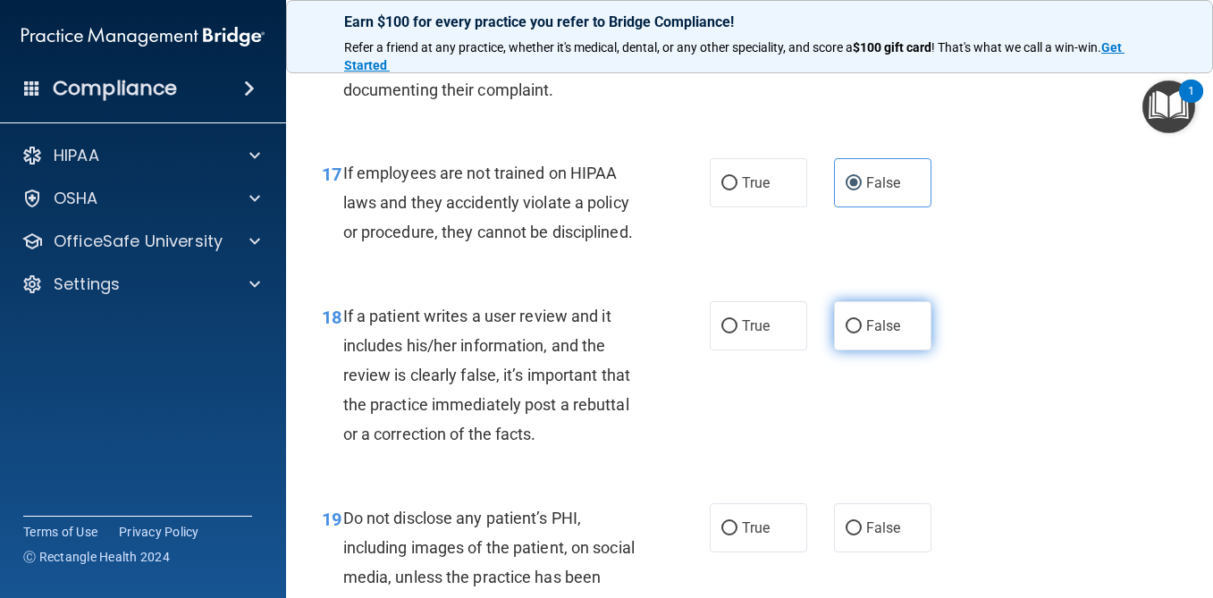
click at [886, 326] on span "False" at bounding box center [883, 325] width 35 height 17
click at [862, 326] on input "False" at bounding box center [854, 326] width 16 height 13
radio input "true"
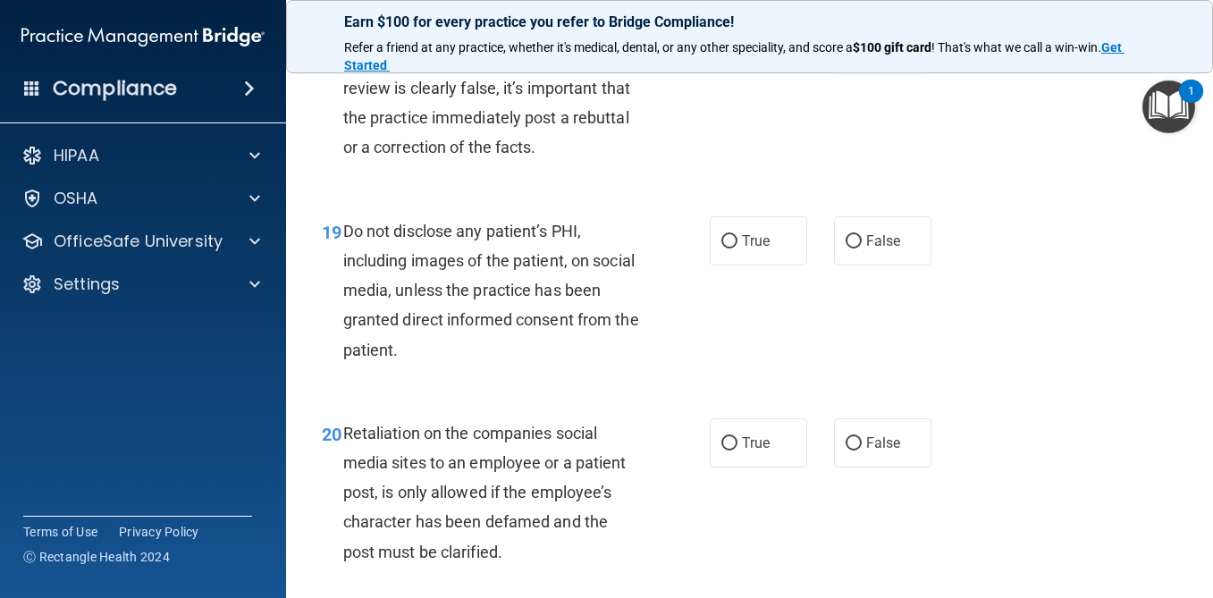
scroll to position [3588, 0]
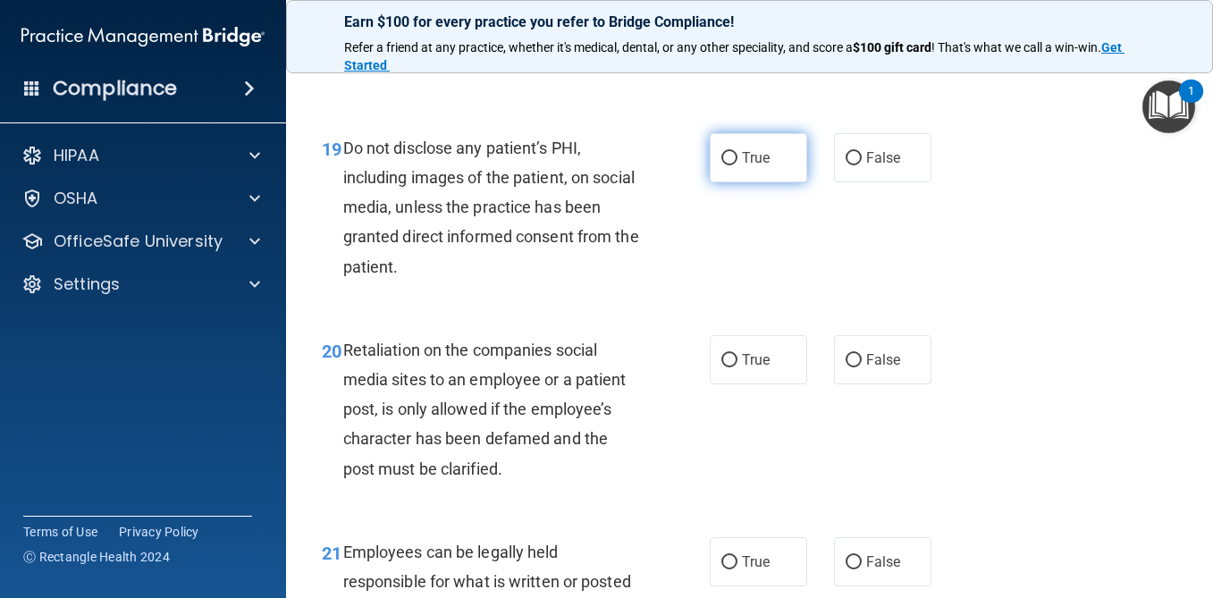
click at [762, 174] on label "True" at bounding box center [758, 157] width 97 height 49
click at [738, 165] on input "True" at bounding box center [730, 158] width 16 height 13
radio input "true"
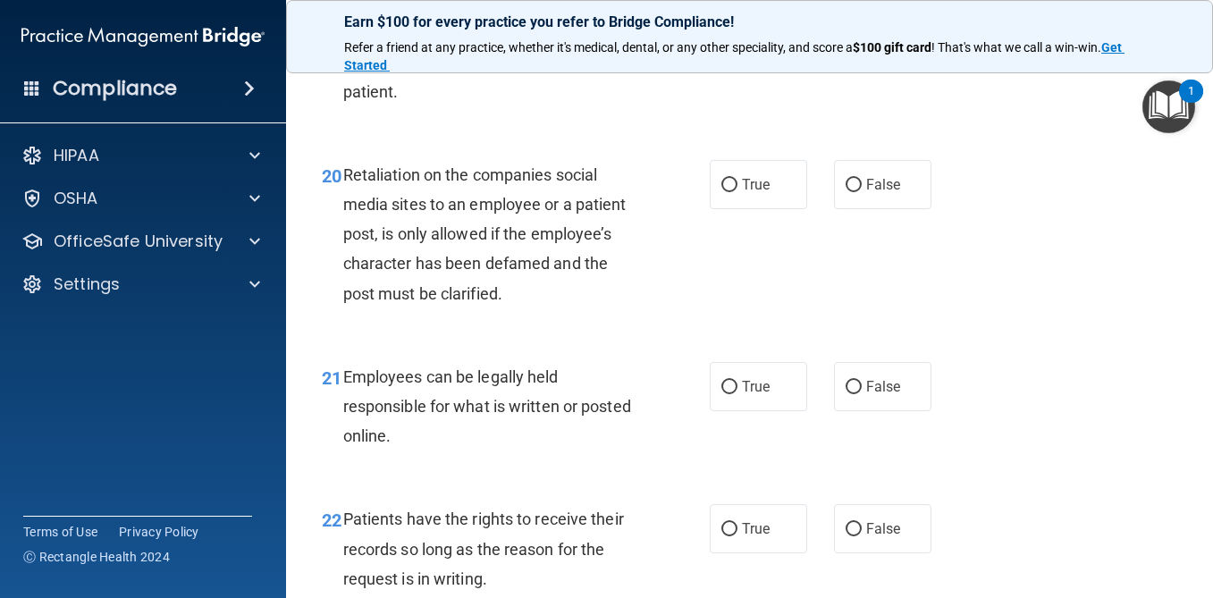
scroll to position [3765, 0]
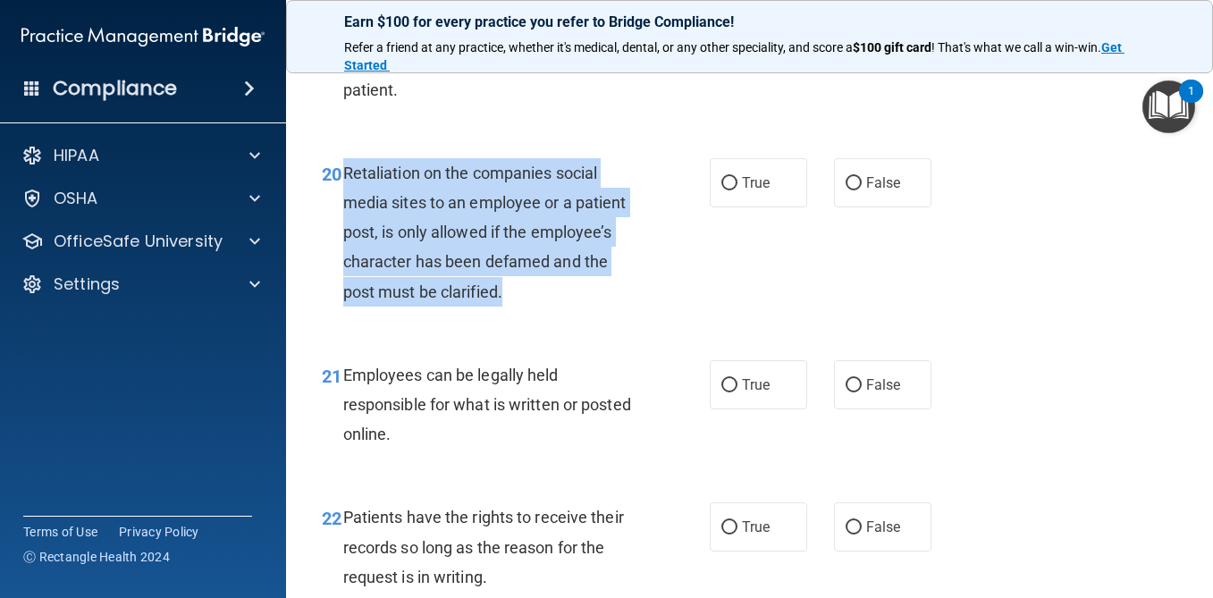
drag, startPoint x: 511, startPoint y: 292, endPoint x: 337, endPoint y: 173, distance: 210.8
click at [337, 173] on div "20 Retaliation on the companies social media sites to an employee or a patient …" at bounding box center [516, 236] width 442 height 157
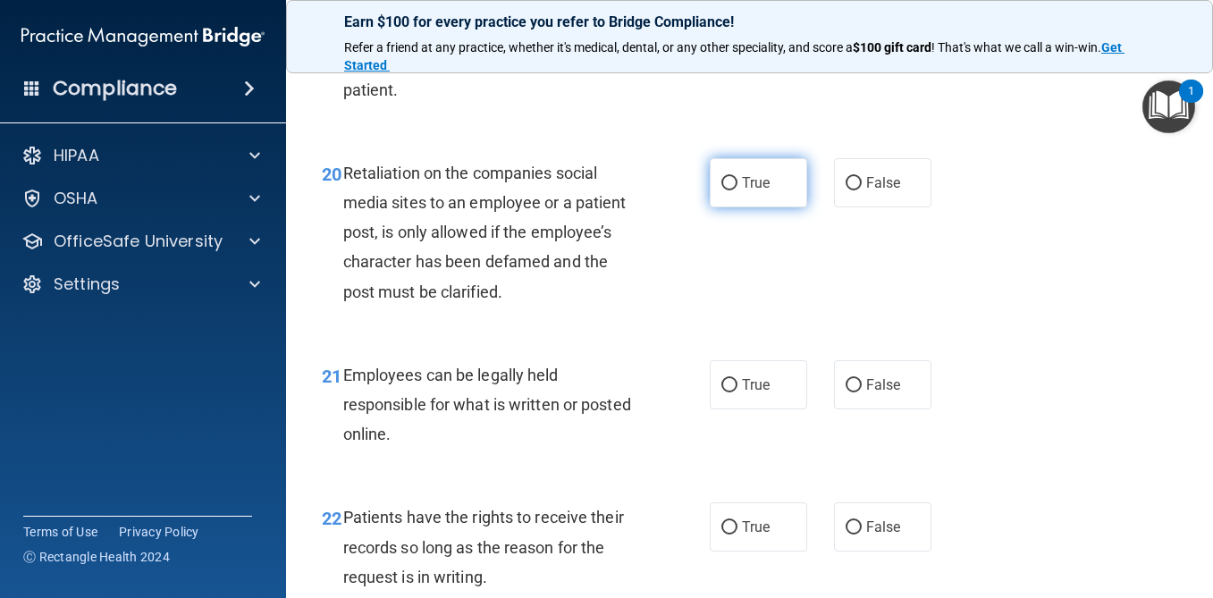
click at [784, 197] on label "True" at bounding box center [758, 182] width 97 height 49
click at [738, 190] on input "True" at bounding box center [730, 183] width 16 height 13
radio input "true"
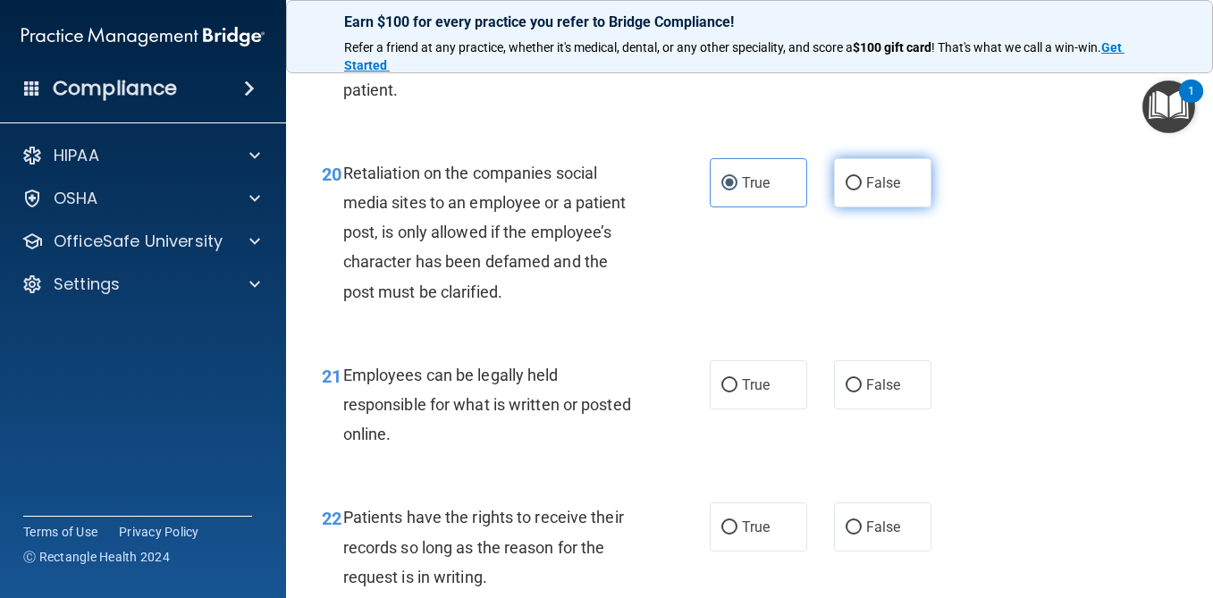
click at [880, 183] on span "False" at bounding box center [883, 182] width 35 height 17
click at [862, 183] on input "False" at bounding box center [854, 183] width 16 height 13
radio input "true"
radio input "false"
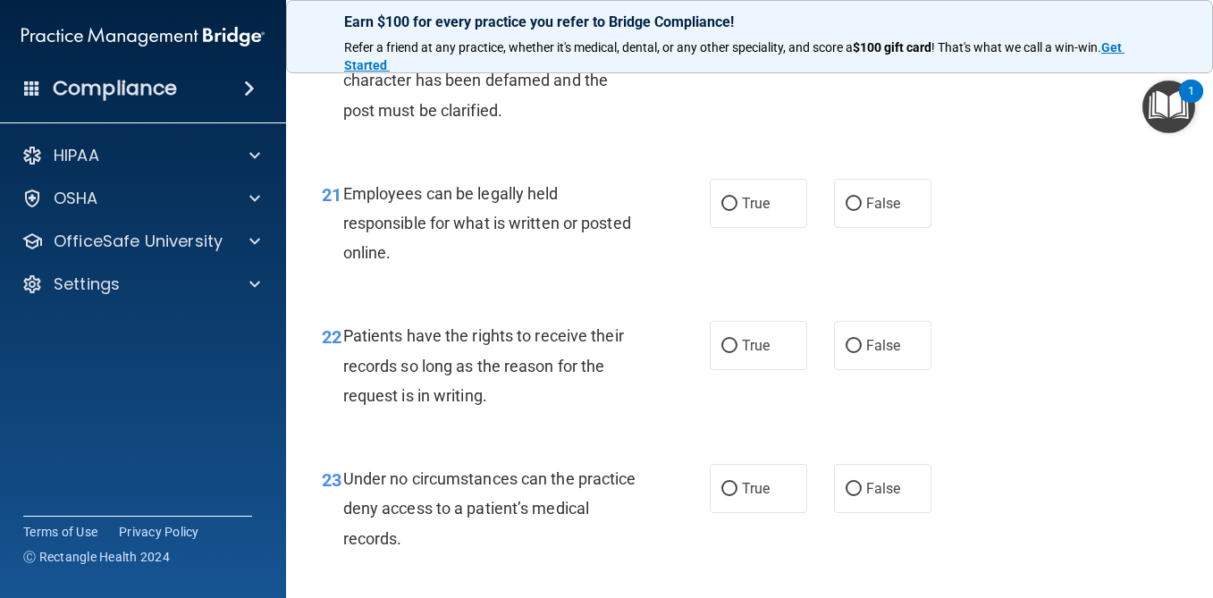
scroll to position [3948, 0]
click at [757, 207] on span "True" at bounding box center [756, 201] width 28 height 17
click at [738, 207] on input "True" at bounding box center [730, 202] width 16 height 13
radio input "true"
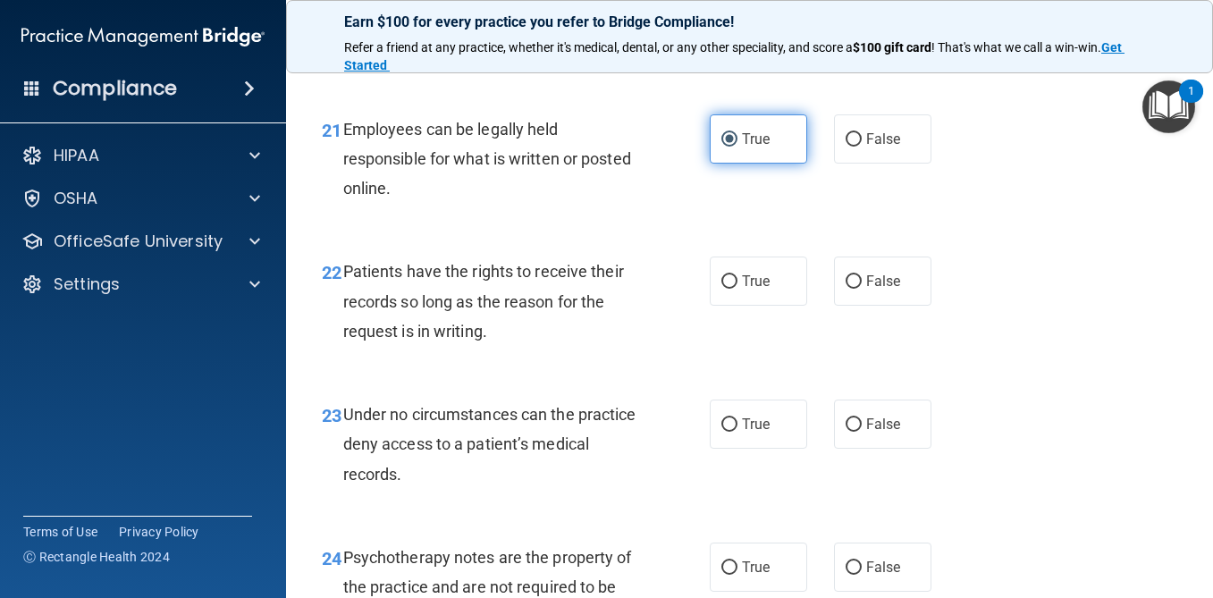
scroll to position [4049, 0]
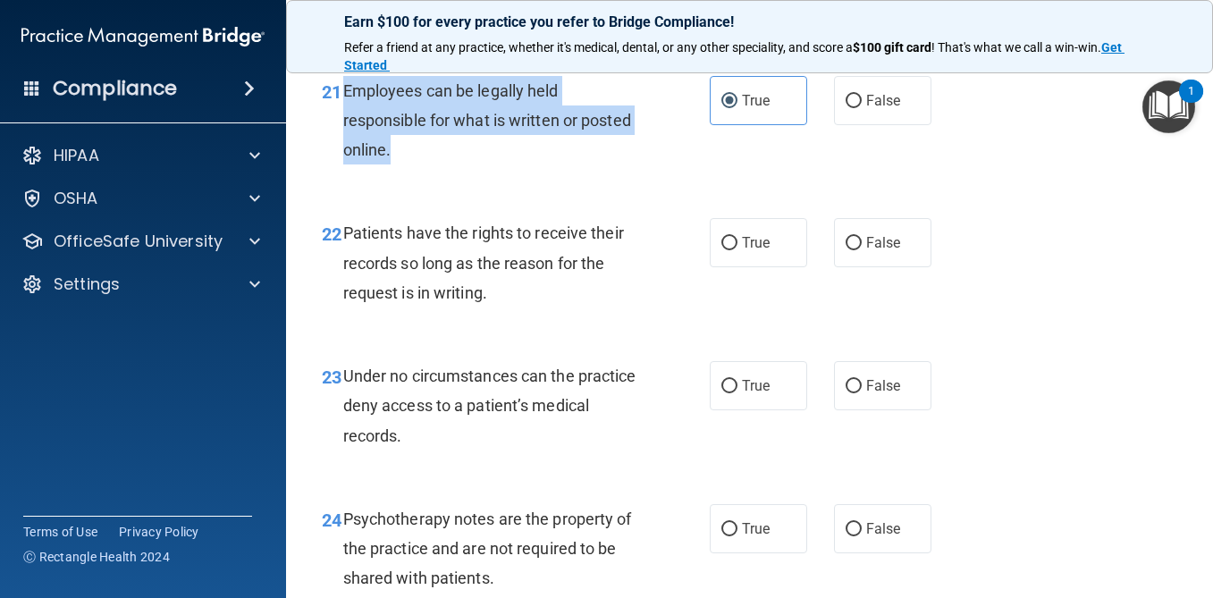
drag, startPoint x: 409, startPoint y: 154, endPoint x: 343, endPoint y: 92, distance: 89.8
click at [343, 92] on div "Employees can be legally held responsible for what is written or posted online." at bounding box center [498, 120] width 311 height 89
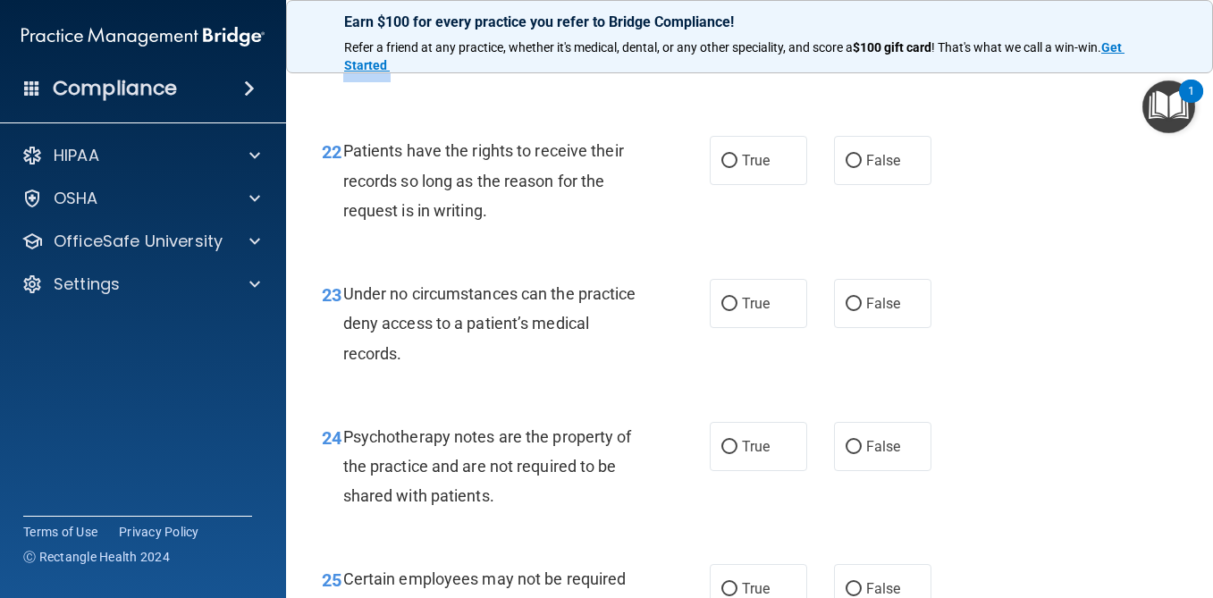
scroll to position [4134, 0]
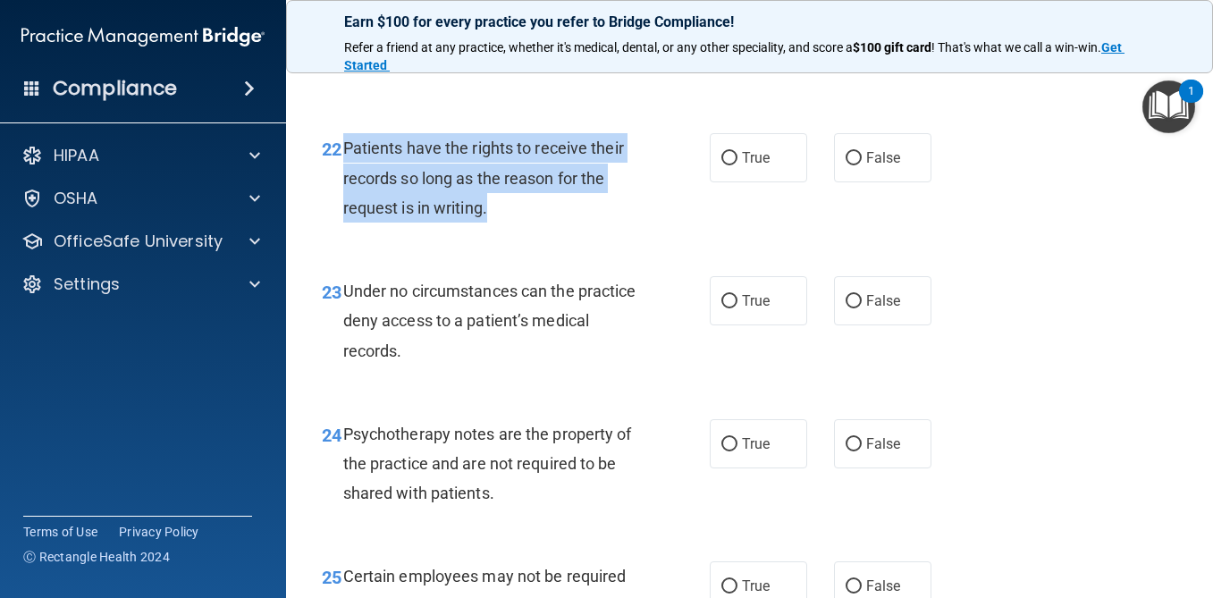
drag, startPoint x: 494, startPoint y: 205, endPoint x: 343, endPoint y: 141, distance: 163.9
click at [343, 141] on div "Patients have the rights to receive their records so long as the reason for the…" at bounding box center [498, 177] width 311 height 89
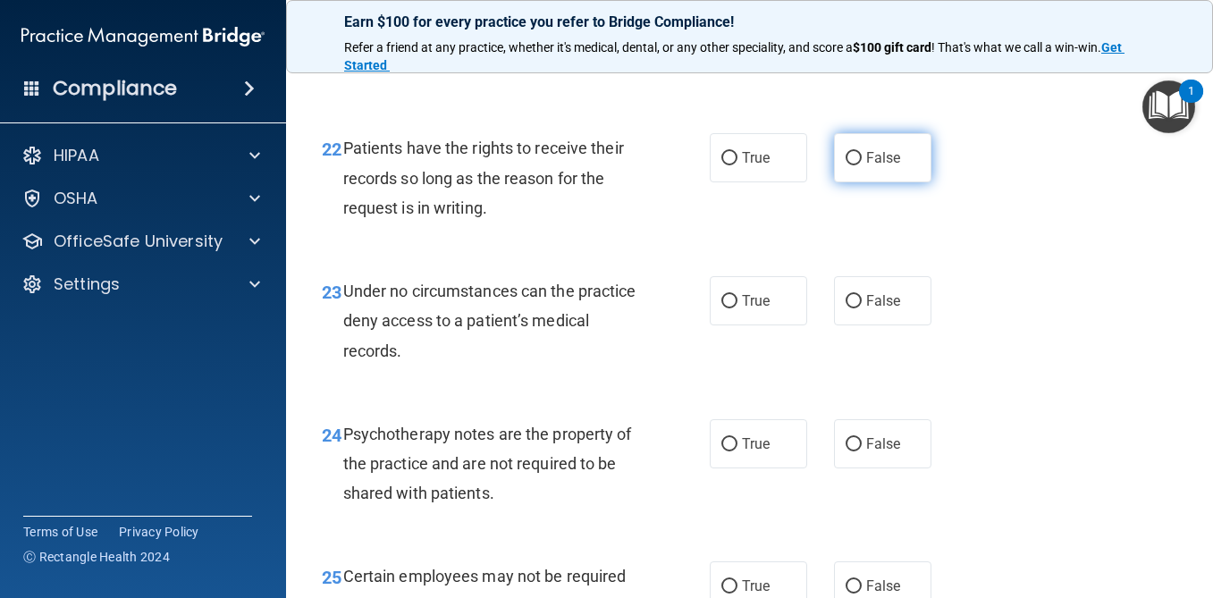
click at [884, 150] on span "False" at bounding box center [883, 157] width 35 height 17
click at [862, 152] on input "False" at bounding box center [854, 158] width 16 height 13
radio input "true"
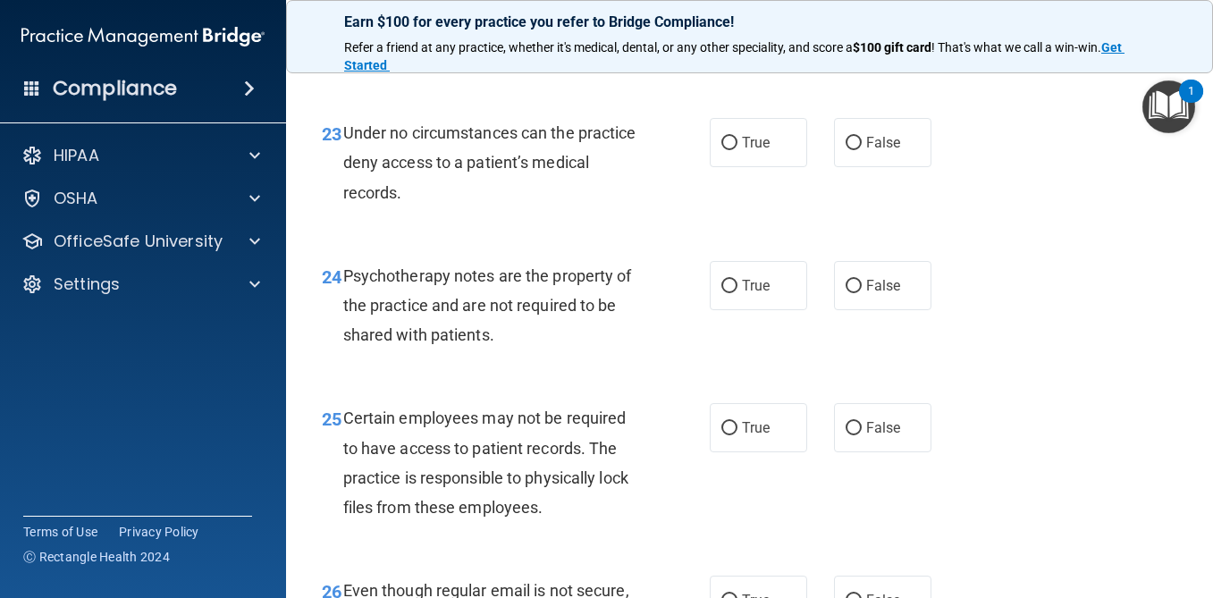
scroll to position [4296, 0]
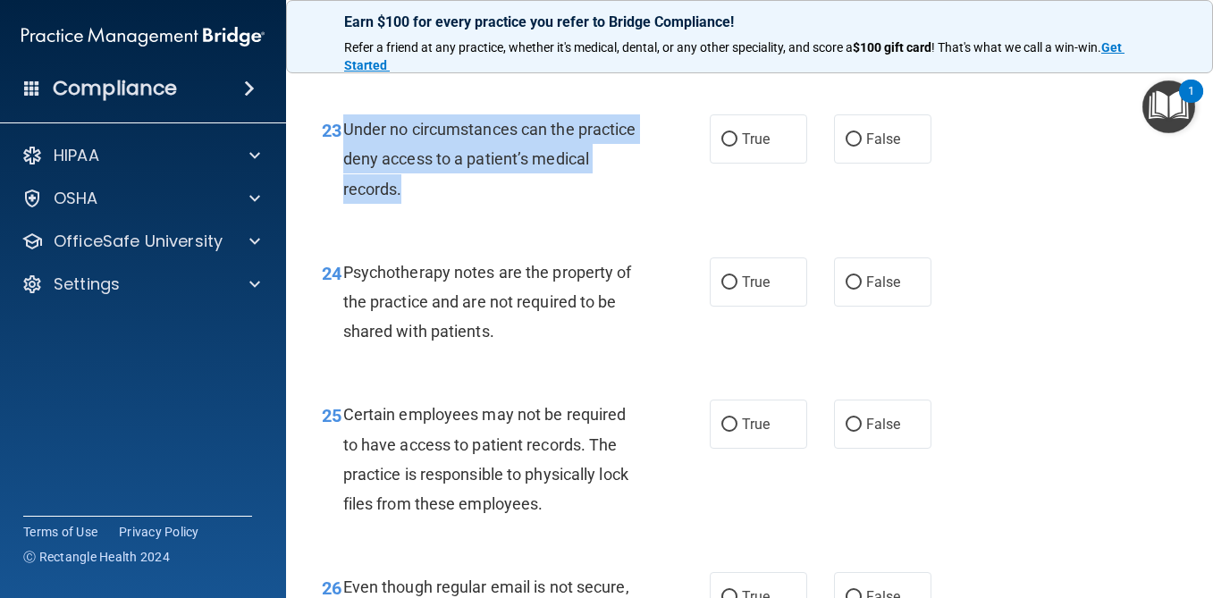
drag, startPoint x: 411, startPoint y: 193, endPoint x: 347, endPoint y: 131, distance: 89.2
click at [347, 131] on div "Under no circumstances can the practice deny access to a patient’s medical reco…" at bounding box center [498, 158] width 311 height 89
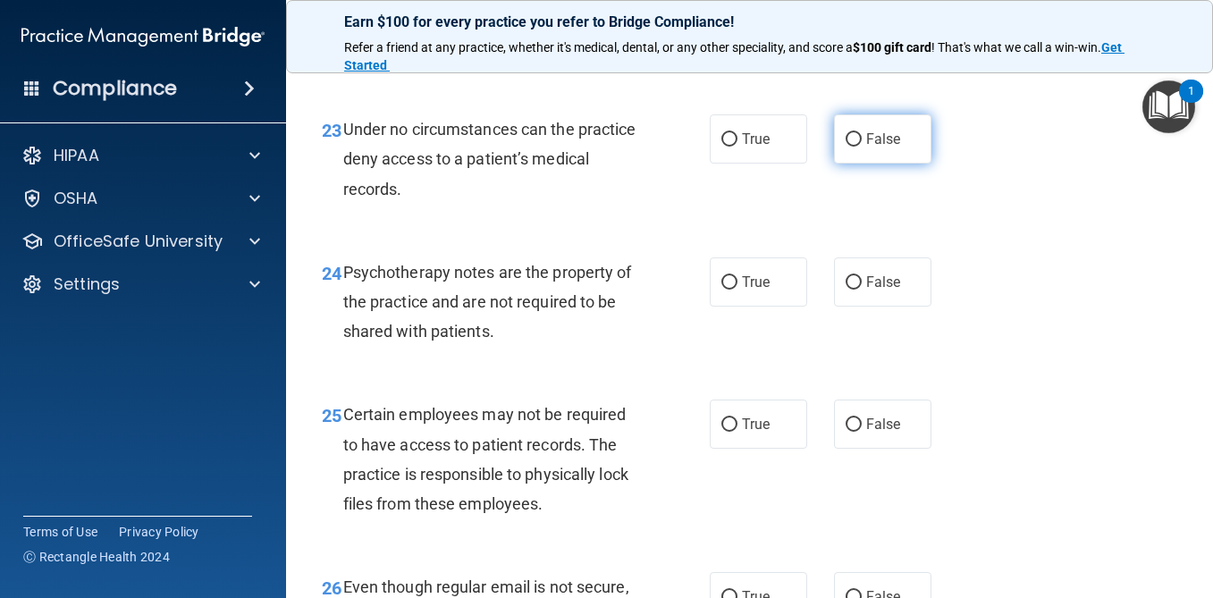
click at [866, 155] on label "False" at bounding box center [882, 138] width 97 height 49
click at [862, 147] on input "False" at bounding box center [854, 139] width 16 height 13
radio input "true"
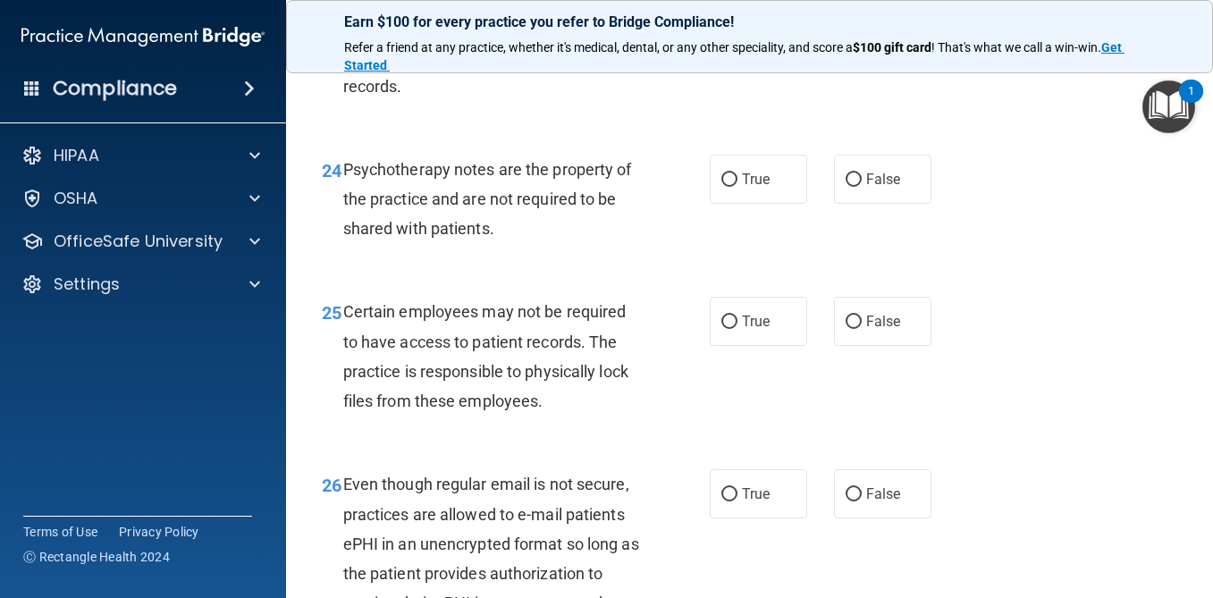
scroll to position [4411, 0]
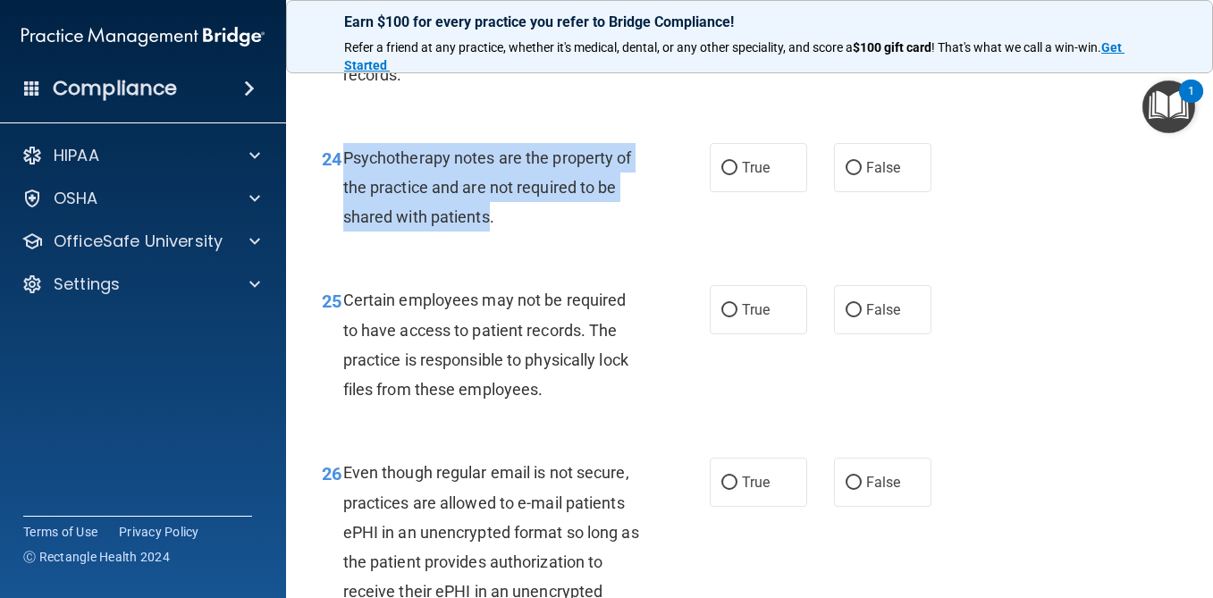
drag, startPoint x: 486, startPoint y: 215, endPoint x: 344, endPoint y: 157, distance: 153.3
click at [344, 157] on span "Psychotherapy notes are the property of the practice and are not required to be…" at bounding box center [487, 187] width 289 height 78
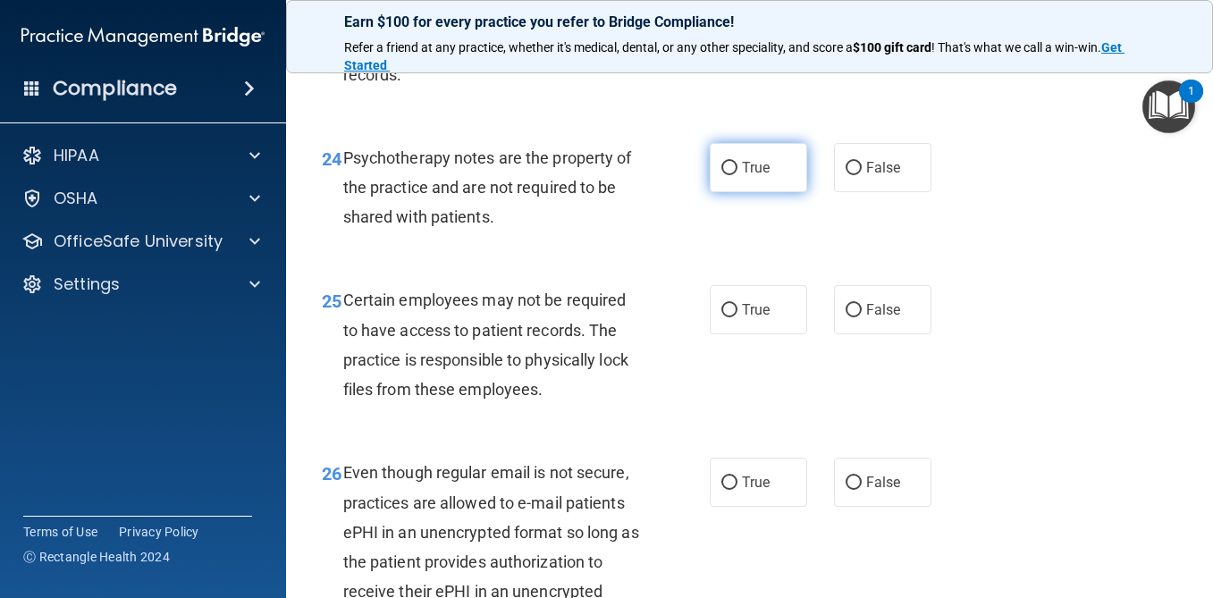
click at [747, 170] on span "True" at bounding box center [756, 167] width 28 height 17
click at [738, 170] on input "True" at bounding box center [730, 168] width 16 height 13
radio input "true"
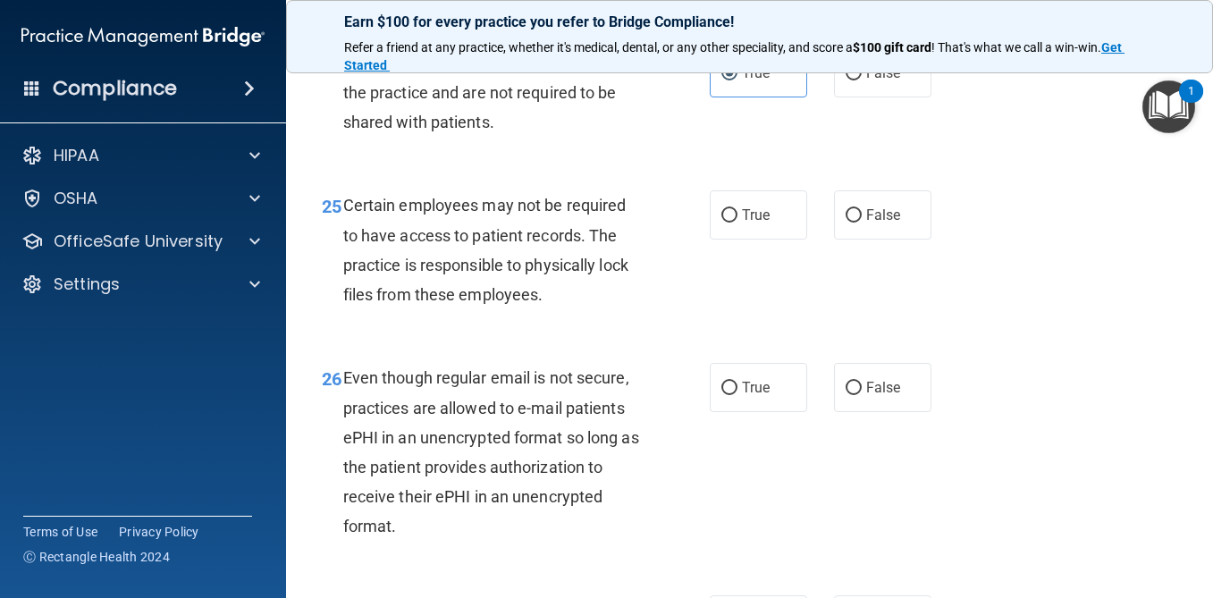
scroll to position [4527, 0]
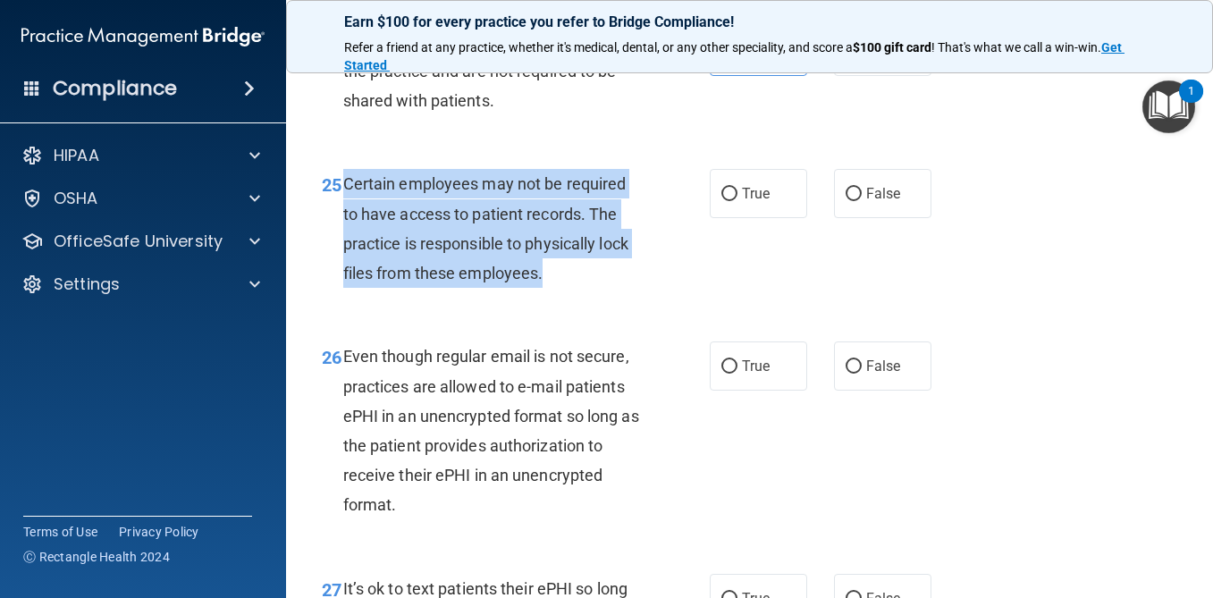
drag, startPoint x: 554, startPoint y: 274, endPoint x: 348, endPoint y: 185, distance: 225.1
click at [348, 185] on div "Certain employees may not be required to have access to patient records. The pr…" at bounding box center [498, 228] width 311 height 119
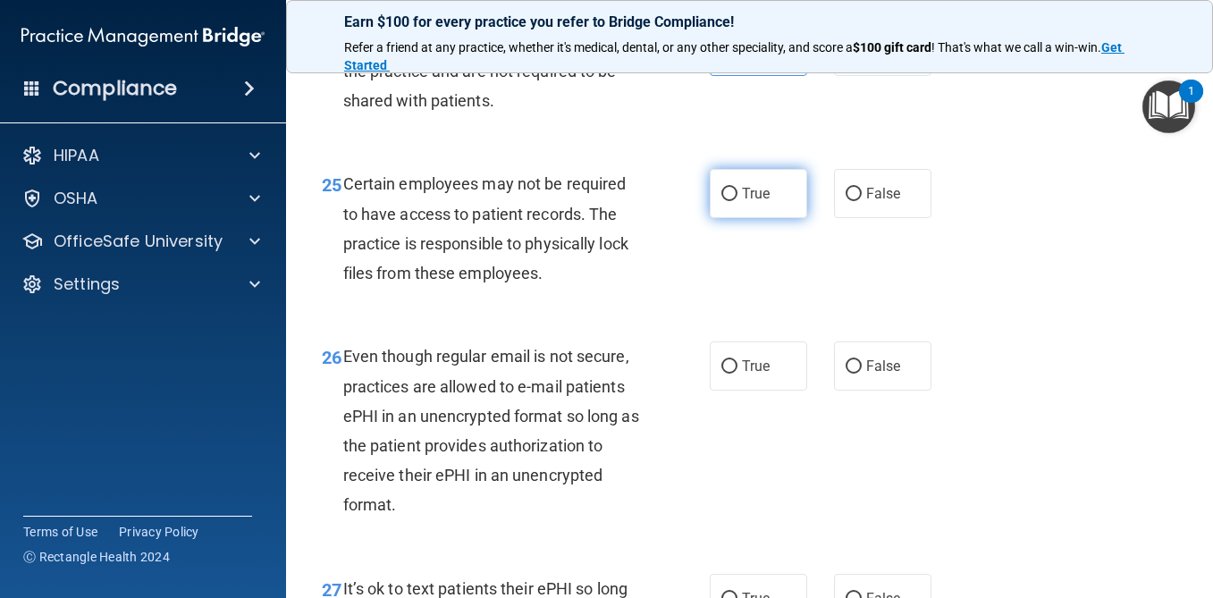
click at [754, 197] on span "True" at bounding box center [756, 193] width 28 height 17
click at [738, 197] on input "True" at bounding box center [730, 194] width 16 height 13
radio input "true"
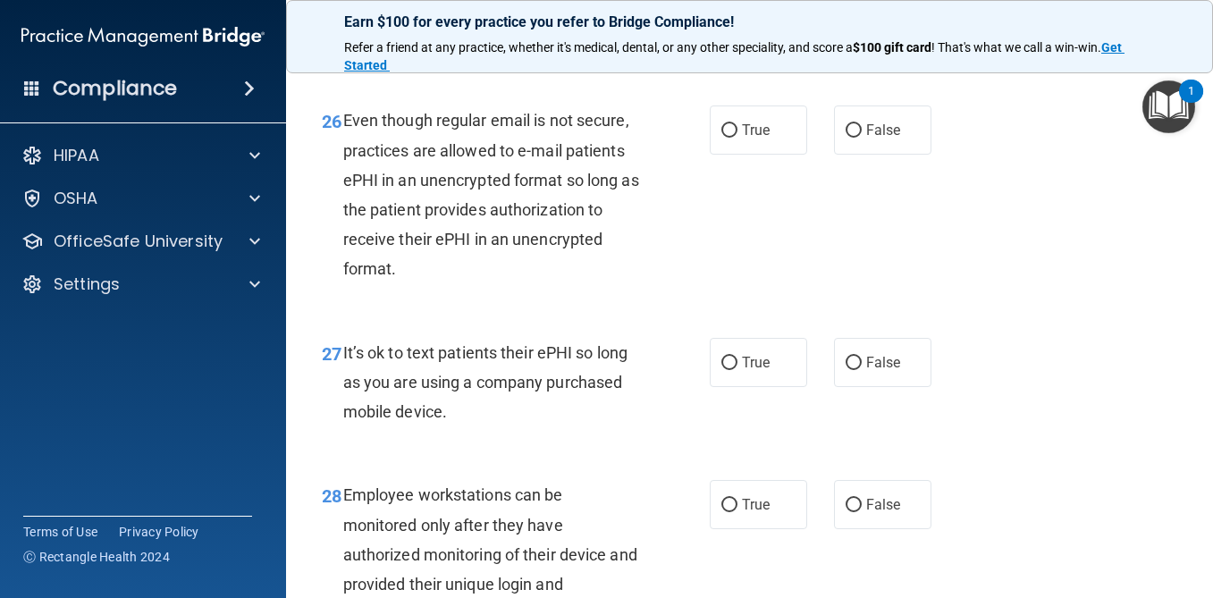
scroll to position [4764, 0]
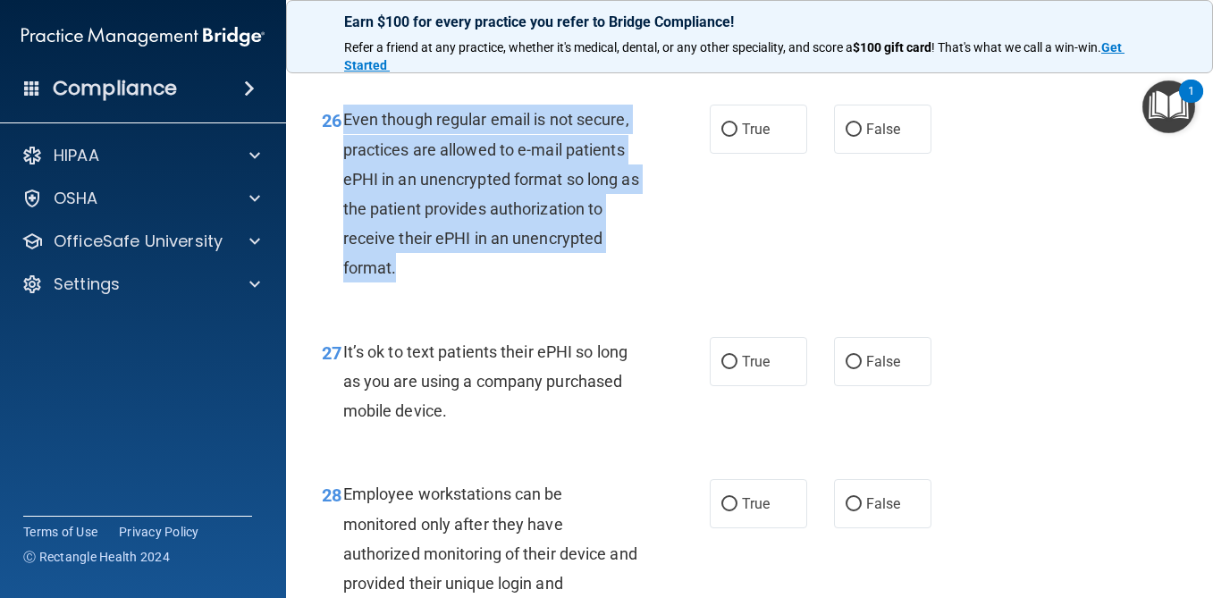
drag, startPoint x: 409, startPoint y: 264, endPoint x: 345, endPoint y: 114, distance: 162.3
click at [345, 114] on div "Even though regular email is not secure, practices are allowed to e-mail patien…" at bounding box center [498, 194] width 311 height 178
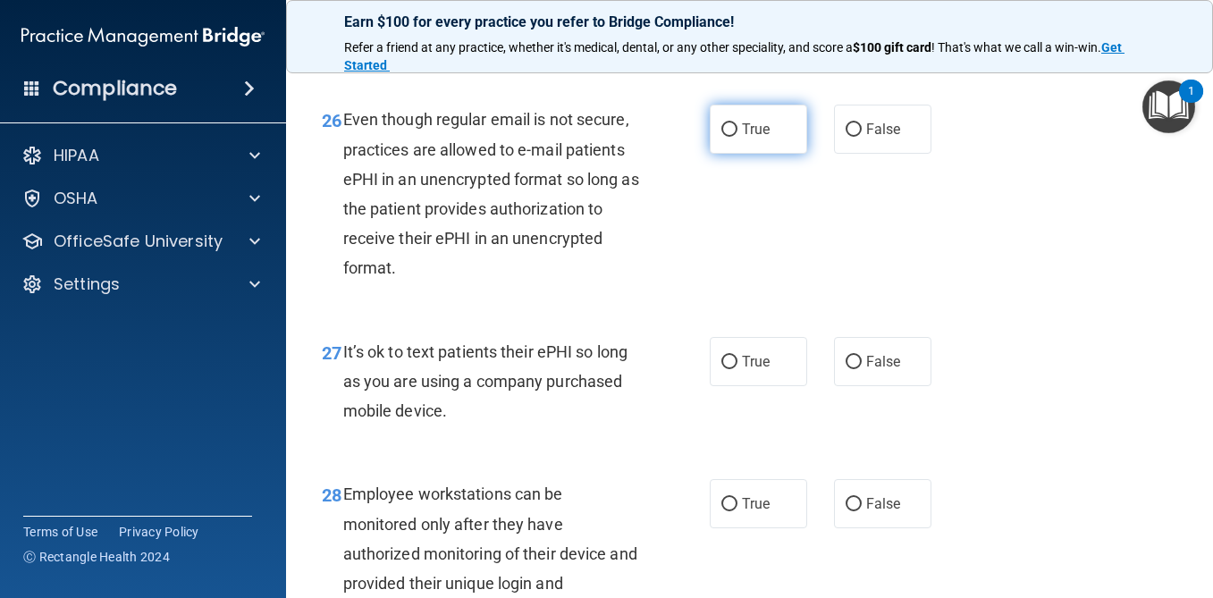
click at [765, 131] on span "True" at bounding box center [756, 129] width 28 height 17
click at [738, 131] on input "True" at bounding box center [730, 129] width 16 height 13
radio input "true"
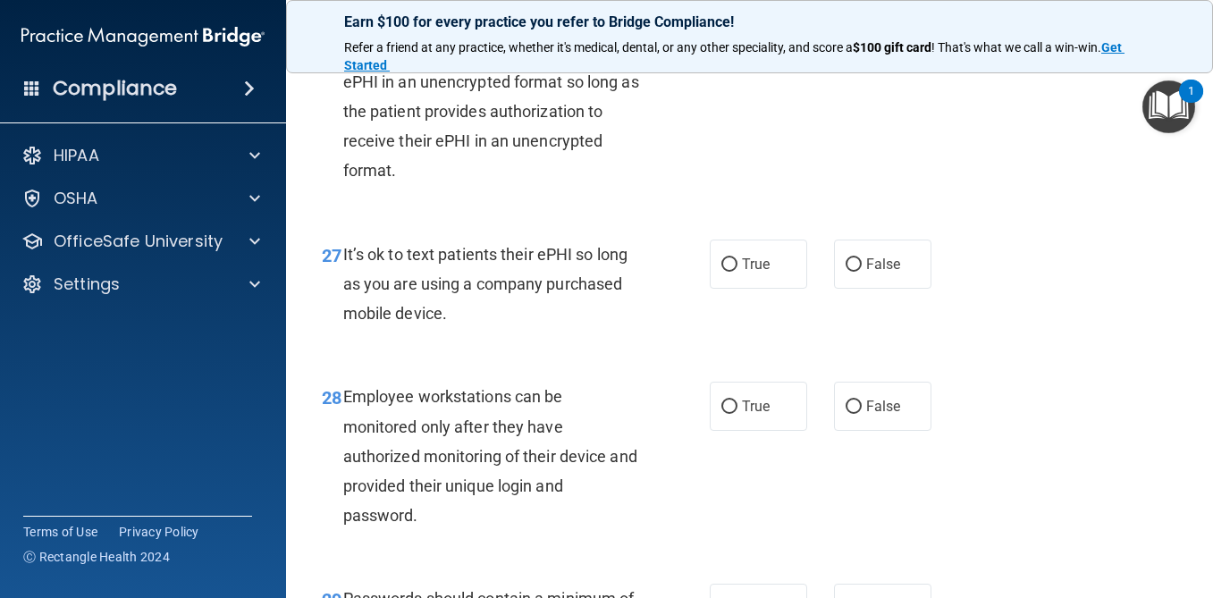
drag, startPoint x: 458, startPoint y: 314, endPoint x: 348, endPoint y: 258, distance: 123.6
click at [348, 258] on div "It’s ok to text patients their ePHI so long as you are using a company purchase…" at bounding box center [498, 284] width 311 height 89
click at [731, 241] on label "True" at bounding box center [758, 264] width 97 height 49
click at [731, 258] on input "True" at bounding box center [730, 264] width 16 height 13
radio input "true"
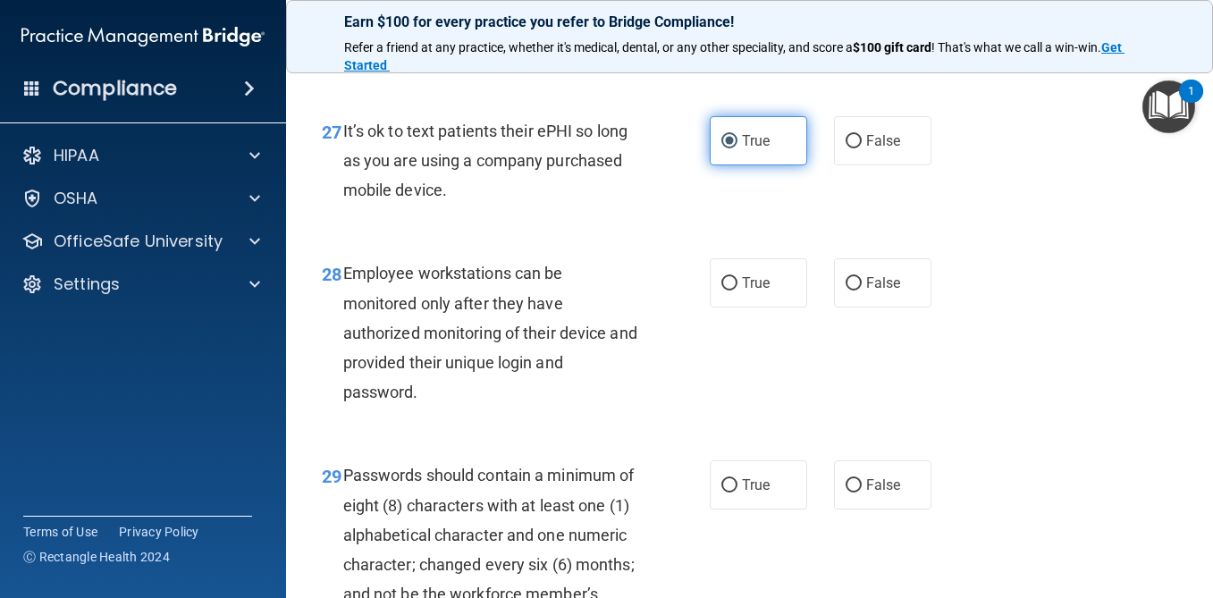
scroll to position [5066, 0]
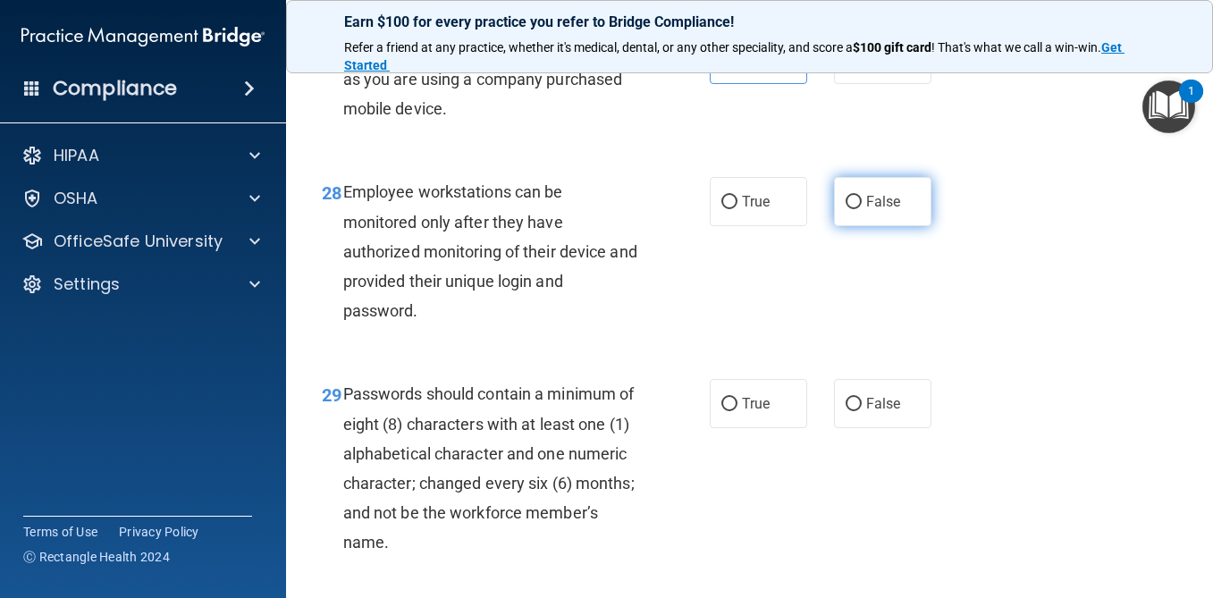
click at [847, 208] on input "False" at bounding box center [854, 202] width 16 height 13
radio input "true"
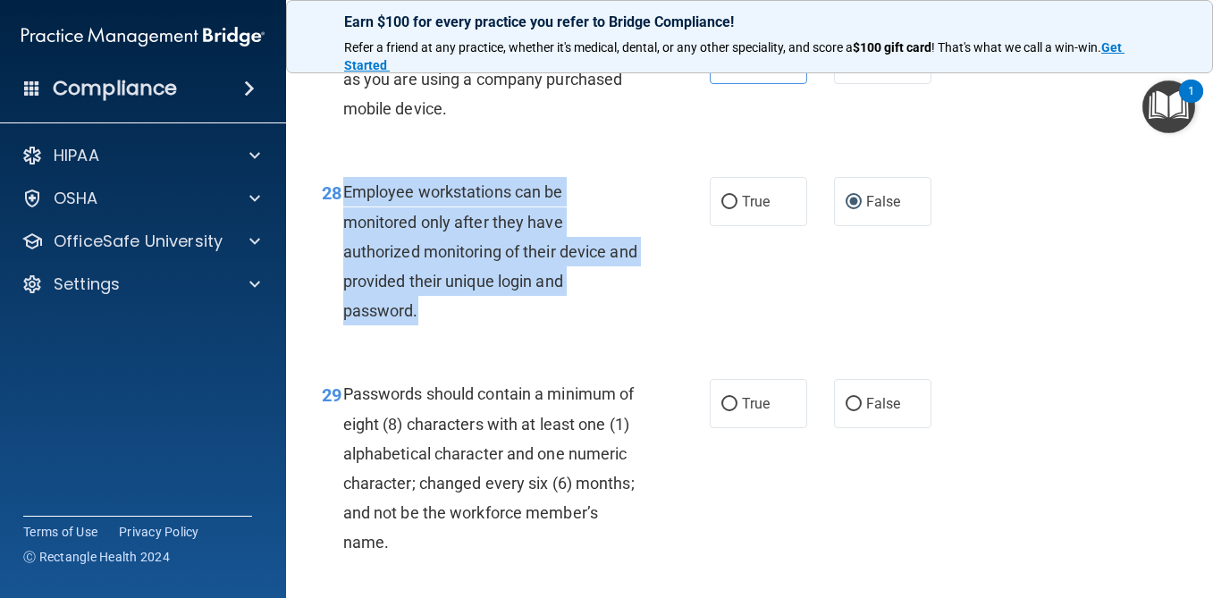
drag, startPoint x: 424, startPoint y: 313, endPoint x: 343, endPoint y: 181, distance: 154.9
click at [343, 181] on div "Employee workstations can be monitored only after they have authorized monitori…" at bounding box center [498, 251] width 311 height 148
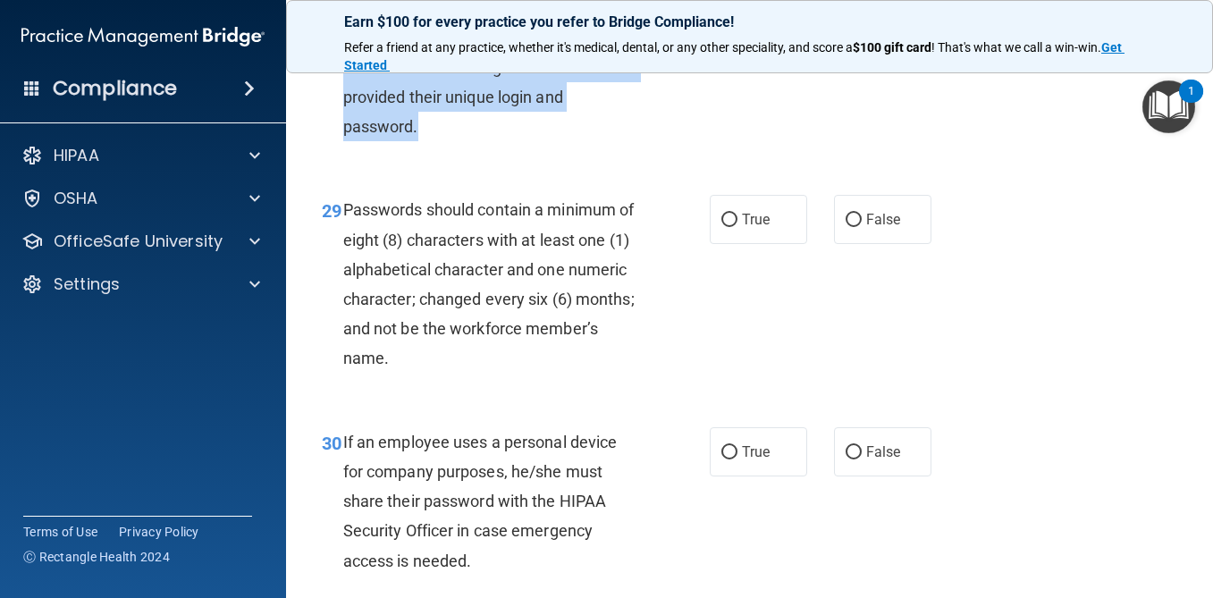
scroll to position [5252, 0]
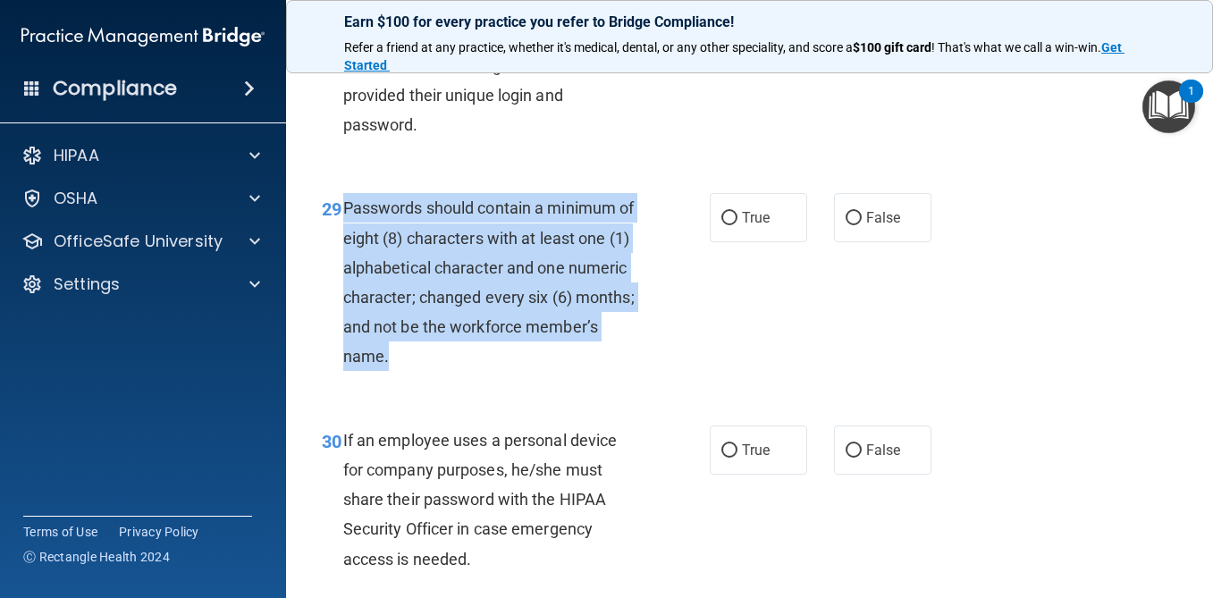
drag, startPoint x: 397, startPoint y: 355, endPoint x: 341, endPoint y: 211, distance: 154.6
click at [341, 211] on div "29 Passwords should contain a minimum of eight (8) characters with at least one…" at bounding box center [516, 286] width 442 height 187
click at [734, 215] on input "True" at bounding box center [730, 218] width 16 height 13
radio input "true"
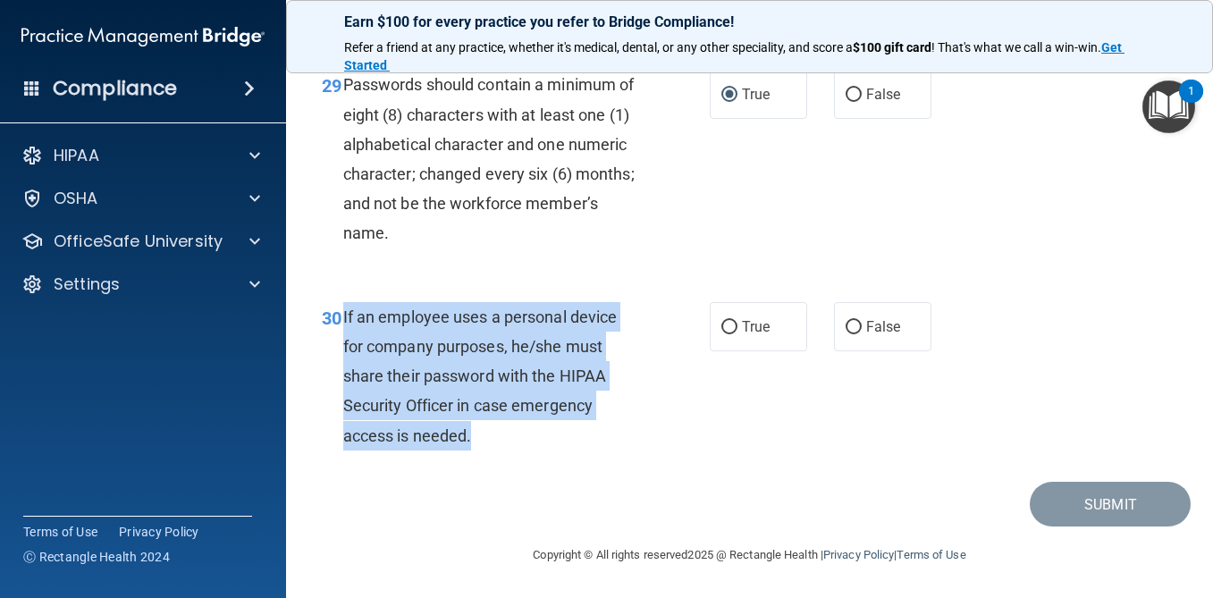
drag, startPoint x: 485, startPoint y: 439, endPoint x: 342, endPoint y: 303, distance: 196.7
click at [342, 303] on div "30 If an employee uses a personal device for company purposes, he/she must shar…" at bounding box center [516, 380] width 442 height 157
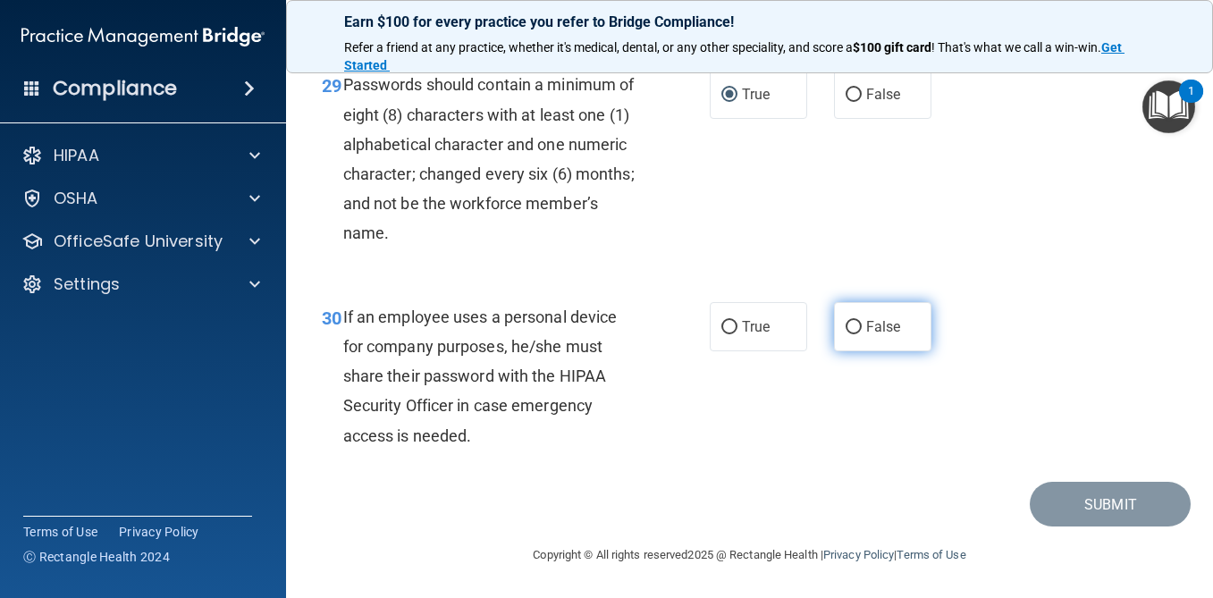
click at [840, 324] on label "False" at bounding box center [882, 326] width 97 height 49
click at [846, 324] on input "False" at bounding box center [854, 327] width 16 height 13
radio input "true"
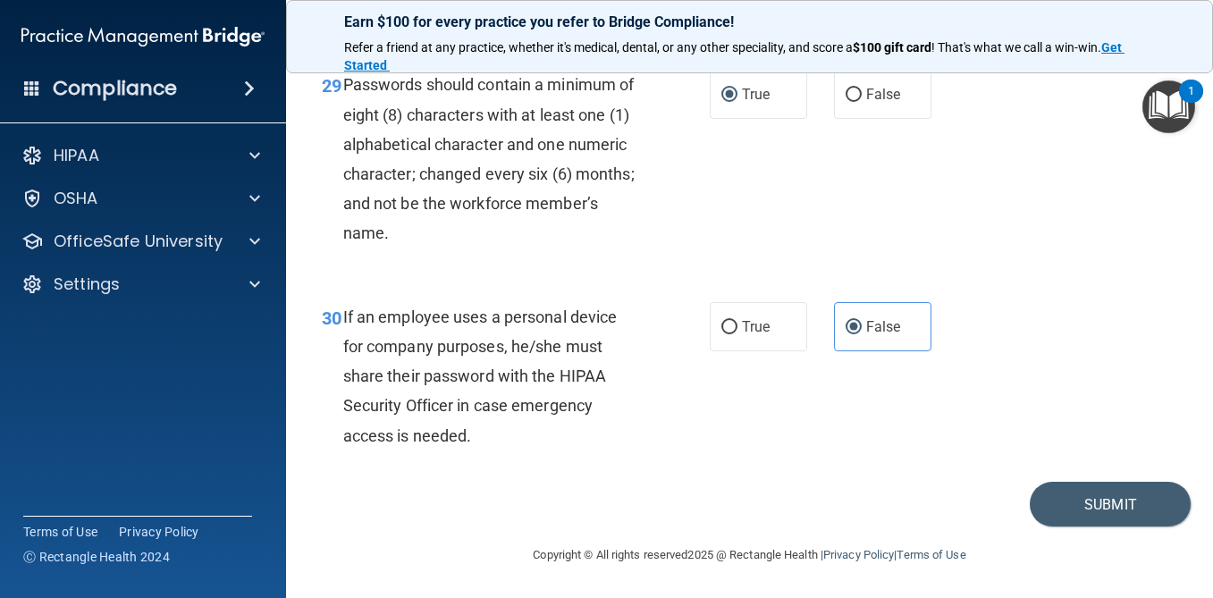
click at [1108, 544] on footer "Copyright © All rights reserved 2025 @ Rectangle Health | Privacy Policy | Term…" at bounding box center [750, 554] width 856 height 54
click at [1108, 521] on button "Submit" at bounding box center [1110, 505] width 161 height 46
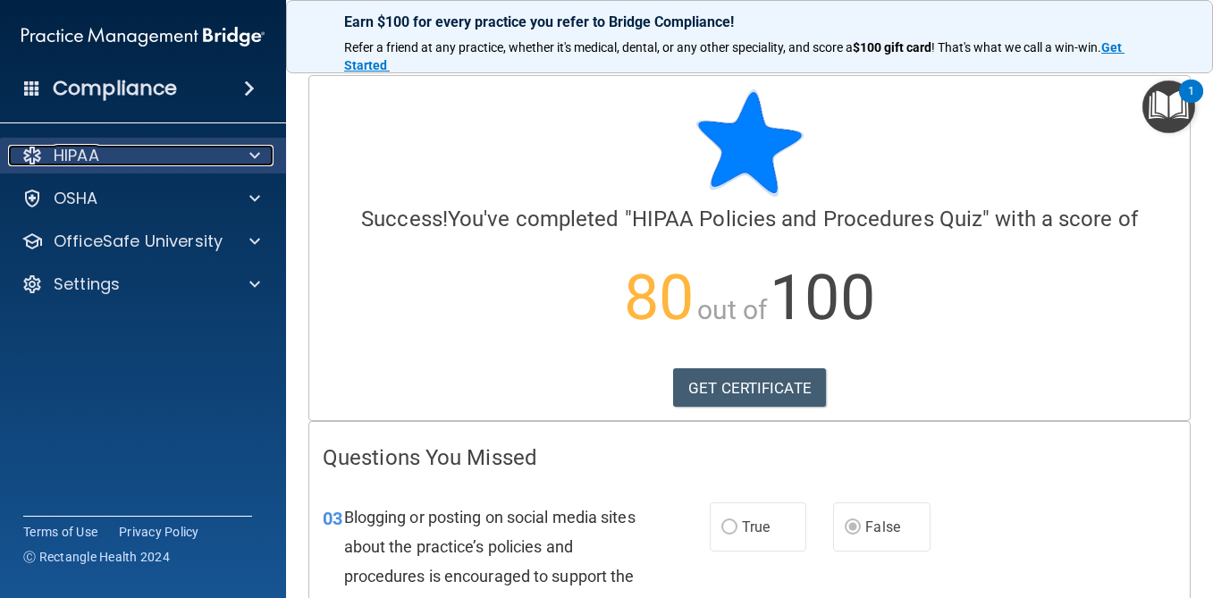
click at [191, 149] on div "HIPAA" at bounding box center [119, 155] width 222 height 21
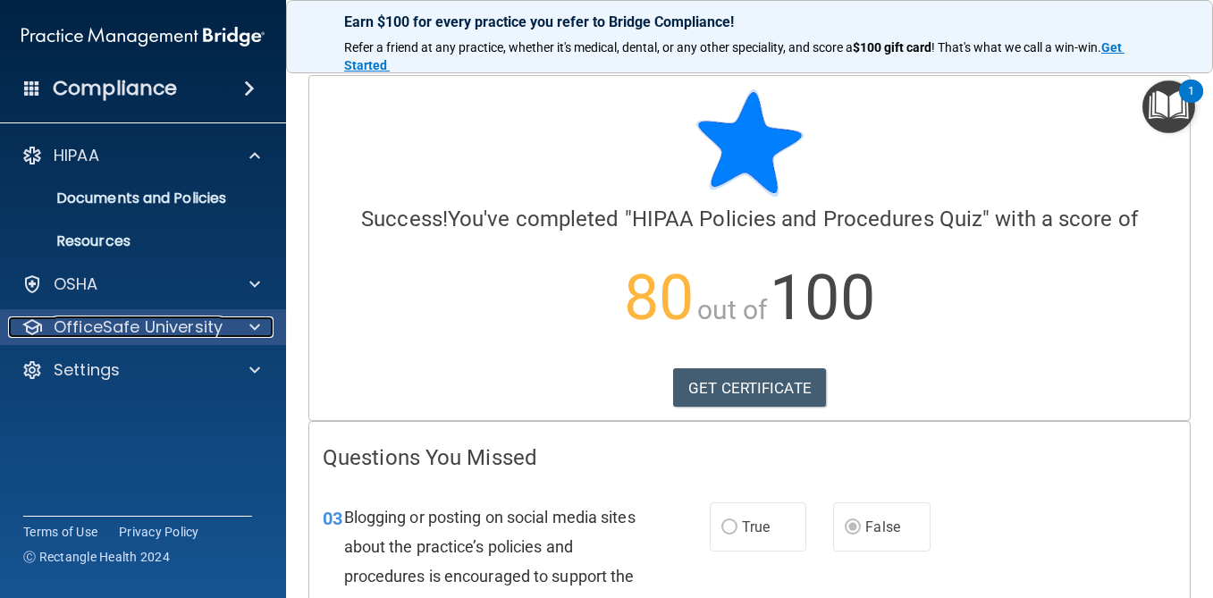
click at [175, 334] on p "OfficeSafe University" at bounding box center [138, 327] width 169 height 21
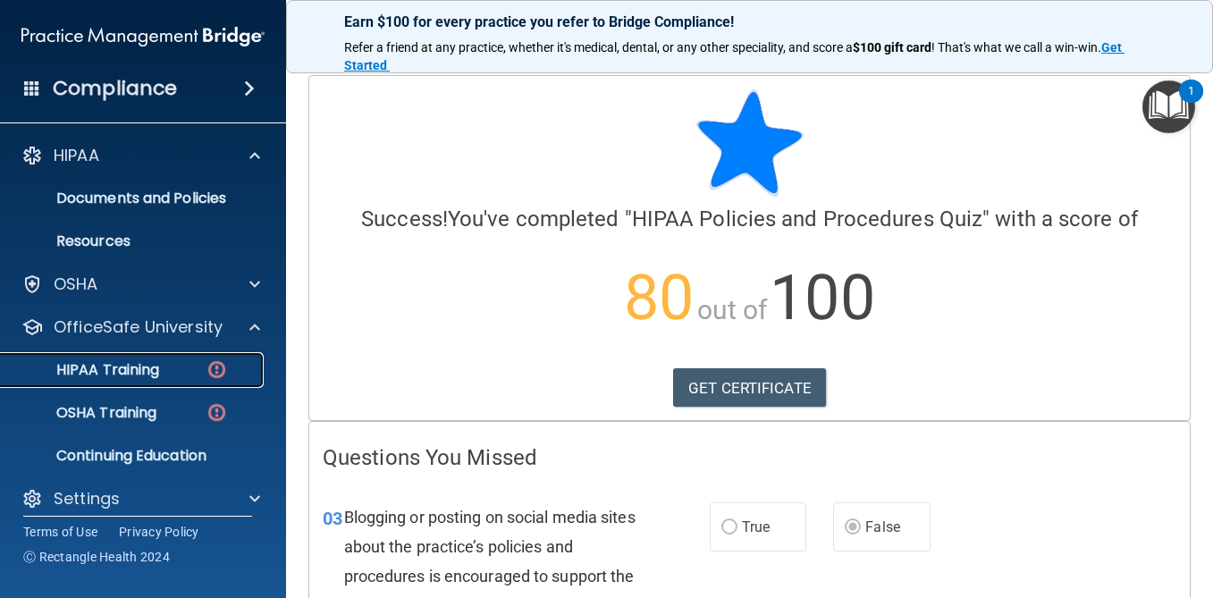
click at [170, 379] on link "HIPAA Training" at bounding box center [123, 370] width 282 height 36
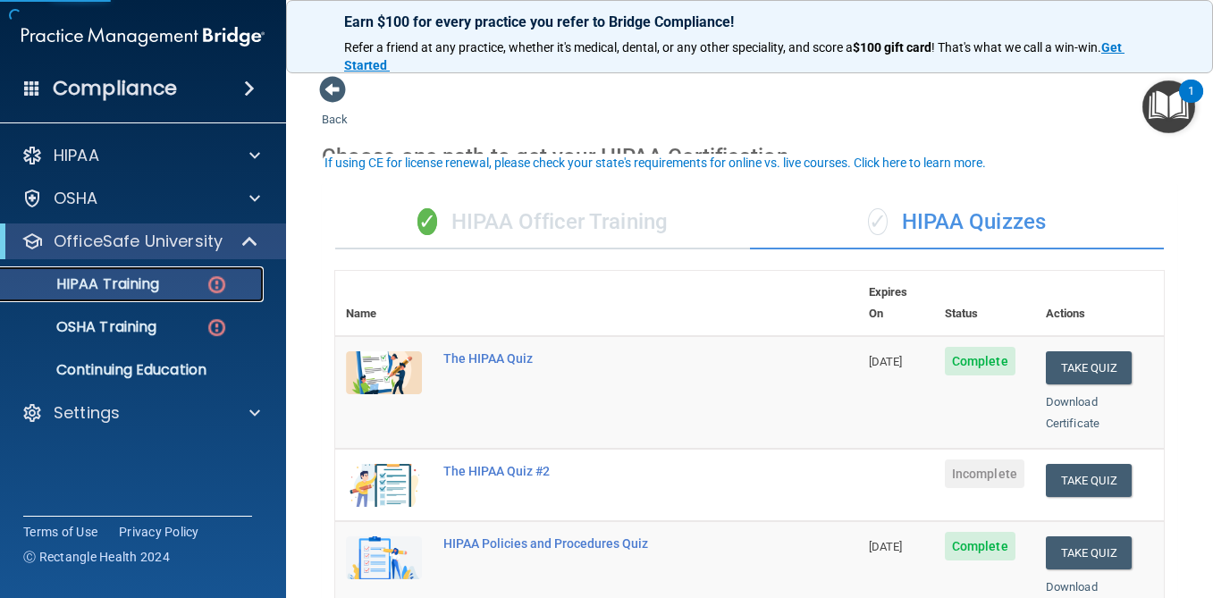
scroll to position [21, 0]
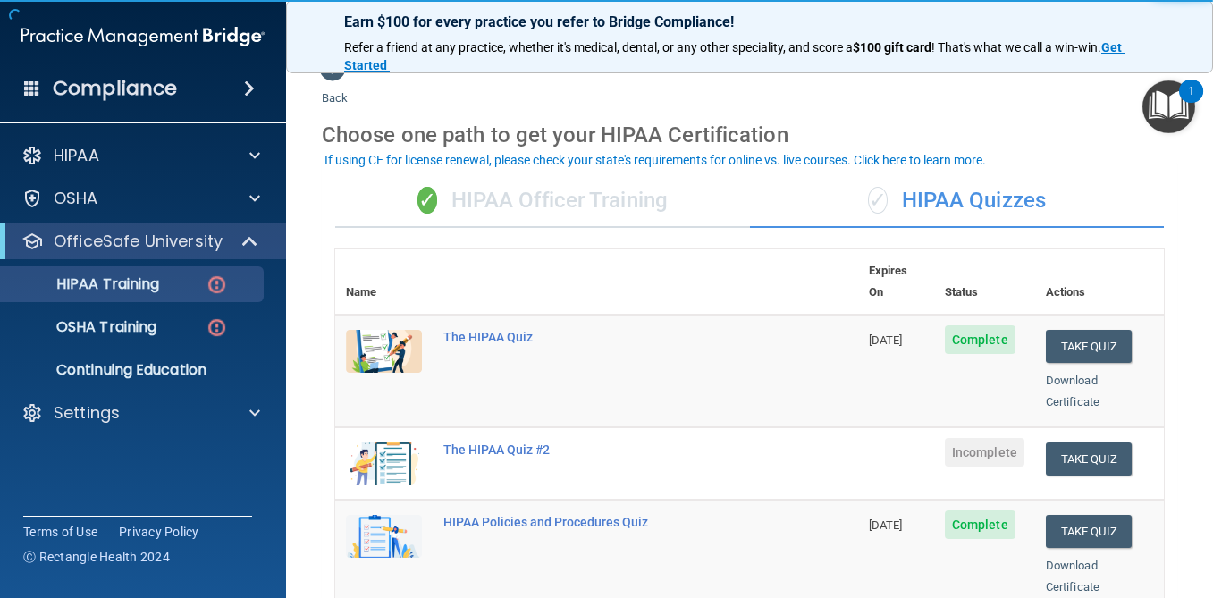
click at [937, 227] on div "✓ HIPAA Quizzes" at bounding box center [957, 201] width 415 height 54
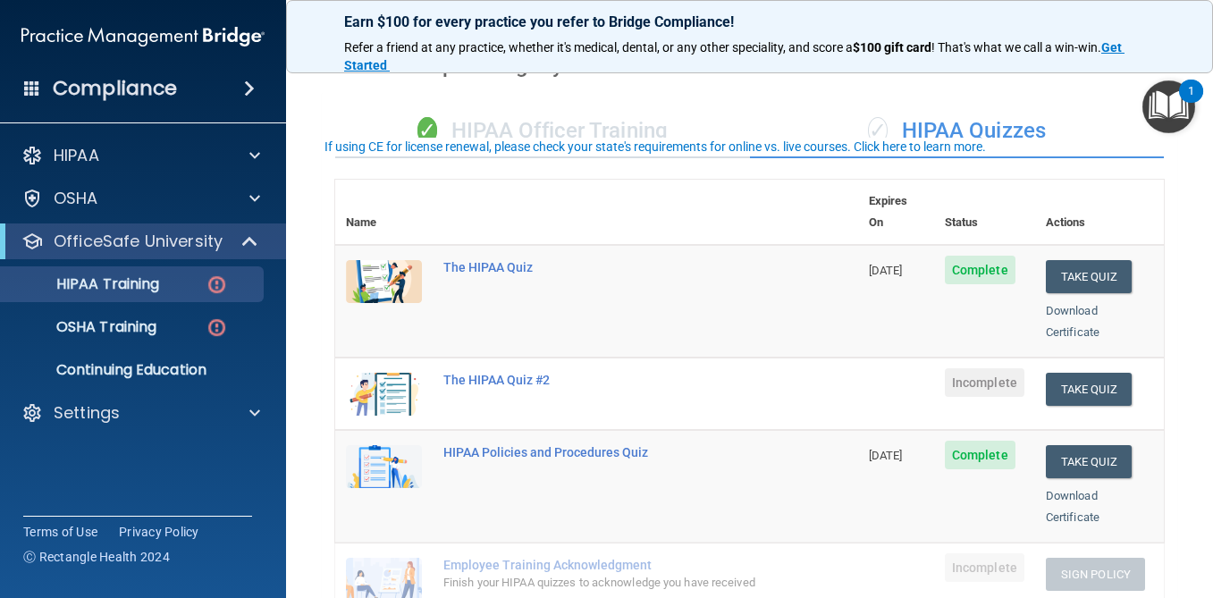
scroll to position [0, 0]
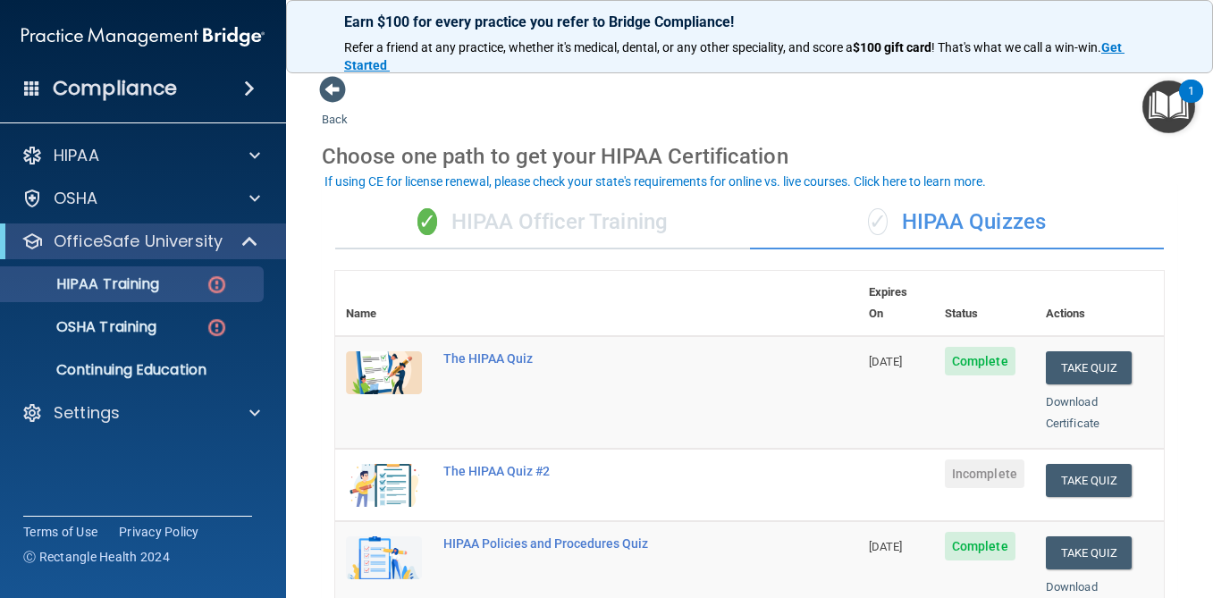
click at [640, 217] on div "✓ HIPAA Officer Training" at bounding box center [542, 223] width 415 height 54
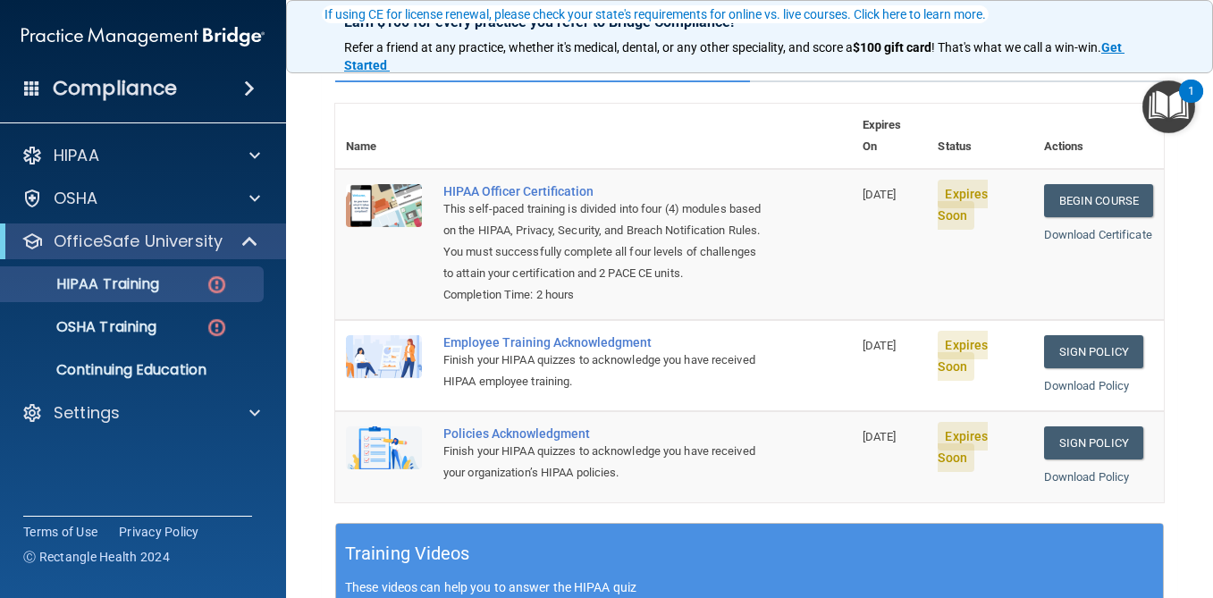
scroll to position [23, 0]
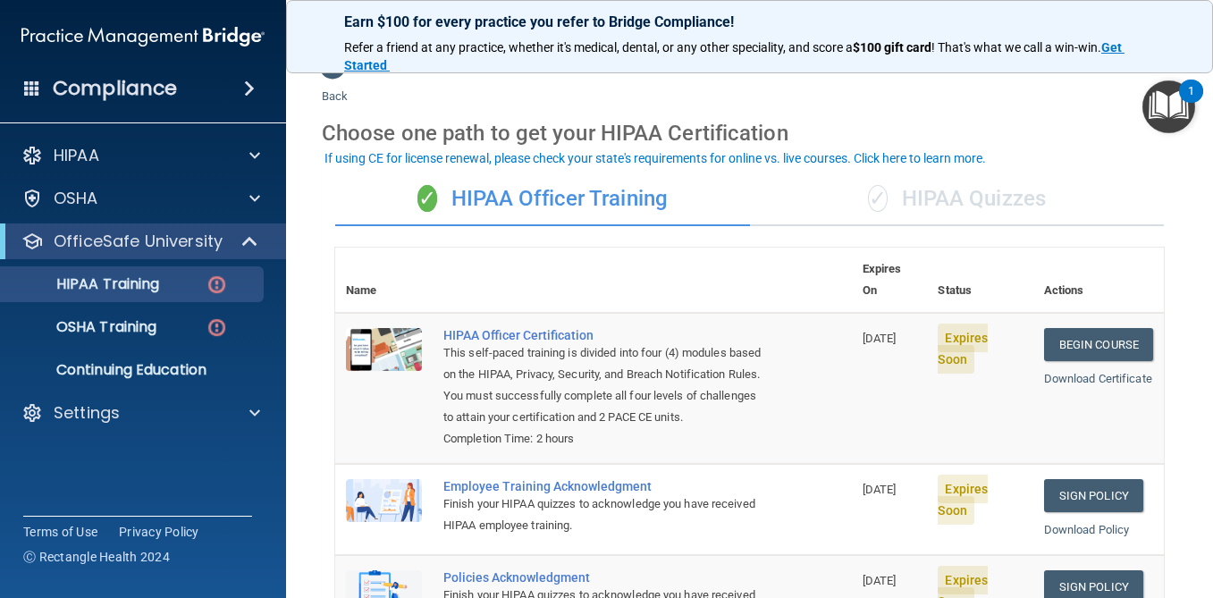
click at [934, 203] on div "✓ HIPAA Quizzes" at bounding box center [957, 200] width 415 height 54
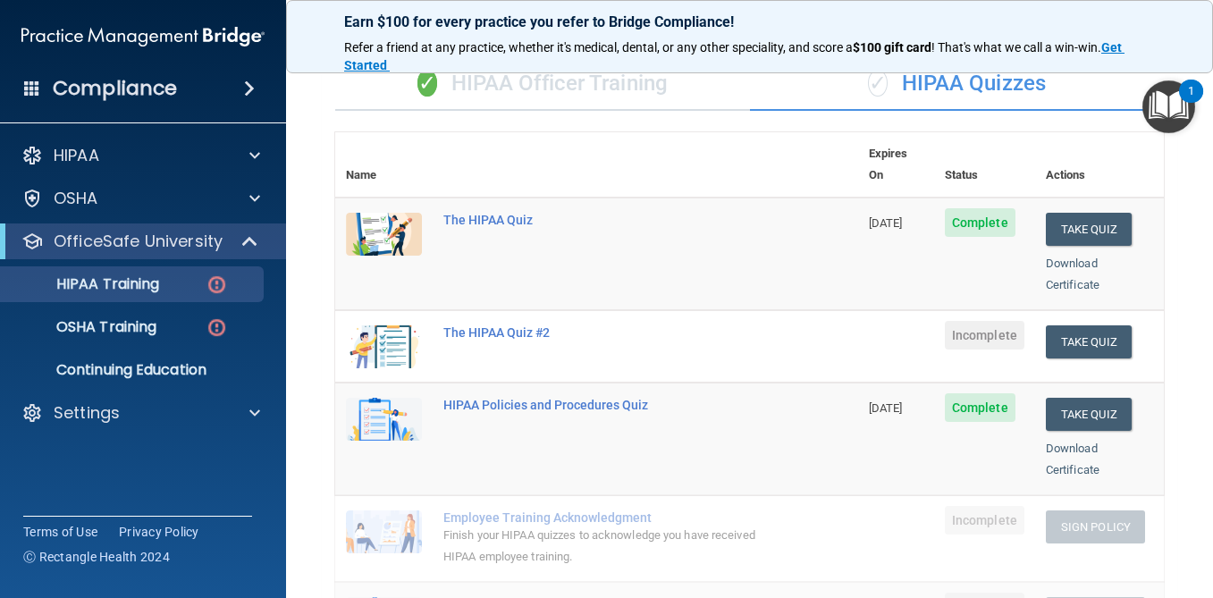
scroll to position [0, 0]
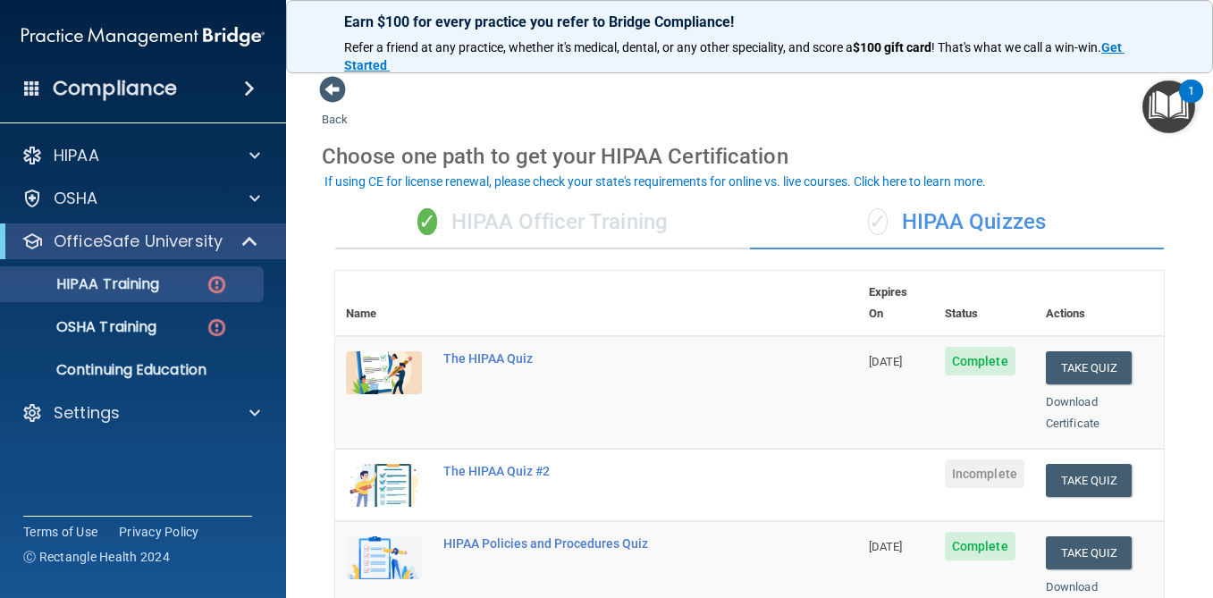
click at [605, 220] on div "✓ HIPAA Officer Training" at bounding box center [542, 223] width 415 height 54
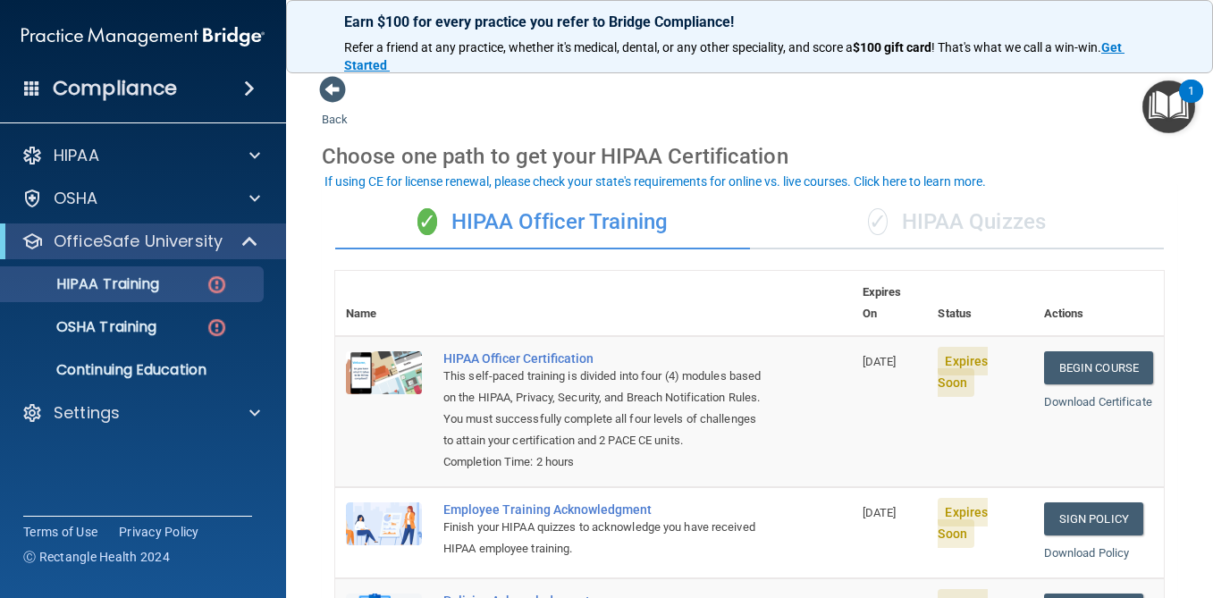
click at [969, 206] on div "✓ HIPAA Quizzes" at bounding box center [957, 223] width 415 height 54
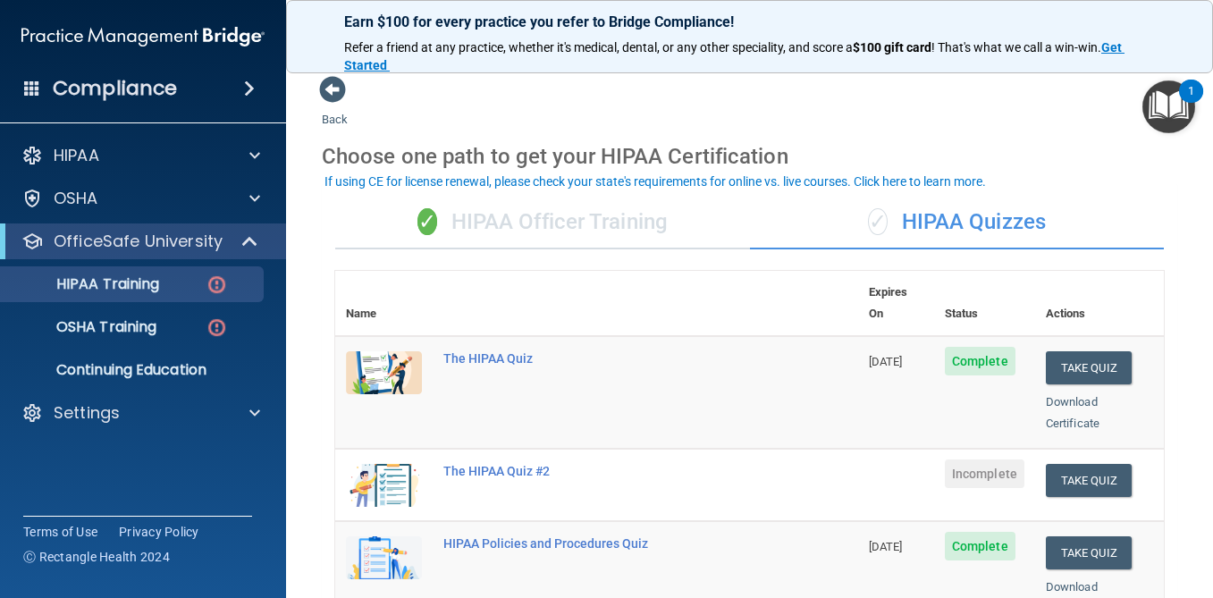
click at [688, 212] on div "✓ HIPAA Officer Training" at bounding box center [542, 223] width 415 height 54
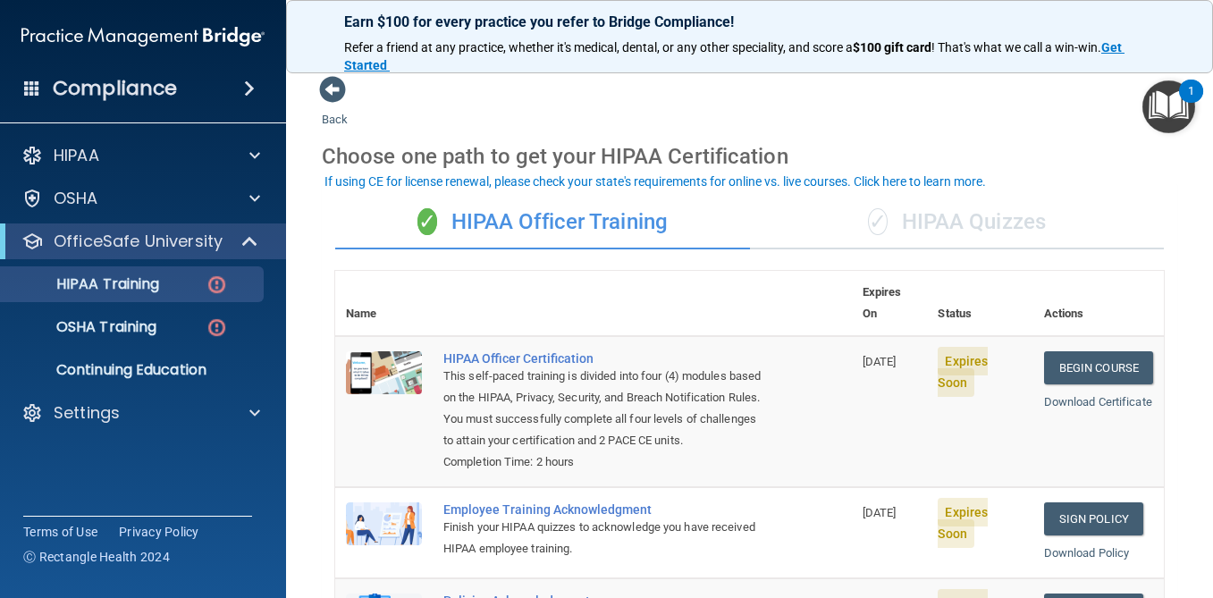
click at [919, 207] on div "✓ HIPAA Quizzes" at bounding box center [957, 223] width 415 height 54
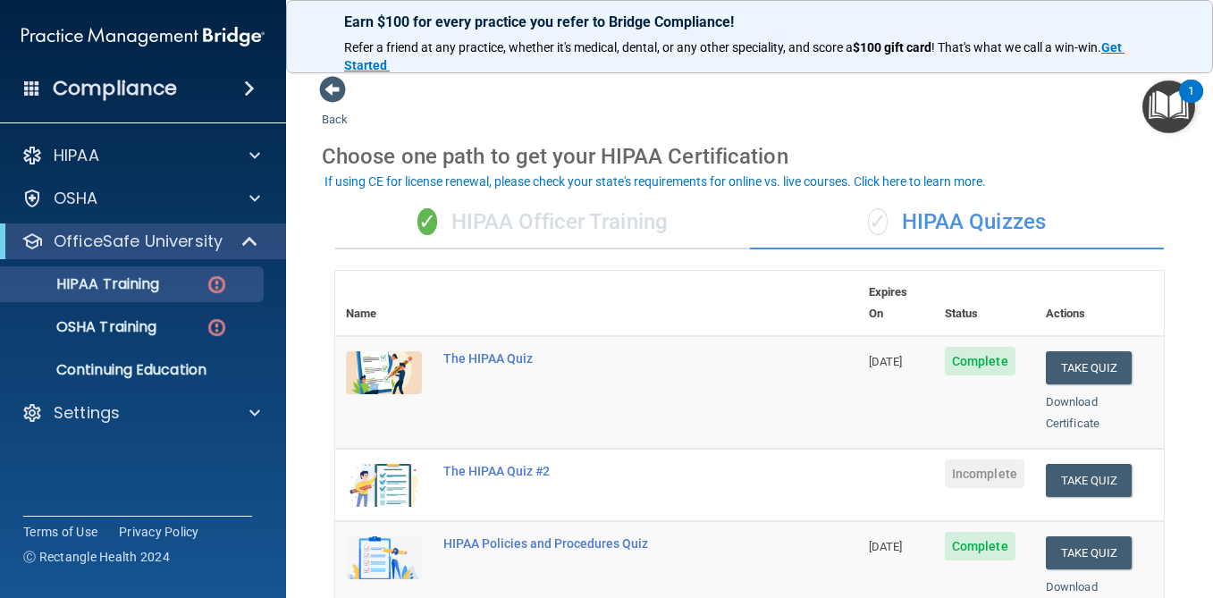
click at [621, 198] on div "✓ HIPAA Officer Training" at bounding box center [542, 223] width 415 height 54
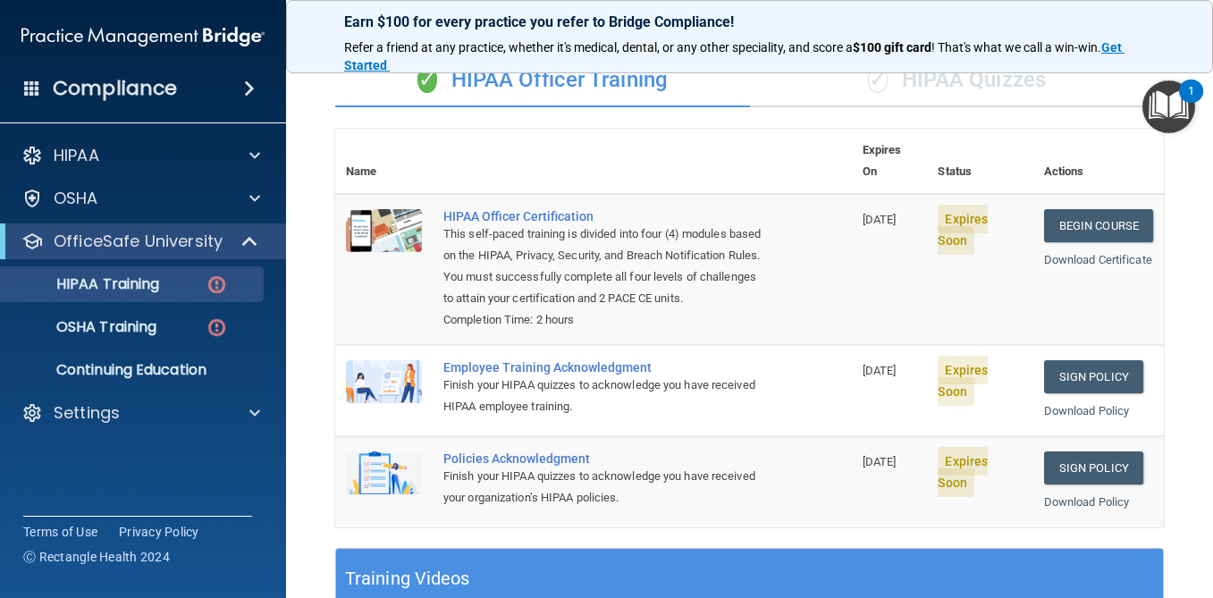
scroll to position [18, 0]
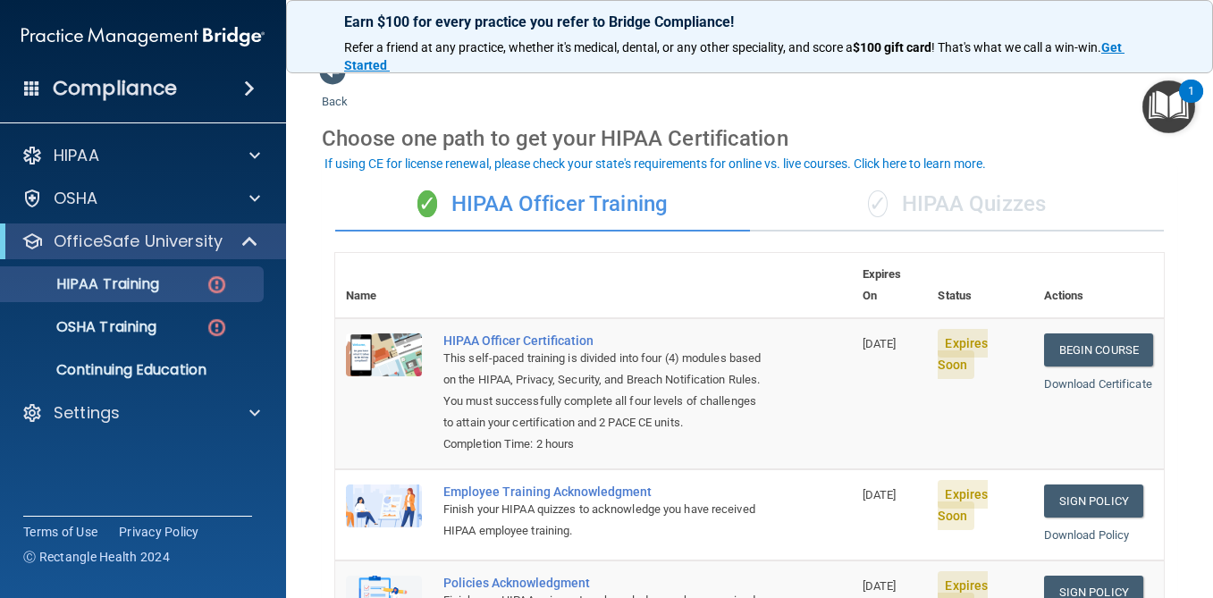
click at [899, 199] on div "✓ HIPAA Quizzes" at bounding box center [957, 205] width 415 height 54
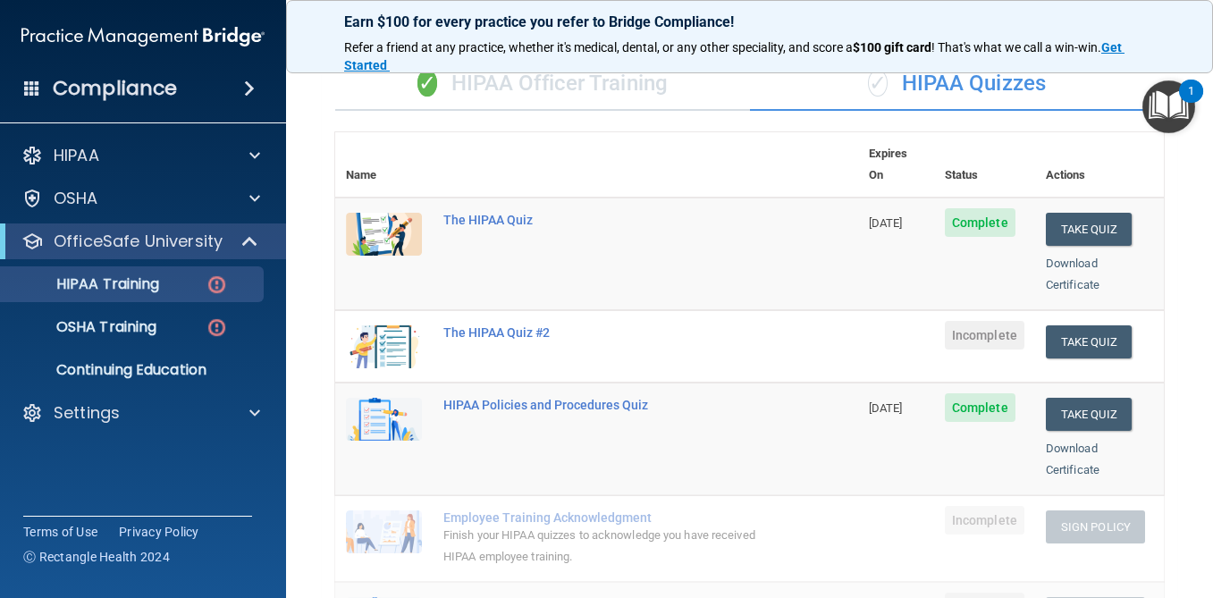
scroll to position [72, 0]
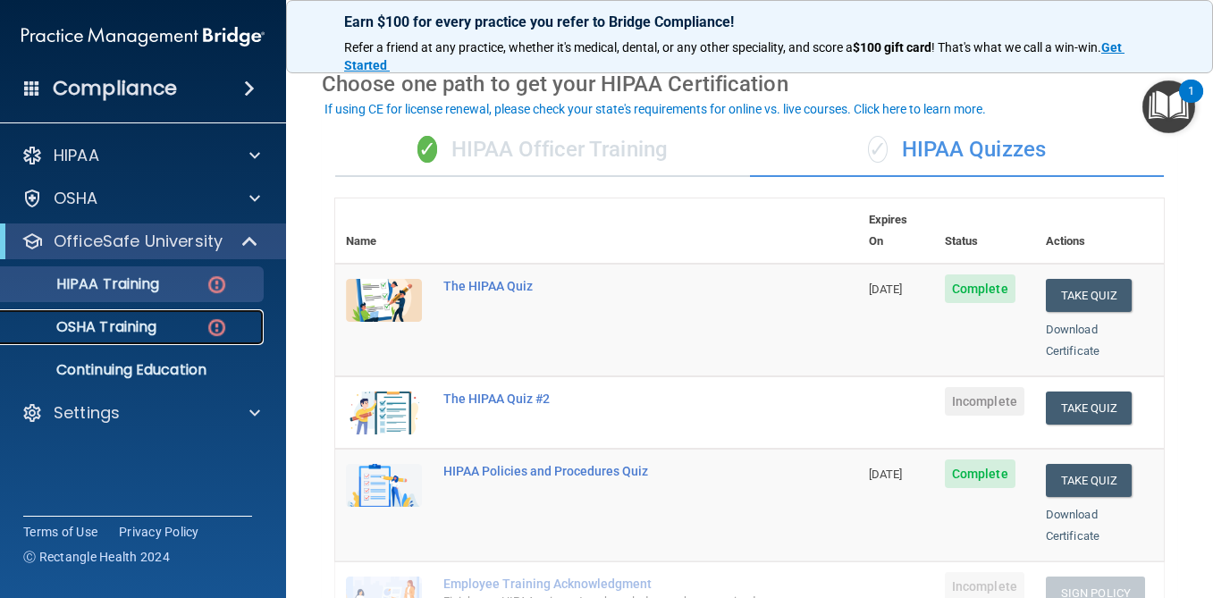
click at [161, 321] on div "OSHA Training" at bounding box center [134, 327] width 244 height 18
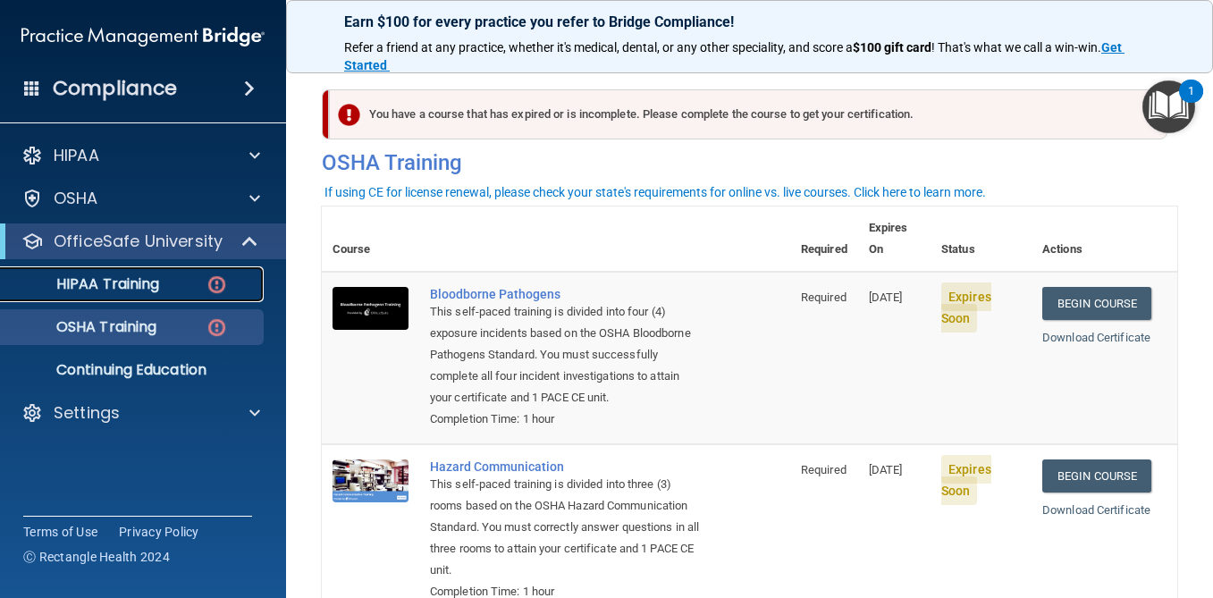
click at [147, 298] on link "HIPAA Training" at bounding box center [123, 284] width 282 height 36
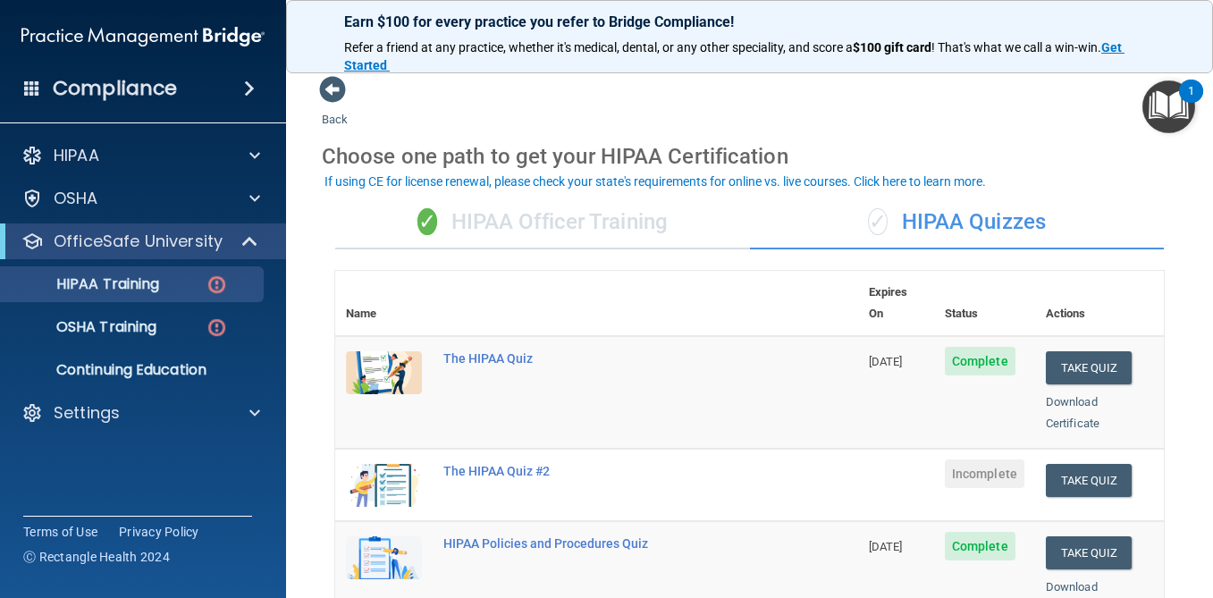
click at [920, 203] on div "✓ HIPAA Quizzes" at bounding box center [957, 223] width 415 height 54
click at [920, 222] on div "✓ HIPAA Quizzes" at bounding box center [957, 223] width 415 height 54
click at [591, 209] on div "✓ HIPAA Officer Training" at bounding box center [542, 223] width 415 height 54
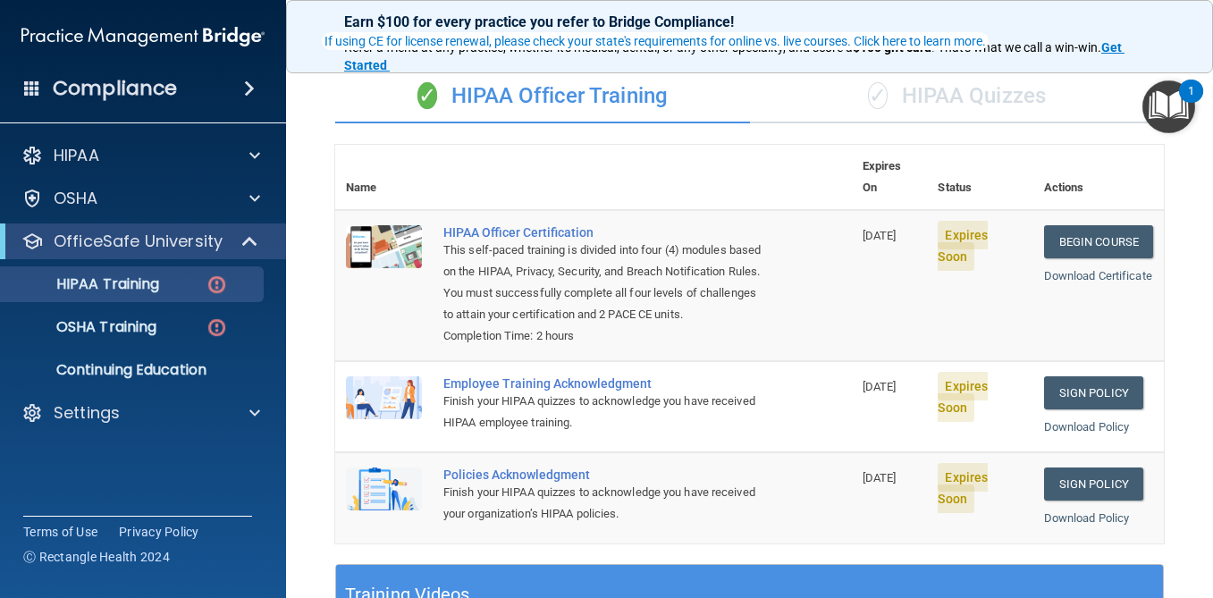
scroll to position [140, 0]
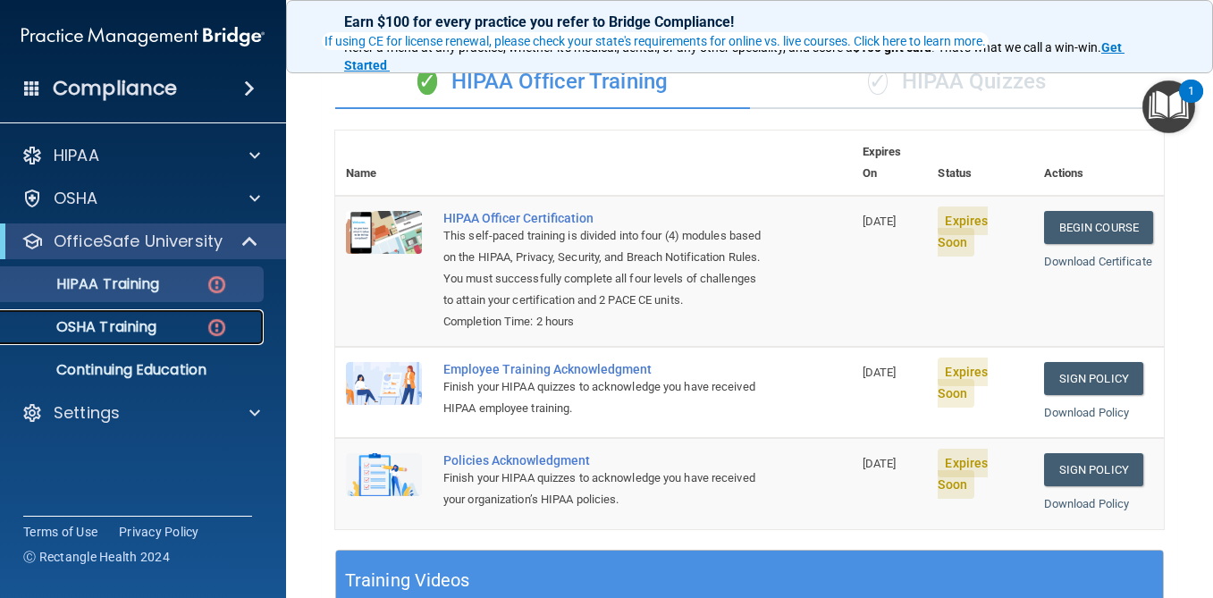
click at [158, 327] on div "OSHA Training" at bounding box center [134, 327] width 244 height 18
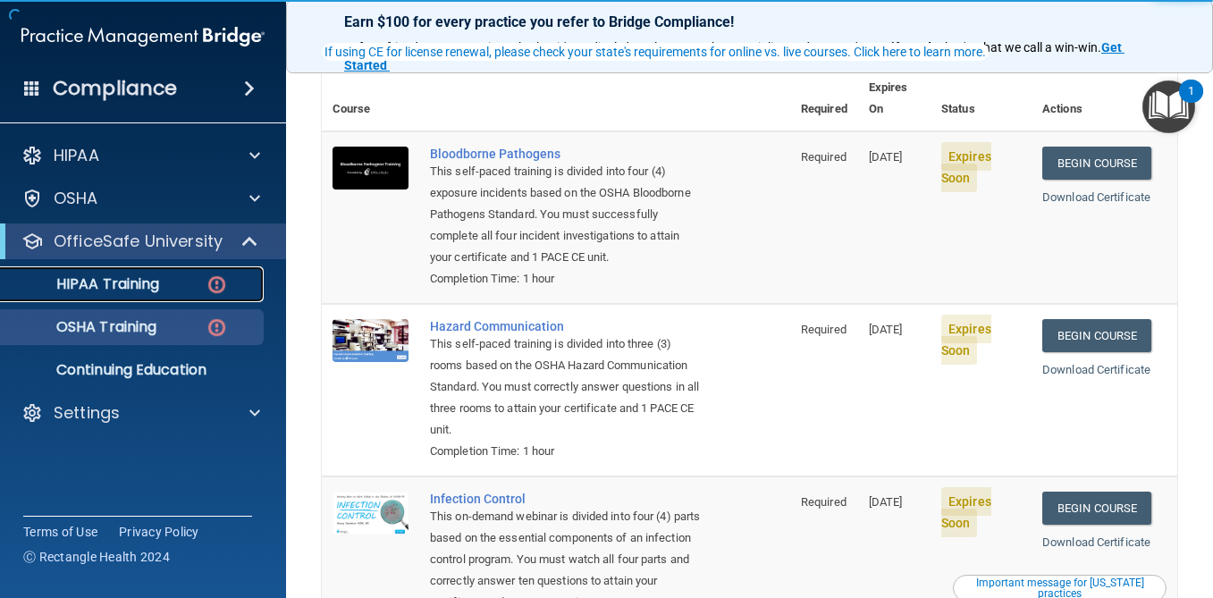
click at [157, 301] on link "HIPAA Training" at bounding box center [123, 284] width 282 height 36
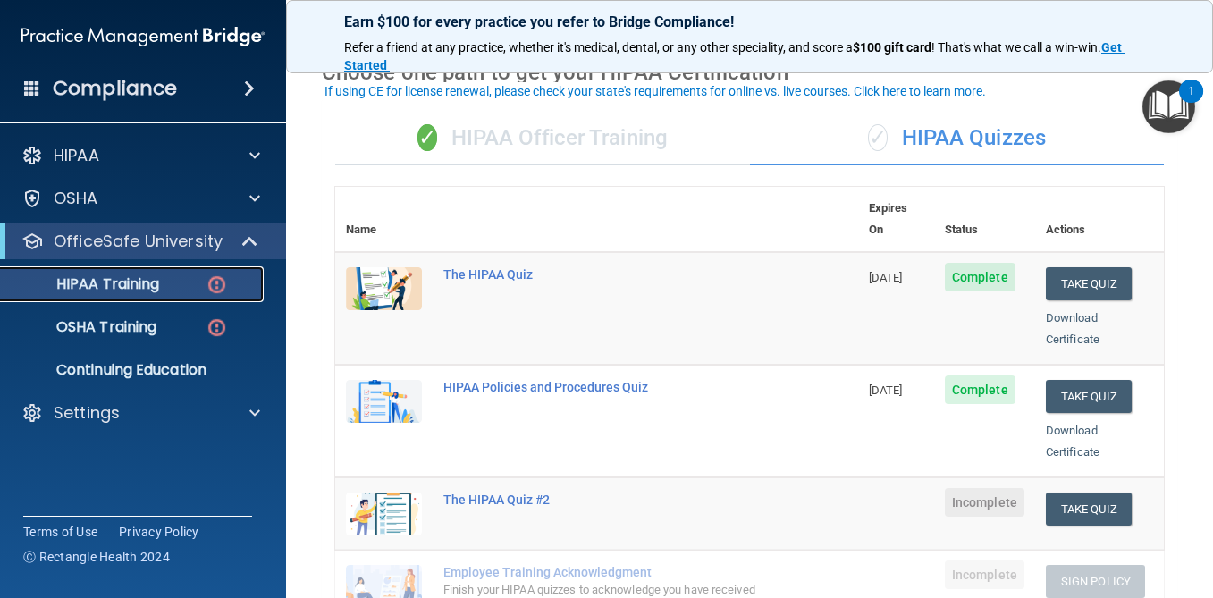
scroll to position [125, 0]
